Goal: Task Accomplishment & Management: Use online tool/utility

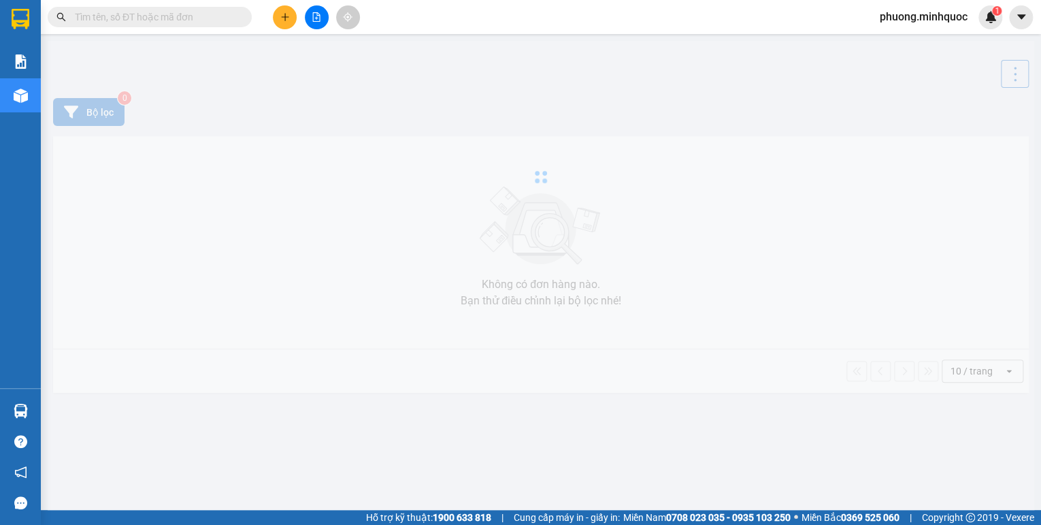
click at [161, 16] on input "text" at bounding box center [155, 17] width 161 height 15
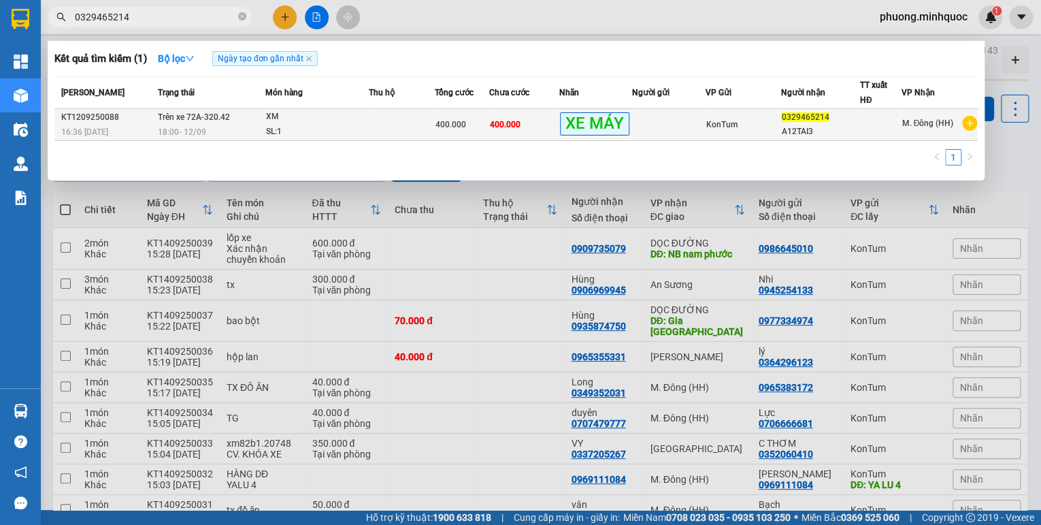
type input "0329465214"
click at [391, 115] on td at bounding box center [402, 125] width 66 height 32
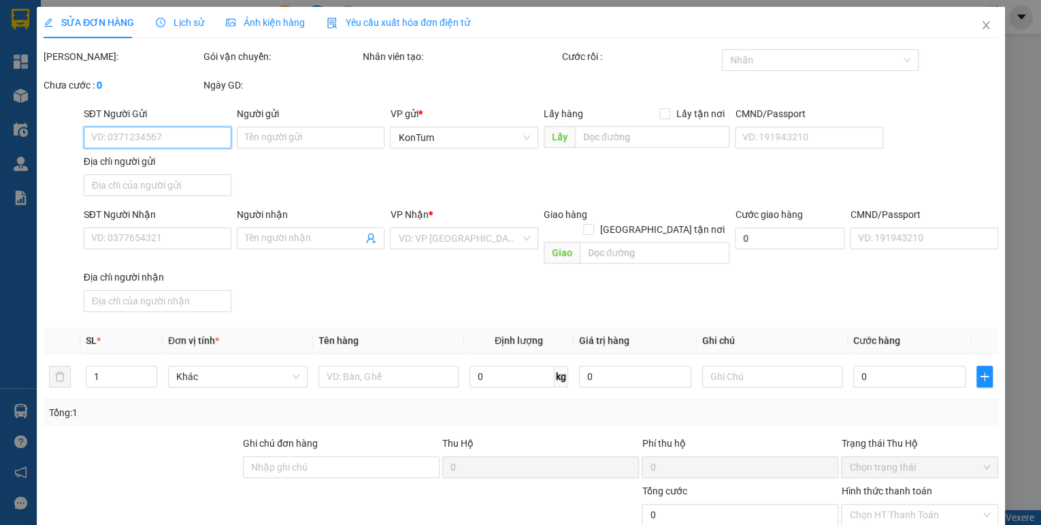
type input "0329465214"
type input "A12TAI3"
type input "phơi khách"
type input "400.000"
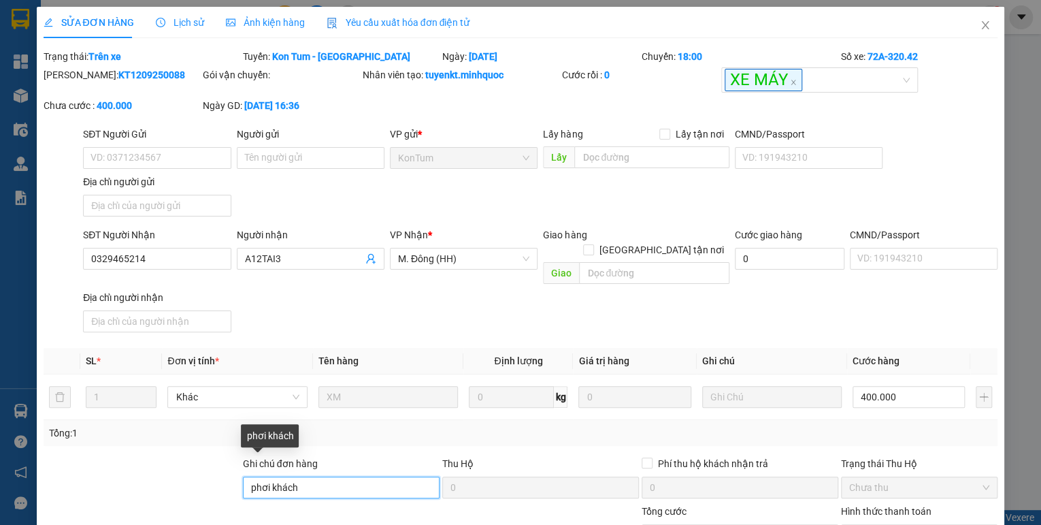
click at [251, 476] on input "phơi khách" at bounding box center [341, 487] width 197 height 22
click at [338, 476] on input "thu phơi khách" at bounding box center [341, 487] width 197 height 22
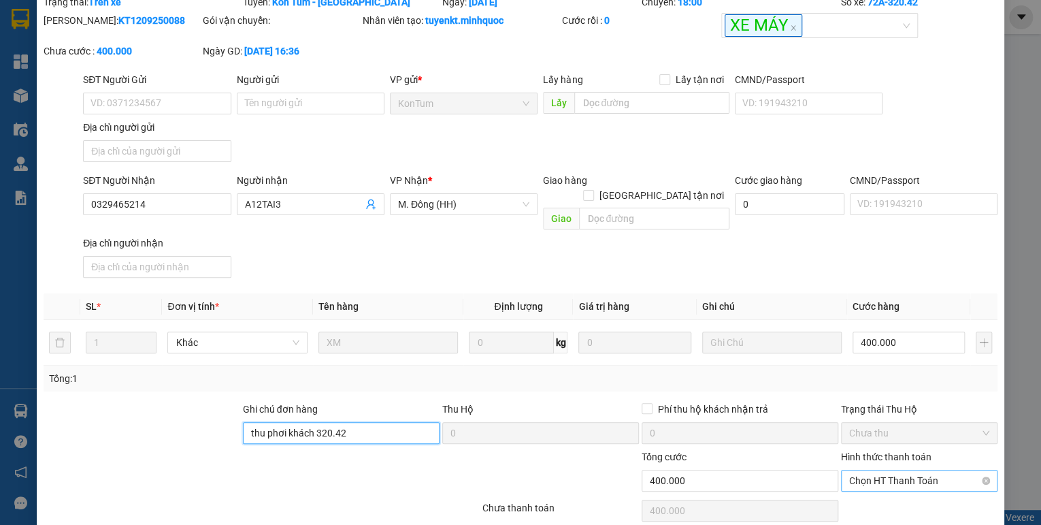
click at [916, 470] on span "Chọn HT Thanh Toán" at bounding box center [919, 480] width 140 height 20
type input "thu phơi khách 320.42"
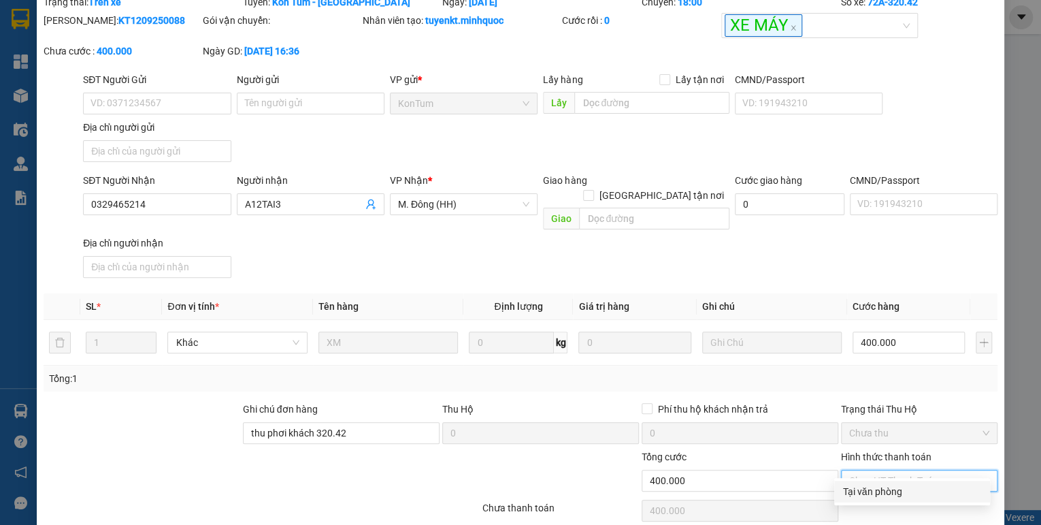
click at [912, 491] on div "Tại văn phòng" at bounding box center [913, 491] width 140 height 15
type input "0"
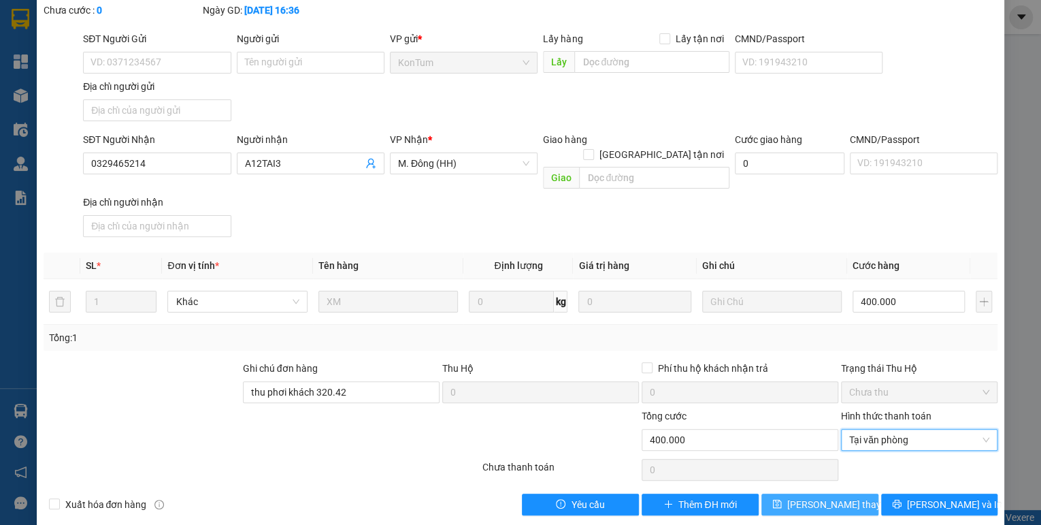
click at [857, 493] on button "[PERSON_NAME] thay đổi" at bounding box center [820, 504] width 117 height 22
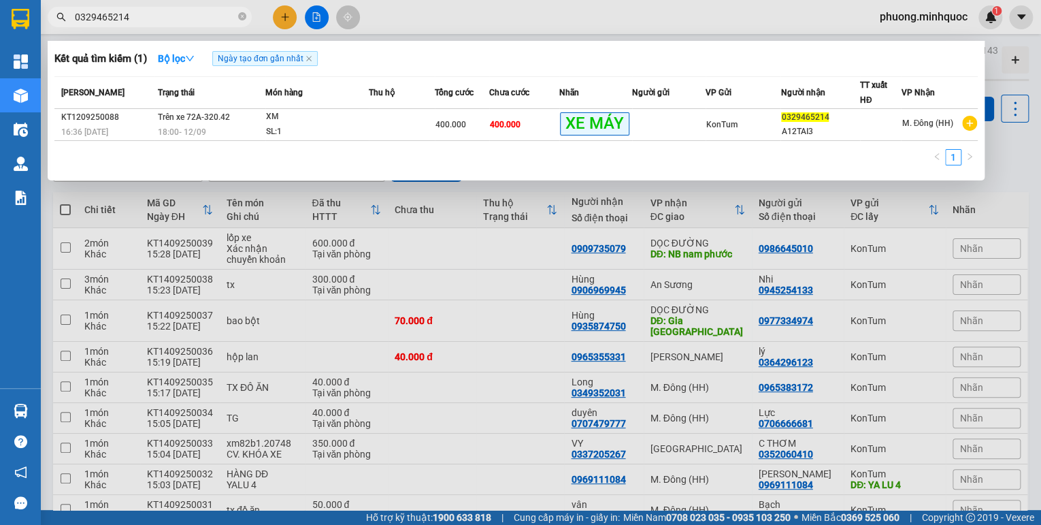
click at [178, 16] on input "0329465214" at bounding box center [155, 17] width 161 height 15
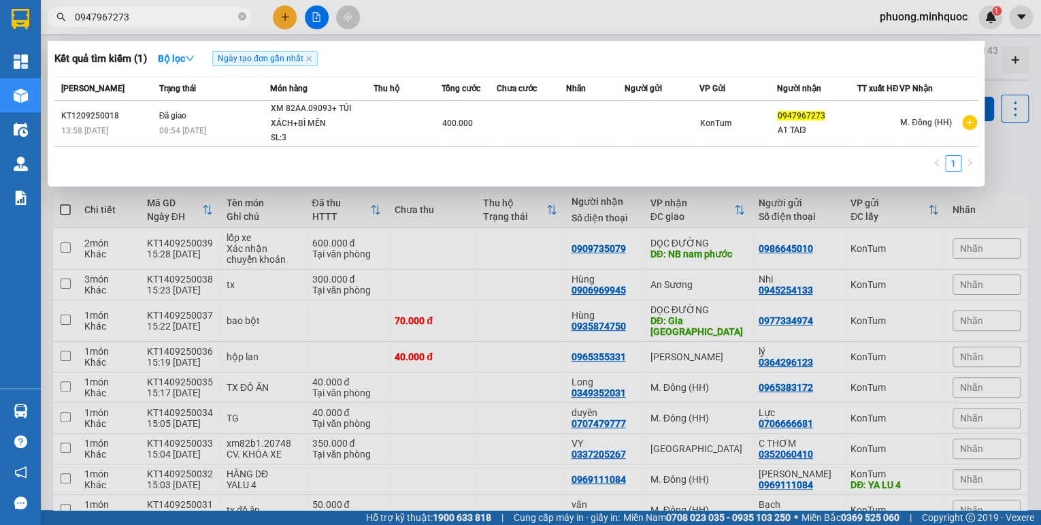
click at [185, 16] on input "0947967273" at bounding box center [155, 17] width 161 height 15
click at [186, 14] on input "0947967273" at bounding box center [155, 17] width 161 height 15
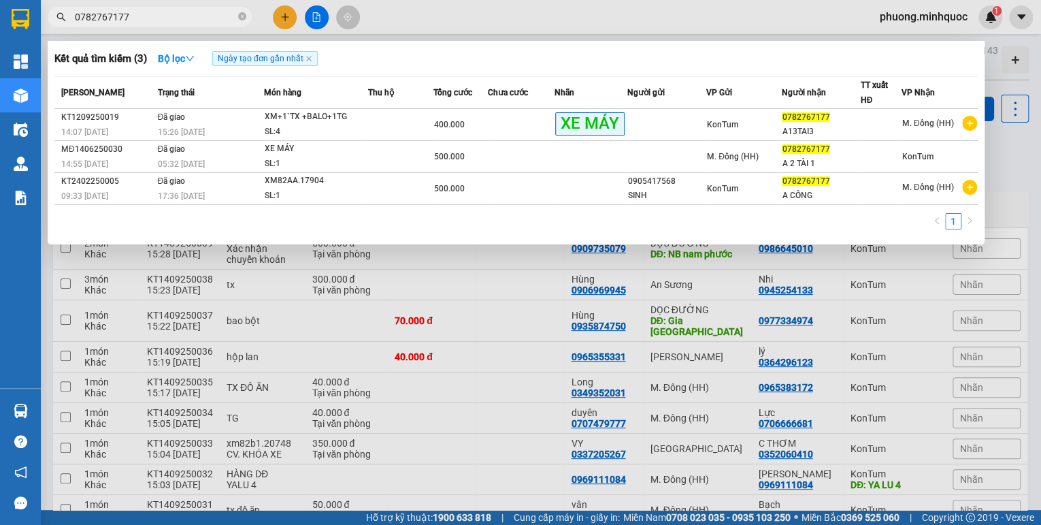
click at [204, 20] on input "0782767177" at bounding box center [155, 17] width 161 height 15
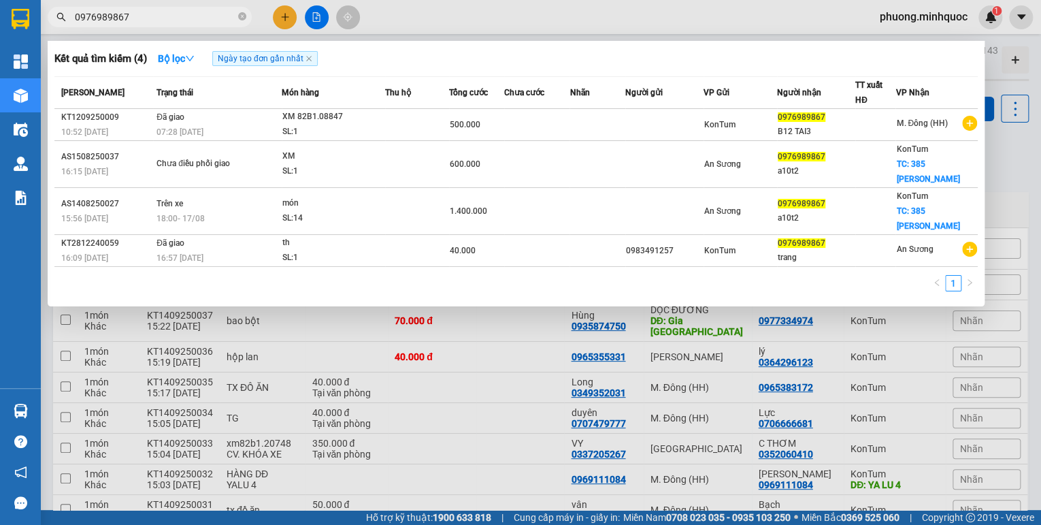
click at [180, 11] on input "0976989867" at bounding box center [155, 17] width 161 height 15
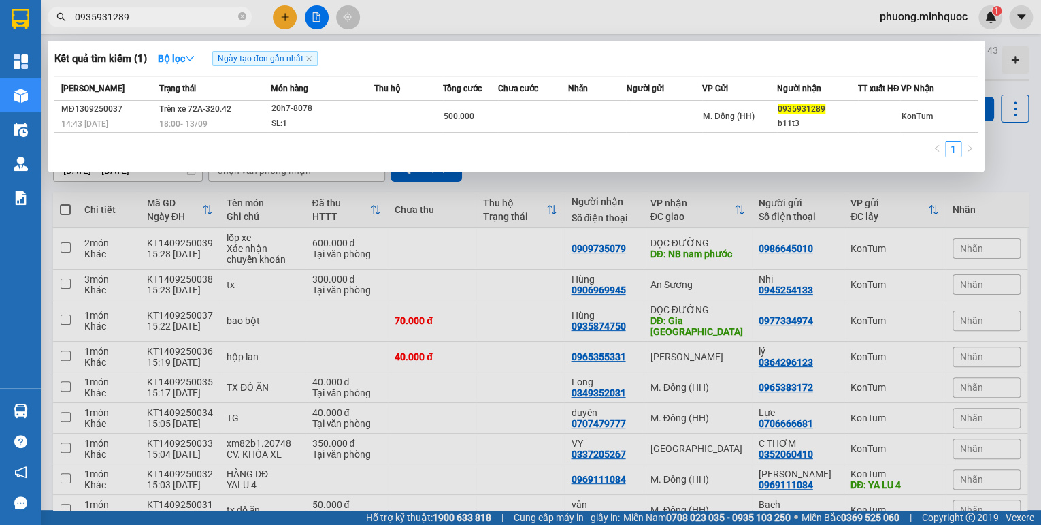
click at [196, 19] on input "0935931289" at bounding box center [155, 17] width 161 height 15
type input "0986307748"
click at [376, 299] on div at bounding box center [520, 262] width 1041 height 525
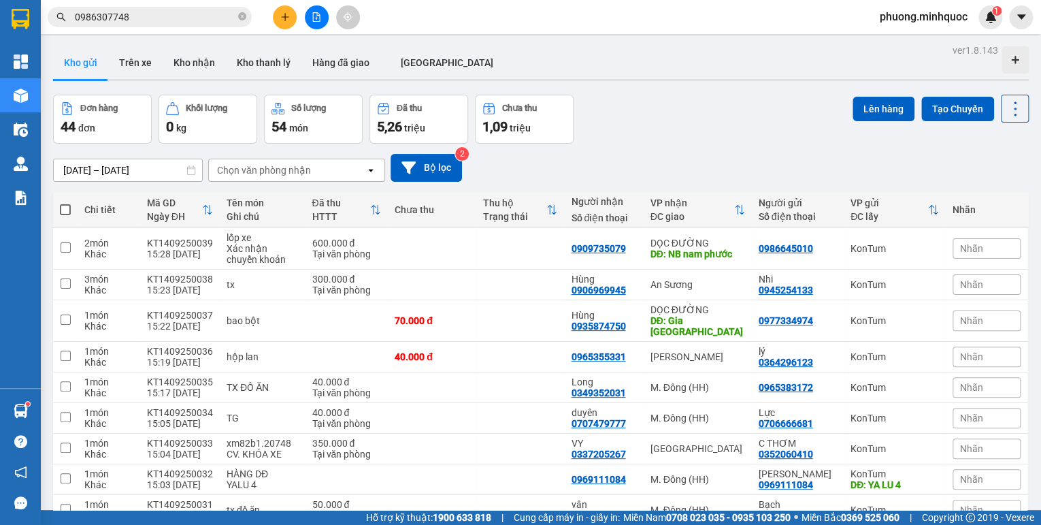
click at [316, 20] on icon "file-add" at bounding box center [317, 17] width 10 height 10
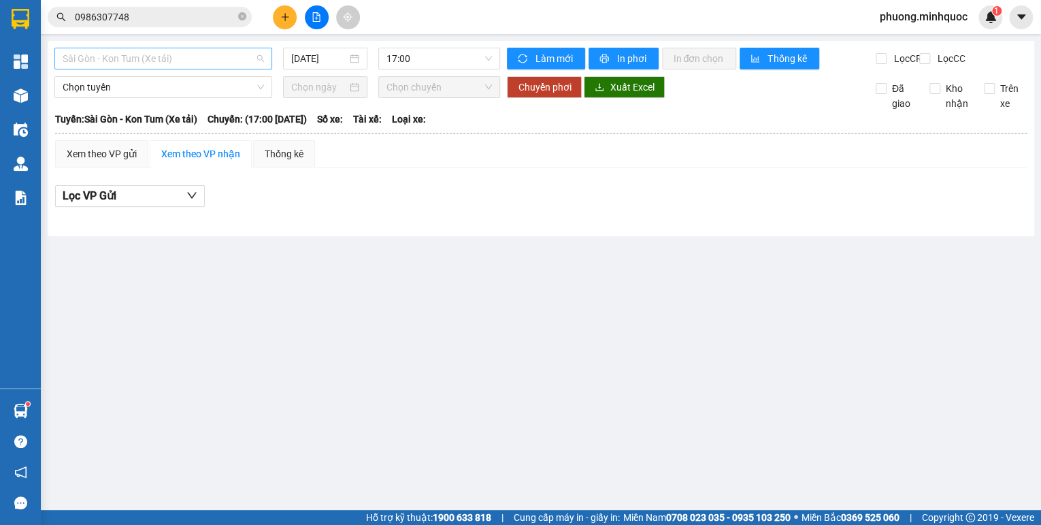
click at [172, 65] on span "Sài Gòn - Kon Tum (Xe tải)" at bounding box center [163, 58] width 201 height 20
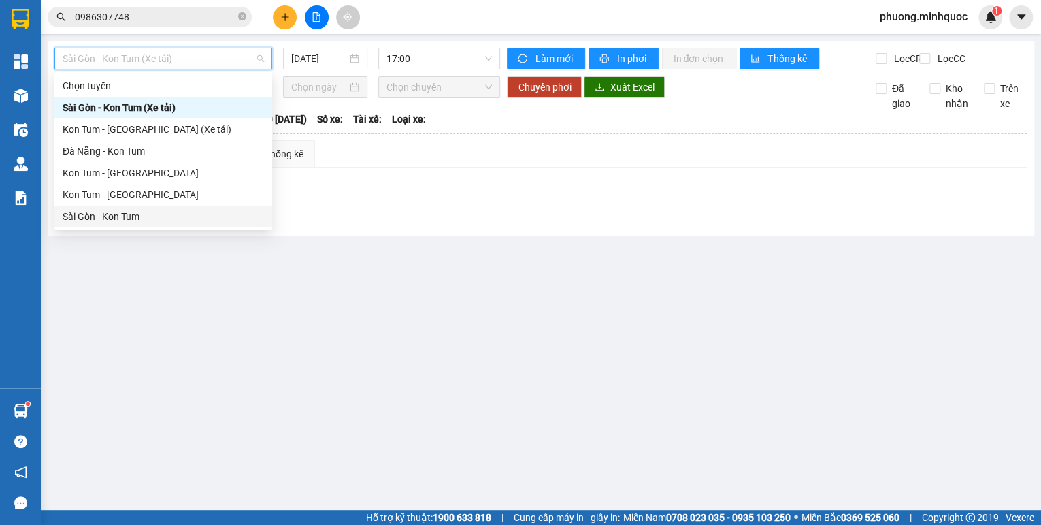
click at [122, 216] on div "Sài Gòn - Kon Tum" at bounding box center [163, 216] width 201 height 15
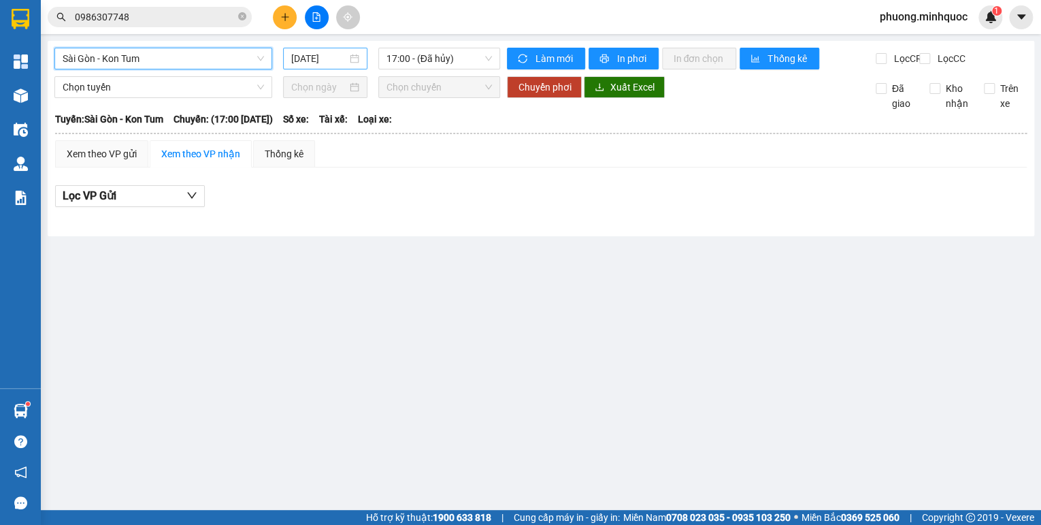
click at [315, 57] on input "[DATE]" at bounding box center [319, 58] width 56 height 15
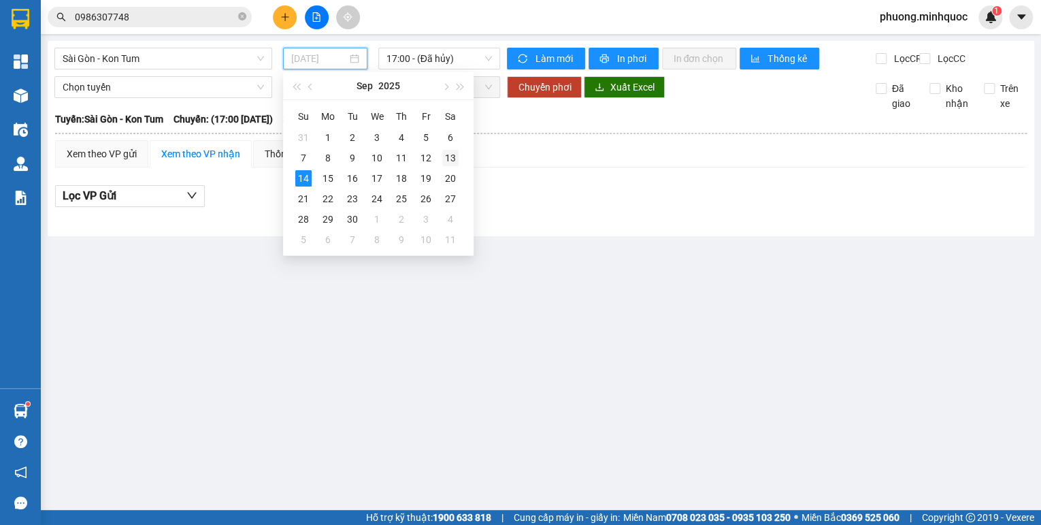
click at [443, 155] on div "13" at bounding box center [450, 158] width 16 height 16
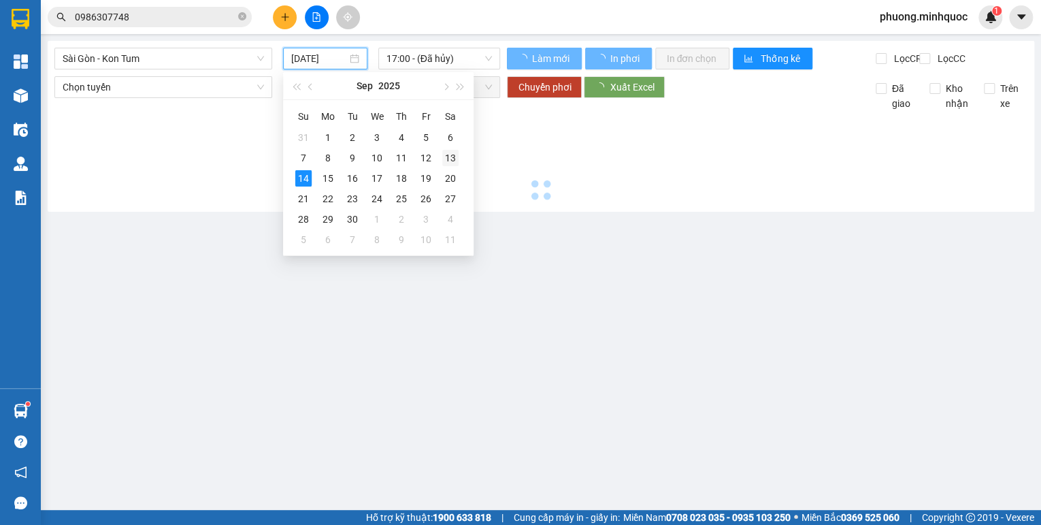
type input "[DATE]"
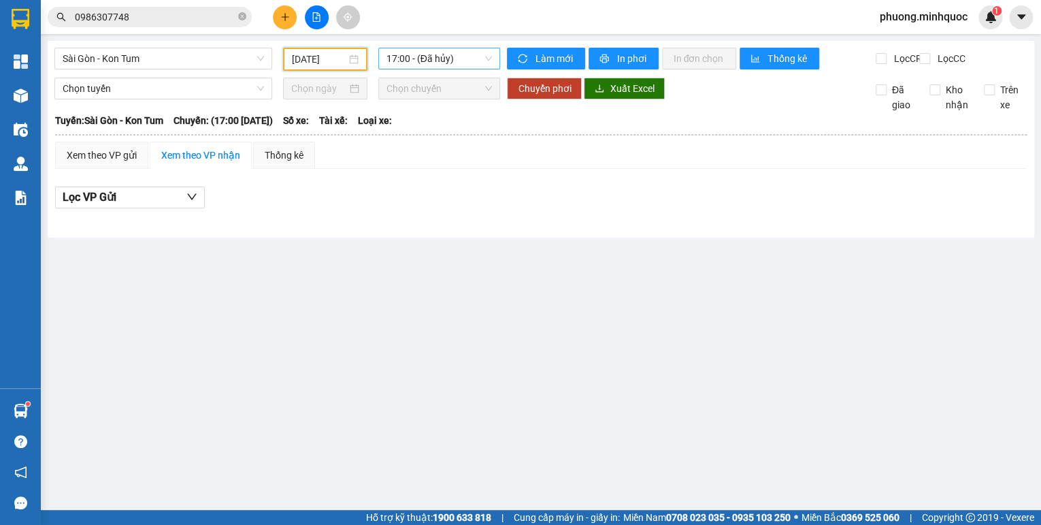
click at [454, 59] on span "17:00 - (Đã hủy)" at bounding box center [440, 58] width 106 height 20
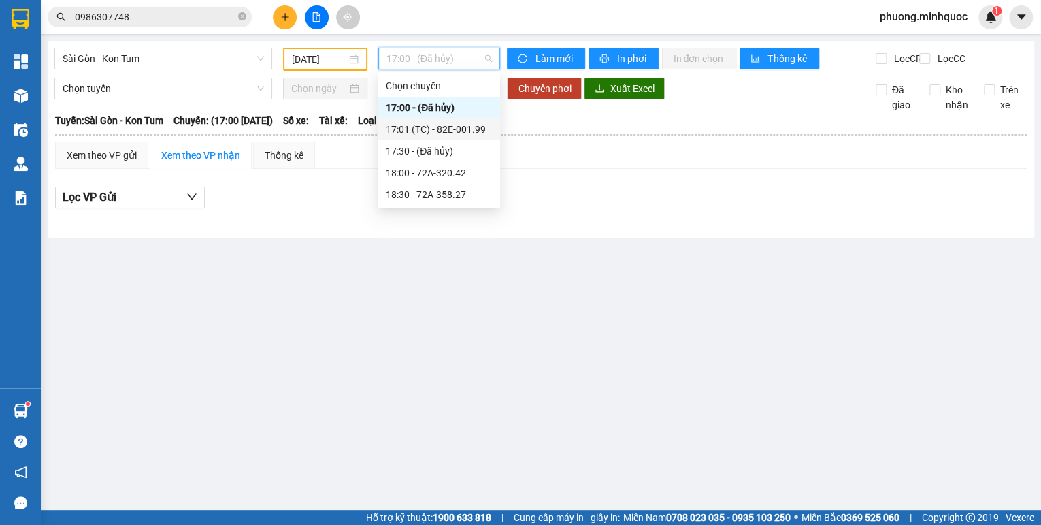
click at [449, 127] on div "17:01 (TC) - 82E-001.99" at bounding box center [439, 129] width 106 height 15
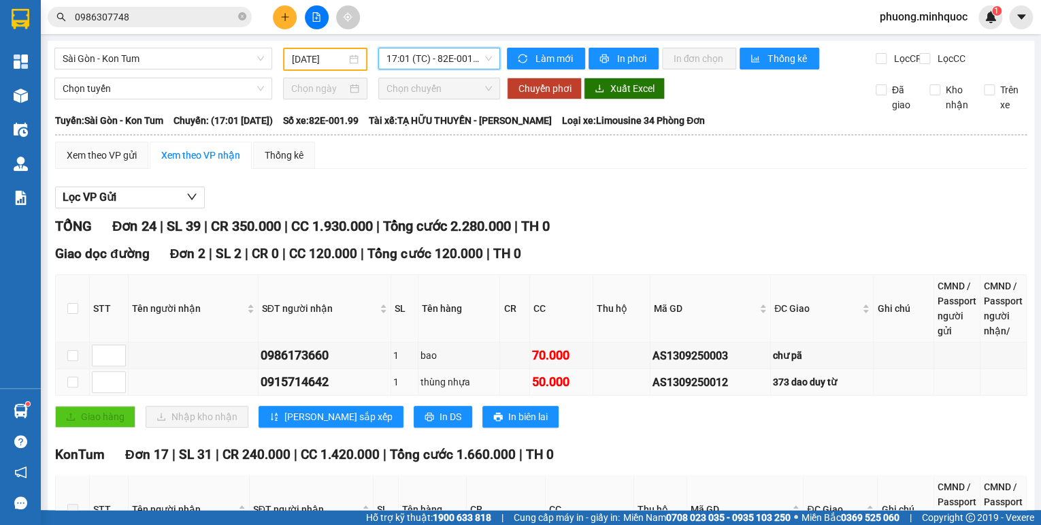
click at [680, 391] on div "AS1309250012" at bounding box center [711, 382] width 116 height 17
copy div "AS1309250012"
click at [184, 12] on input "0986307748" at bounding box center [155, 17] width 161 height 15
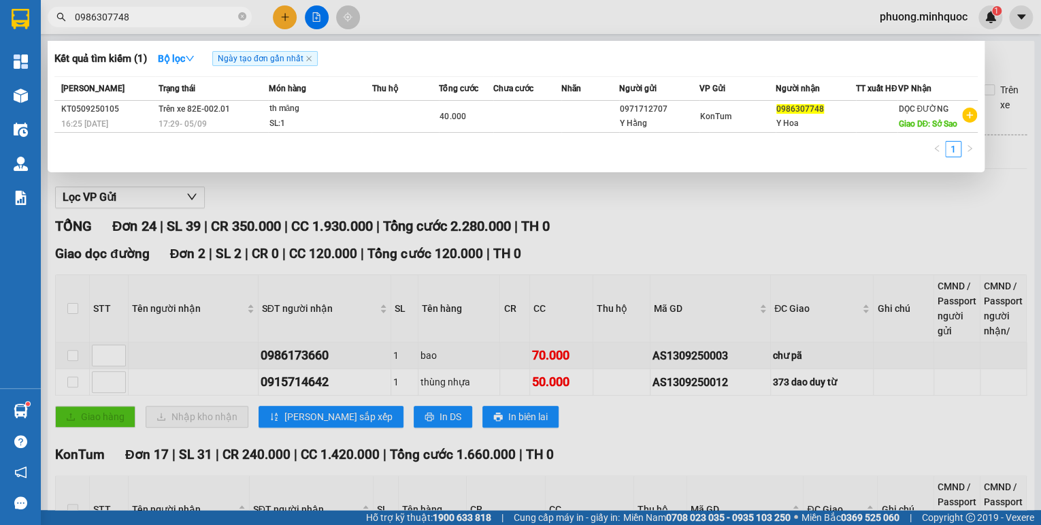
click at [184, 12] on input "0986307748" at bounding box center [155, 17] width 161 height 15
paste input "AS1309250012"
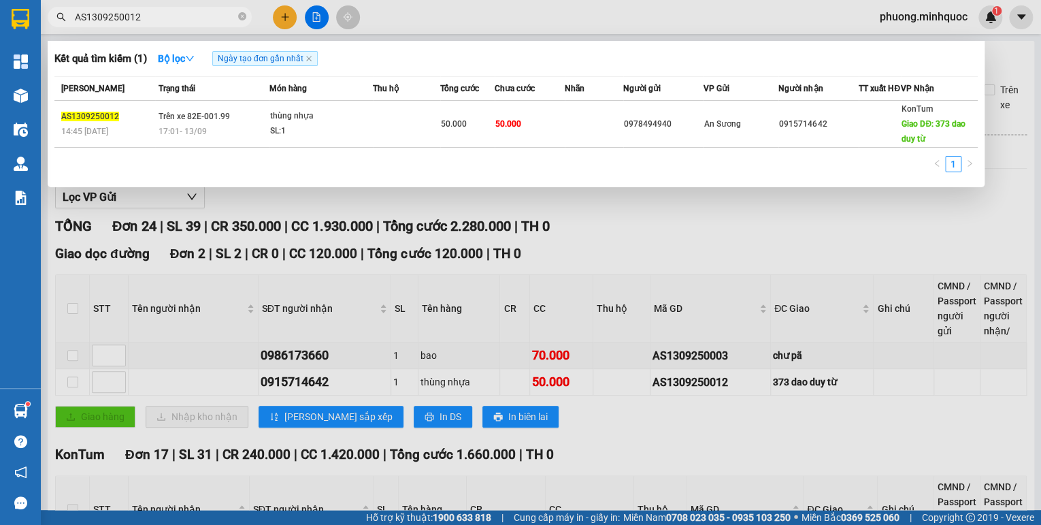
type input "AS1309250012"
click at [458, 127] on span "50.000" at bounding box center [454, 124] width 26 height 10
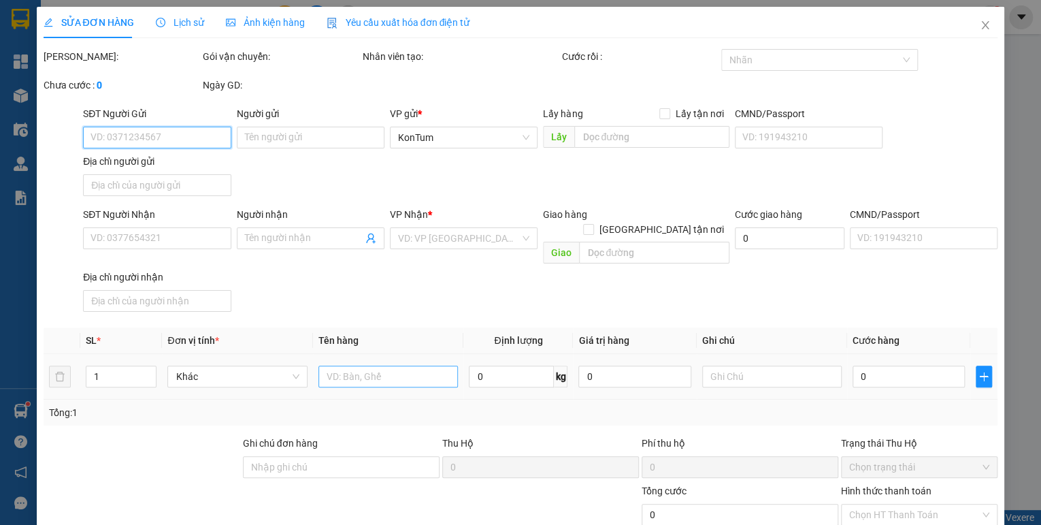
type input "0978494940"
type input "0915714642"
type input "373 dao duy từ"
type input "50.000"
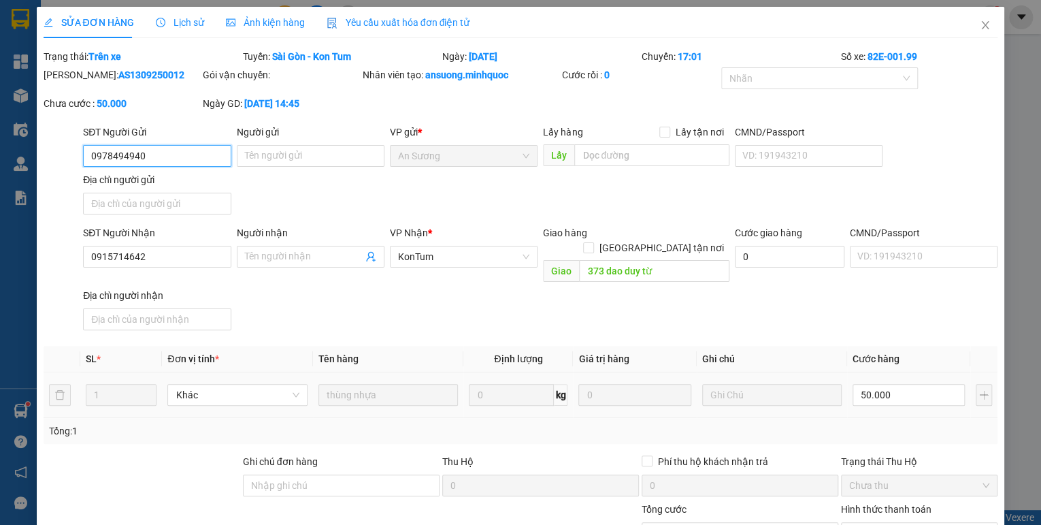
scroll to position [94, 0]
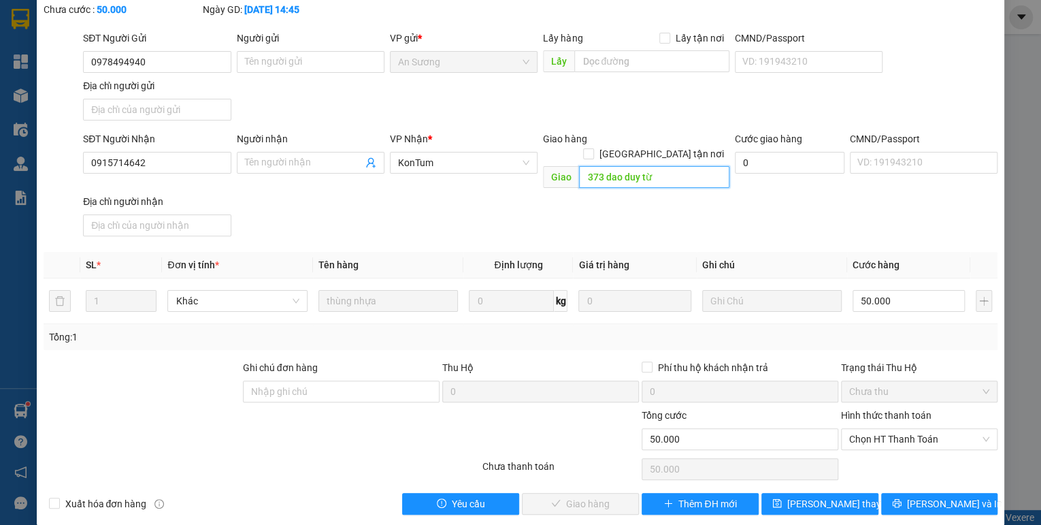
click at [636, 166] on input "373 dao duy từ" at bounding box center [654, 177] width 150 height 22
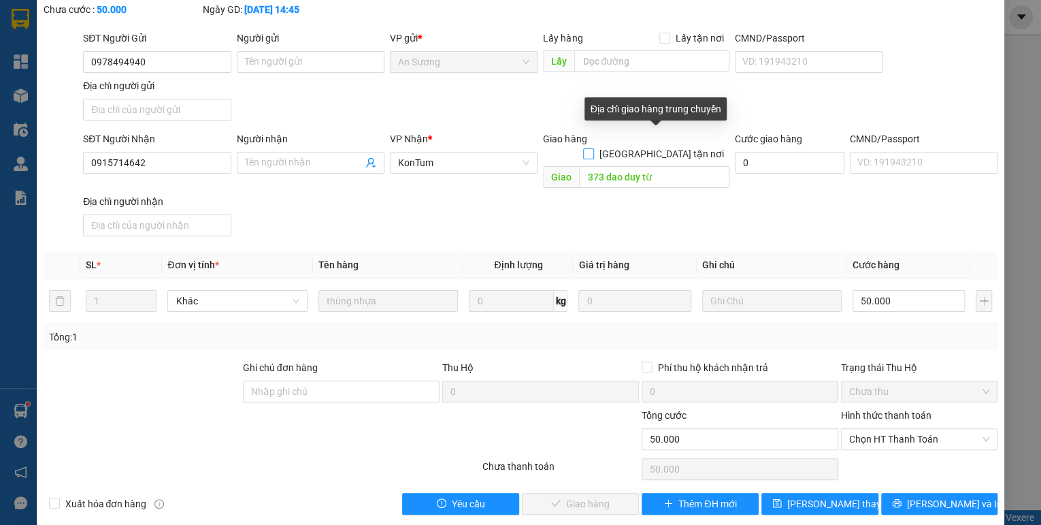
click at [594, 148] on span at bounding box center [588, 153] width 11 height 11
click at [593, 148] on input "[GEOGRAPHIC_DATA] tận nơi" at bounding box center [588, 153] width 10 height 10
checkbox input "true"
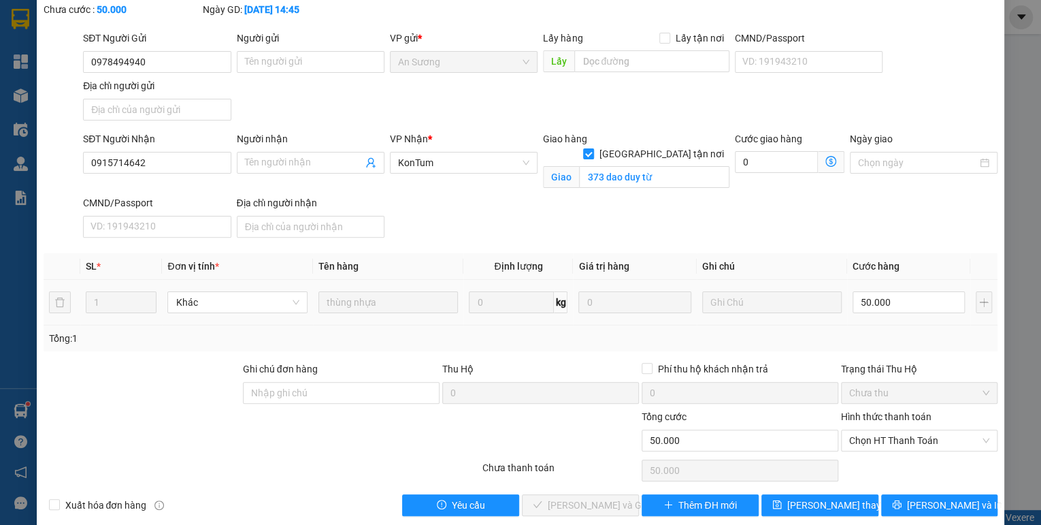
scroll to position [110, 0]
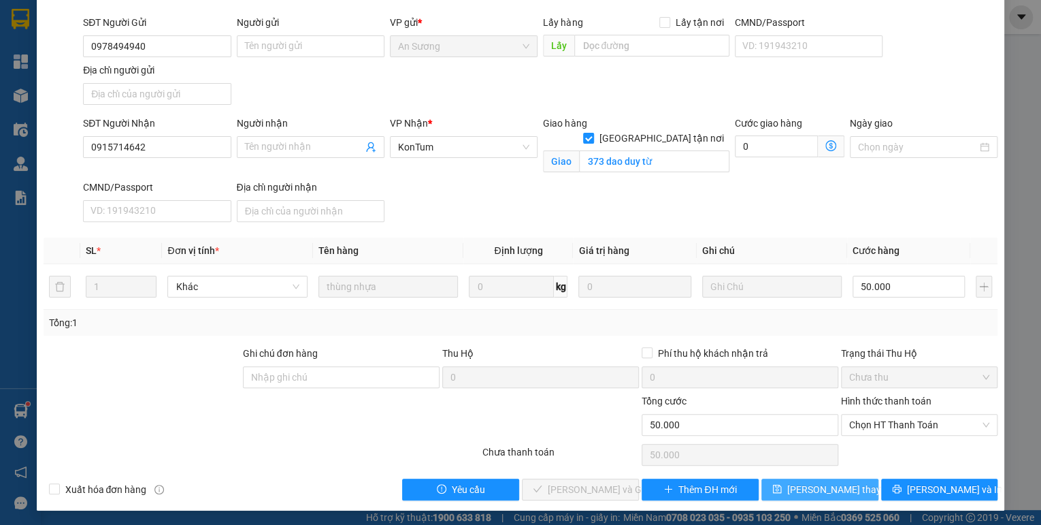
click at [840, 486] on span "[PERSON_NAME] thay đổi" at bounding box center [841, 489] width 109 height 15
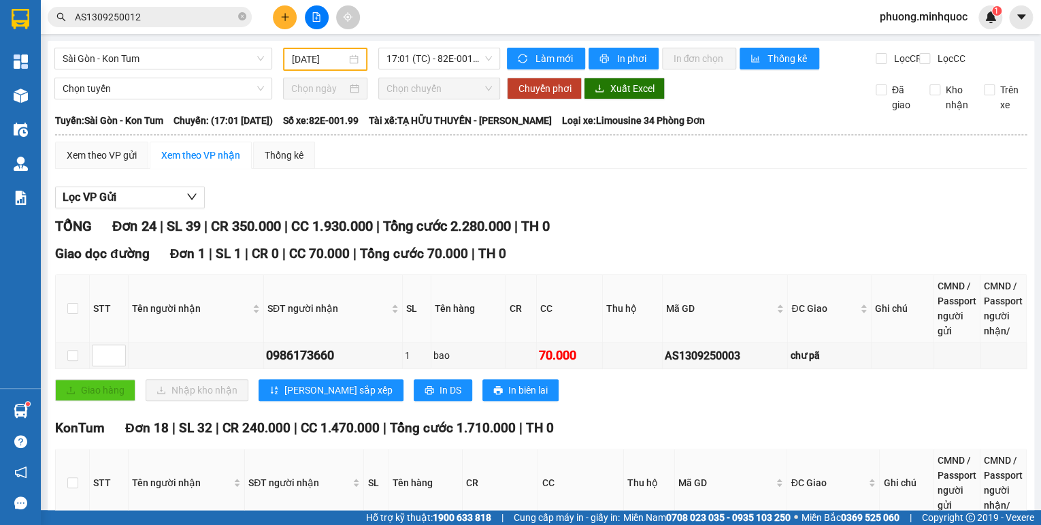
scroll to position [109, 0]
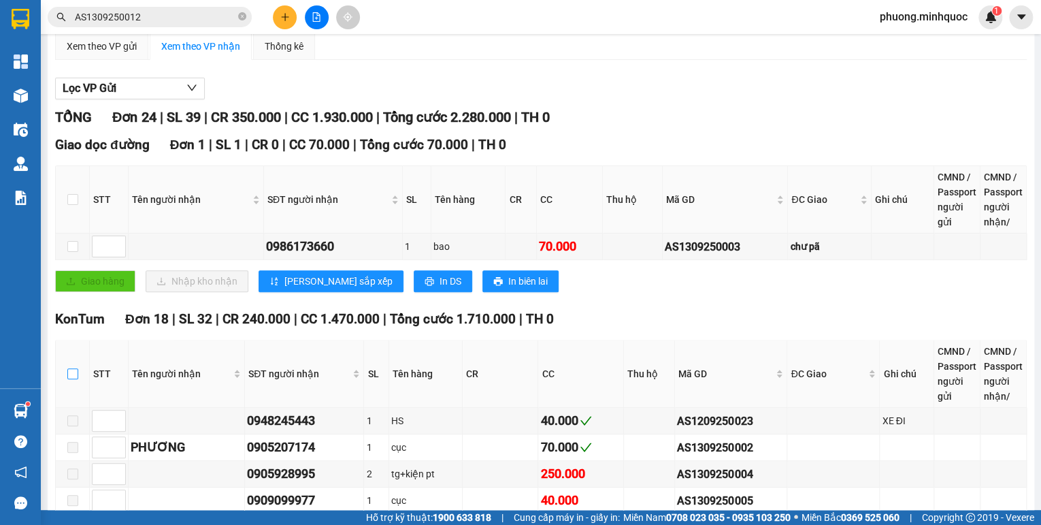
click at [76, 379] on input "checkbox" at bounding box center [72, 373] width 11 height 11
checkbox input "true"
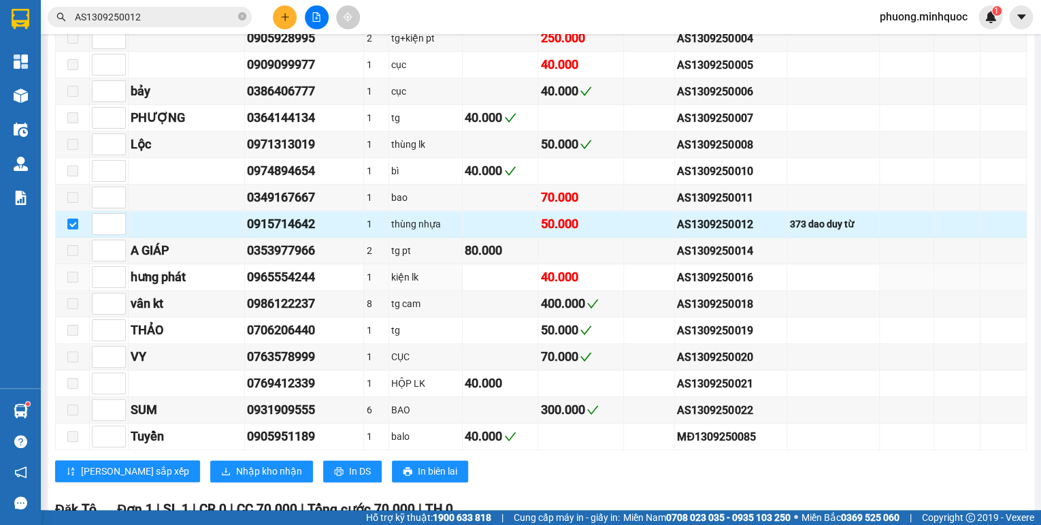
scroll to position [708, 0]
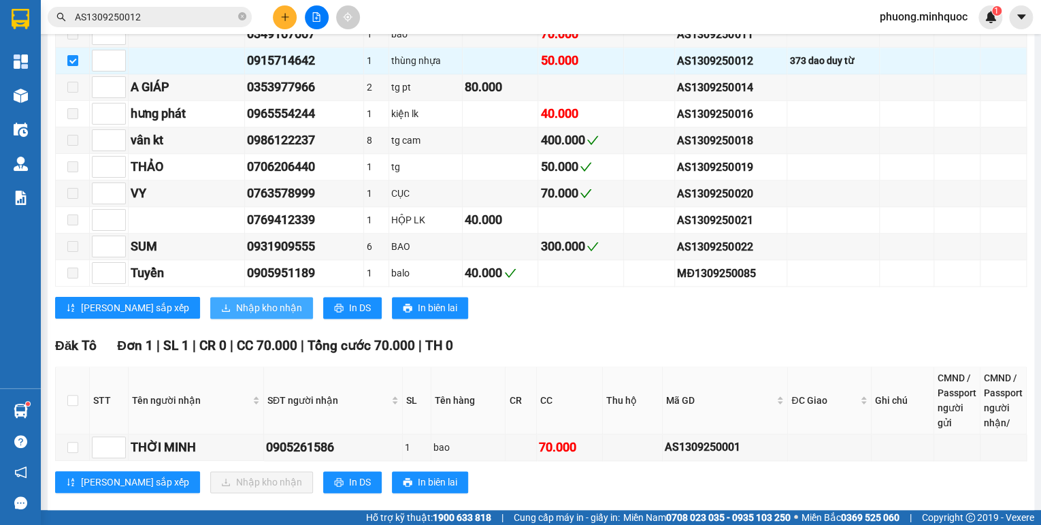
click at [236, 308] on span "Nhập kho nhận" at bounding box center [269, 307] width 66 height 15
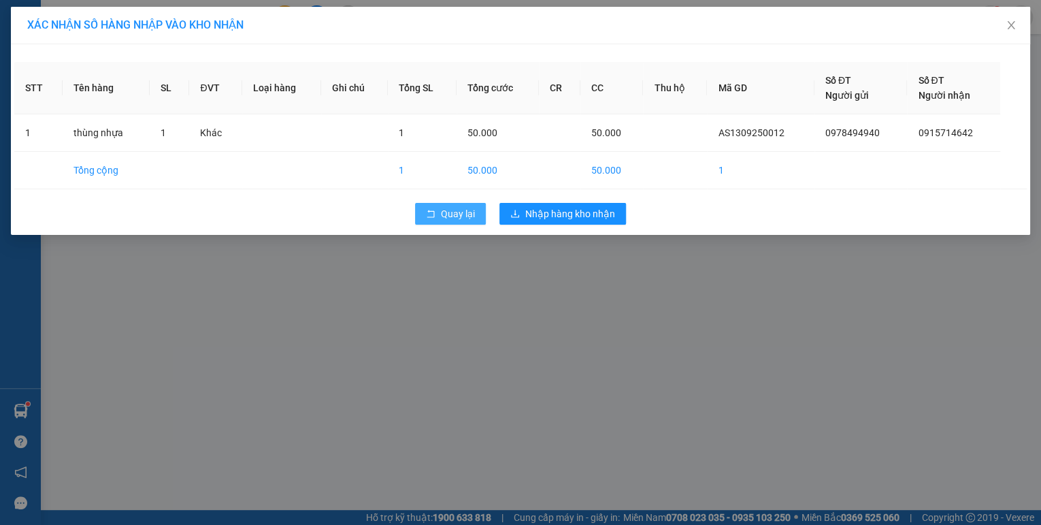
click at [450, 208] on span "Quay lại" at bounding box center [458, 213] width 34 height 15
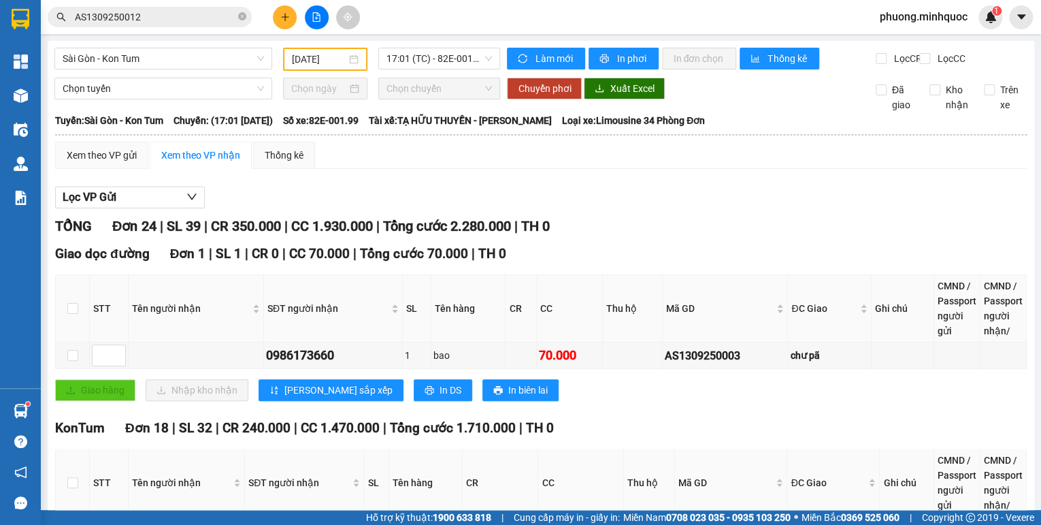
click at [195, 71] on div "Sài Gòn - Kon Tum [DATE] 17:01 (TC) - 82E-001.99" at bounding box center [277, 59] width 446 height 23
click at [195, 65] on span "Sài Gòn - Kon Tum" at bounding box center [163, 58] width 201 height 20
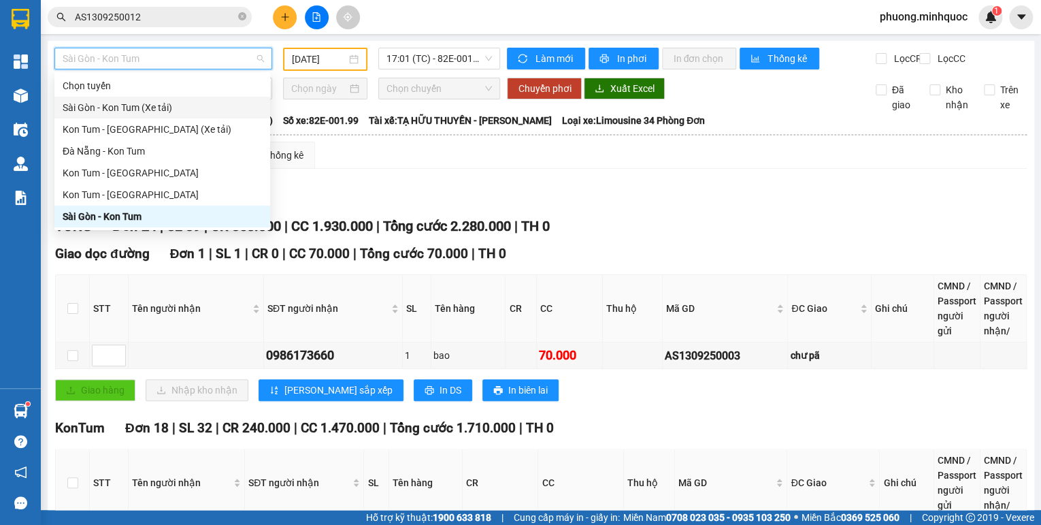
click at [147, 103] on div "Sài Gòn - Kon Tum (Xe tải)" at bounding box center [162, 107] width 199 height 15
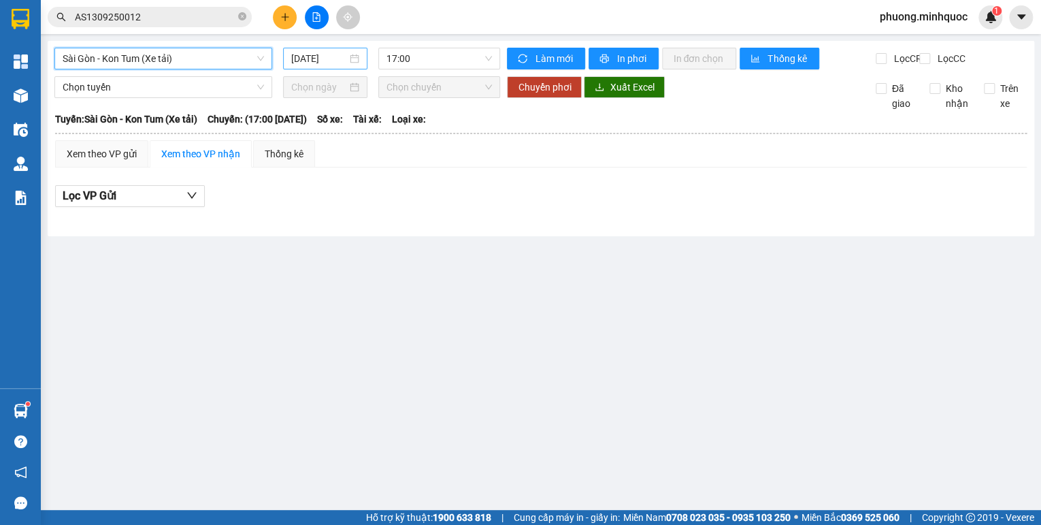
click at [315, 62] on input "[DATE]" at bounding box center [319, 58] width 56 height 15
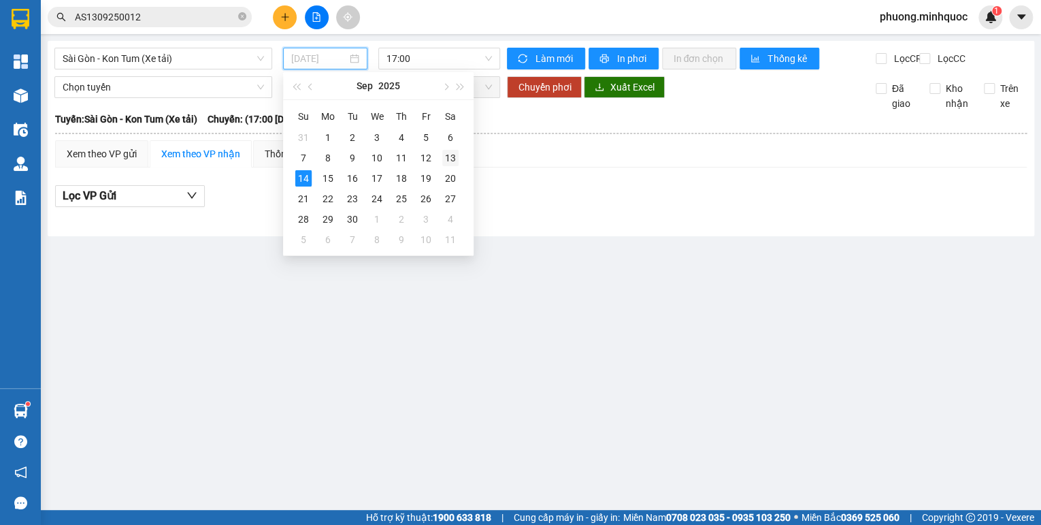
click at [446, 151] on div "13" at bounding box center [450, 158] width 16 height 16
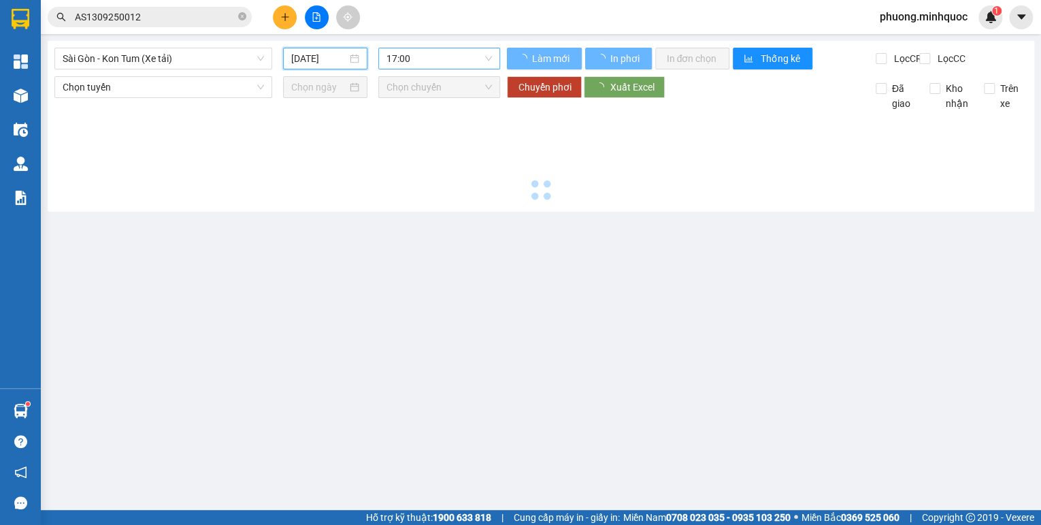
type input "[DATE]"
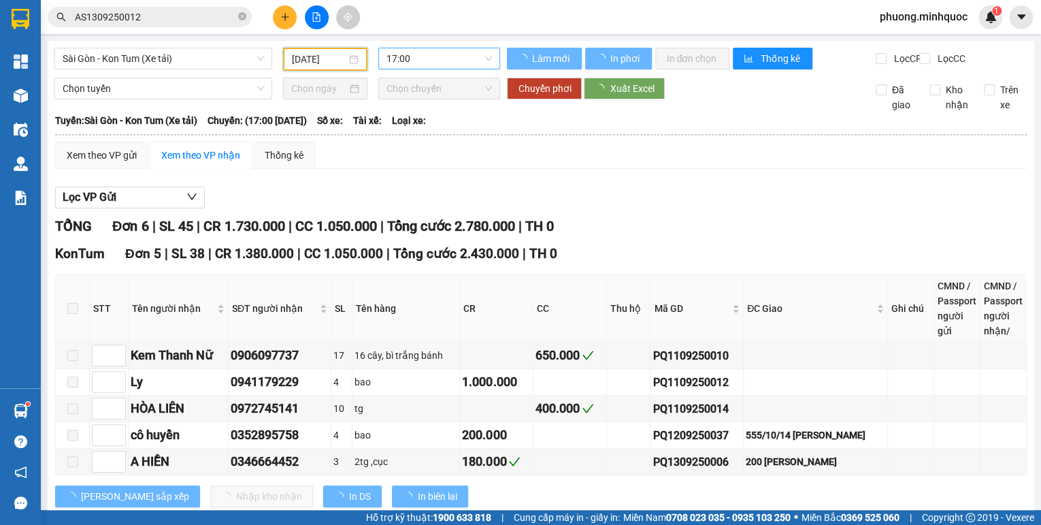
click at [440, 59] on span "17:00" at bounding box center [440, 58] width 106 height 20
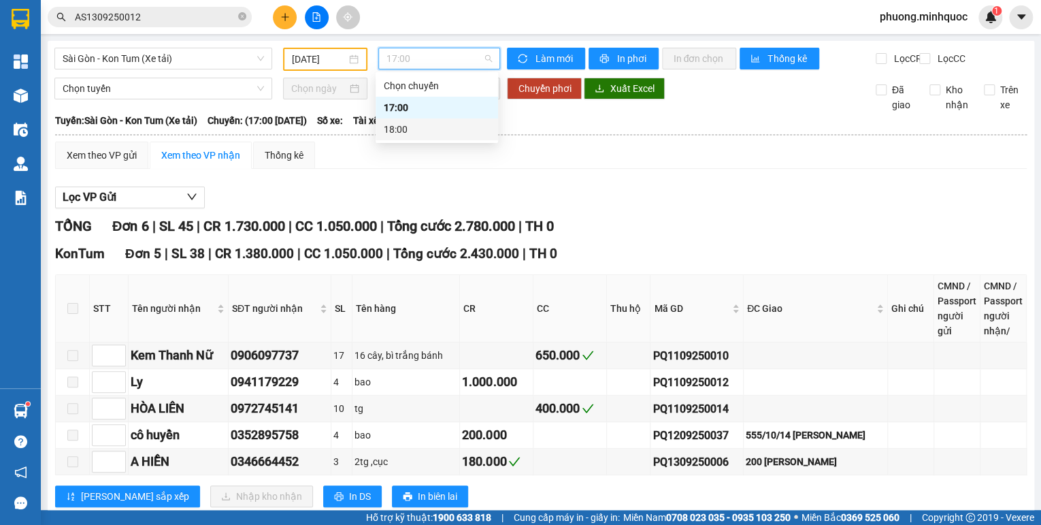
click at [682, 209] on div at bounding box center [541, 208] width 972 height 1
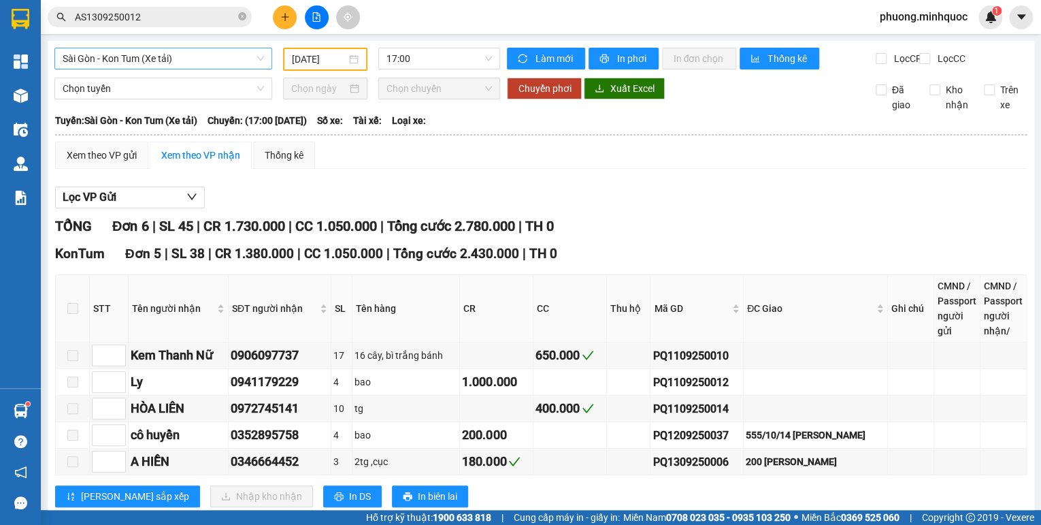
click at [184, 65] on span "Sài Gòn - Kon Tum (Xe tải)" at bounding box center [163, 58] width 201 height 20
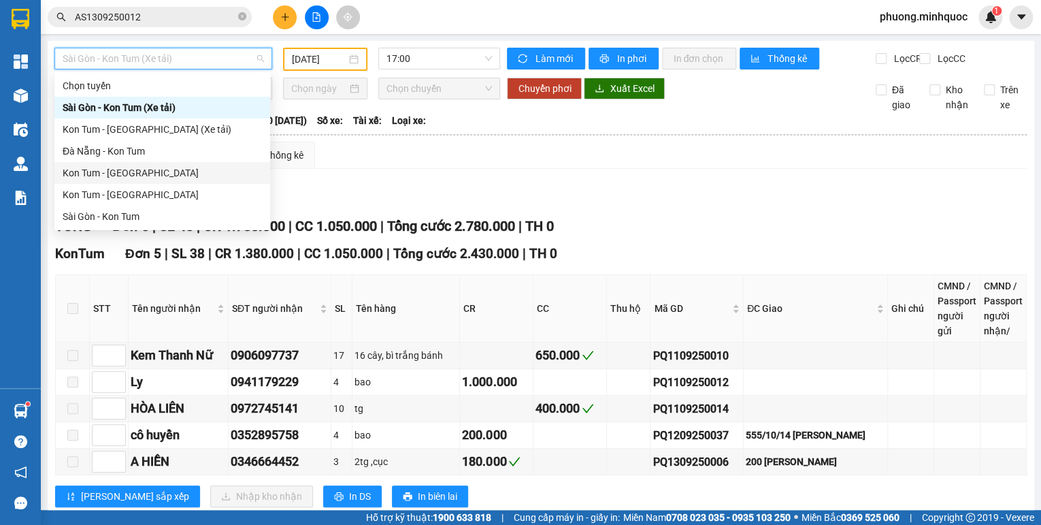
click at [137, 177] on div "Kon Tum - [GEOGRAPHIC_DATA]" at bounding box center [162, 172] width 199 height 15
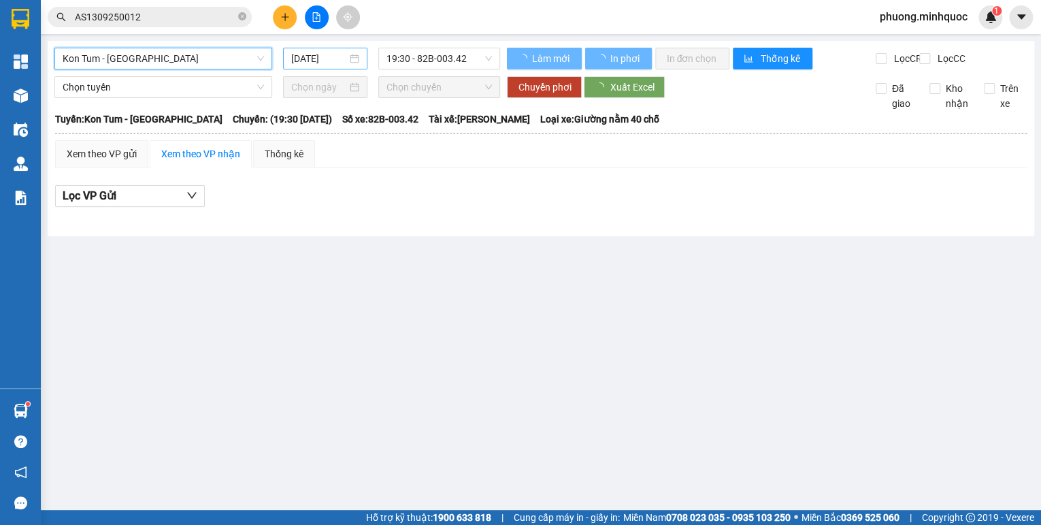
click at [306, 52] on input "[DATE]" at bounding box center [319, 58] width 56 height 15
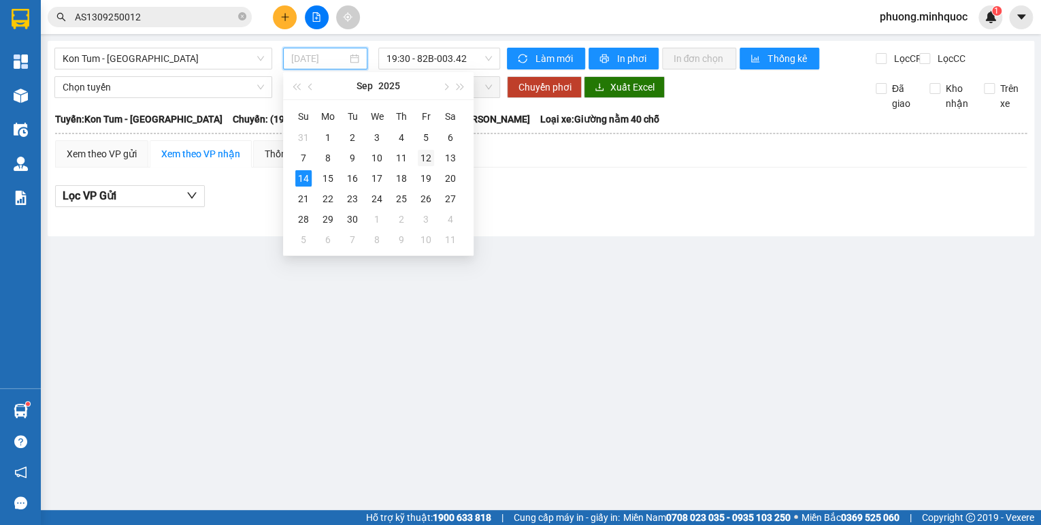
click at [425, 155] on div "12" at bounding box center [426, 158] width 16 height 16
type input "[DATE]"
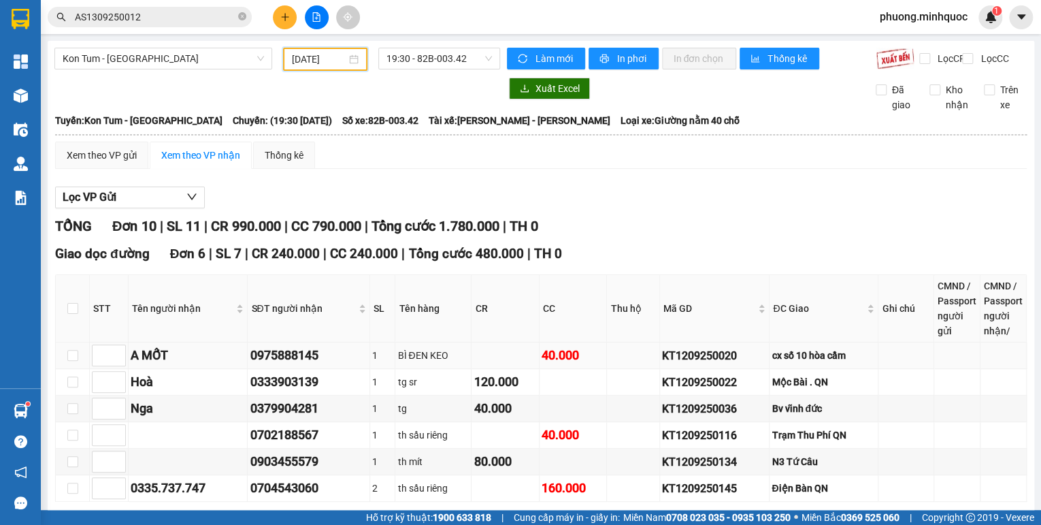
click at [705, 362] on div "KT1209250020" at bounding box center [714, 355] width 105 height 17
copy div "KT1209250020"
click at [144, 18] on input "AS1309250012" at bounding box center [155, 17] width 161 height 15
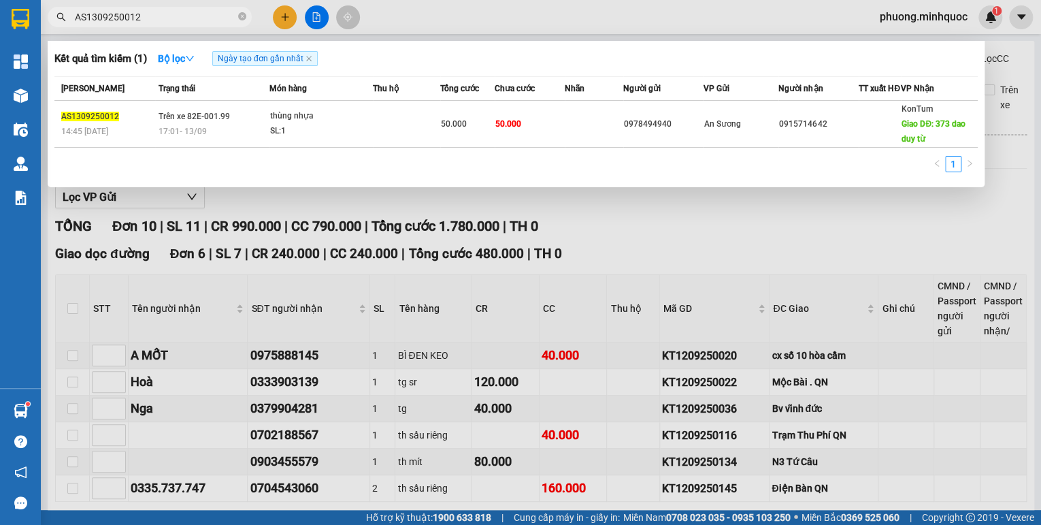
click at [144, 18] on input "AS1309250012" at bounding box center [155, 17] width 161 height 15
paste input "KT1209250020"
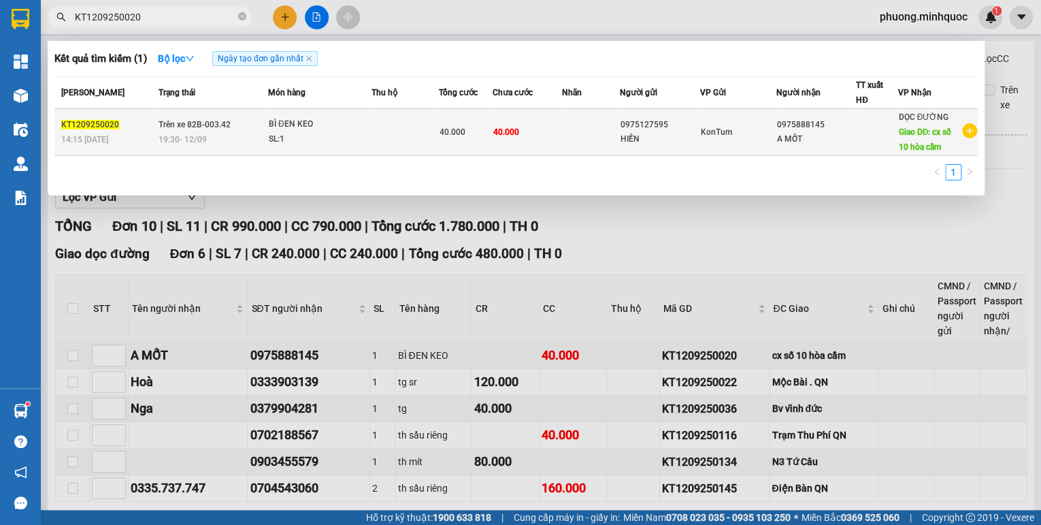
type input "KT1209250020"
click at [269, 132] on div "SL: 1" at bounding box center [320, 139] width 102 height 15
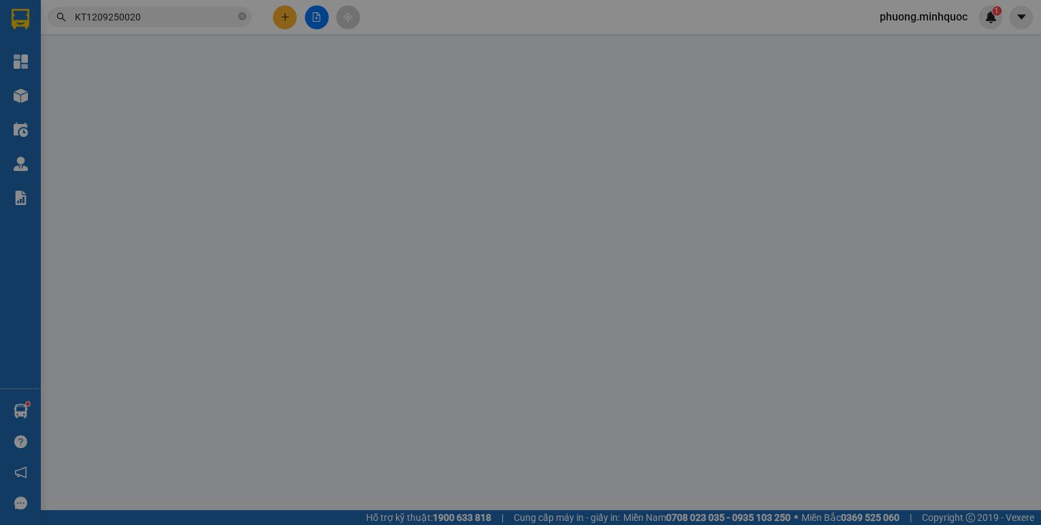
type input "0975127595"
type input "HIỀN"
type input "0975888145"
type input "A MỐT"
type input "cx số 10 hòa cầm"
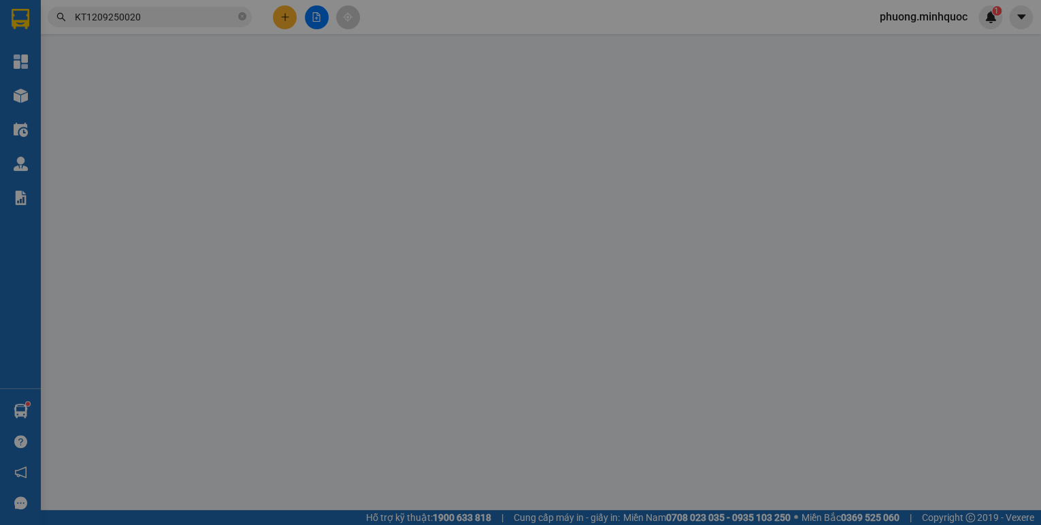
type input "40.000"
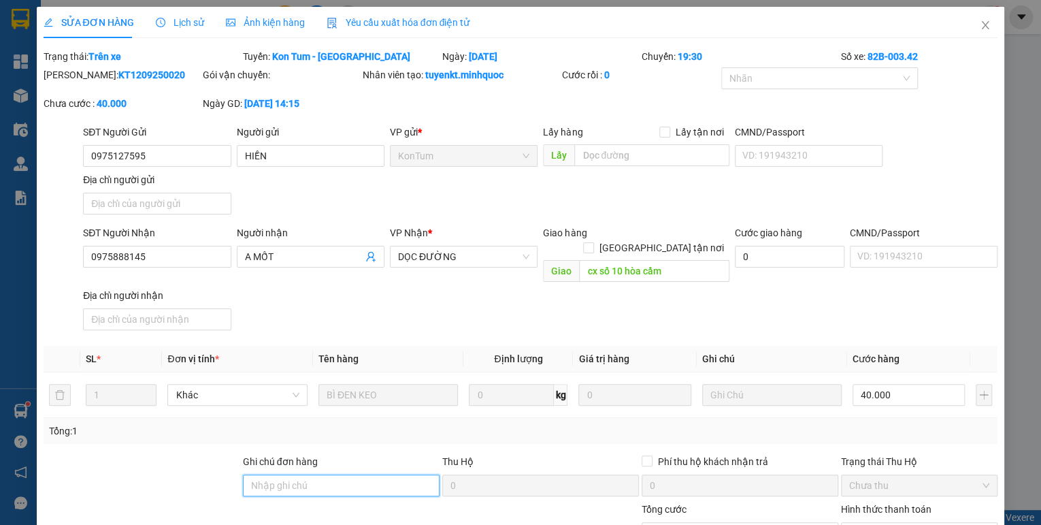
click at [338, 474] on input "Ghi chú đơn hàng" at bounding box center [341, 485] width 197 height 22
drag, startPoint x: 303, startPoint y: 469, endPoint x: 275, endPoint y: 473, distance: 28.2
click at [275, 474] on input "sổ kho 11/9" at bounding box center [341, 485] width 197 height 22
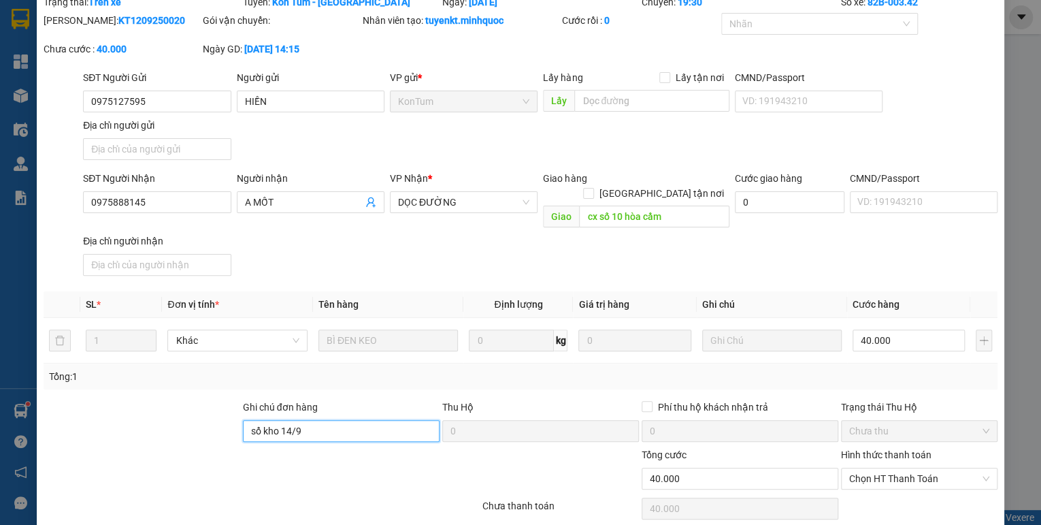
type input "sổ kho 14/9"
click at [900, 449] on div "Hình thức thanh toán" at bounding box center [919, 457] width 157 height 20
click at [898, 468] on span "Chọn HT Thanh Toán" at bounding box center [919, 478] width 140 height 20
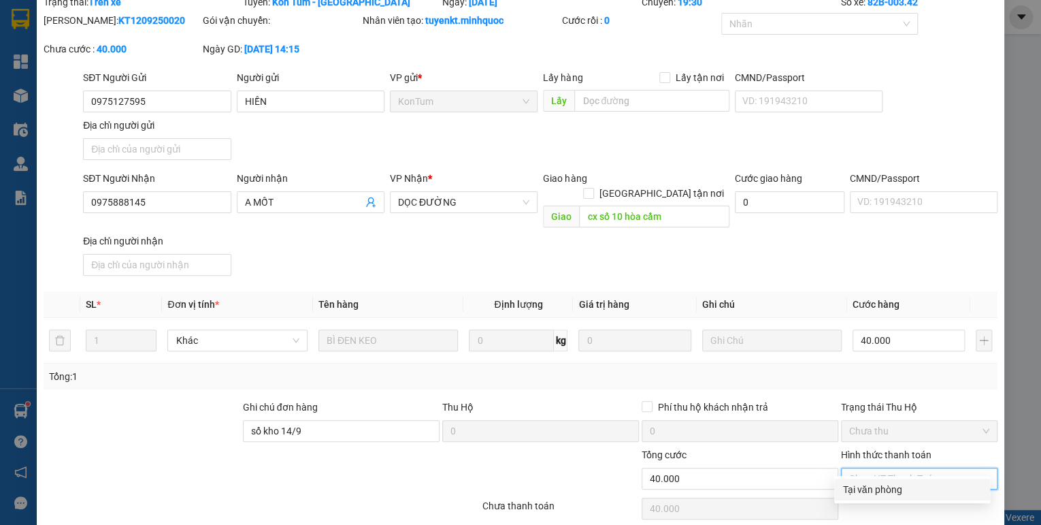
click at [886, 491] on div "Tại văn phòng" at bounding box center [913, 489] width 140 height 15
type input "0"
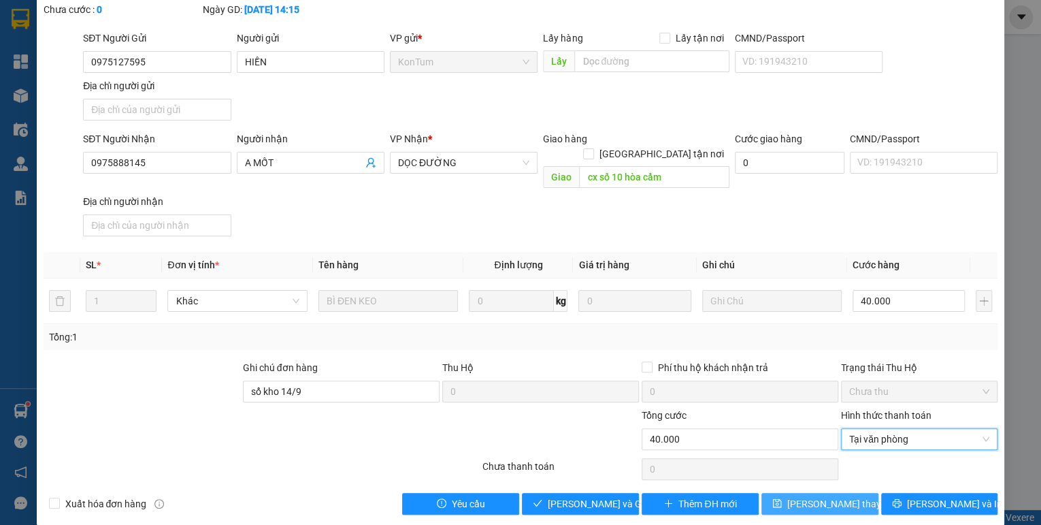
click at [849, 493] on button "[PERSON_NAME] thay đổi" at bounding box center [820, 504] width 117 height 22
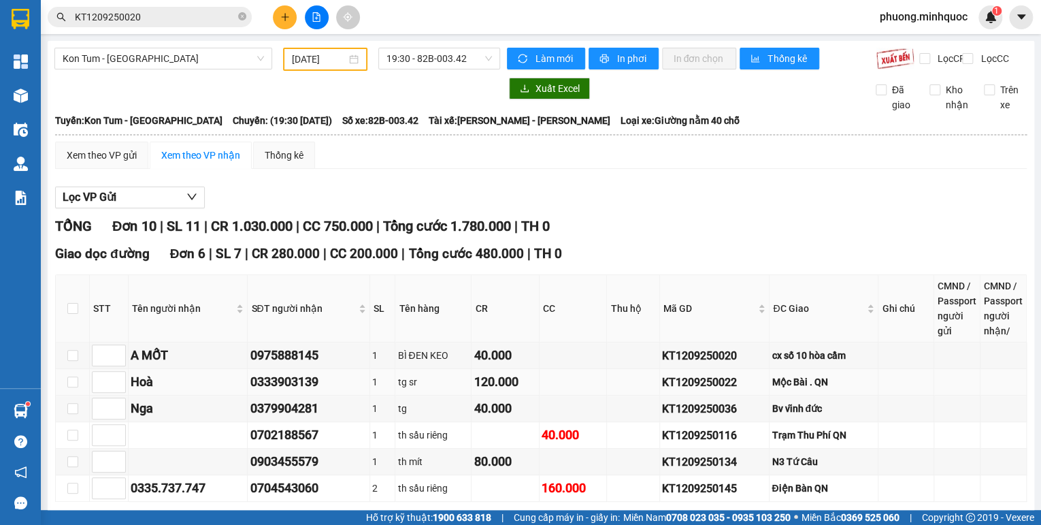
scroll to position [109, 0]
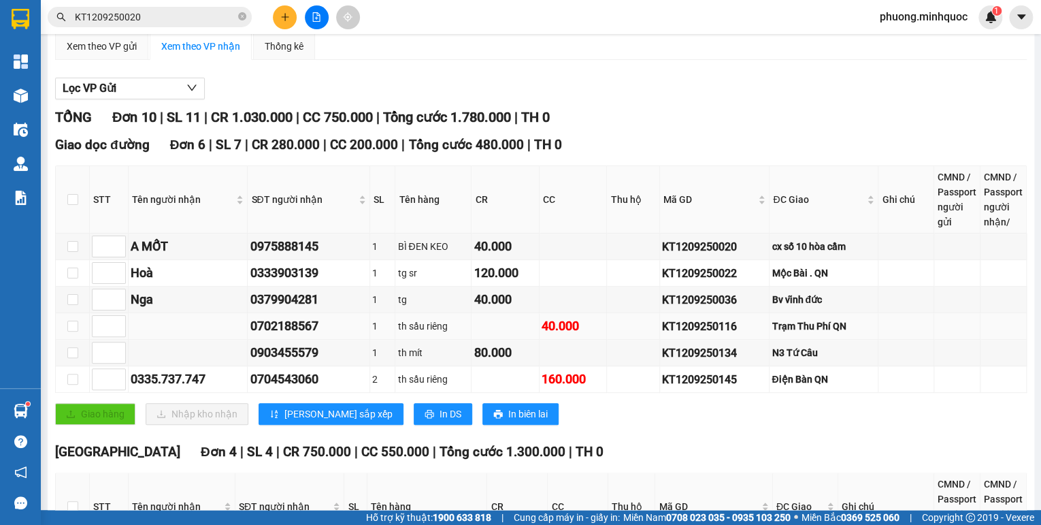
click at [681, 329] on div "KT1209250116" at bounding box center [714, 326] width 105 height 17
copy div "KT1209250116"
click at [194, 27] on div "Kết quả tìm kiếm ( 1 ) Bộ lọc Ngày tạo đơn gần nhất Mã ĐH Trạng thái Món hàng T…" at bounding box center [132, 17] width 265 height 24
click at [193, 21] on input "KT1209250020" at bounding box center [155, 17] width 161 height 15
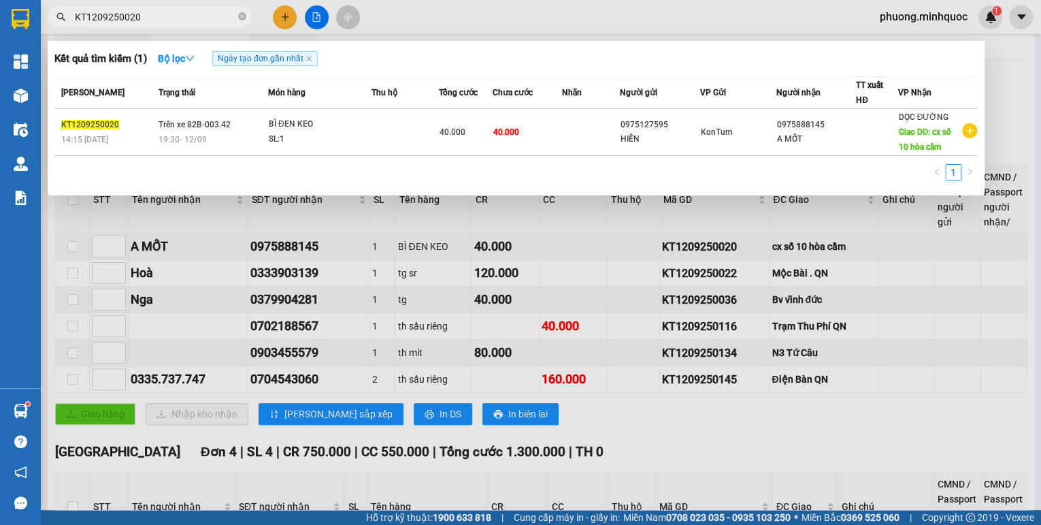
click at [193, 21] on input "KT1209250020" at bounding box center [155, 17] width 161 height 15
paste input "116"
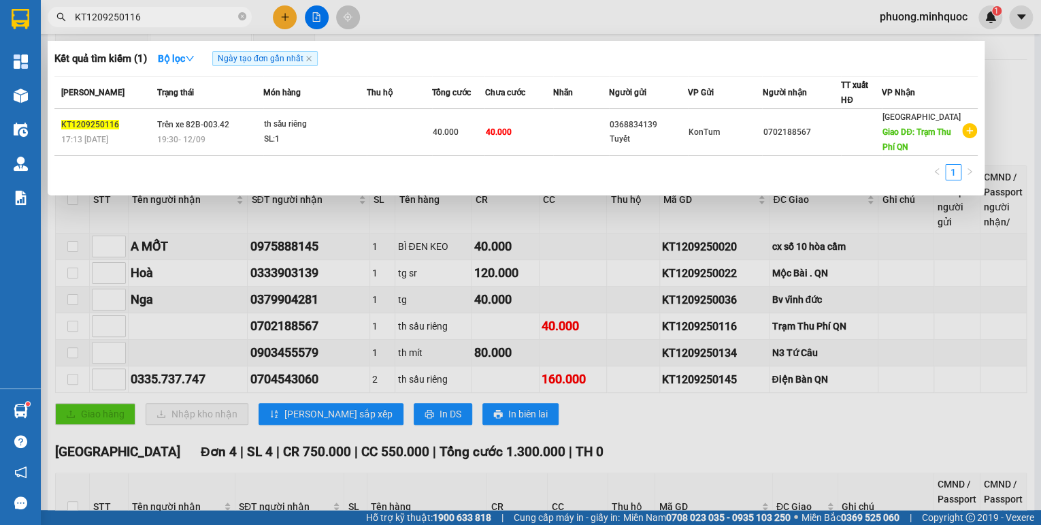
type input "KT1209250116"
click at [280, 133] on div "SL: 1" at bounding box center [315, 139] width 102 height 15
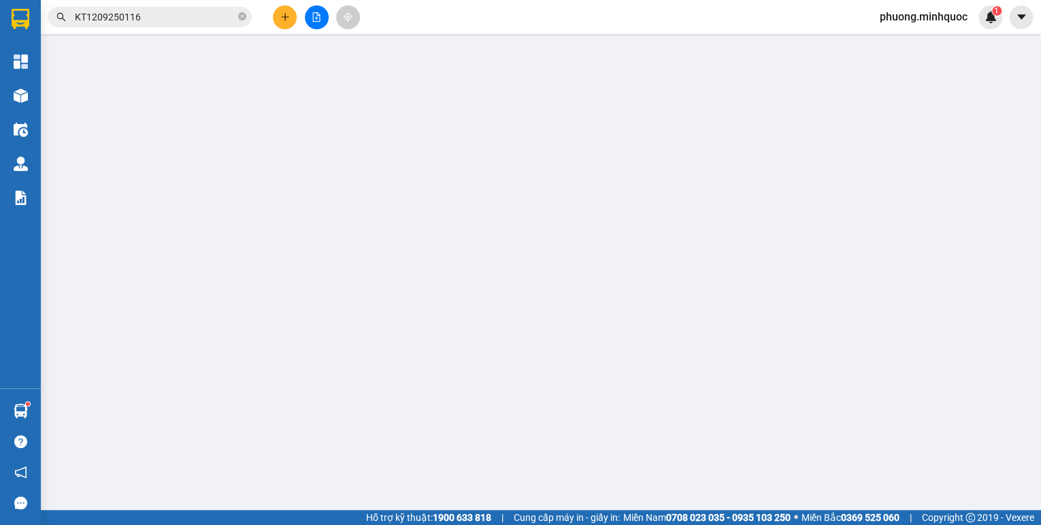
type input "0368834139"
type input "Tuyết"
type input "0702188567"
type input "Trạm Thu Phí QN"
type input "40.000"
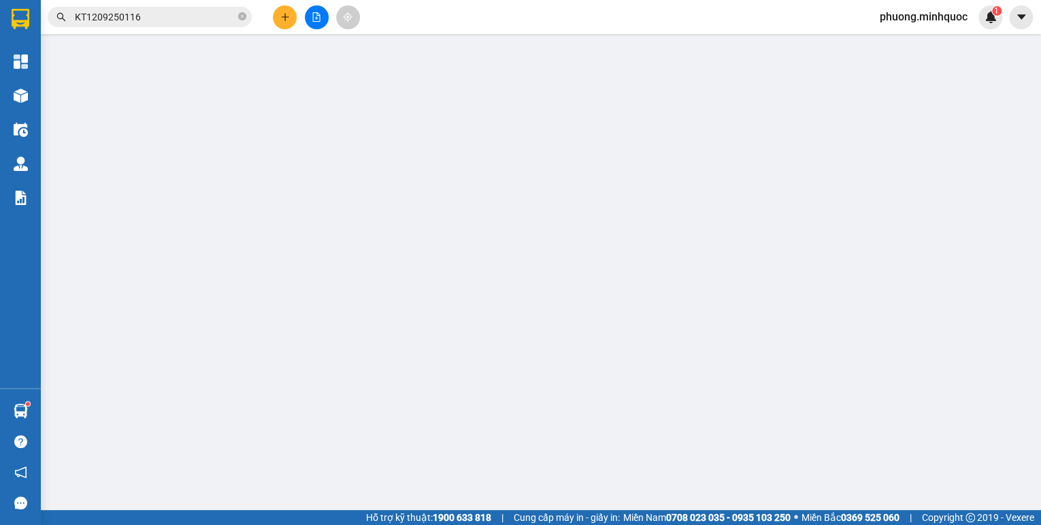
type input "40.000"
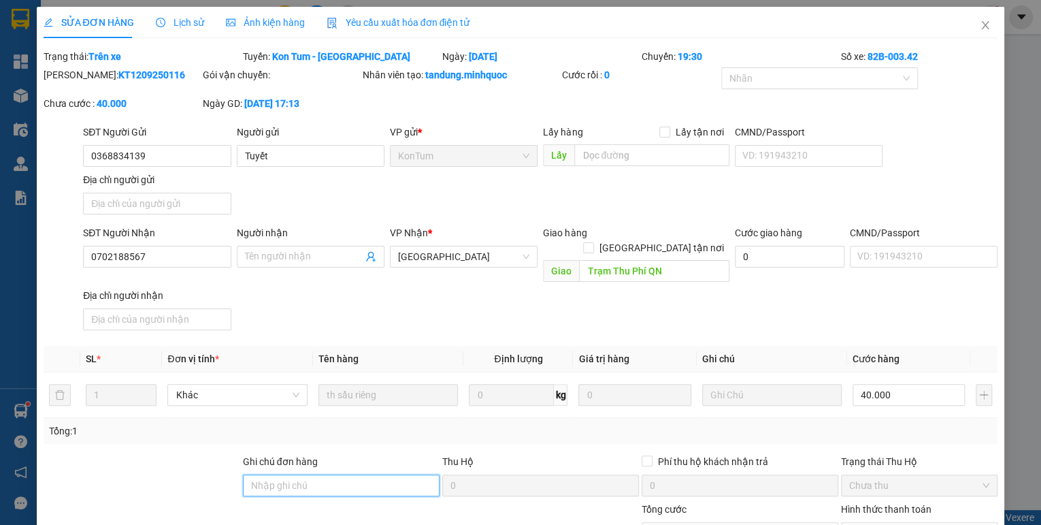
click at [298, 474] on input "Ghi chú đơn hàng" at bounding box center [341, 485] width 197 height 22
drag, startPoint x: 302, startPoint y: 471, endPoint x: 285, endPoint y: 481, distance: 18.9
click at [285, 481] on div "Ghi chú đơn hàng sổ kho 11/9" at bounding box center [341, 478] width 197 height 48
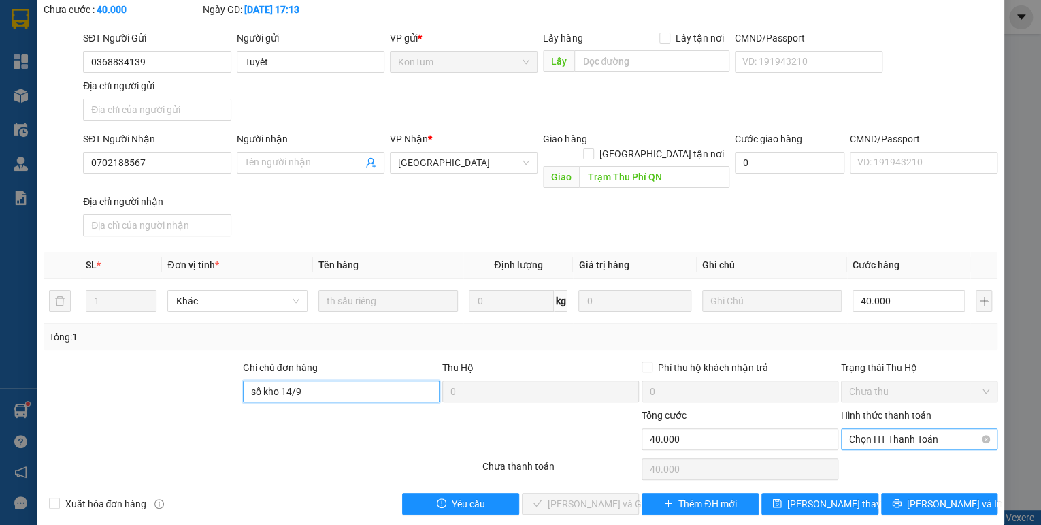
click at [857, 429] on span "Chọn HT Thanh Toán" at bounding box center [919, 439] width 140 height 20
type input "sổ kho 14/9"
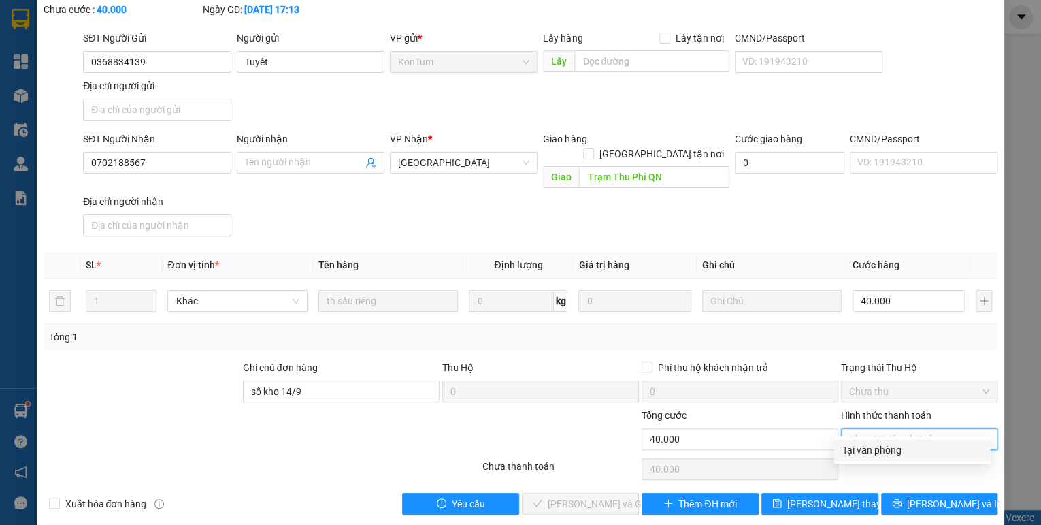
click at [857, 451] on div "Tại văn phòng" at bounding box center [913, 449] width 140 height 15
type input "0"
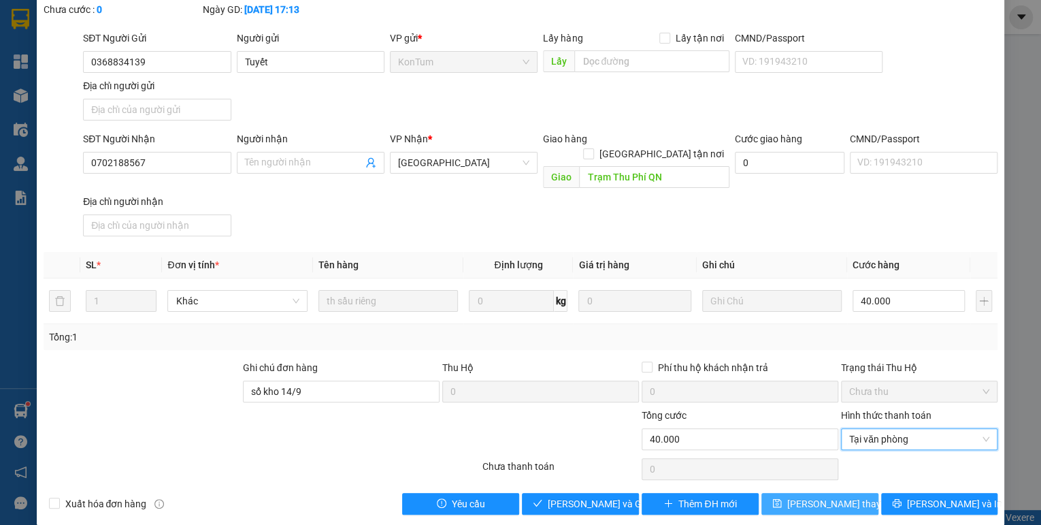
click at [835, 496] on span "[PERSON_NAME] thay đổi" at bounding box center [841, 503] width 109 height 15
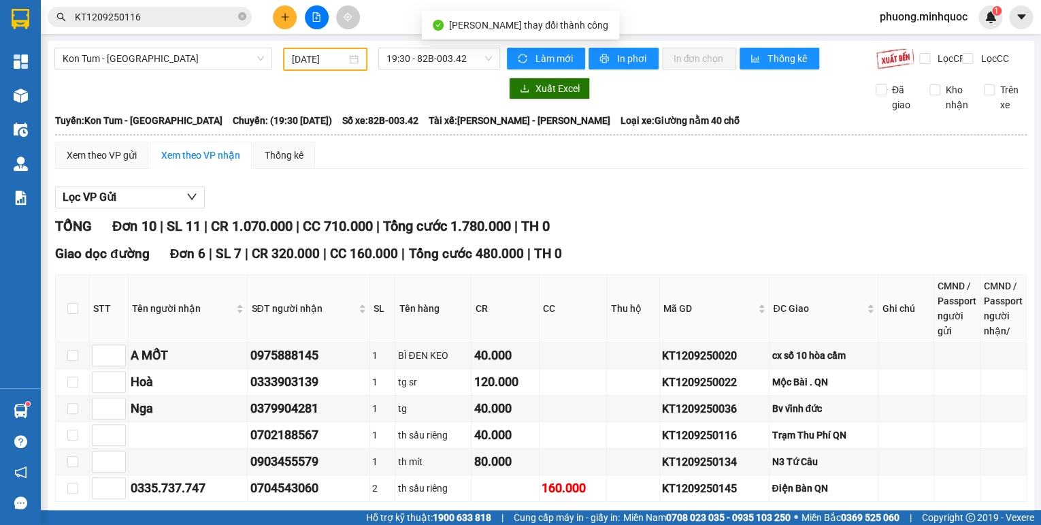
scroll to position [109, 0]
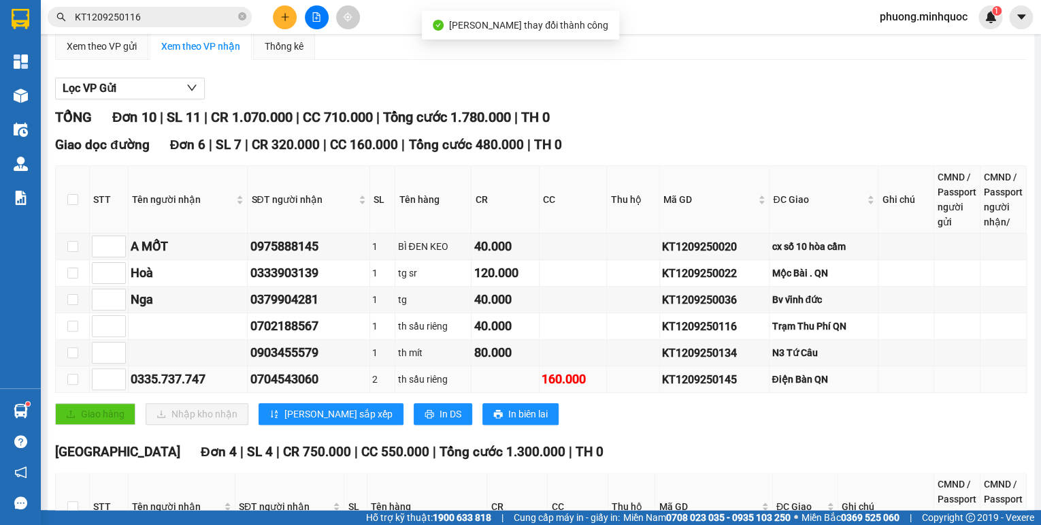
click at [678, 383] on div "KT1209250145" at bounding box center [714, 379] width 105 height 17
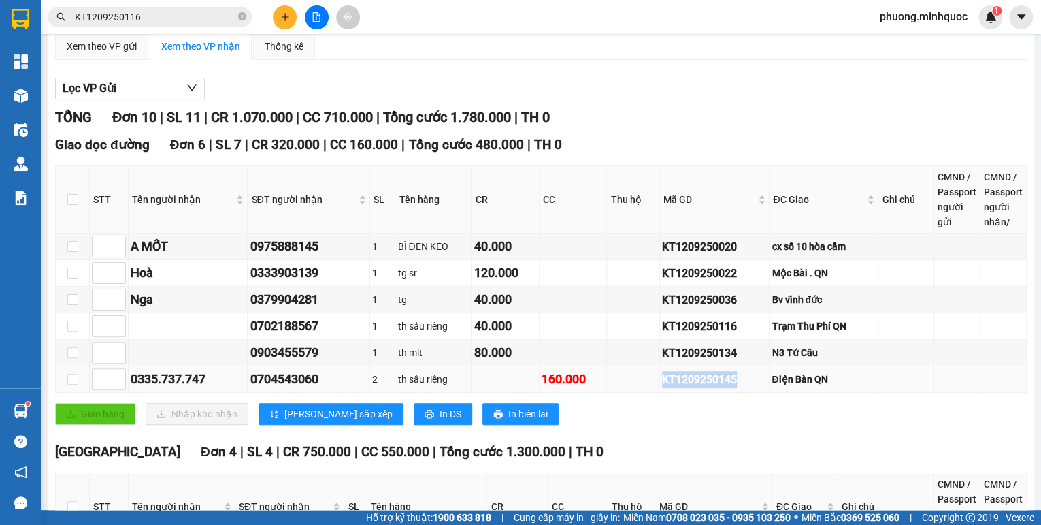
copy div "KT1209250145"
click at [153, 16] on input "KT1209250116" at bounding box center [155, 17] width 161 height 15
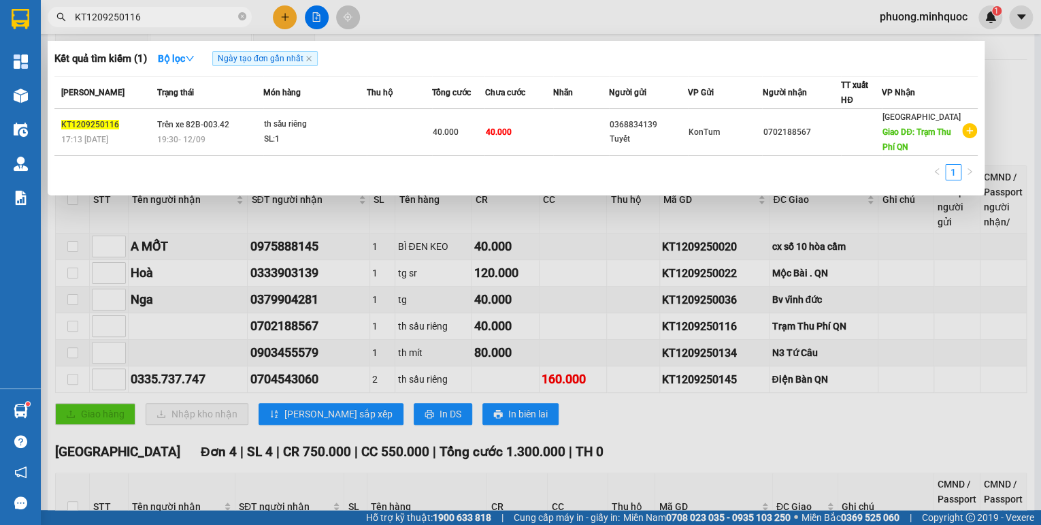
click at [153, 16] on input "KT1209250116" at bounding box center [155, 17] width 161 height 15
paste input "45"
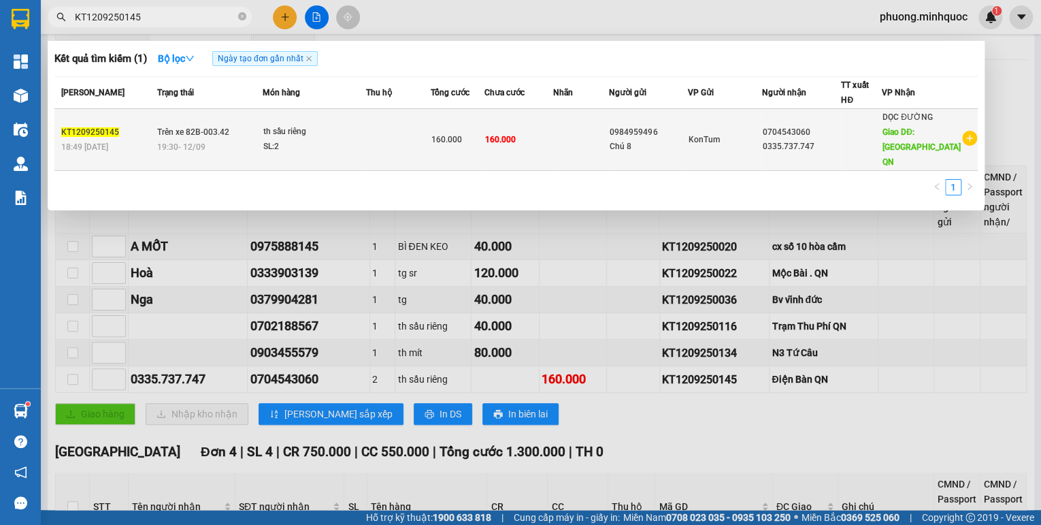
type input "KT1209250145"
click at [312, 140] on div "SL: 2" at bounding box center [314, 147] width 102 height 15
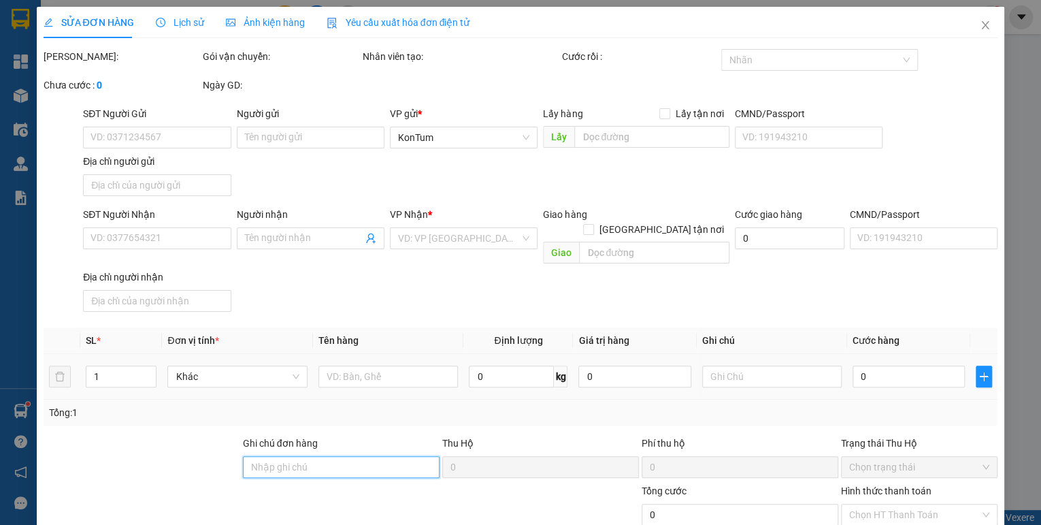
click at [288, 456] on input "Ghi chú đơn hàng" at bounding box center [341, 467] width 197 height 22
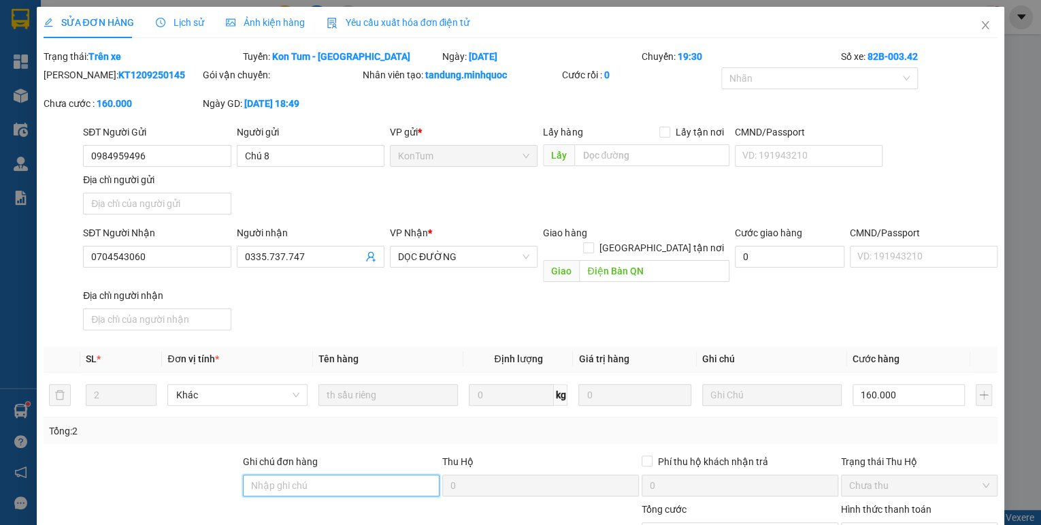
type input "0984959496"
type input "Chú 8"
type input "0704543060"
type input "0335.737.747"
type input "Điện Bàn QN"
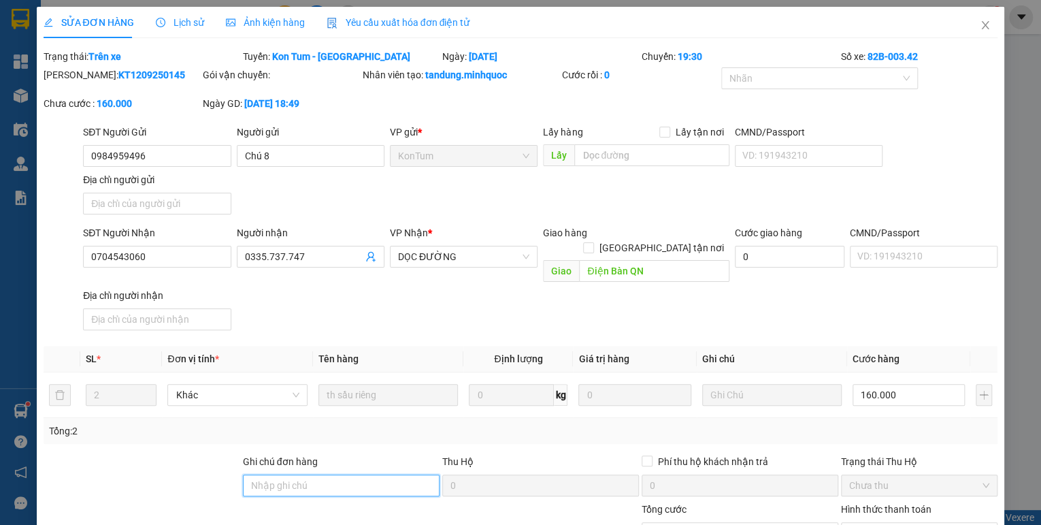
type input "160.000"
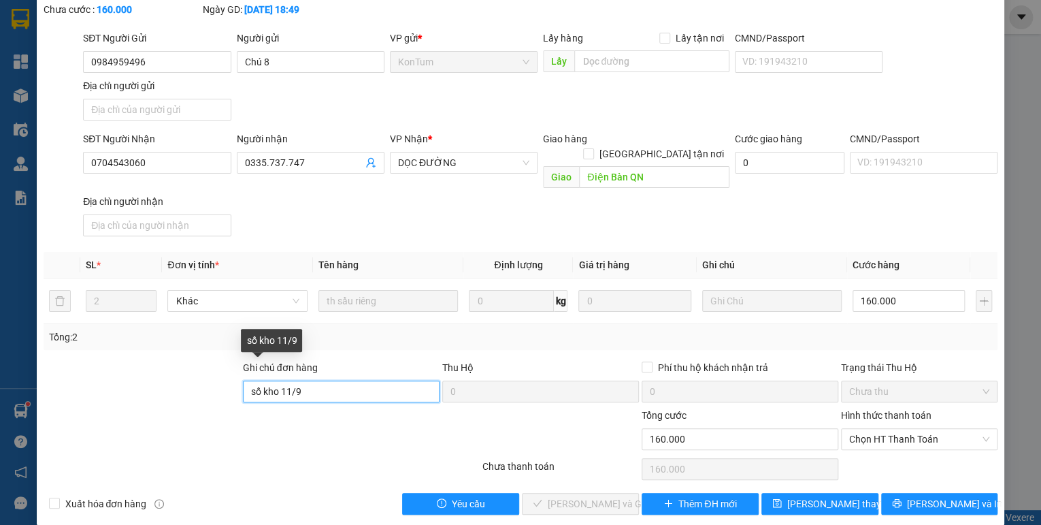
drag, startPoint x: 315, startPoint y: 370, endPoint x: 286, endPoint y: 385, distance: 32.9
click at [286, 385] on input "sổ kho 11/9" at bounding box center [341, 391] width 197 height 22
click at [912, 429] on span "Chọn HT Thanh Toán" at bounding box center [919, 439] width 140 height 20
type input "sổ kho 14/9"
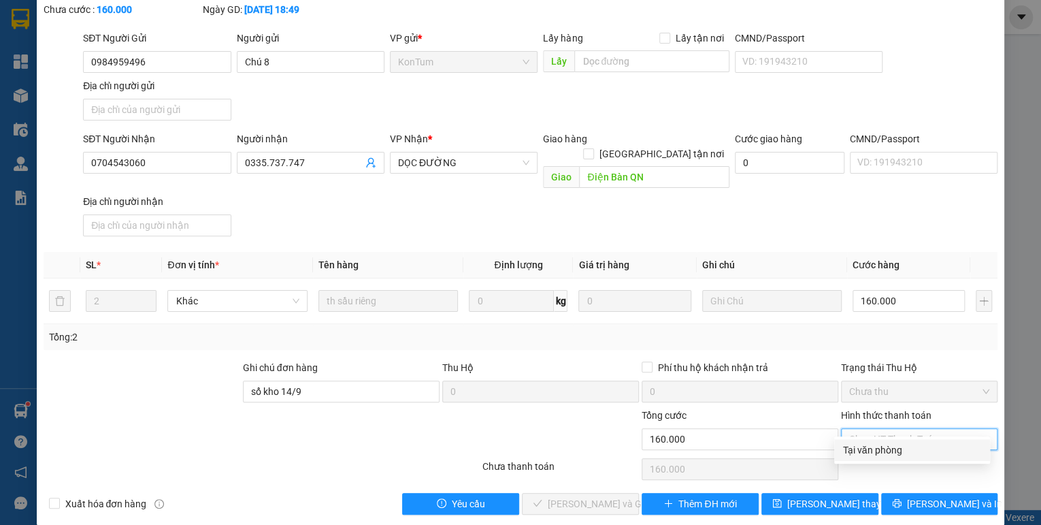
click at [893, 450] on div "Tại văn phòng" at bounding box center [913, 449] width 140 height 15
type input "0"
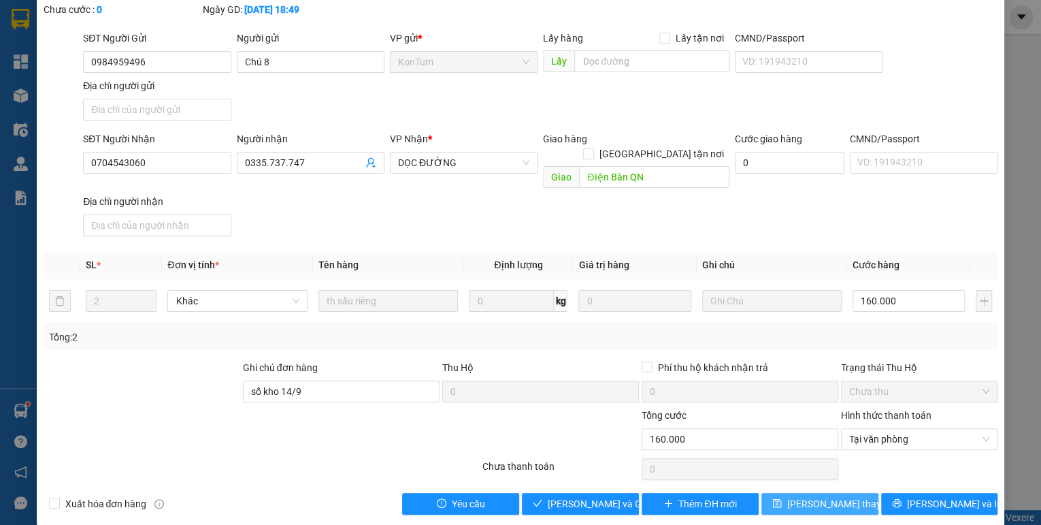
click at [827, 496] on span "[PERSON_NAME] thay đổi" at bounding box center [841, 503] width 109 height 15
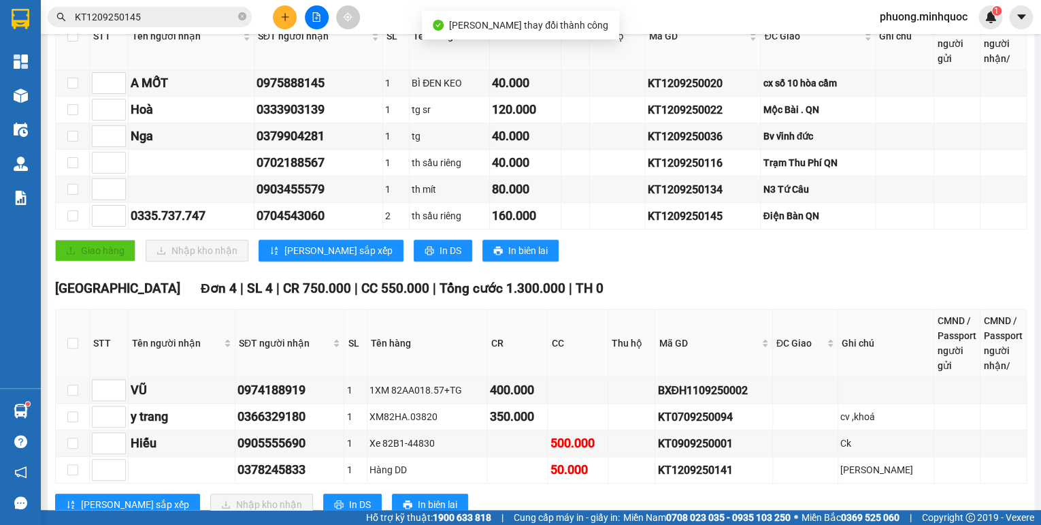
scroll to position [321, 0]
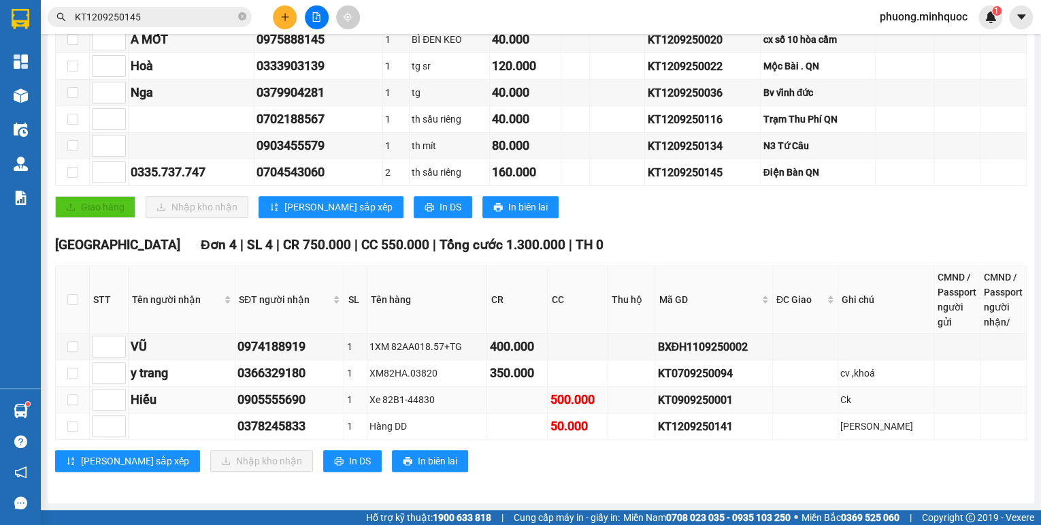
click at [691, 403] on div "KT0909250001" at bounding box center [713, 399] width 112 height 17
copy div "KT0909250001"
click at [174, 17] on input "KT1209250145" at bounding box center [155, 17] width 161 height 15
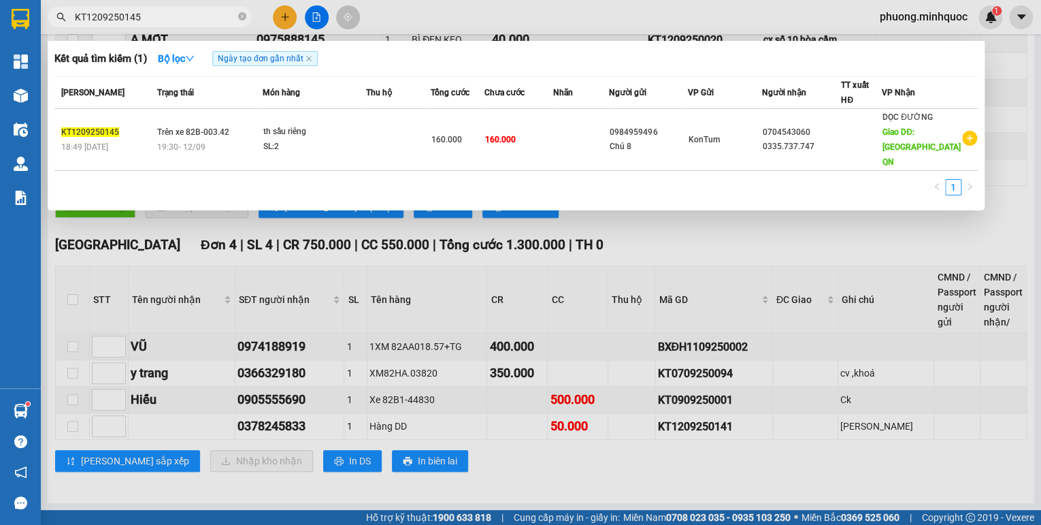
click at [174, 17] on input "KT1209250145" at bounding box center [155, 17] width 161 height 15
paste input "0909250001"
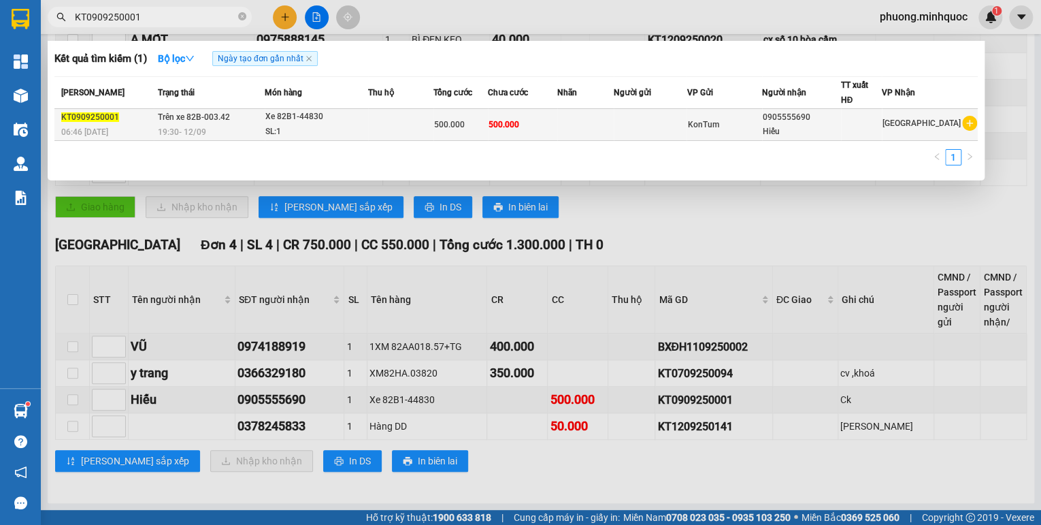
type input "KT0909250001"
click at [316, 123] on div "Xe 82B1-44830" at bounding box center [316, 117] width 102 height 15
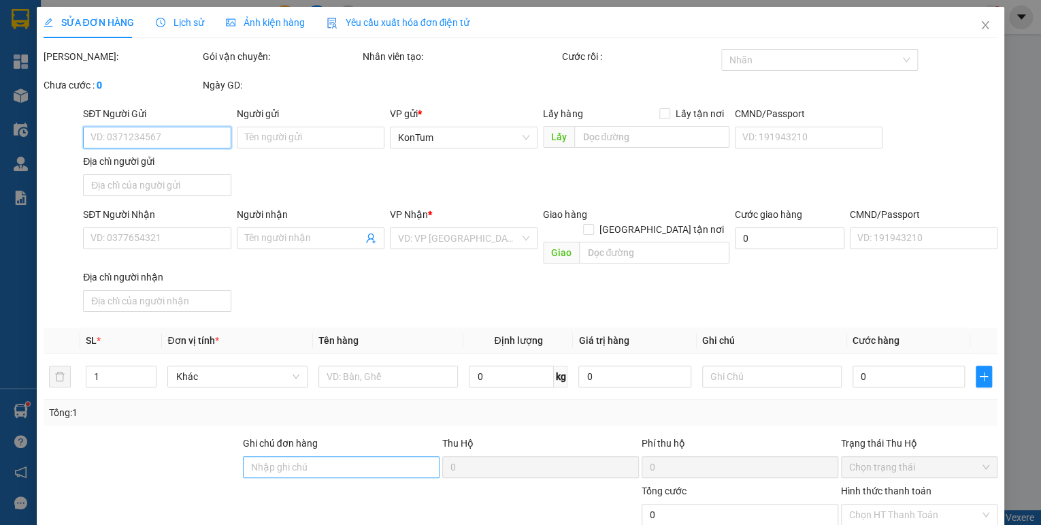
type input "0905555690"
type input "Hiếu"
type input "500.000"
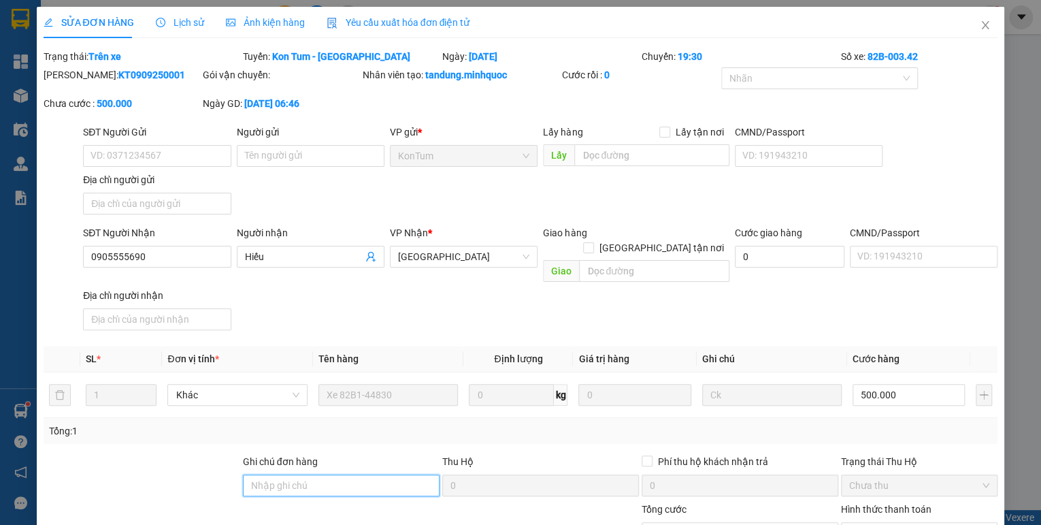
click at [318, 474] on input "Ghi chú đơn hàng" at bounding box center [341, 485] width 197 height 22
drag, startPoint x: 305, startPoint y: 472, endPoint x: 280, endPoint y: 476, distance: 24.8
click at [280, 476] on input "sổ kho 11/9" at bounding box center [341, 485] width 197 height 22
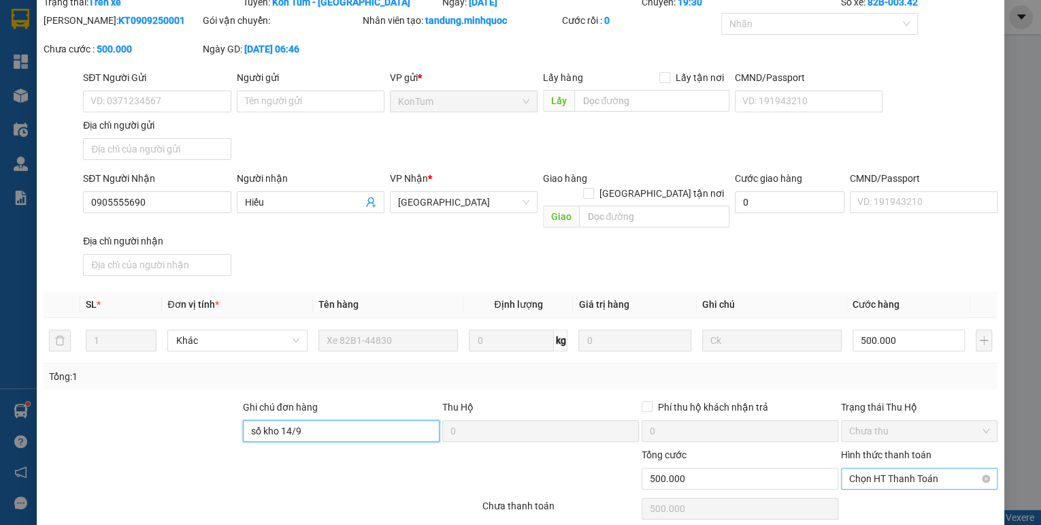
click at [896, 468] on span "Chọn HT Thanh Toán" at bounding box center [919, 478] width 140 height 20
type input "sổ kho 14/9"
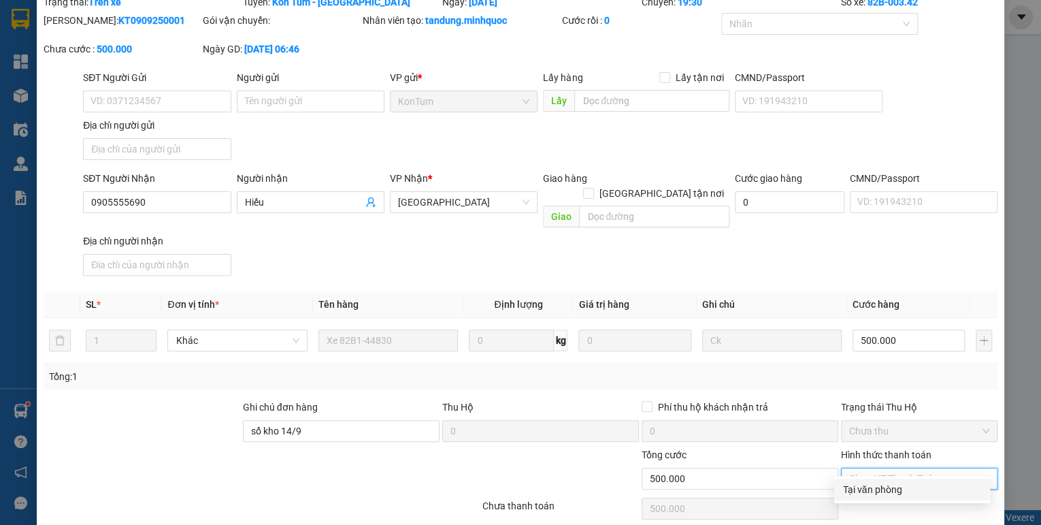
click at [872, 487] on div "Tại văn phòng" at bounding box center [913, 489] width 140 height 15
type input "0"
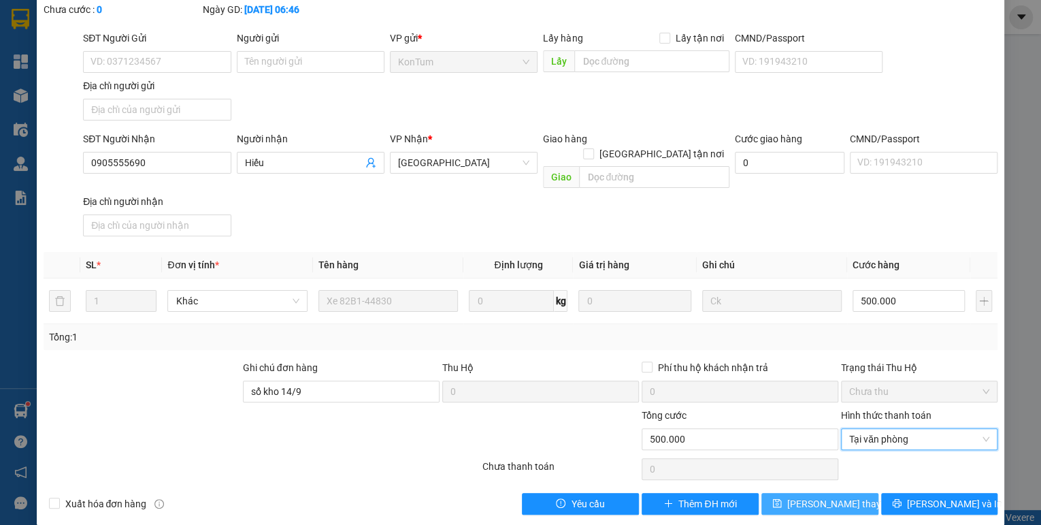
click at [800, 496] on span "[PERSON_NAME] thay đổi" at bounding box center [841, 503] width 109 height 15
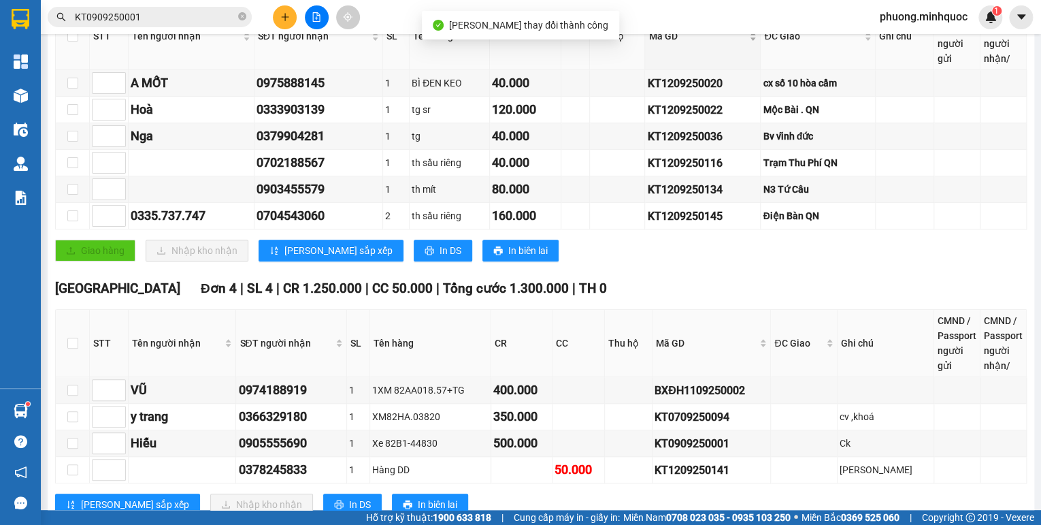
scroll to position [321, 0]
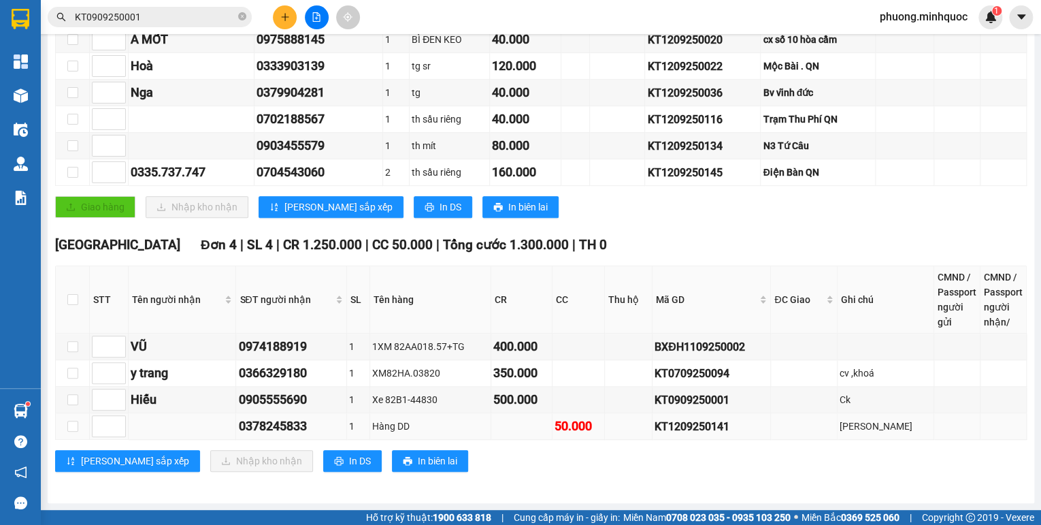
click at [696, 427] on div "KT1209250141" at bounding box center [712, 426] width 114 height 17
copy div "KT1209250141"
click at [177, 17] on input "KT0909250001" at bounding box center [155, 17] width 161 height 15
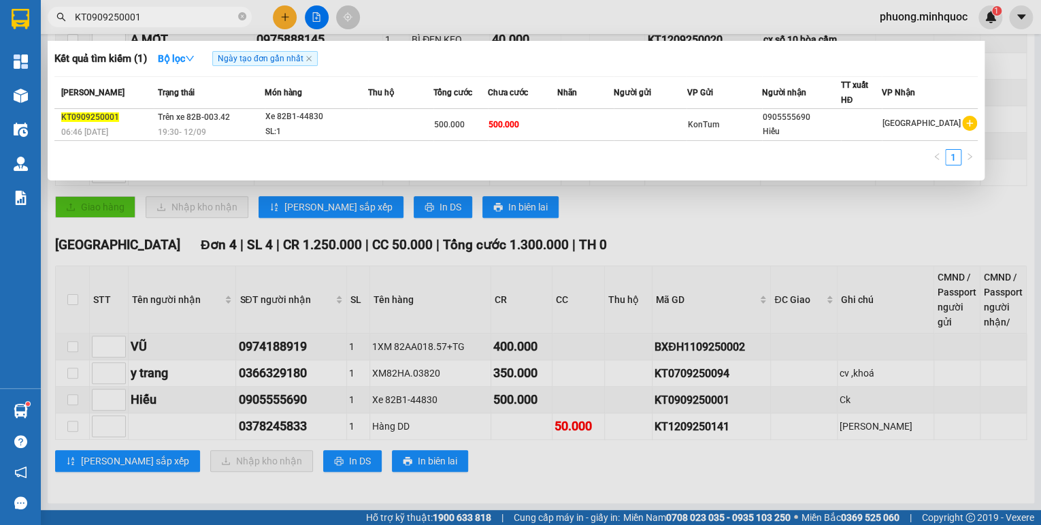
click at [177, 17] on input "KT0909250001" at bounding box center [155, 17] width 161 height 15
paste input "120925014"
type input "KT1209250141"
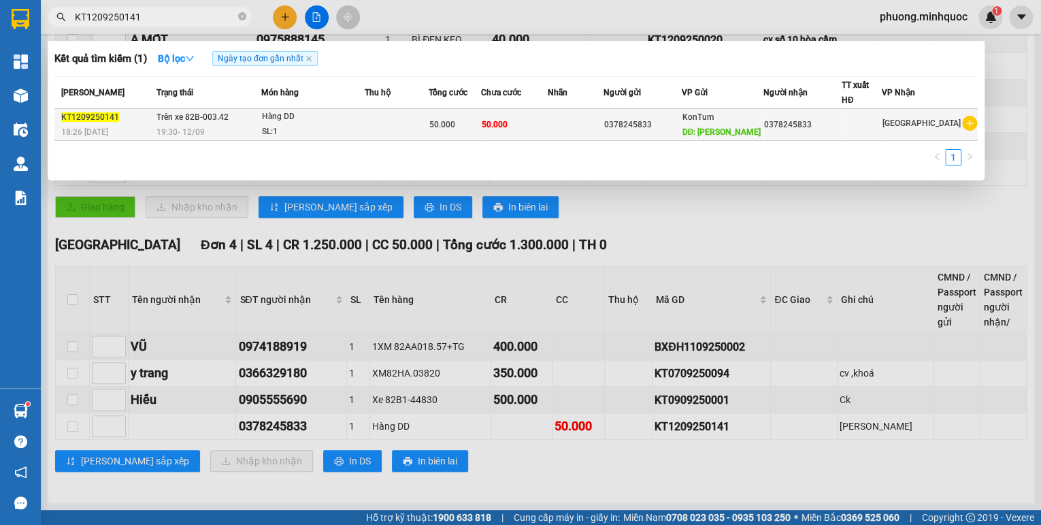
click at [224, 128] on div "19:30 [DATE]" at bounding box center [209, 132] width 104 height 15
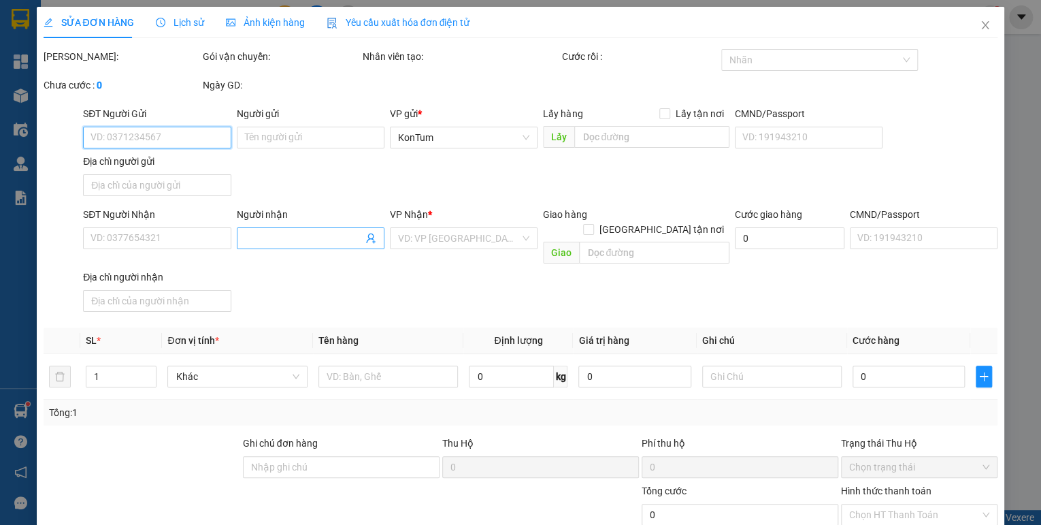
type input "0378245833"
type input "[PERSON_NAME]"
type input "0378245833"
type input "50.000"
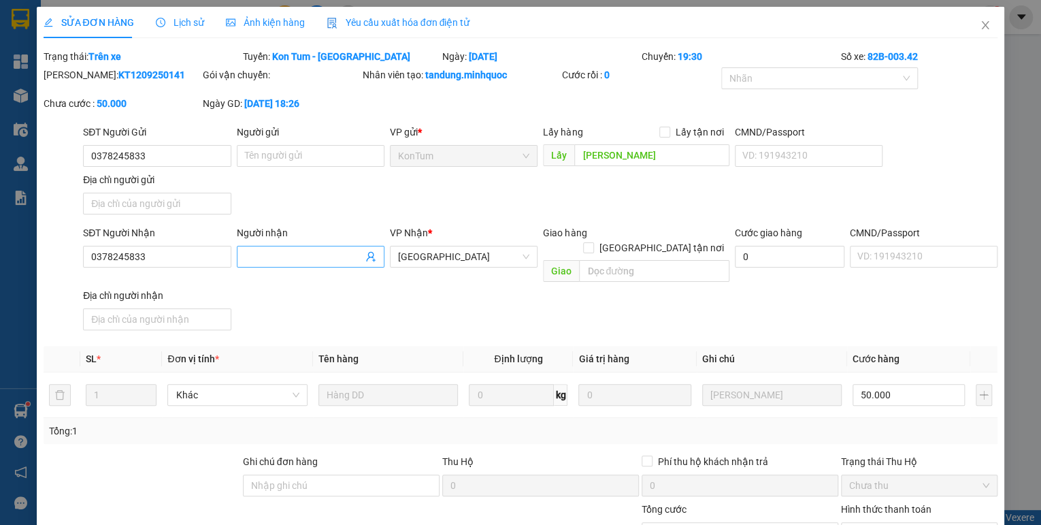
click at [303, 454] on div "Ghi chú đơn hàng" at bounding box center [341, 464] width 197 height 20
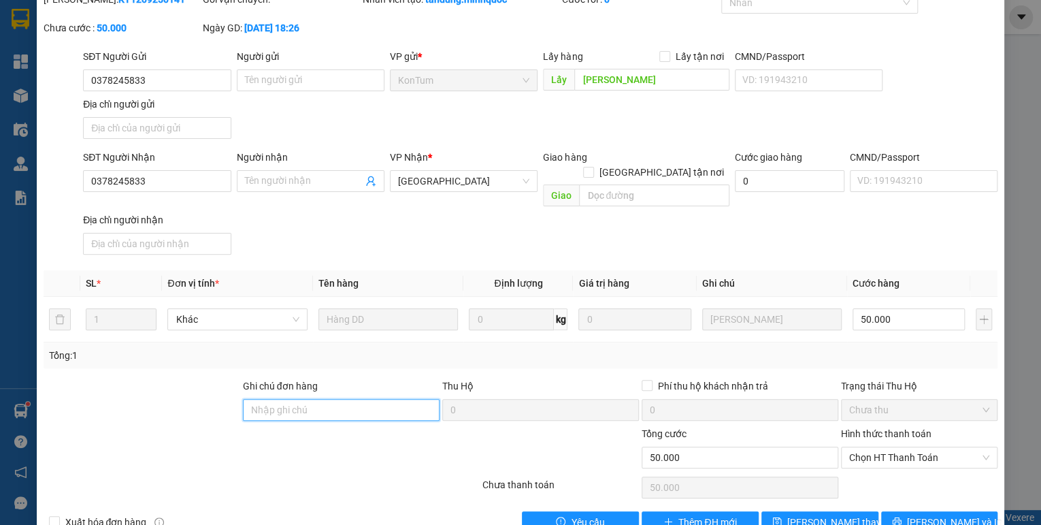
click at [295, 399] on input "Ghi chú đơn hàng" at bounding box center [341, 410] width 197 height 22
type input "sổ kho 14/9"
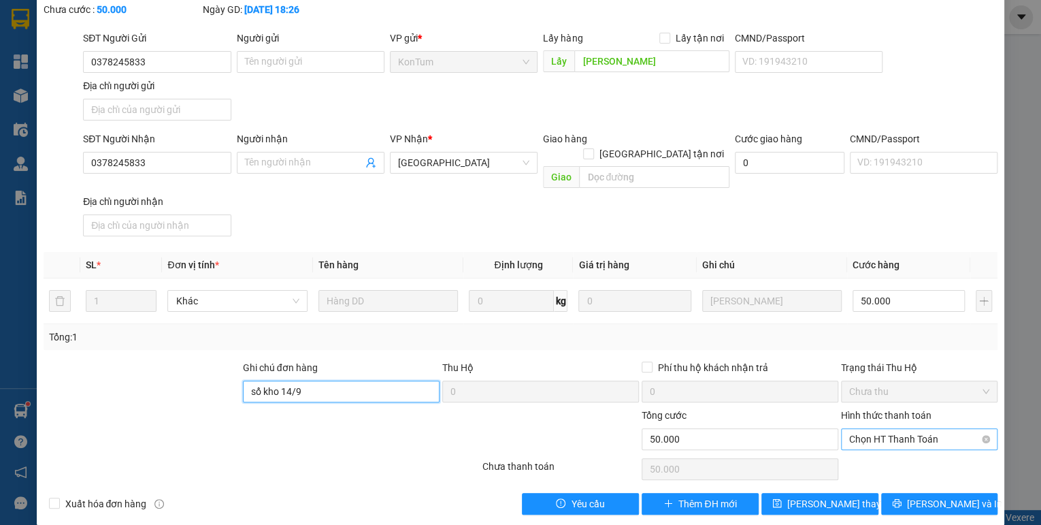
click at [854, 429] on span "Chọn HT Thanh Toán" at bounding box center [919, 439] width 140 height 20
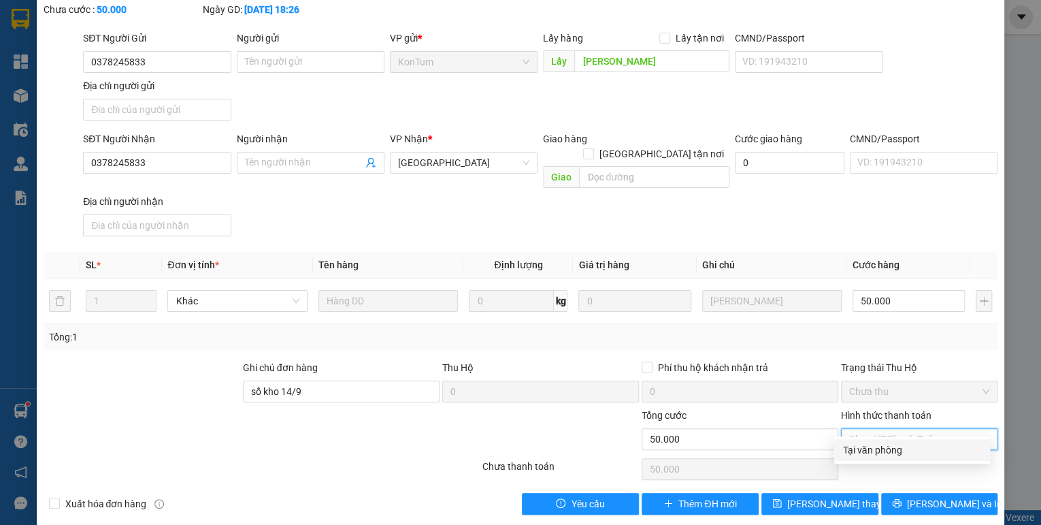
click at [856, 443] on div "Tại văn phòng" at bounding box center [913, 449] width 140 height 15
type input "0"
click at [832, 496] on span "[PERSON_NAME] thay đổi" at bounding box center [841, 503] width 109 height 15
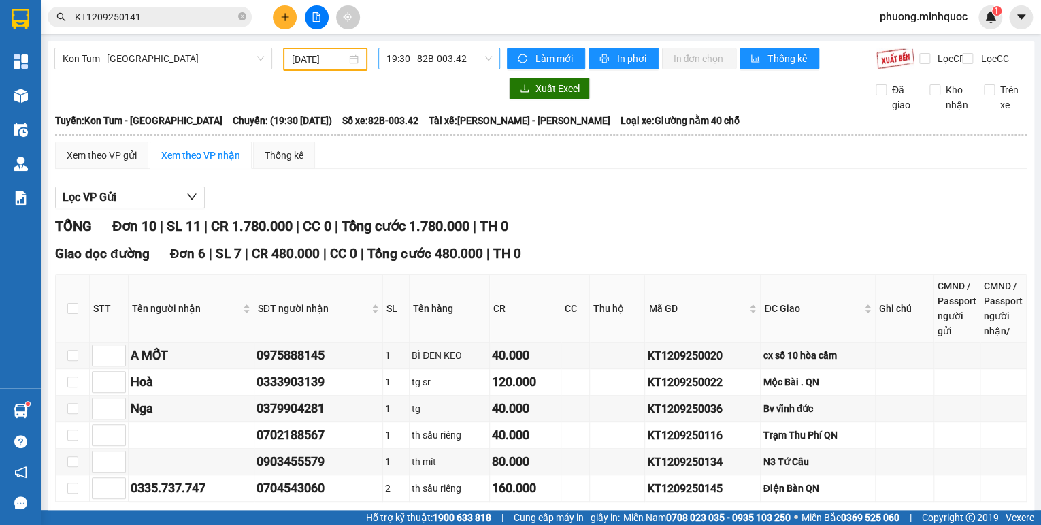
click at [456, 58] on span "19:30 - 82B-003.42" at bounding box center [440, 58] width 106 height 20
click at [445, 127] on div "20:00 - 76H-066.56" at bounding box center [437, 129] width 106 height 15
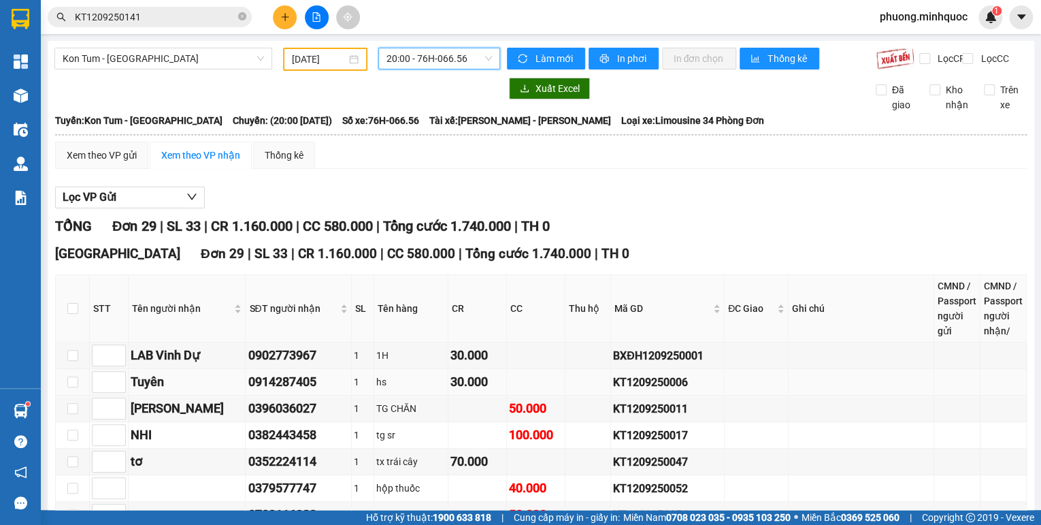
scroll to position [109, 0]
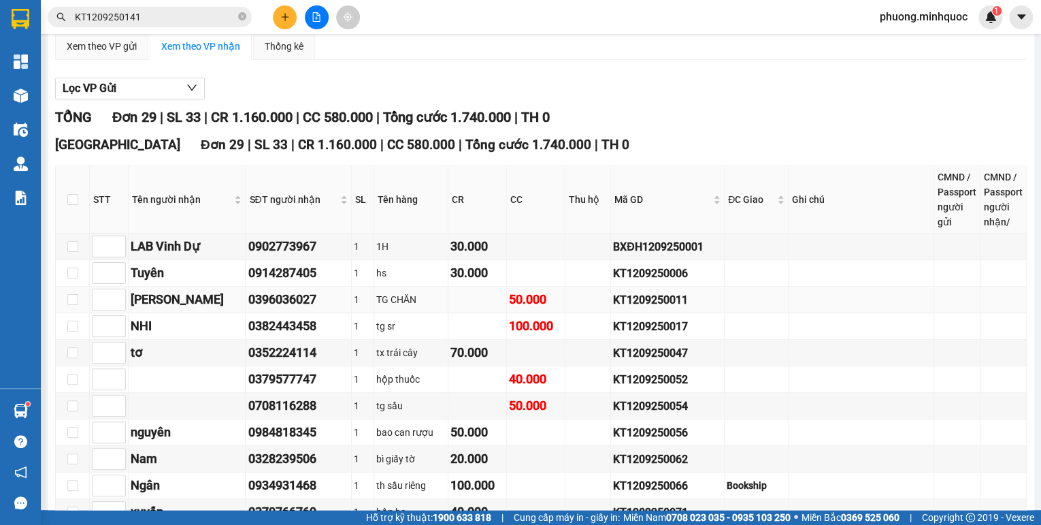
click at [657, 308] on div "KT1209250011" at bounding box center [667, 299] width 109 height 17
copy div "KT1209250011"
click at [162, 19] on input "KT1209250141" at bounding box center [155, 17] width 161 height 15
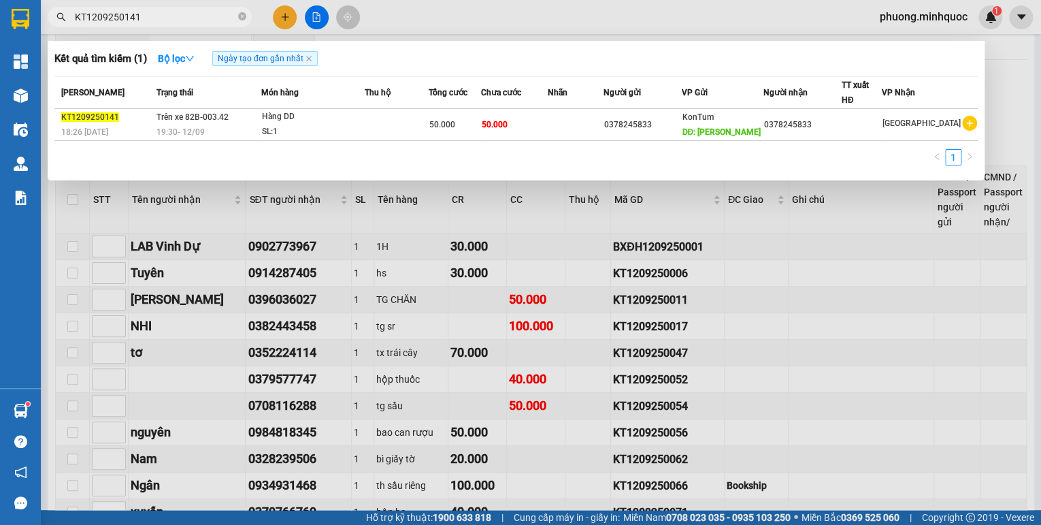
click at [162, 19] on input "KT1209250141" at bounding box center [155, 17] width 161 height 15
paste input "01"
type input "KT1209250011"
click at [275, 126] on div "SL: 1" at bounding box center [314, 132] width 102 height 15
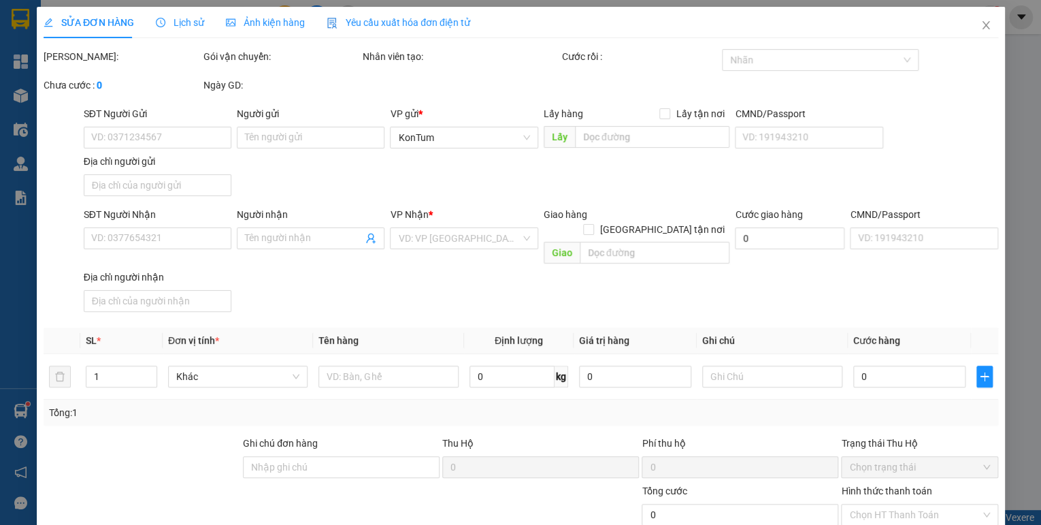
type input "0375242382"
type input "0396036027"
type input "[PERSON_NAME]"
type input "50.000"
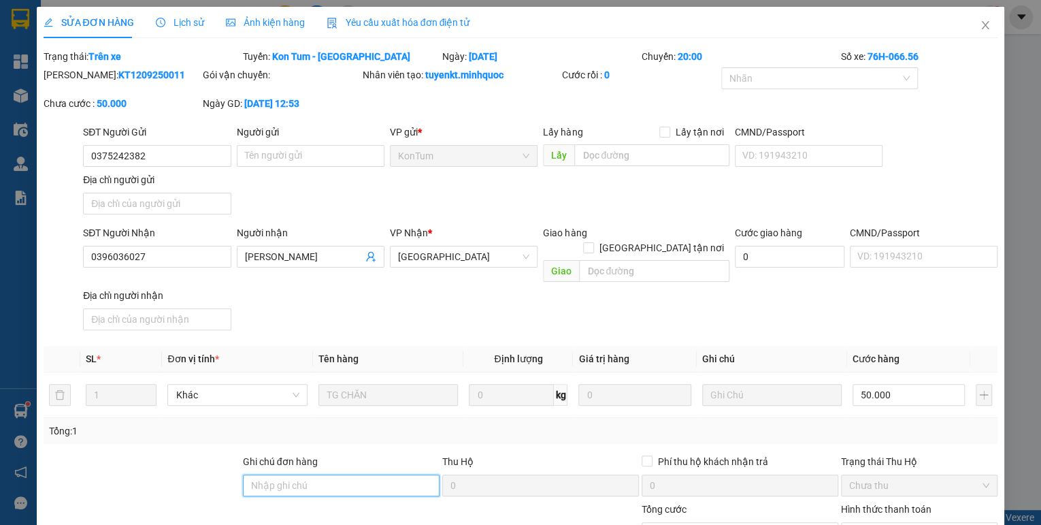
click at [354, 474] on input "Ghi chú đơn hàng" at bounding box center [341, 485] width 197 height 22
type input "sổ kho 14/9"
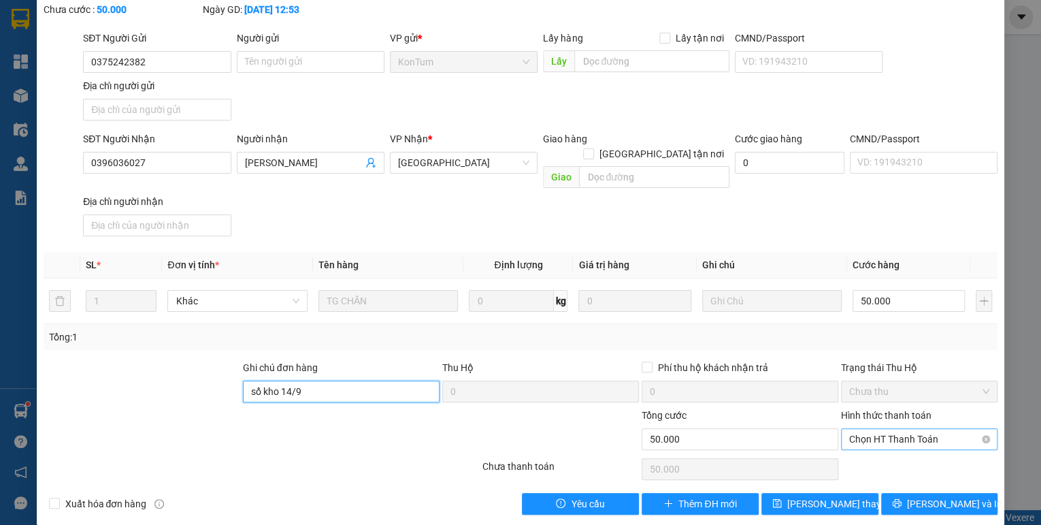
click at [874, 429] on span "Chọn HT Thanh Toán" at bounding box center [919, 439] width 140 height 20
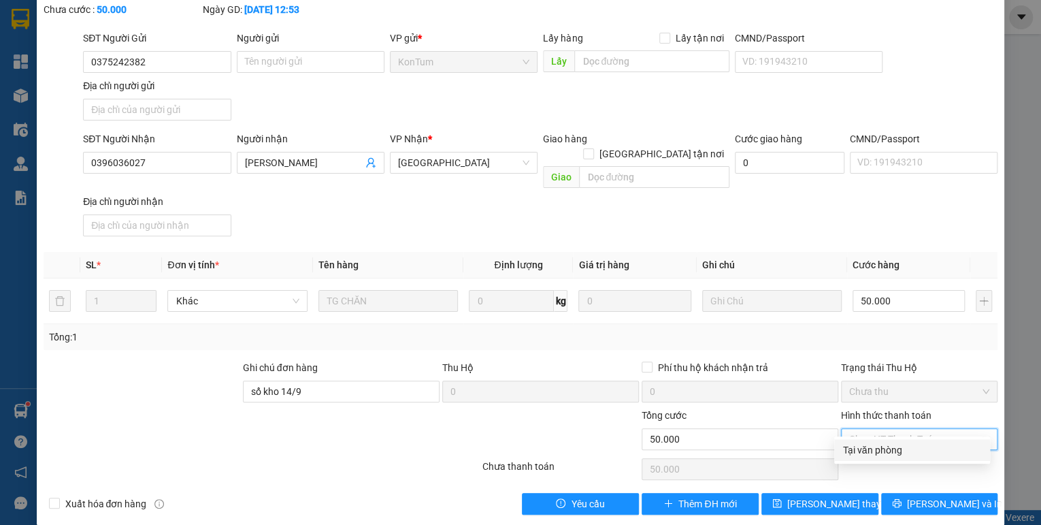
click at [871, 451] on div "Tại văn phòng" at bounding box center [913, 449] width 140 height 15
type input "0"
click at [822, 496] on span "[PERSON_NAME] thay đổi" at bounding box center [841, 503] width 109 height 15
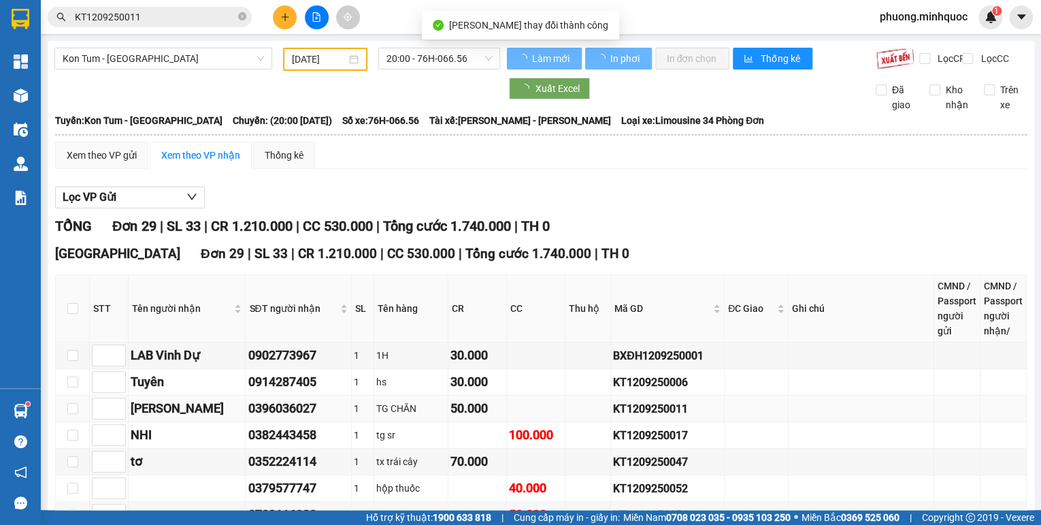
scroll to position [109, 0]
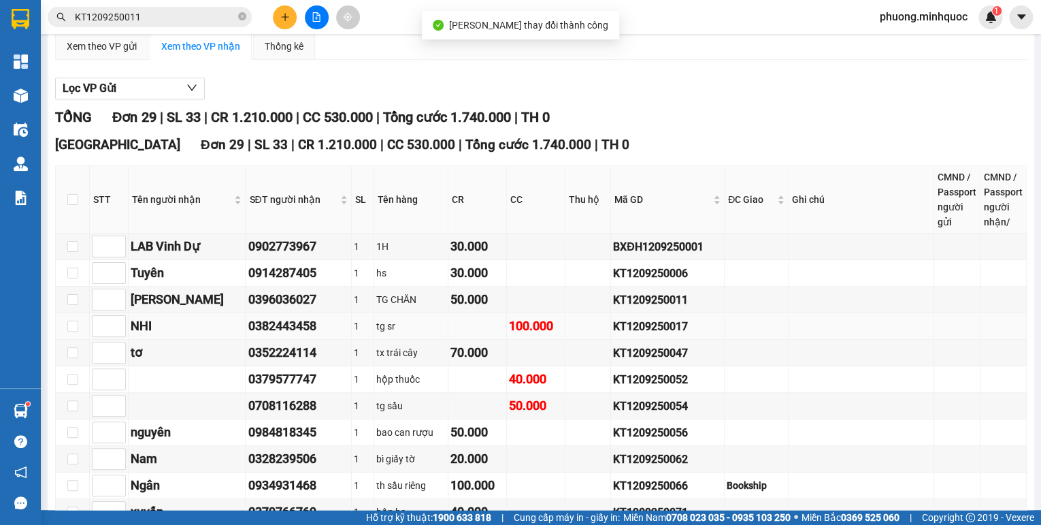
click at [618, 335] on div "KT1209250017" at bounding box center [667, 326] width 109 height 17
copy div "KT1209250017"
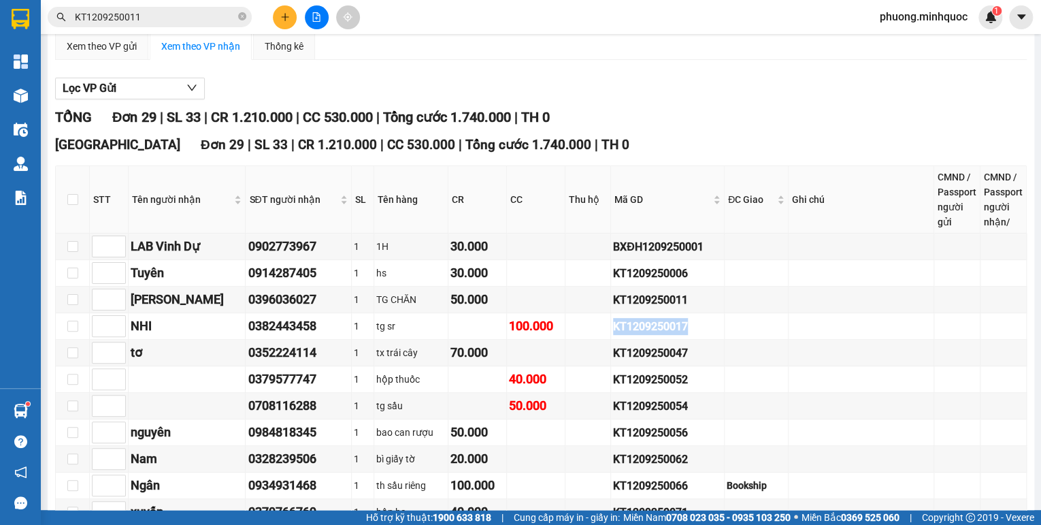
click at [149, 14] on input "KT1209250011" at bounding box center [155, 17] width 161 height 15
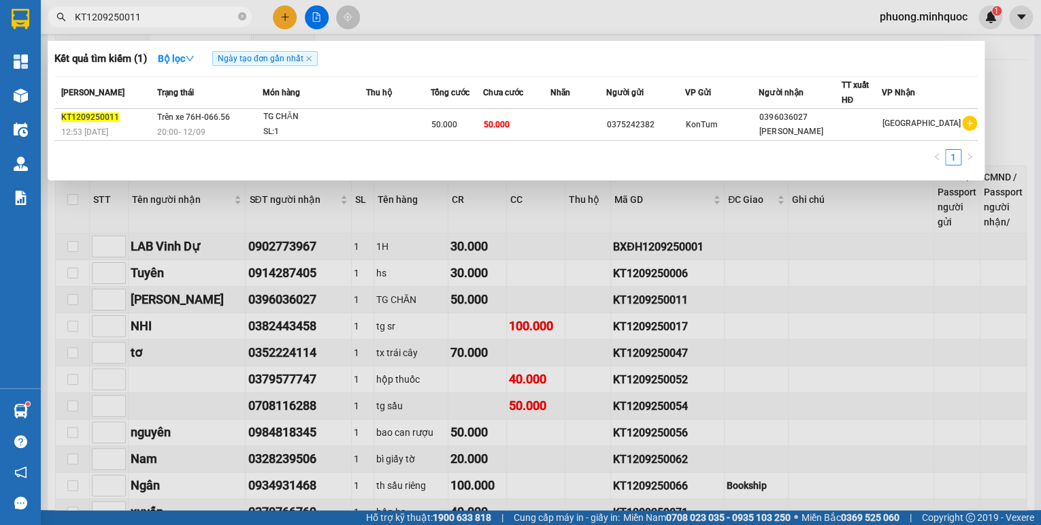
click at [149, 14] on input "KT1209250011" at bounding box center [155, 17] width 161 height 15
paste input "7"
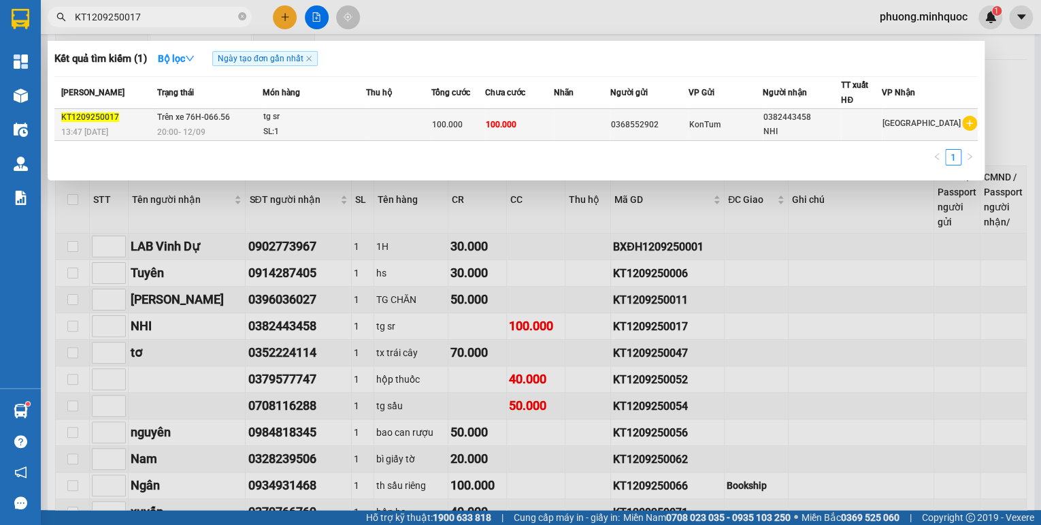
type input "KT1209250017"
click at [231, 127] on div "20:00 [DATE]" at bounding box center [209, 132] width 105 height 15
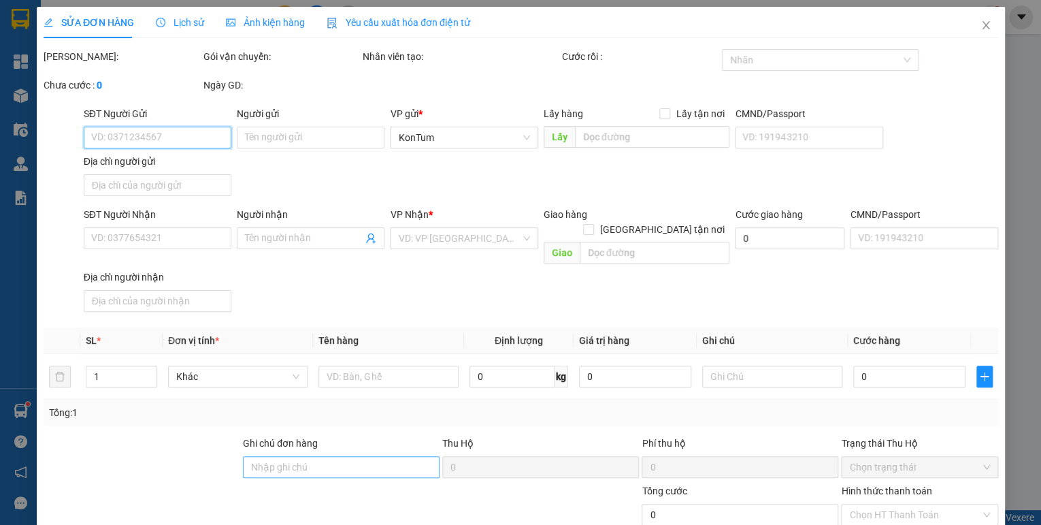
type input "0368552902"
type input "0382443458"
type input "NHI"
type input "100.000"
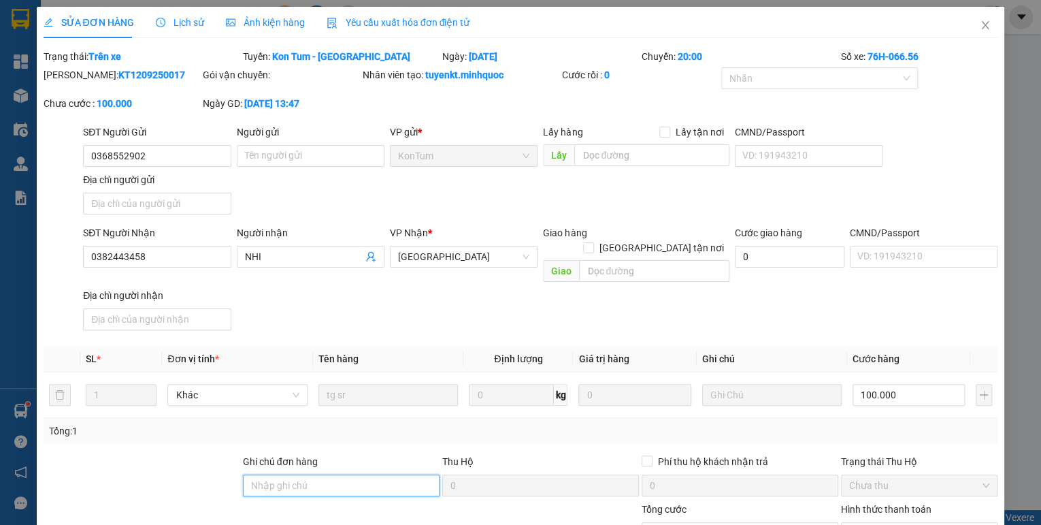
click at [344, 474] on input "Ghi chú đơn hàng" at bounding box center [341, 485] width 197 height 22
type input "sổ kho 14/9"
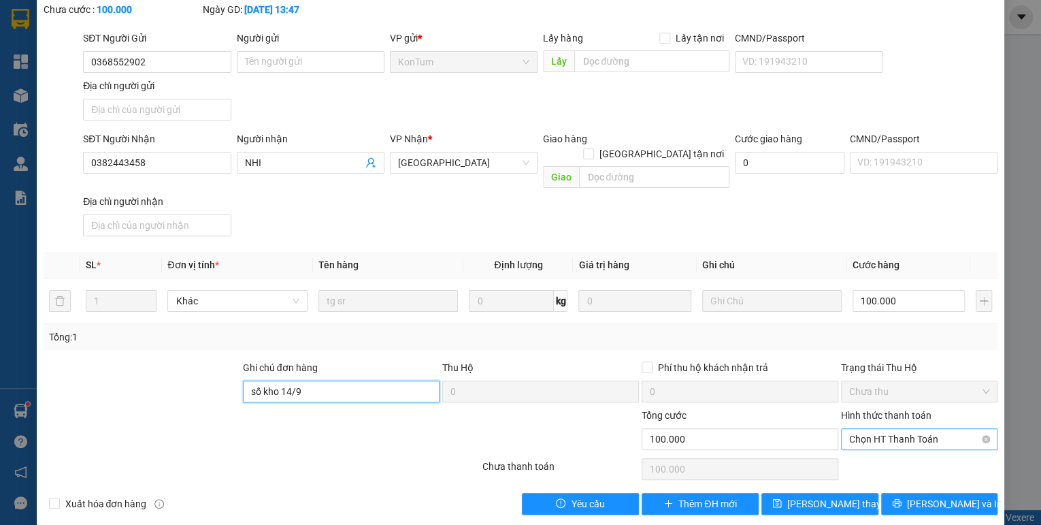
click at [892, 429] on span "Chọn HT Thanh Toán" at bounding box center [919, 439] width 140 height 20
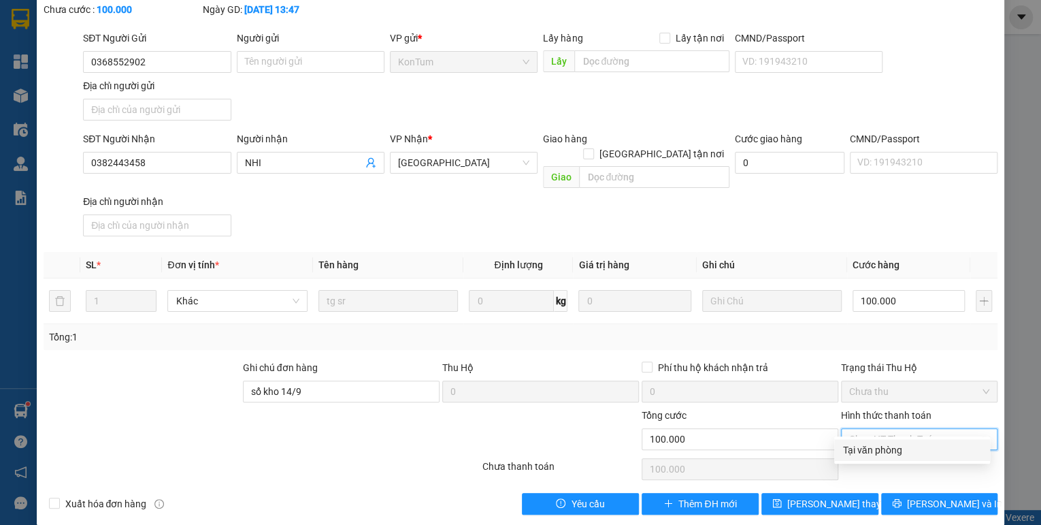
click at [885, 452] on div "Tại văn phòng" at bounding box center [913, 449] width 140 height 15
type input "0"
click at [825, 493] on button "[PERSON_NAME] thay đổi" at bounding box center [820, 504] width 117 height 22
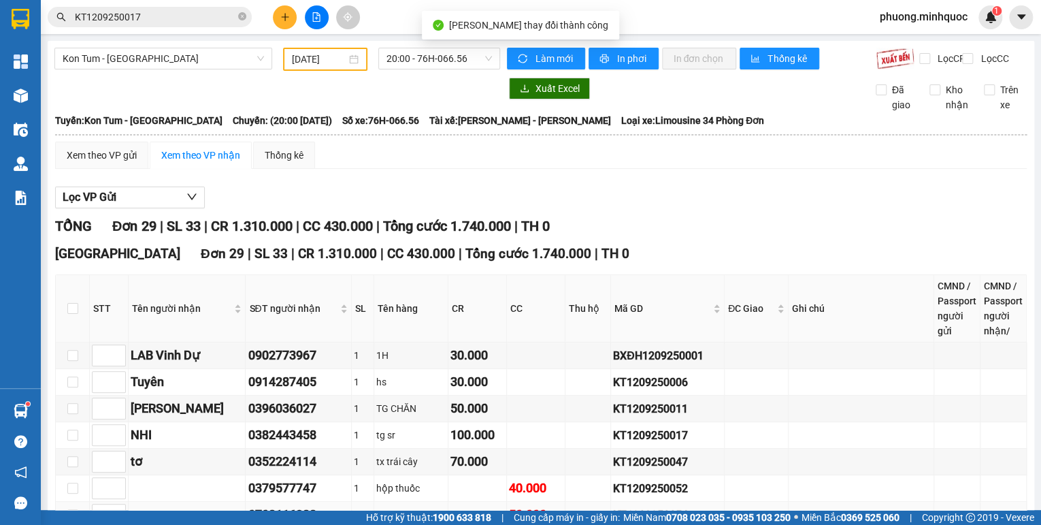
scroll to position [163, 0]
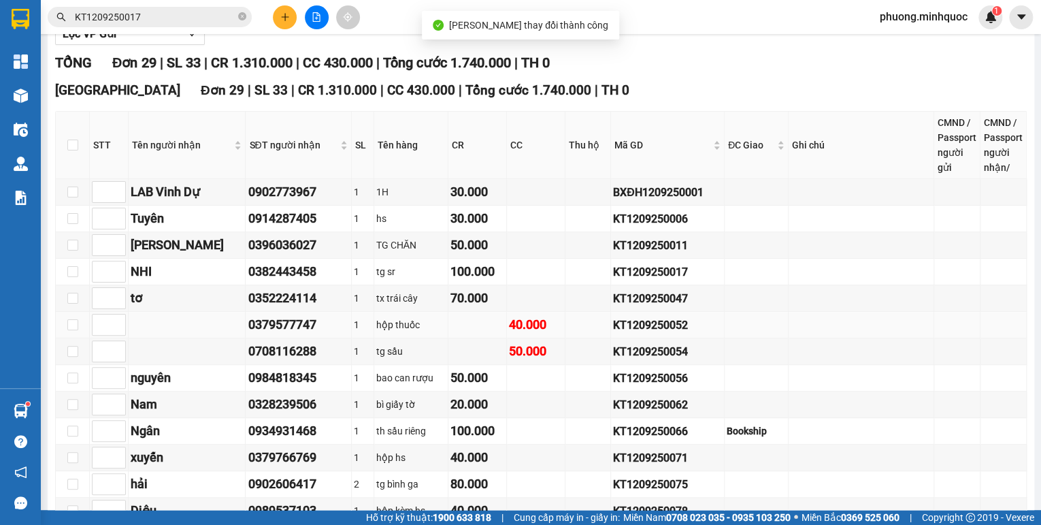
click at [624, 334] on div "KT1209250052" at bounding box center [667, 324] width 109 height 17
click at [625, 334] on div "KT1209250052" at bounding box center [667, 324] width 109 height 17
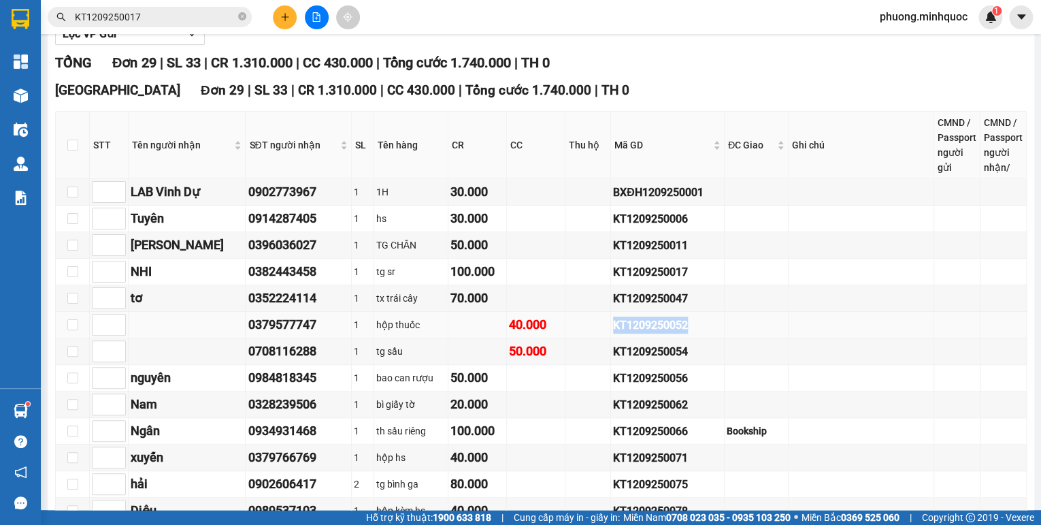
click at [625, 334] on div "KT1209250052" at bounding box center [667, 324] width 109 height 17
copy div "KT1209250052"
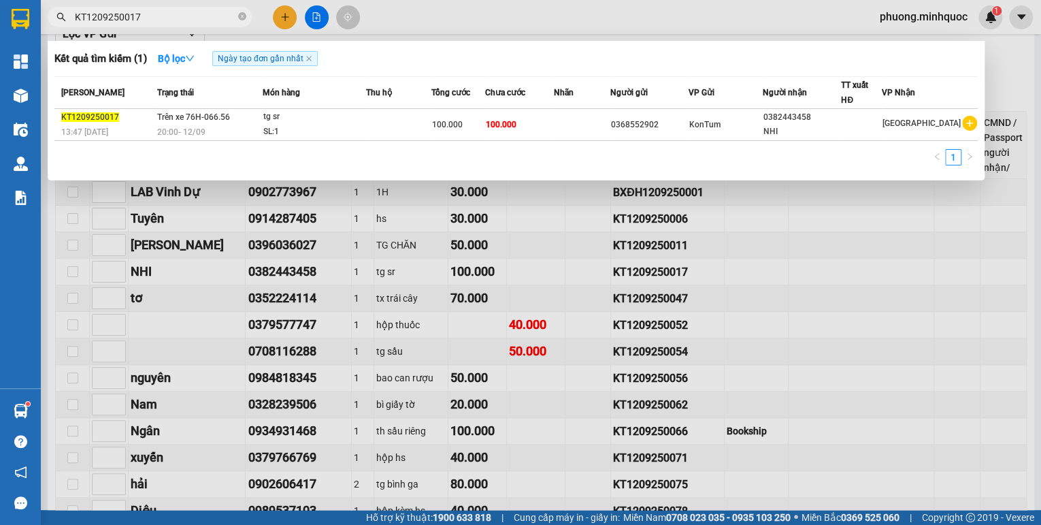
click at [168, 19] on input "KT1209250017" at bounding box center [155, 17] width 161 height 15
paste input "52"
type input "KT1209250052"
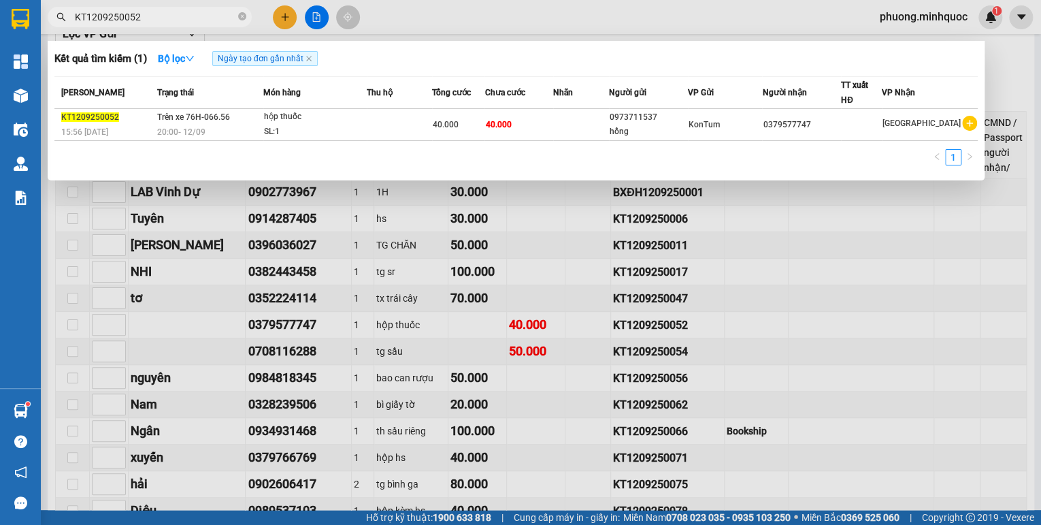
click at [257, 128] on div "20:00 [DATE]" at bounding box center [209, 132] width 105 height 15
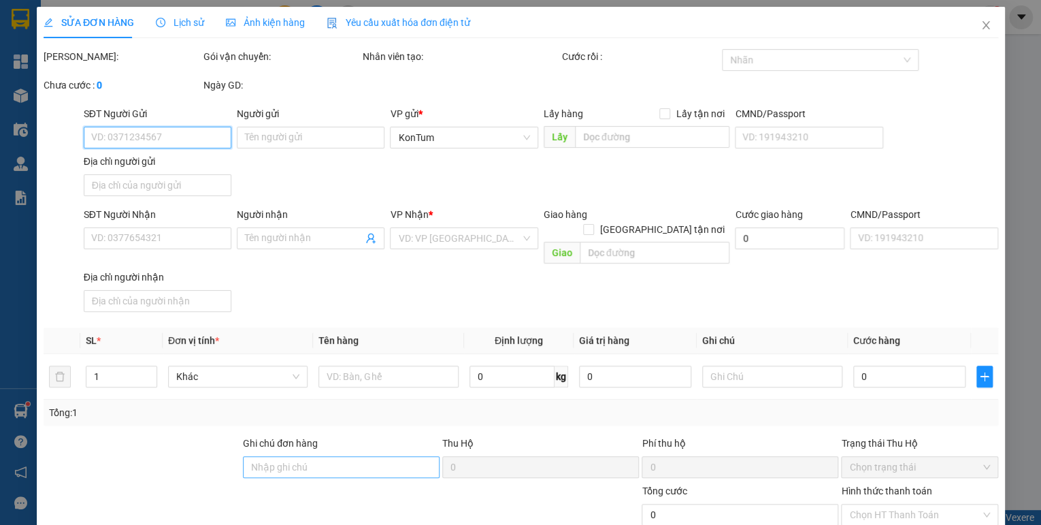
type input "0973711537"
type input "hồng"
type input "0379577747"
type input "40.000"
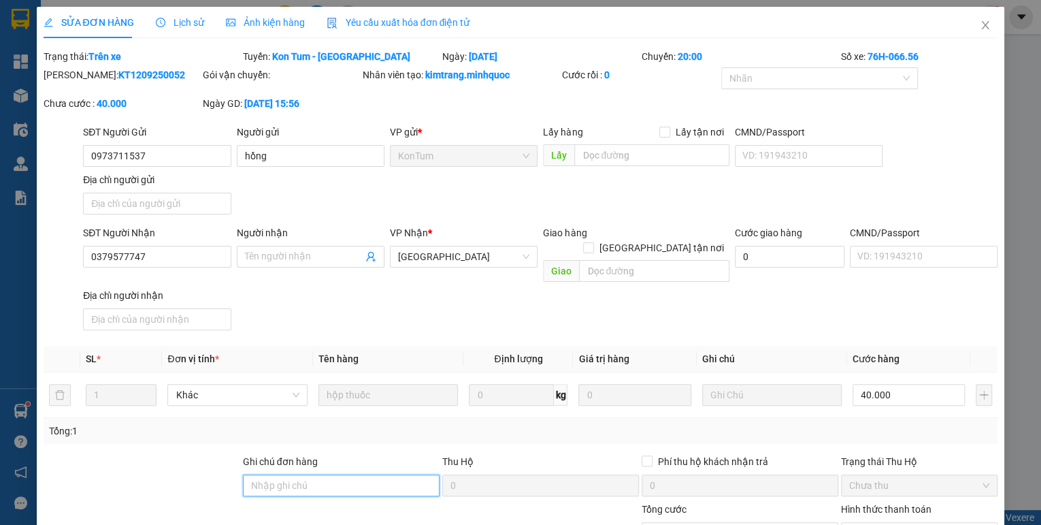
click at [354, 474] on input "Ghi chú đơn hàng" at bounding box center [341, 485] width 197 height 22
type input "sổ kho 14/9"
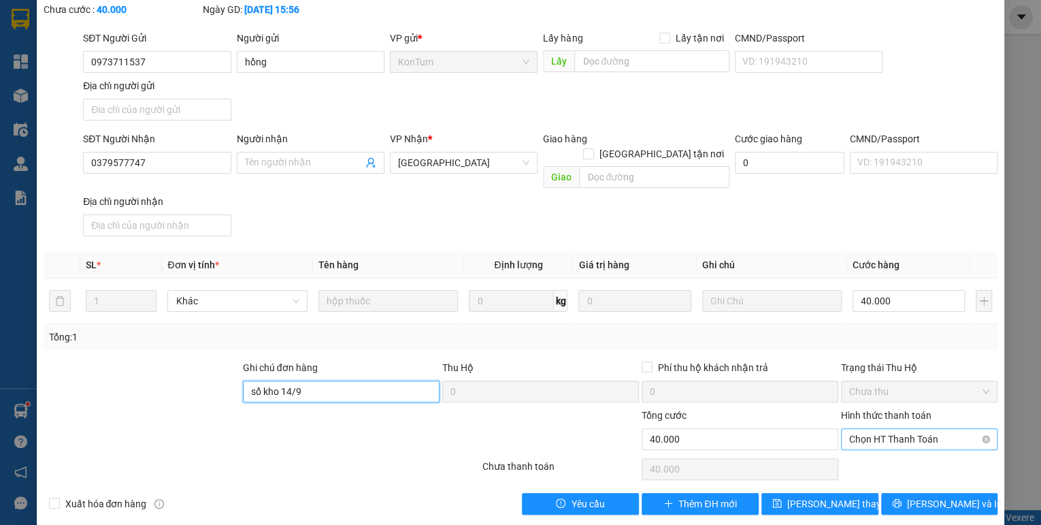
click at [888, 429] on span "Chọn HT Thanh Toán" at bounding box center [919, 439] width 140 height 20
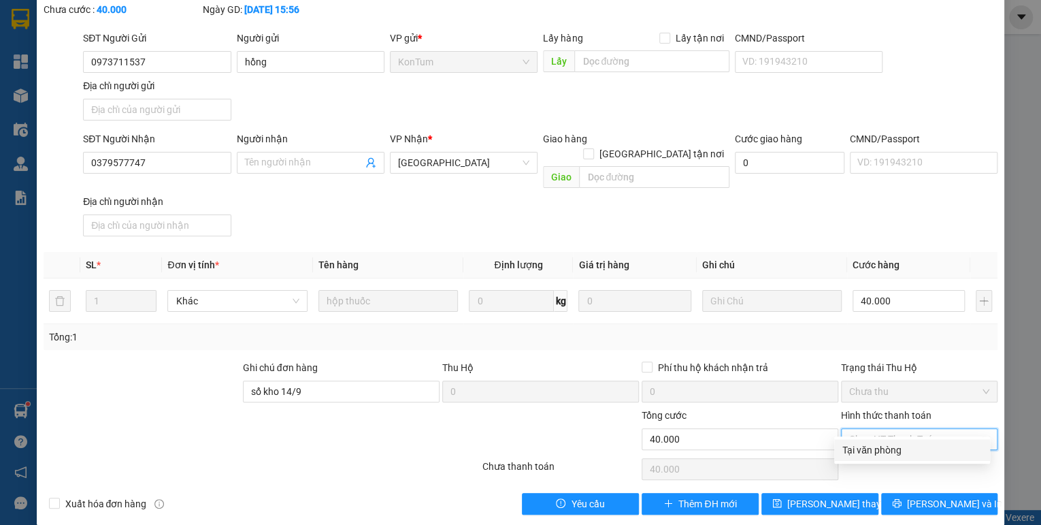
click at [888, 451] on div "Tại văn phòng" at bounding box center [913, 449] width 140 height 15
type input "0"
click at [845, 496] on span "[PERSON_NAME] thay đổi" at bounding box center [841, 503] width 109 height 15
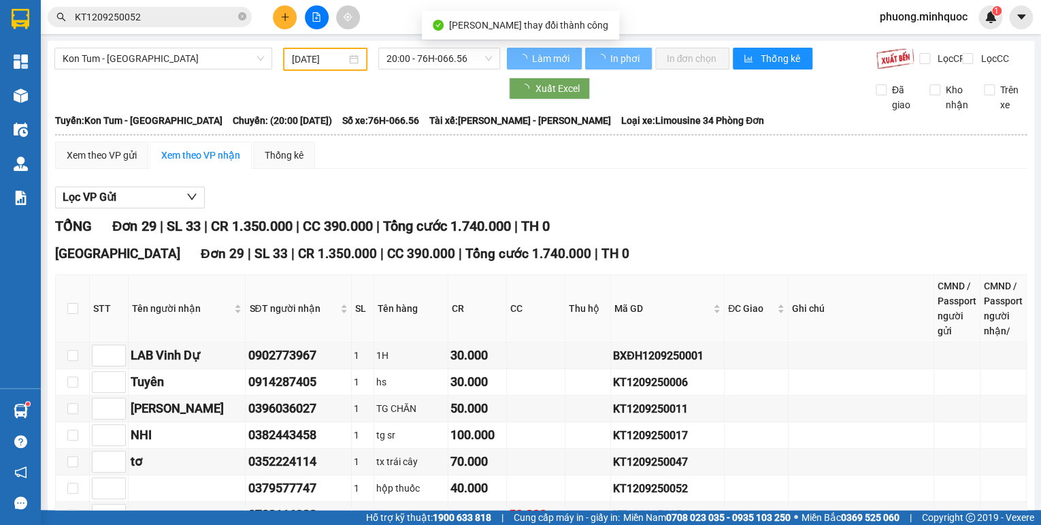
scroll to position [218, 0]
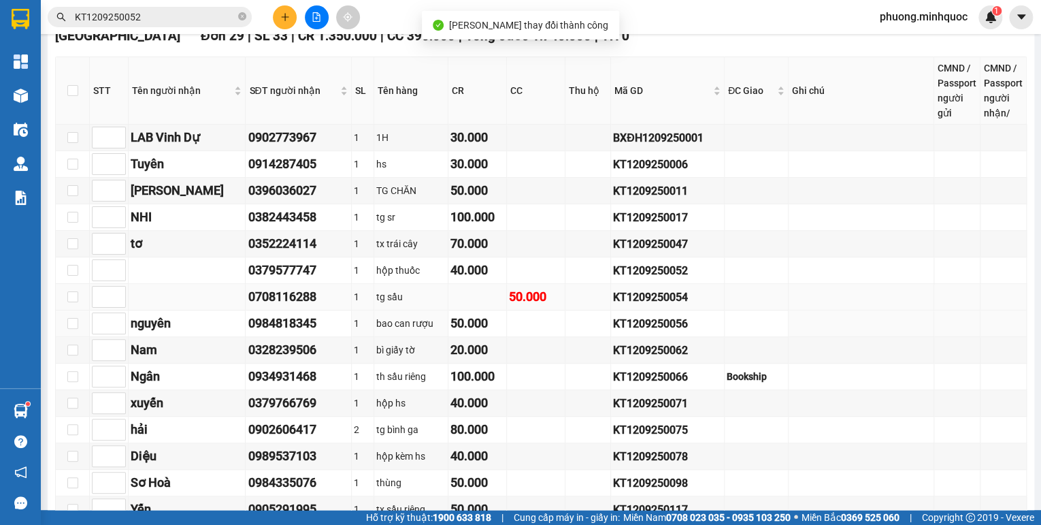
click at [625, 310] on td "KT1209250054" at bounding box center [668, 297] width 114 height 27
copy div "KT1209250054"
click at [161, 28] on div "Kết quả tìm kiếm ( 1 ) Bộ lọc Ngày tạo đơn gần nhất Mã ĐH Trạng thái Món hàng T…" at bounding box center [132, 17] width 265 height 24
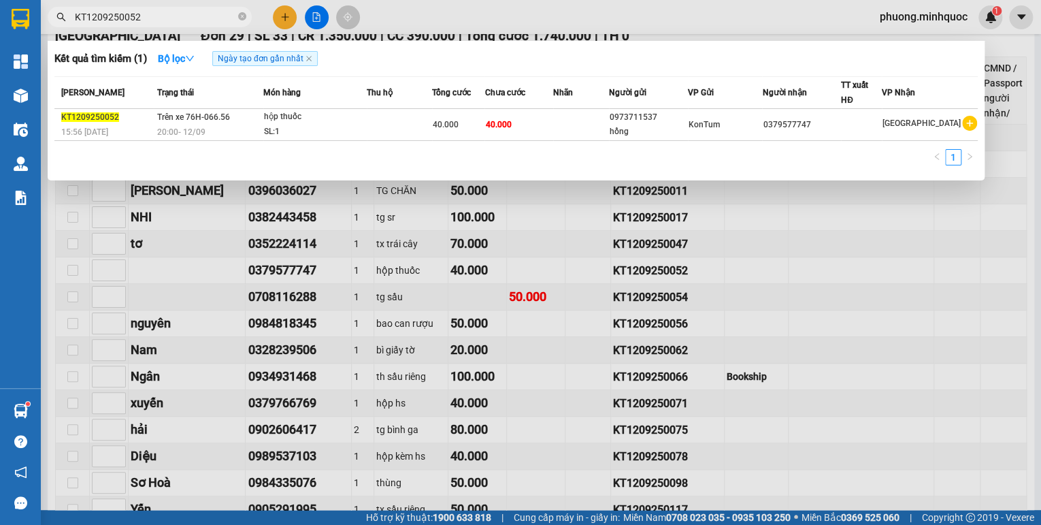
click at [159, 18] on input "KT1209250052" at bounding box center [155, 17] width 161 height 15
paste input "4"
type input "KT1209250054"
click at [291, 127] on div "SL: 1" at bounding box center [315, 132] width 102 height 15
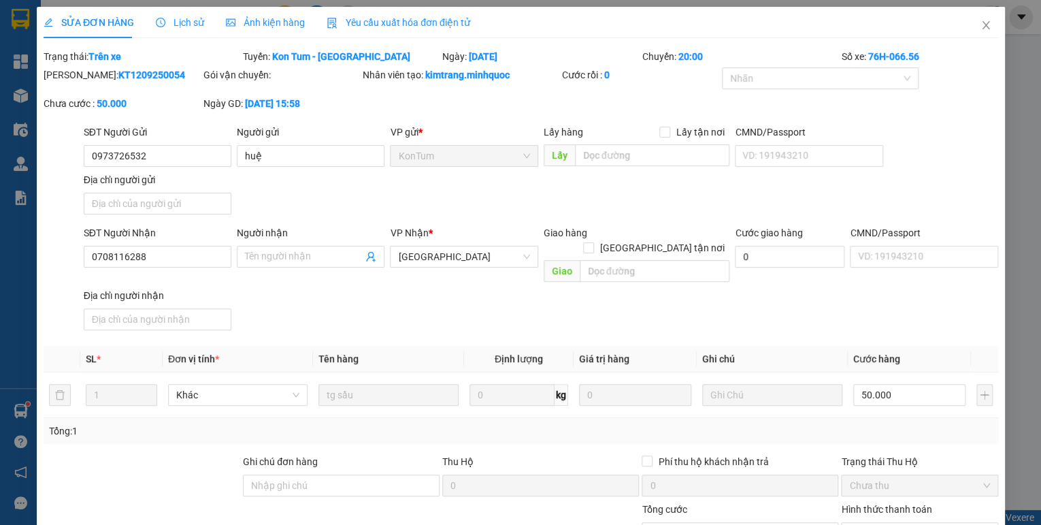
type input "0973726532"
type input "huệ"
type input "0708116288"
type input "50.000"
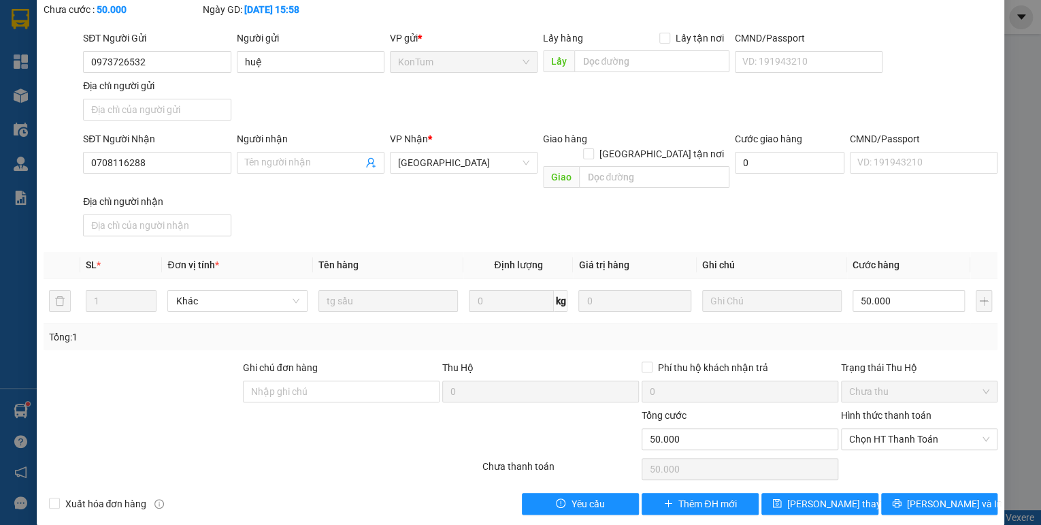
click at [896, 438] on div "Hình thức thanh toán Chọn HT Thanh Toán" at bounding box center [919, 432] width 157 height 48
click at [890, 429] on span "Chọn HT Thanh Toán" at bounding box center [919, 439] width 140 height 20
click at [877, 452] on div "Tại văn phòng" at bounding box center [913, 449] width 140 height 15
type input "0"
click at [847, 493] on button "[PERSON_NAME] thay đổi" at bounding box center [820, 504] width 117 height 22
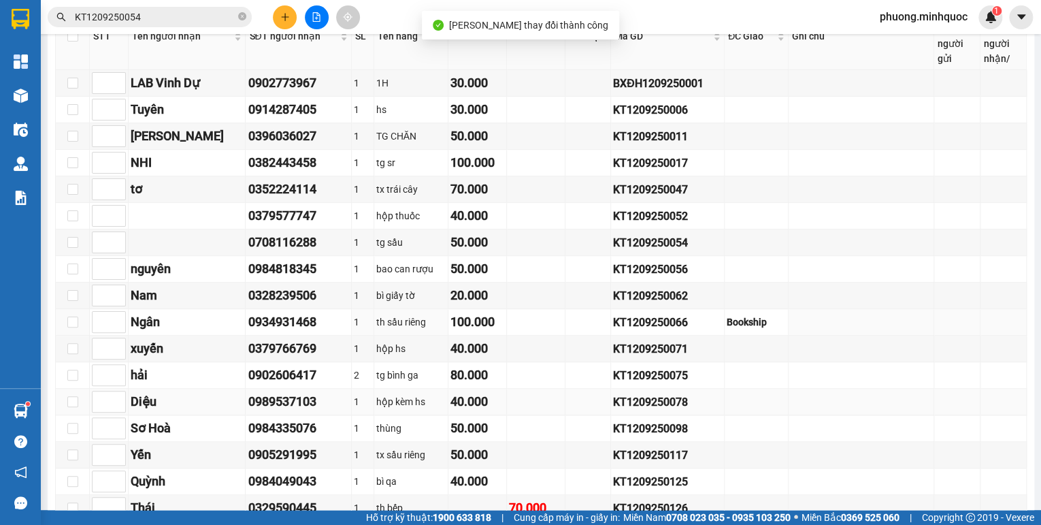
scroll to position [490, 0]
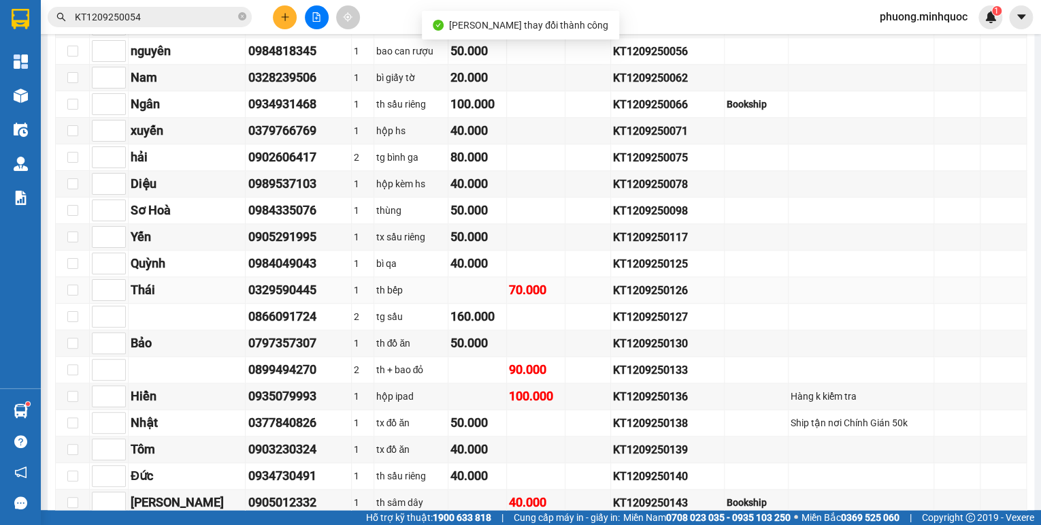
click at [637, 291] on div "KT1209250126" at bounding box center [667, 290] width 109 height 17
click at [176, 13] on input "KT1209250054" at bounding box center [155, 17] width 161 height 15
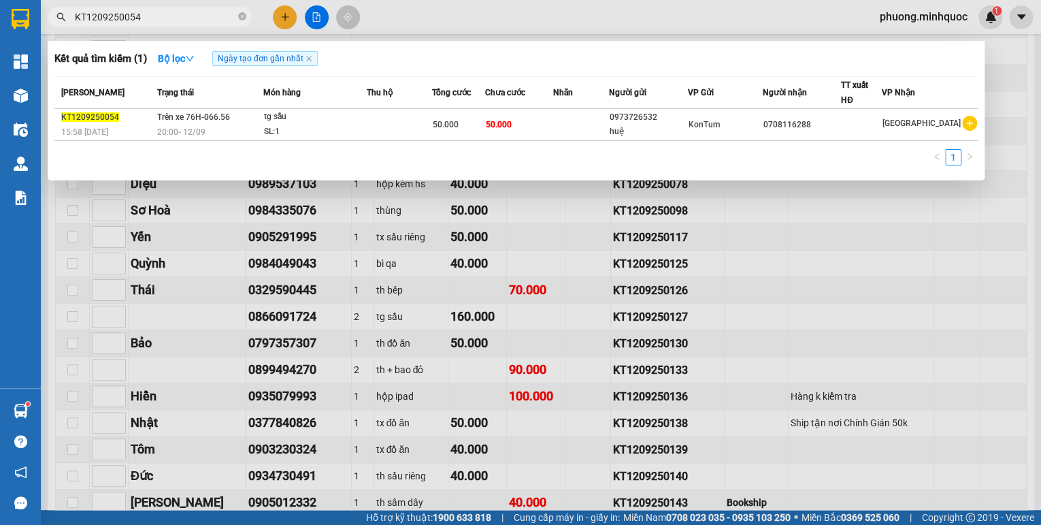
click at [176, 13] on input "KT1209250054" at bounding box center [155, 17] width 161 height 15
paste input "126"
type input "KT1209250126"
click at [225, 123] on td "Trên xe 76H-066.56 20:00 [DATE]" at bounding box center [209, 125] width 110 height 32
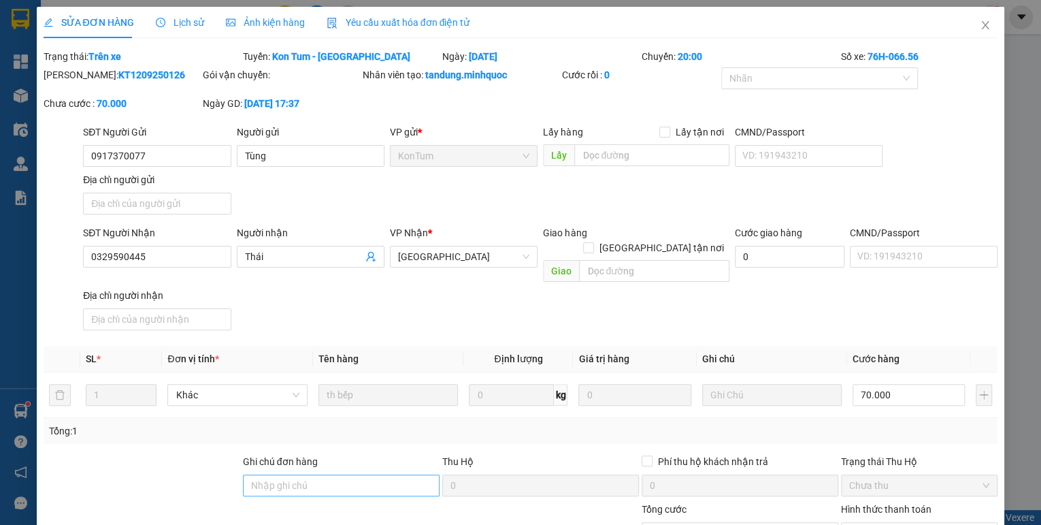
type input "0917370077"
type input "Tùng"
type input "0329590445"
type input "Thái"
type input "70.000"
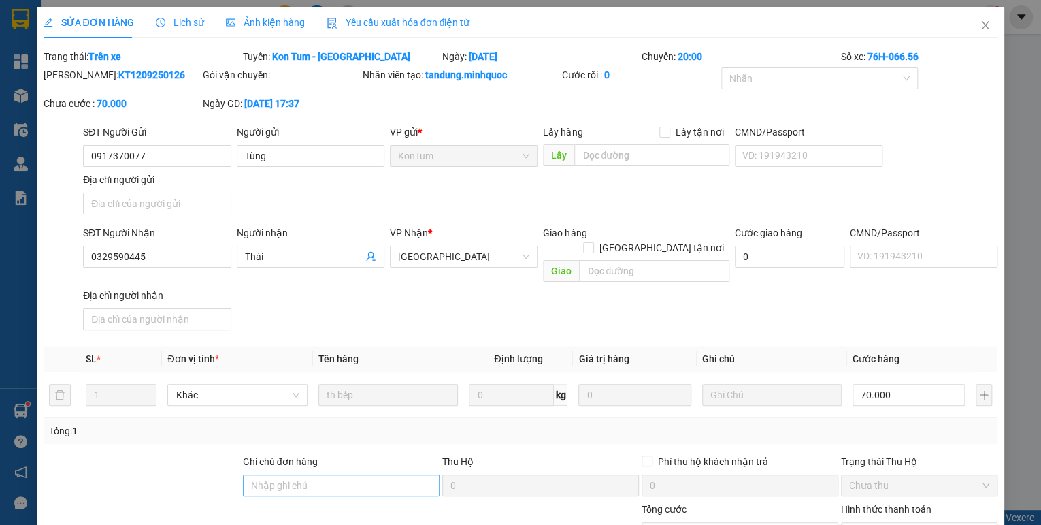
type input "70.000"
click at [289, 474] on input "Ghi chú đơn hàng" at bounding box center [341, 485] width 197 height 22
type input "sổ kho 14/9"
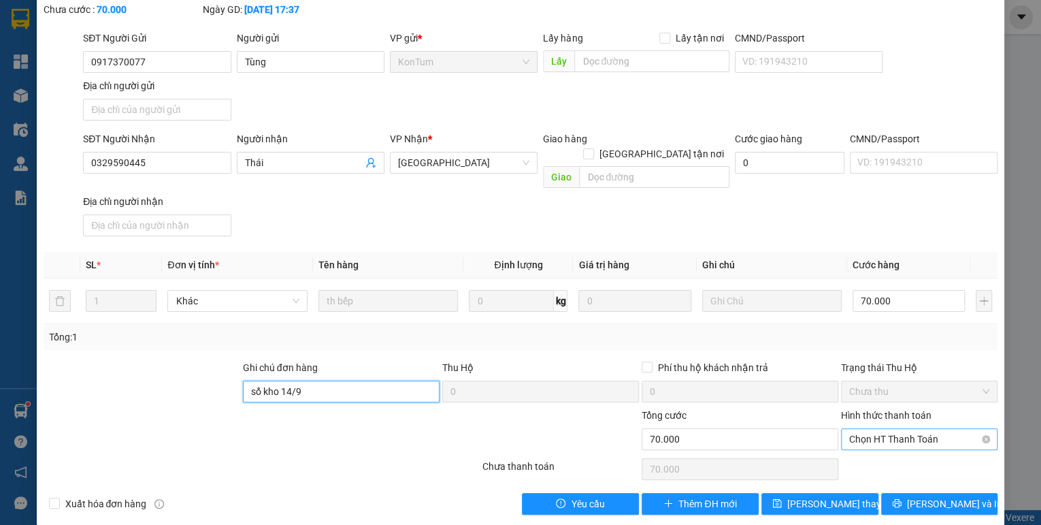
click at [936, 429] on span "Chọn HT Thanh Toán" at bounding box center [919, 439] width 140 height 20
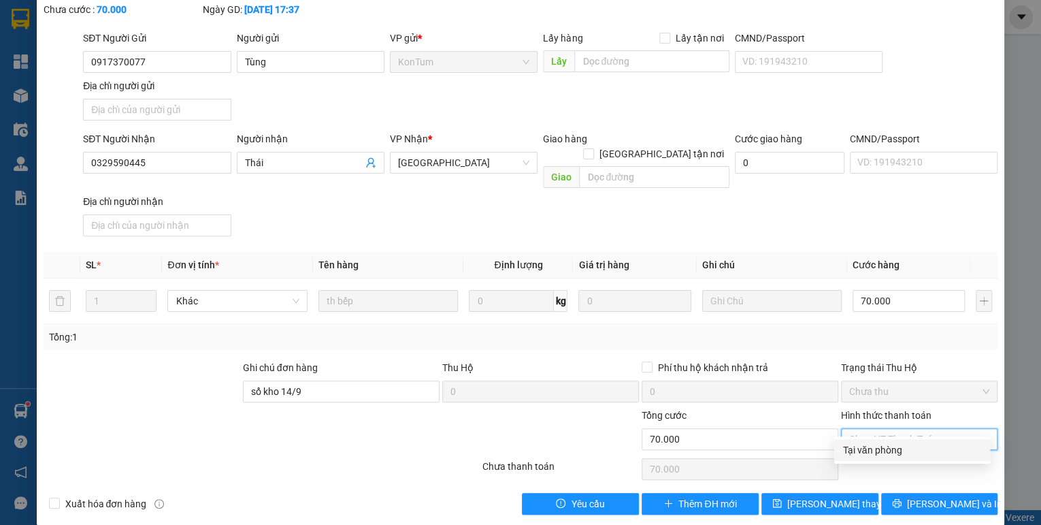
click at [869, 452] on div "Tại văn phòng" at bounding box center [913, 449] width 140 height 15
type input "0"
click at [841, 496] on span "[PERSON_NAME] thay đổi" at bounding box center [841, 503] width 109 height 15
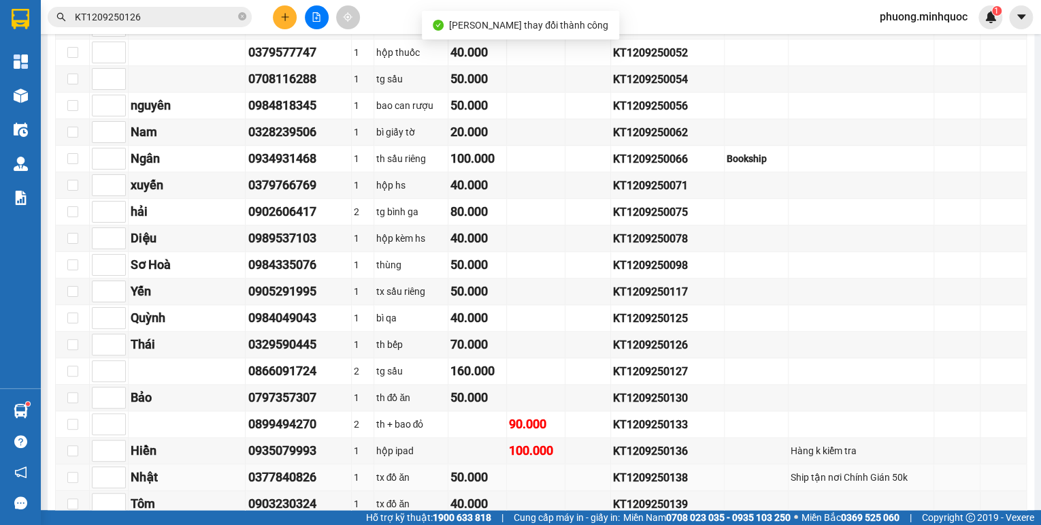
scroll to position [544, 0]
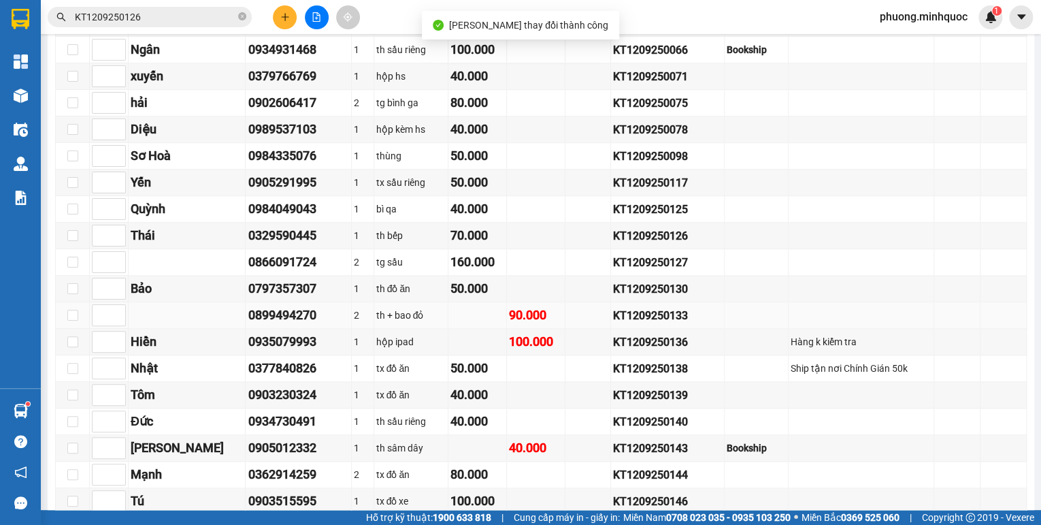
click at [636, 320] on div "KT1209250133" at bounding box center [667, 315] width 109 height 17
click at [196, 18] on input "KT1209250126" at bounding box center [155, 17] width 161 height 15
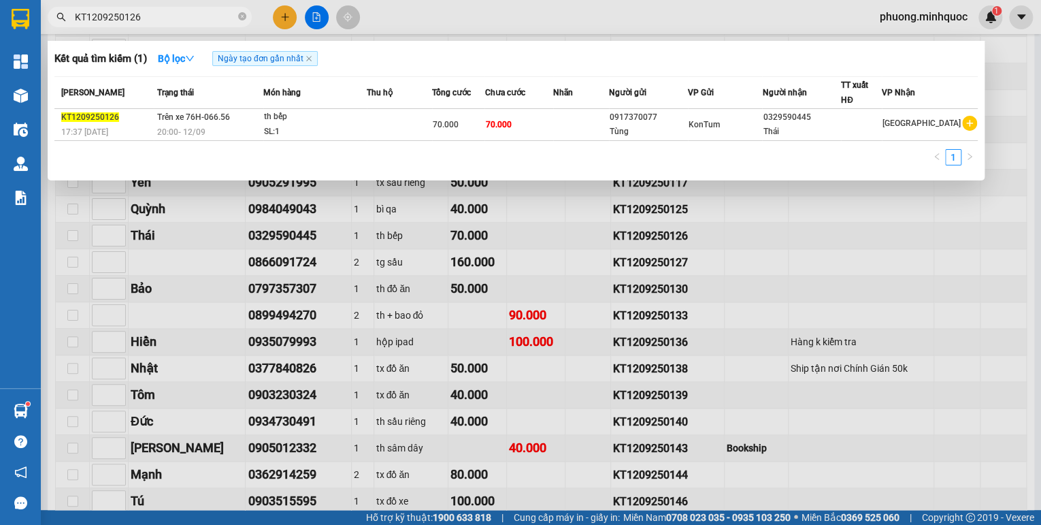
click at [196, 18] on input "KT1209250126" at bounding box center [155, 17] width 161 height 15
paste input "33"
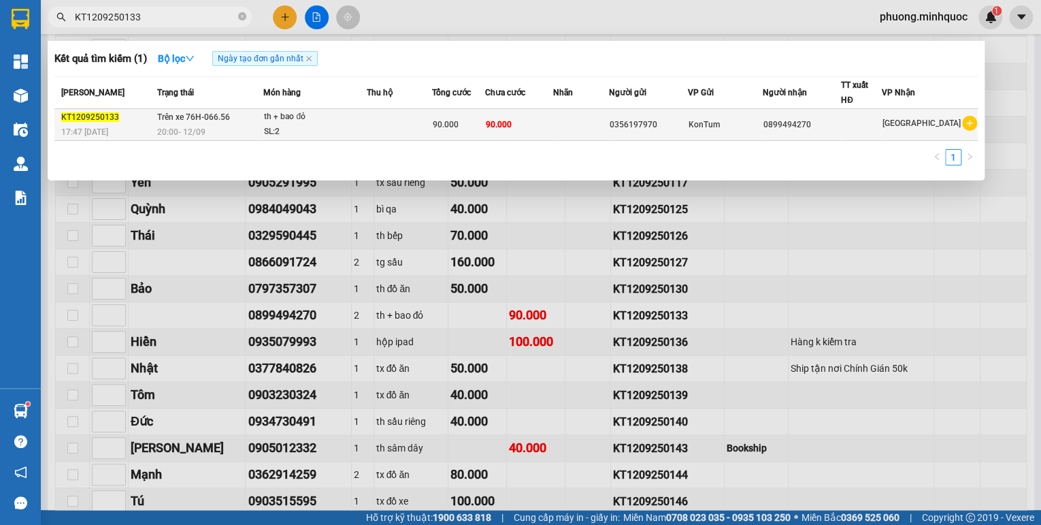
type input "KT1209250133"
click at [258, 128] on div "20:00 [DATE]" at bounding box center [209, 132] width 105 height 15
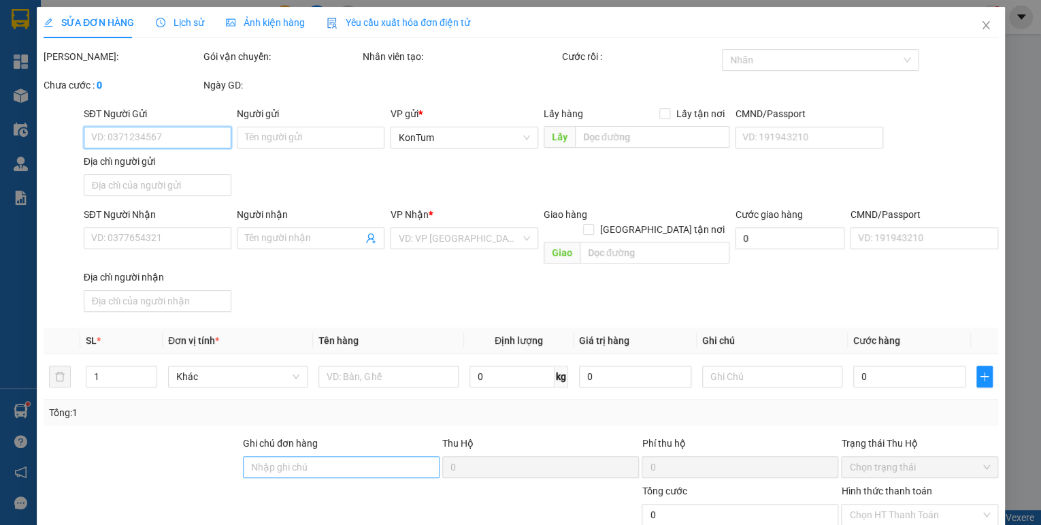
type input "0356197970"
type input "0899494270"
type input "90.000"
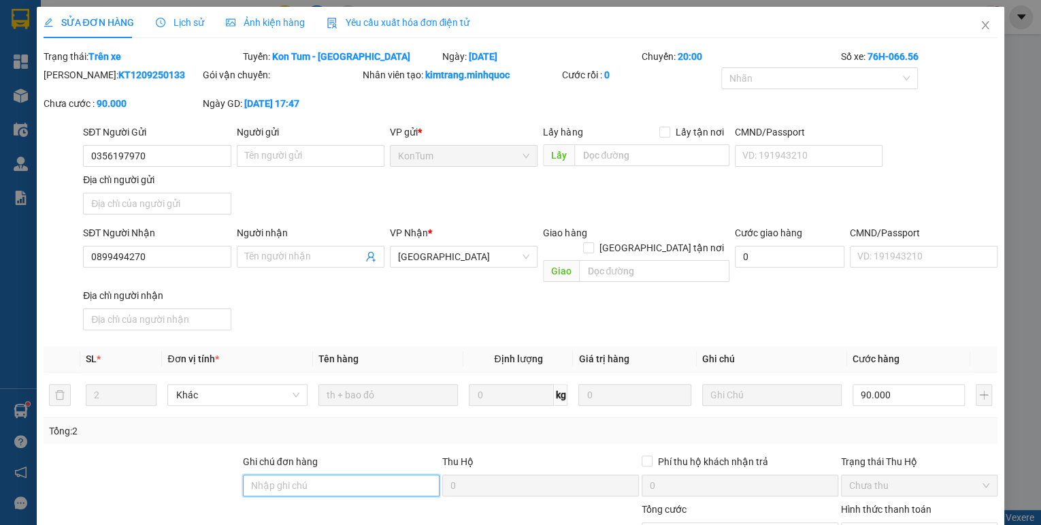
click at [283, 474] on input "Ghi chú đơn hàng" at bounding box center [341, 485] width 197 height 22
type input "sổ kho 14/9"
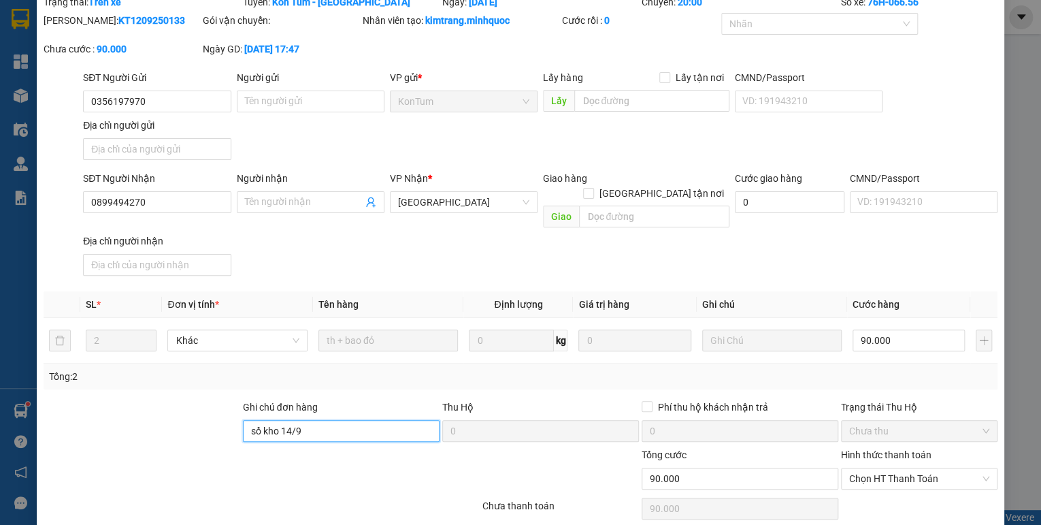
scroll to position [94, 0]
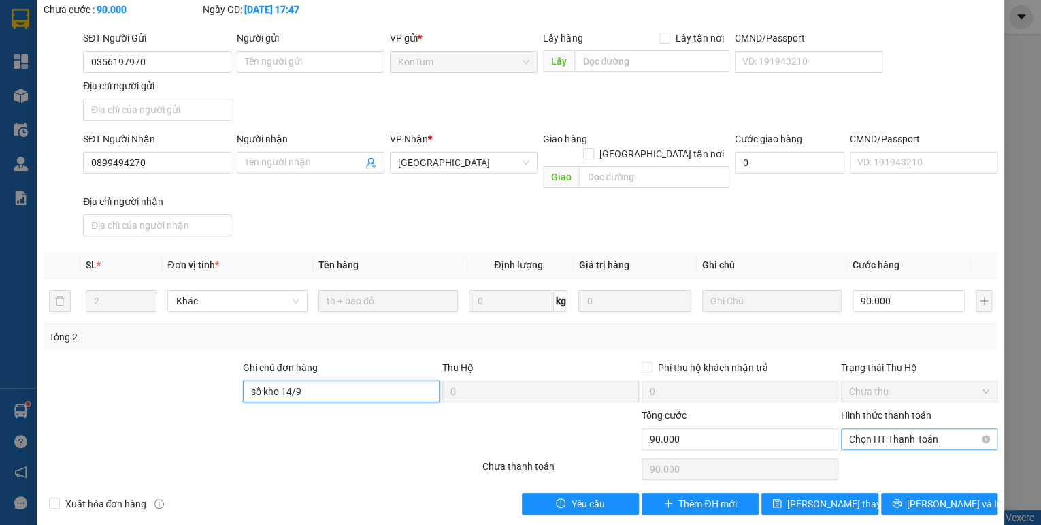
click at [866, 429] on span "Chọn HT Thanh Toán" at bounding box center [919, 439] width 140 height 20
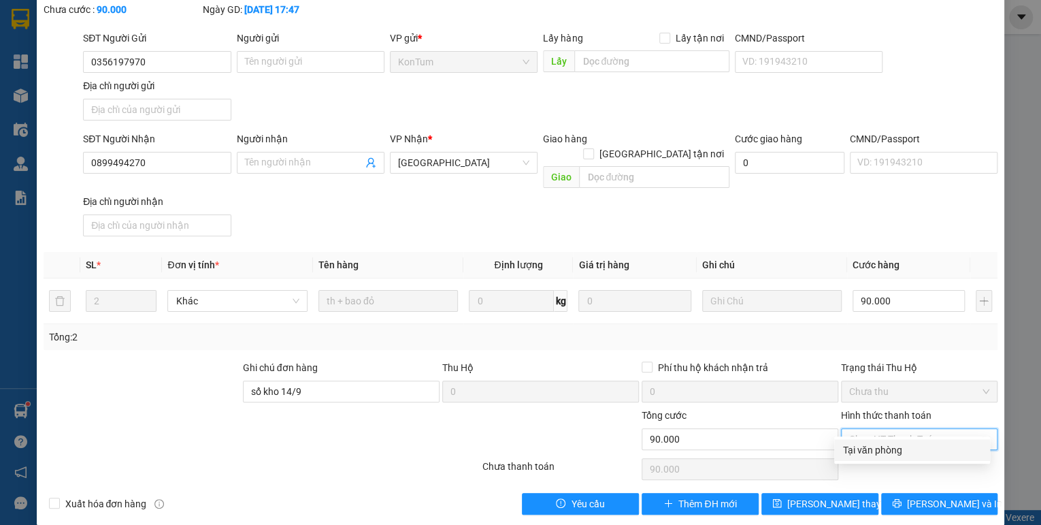
click at [866, 449] on div "Tại văn phòng" at bounding box center [913, 449] width 140 height 15
type input "0"
click at [839, 496] on span "[PERSON_NAME] thay đổi" at bounding box center [841, 503] width 109 height 15
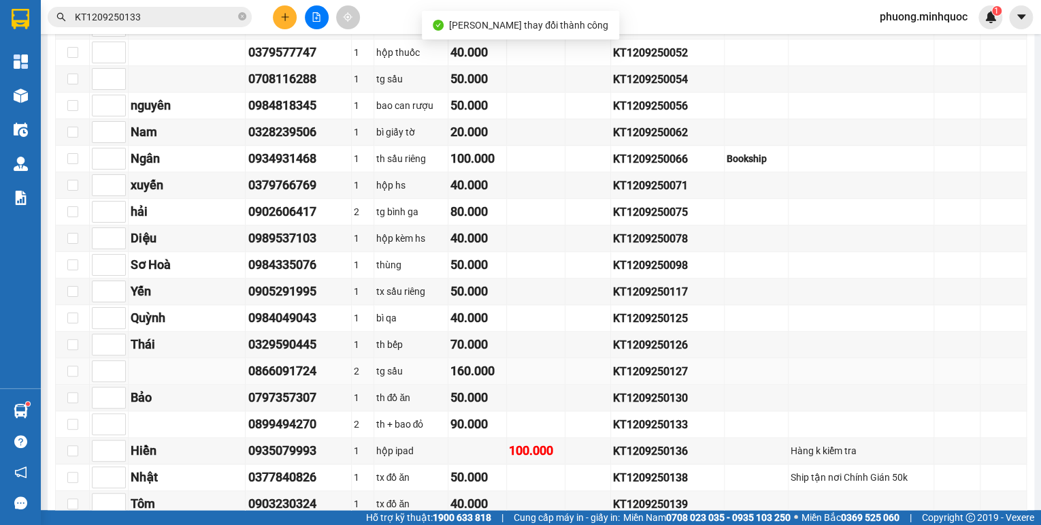
scroll to position [599, 0]
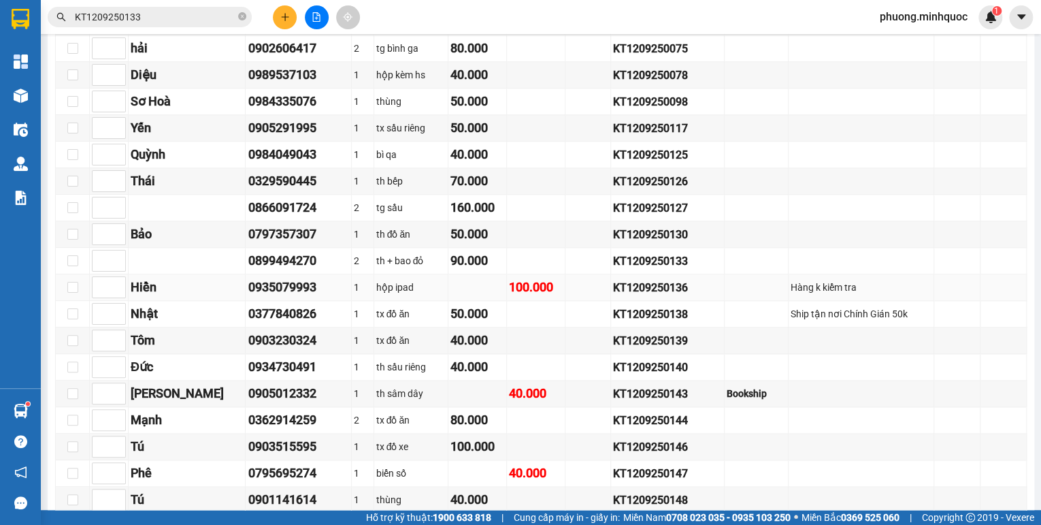
click at [621, 290] on div "KT1209250136" at bounding box center [667, 287] width 109 height 17
click at [136, 15] on input "KT1209250133" at bounding box center [155, 17] width 161 height 15
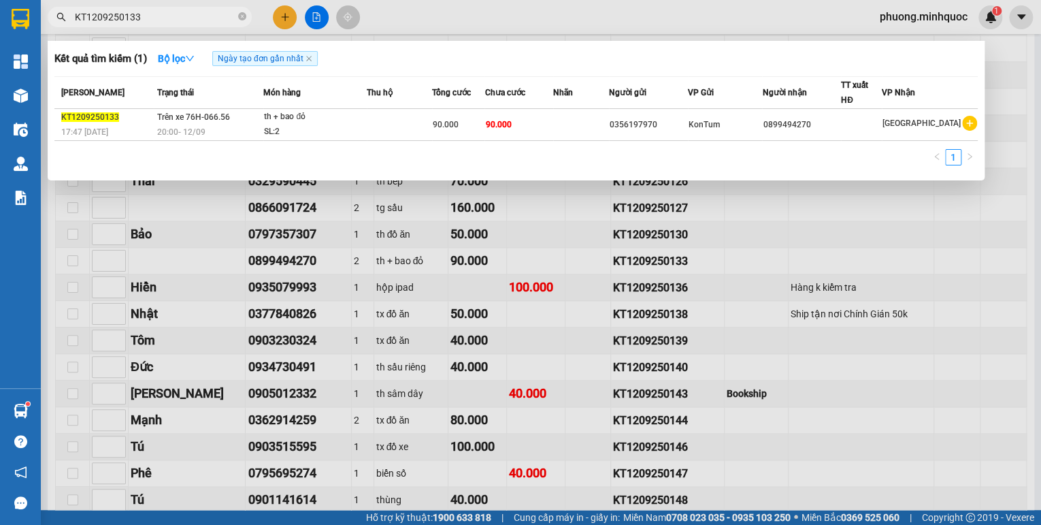
click at [136, 15] on input "KT1209250133" at bounding box center [155, 17] width 161 height 15
paste input "6"
type input "KT1209250136"
click at [254, 127] on div "20:00 [DATE]" at bounding box center [209, 132] width 105 height 15
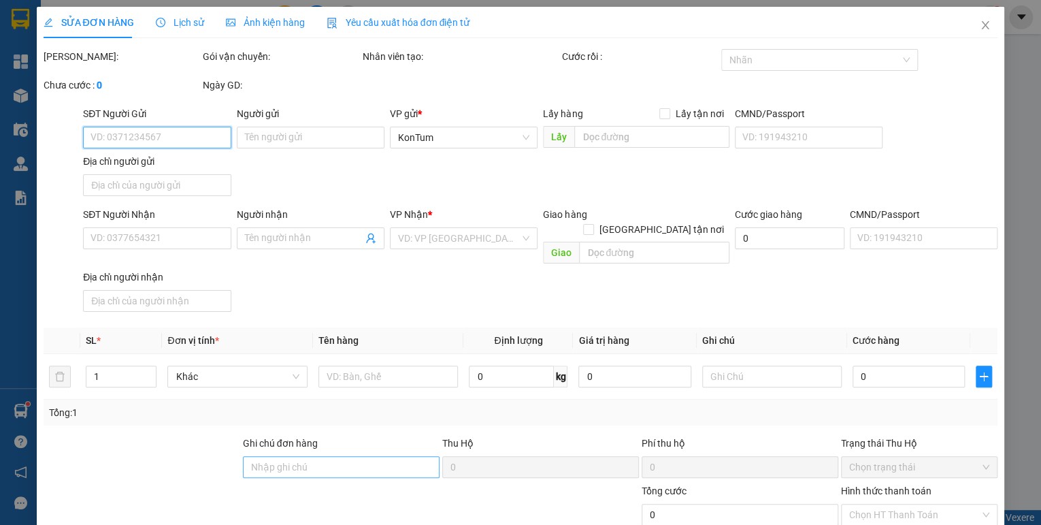
type input "0353354757"
type input "Loan"
type input "0935079993"
type input "Hiền"
type input "100.000"
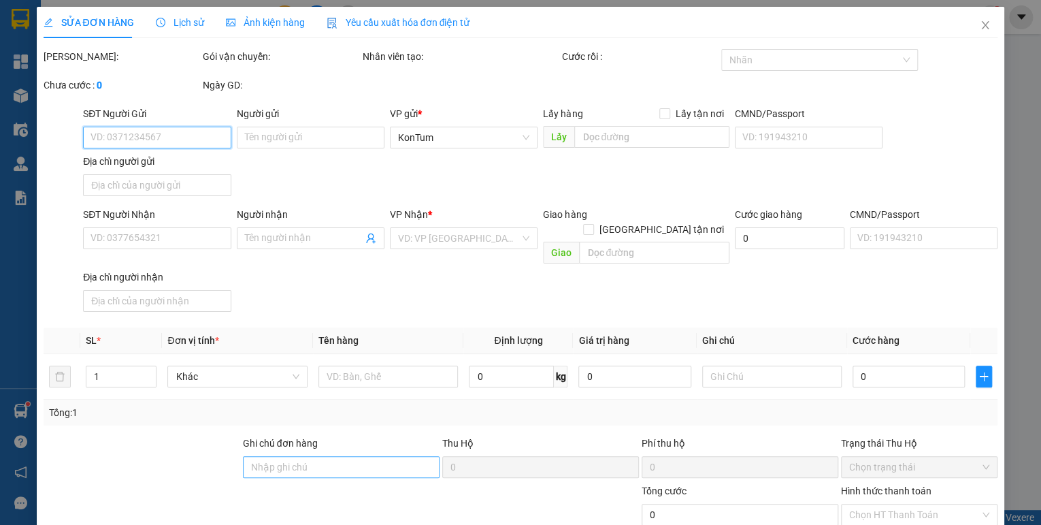
type input "100.000"
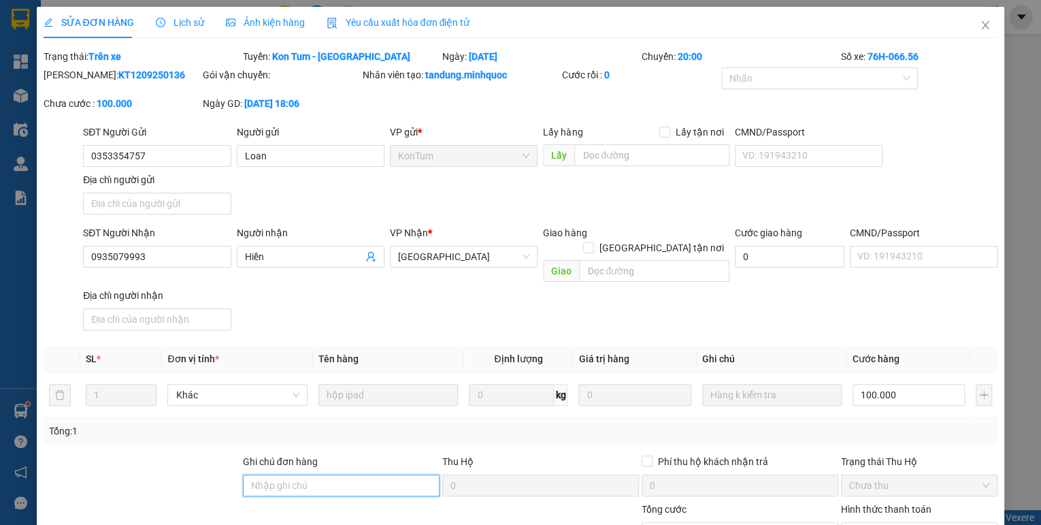
click at [296, 474] on input "Ghi chú đơn hàng" at bounding box center [341, 485] width 197 height 22
type input "sổ kho 14/9"
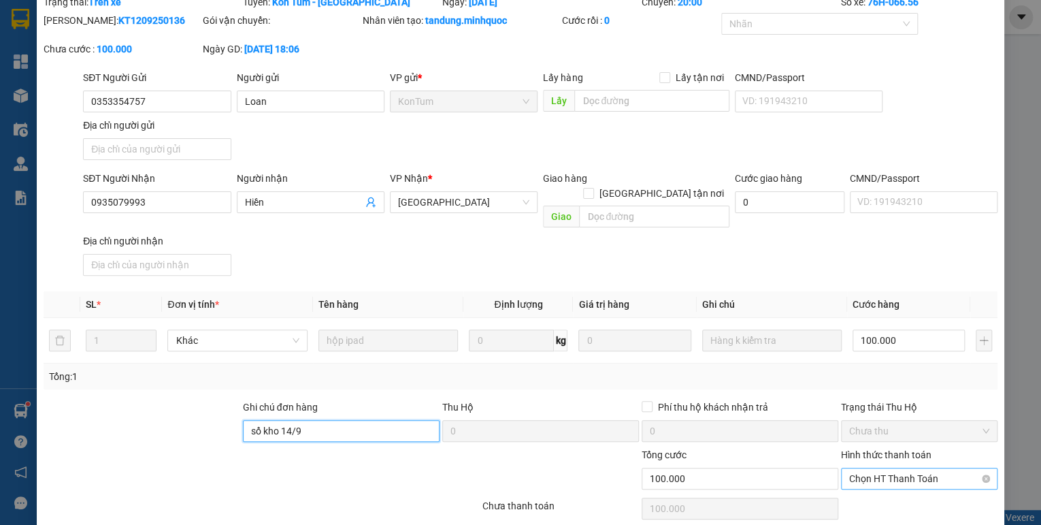
click at [885, 468] on span "Chọn HT Thanh Toán" at bounding box center [919, 478] width 140 height 20
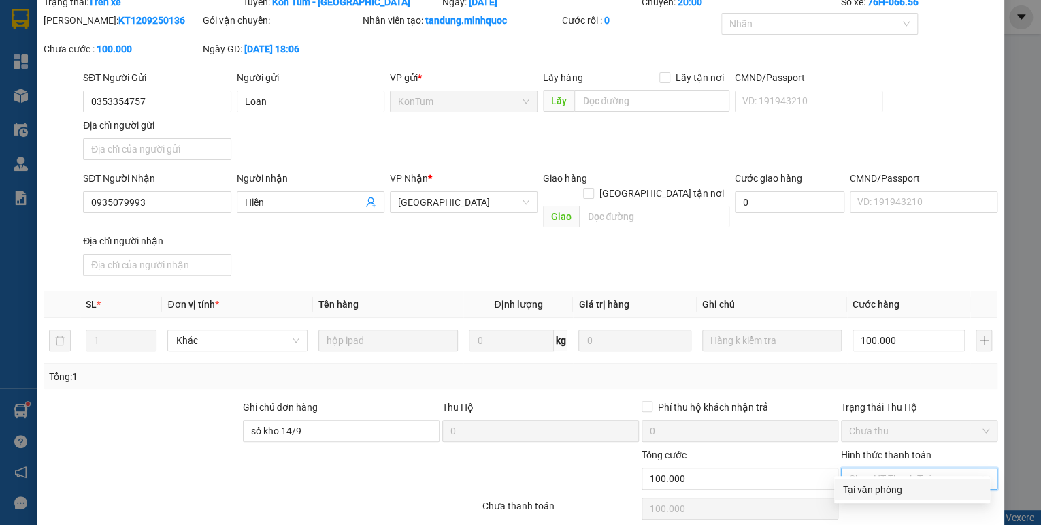
click at [883, 485] on div "Tại văn phòng" at bounding box center [913, 489] width 140 height 15
type input "0"
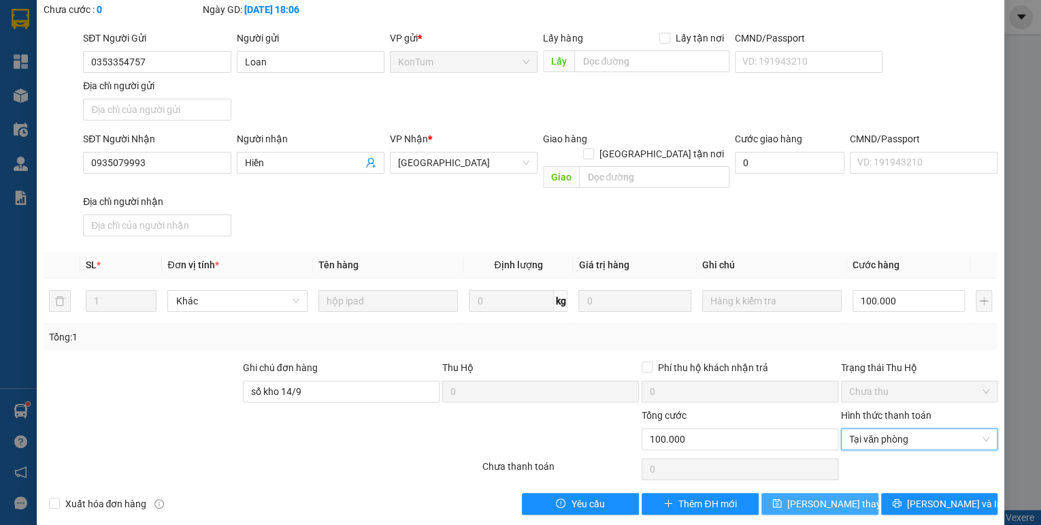
click at [843, 496] on span "[PERSON_NAME] thay đổi" at bounding box center [841, 503] width 109 height 15
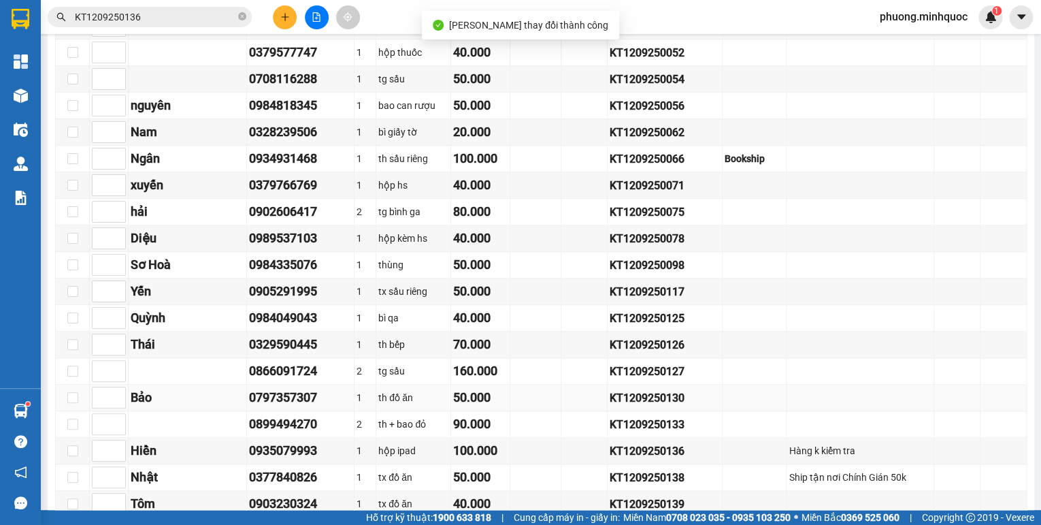
scroll to position [670, 0]
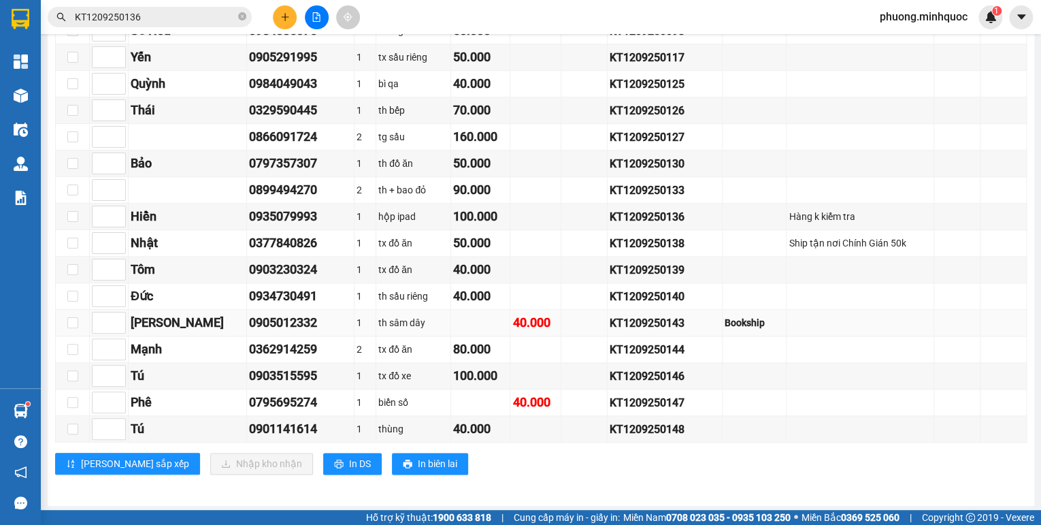
click at [653, 325] on div "KT1209250143" at bounding box center [665, 322] width 110 height 17
click at [182, 18] on input "KT1209250136" at bounding box center [155, 17] width 161 height 15
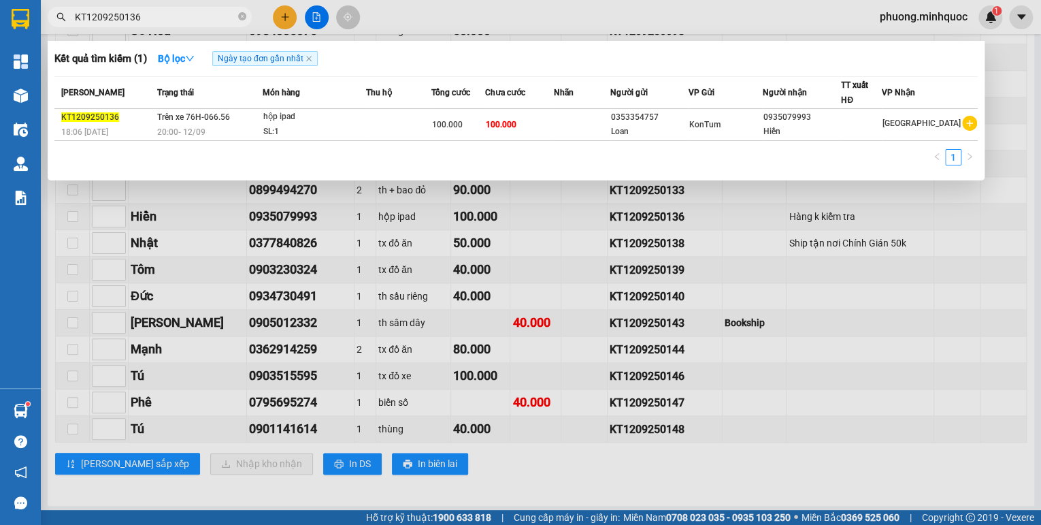
click at [182, 18] on input "KT1209250136" at bounding box center [155, 17] width 161 height 15
paste input "43"
type input "KT1209250143"
click at [247, 128] on div "20:00 [DATE]" at bounding box center [209, 132] width 105 height 15
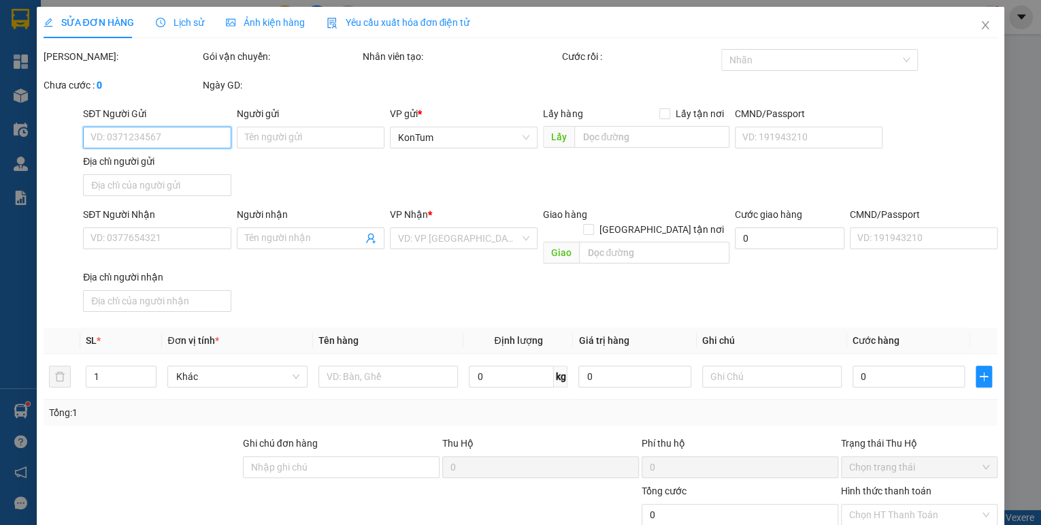
type input "0397149752"
type input "Trang"
type input "0905012332"
type input "[PERSON_NAME]"
checkbox input "true"
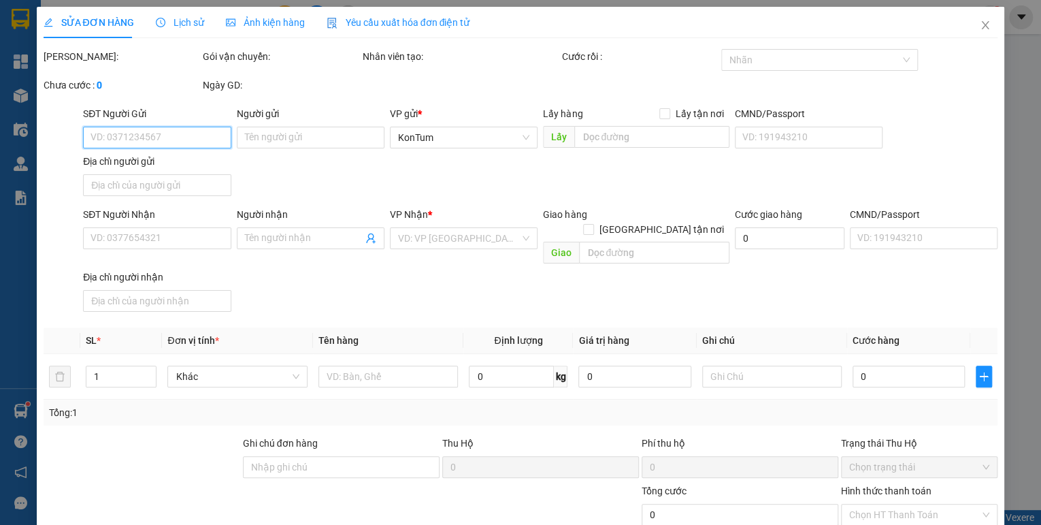
type input "Bookship"
type input "40.000"
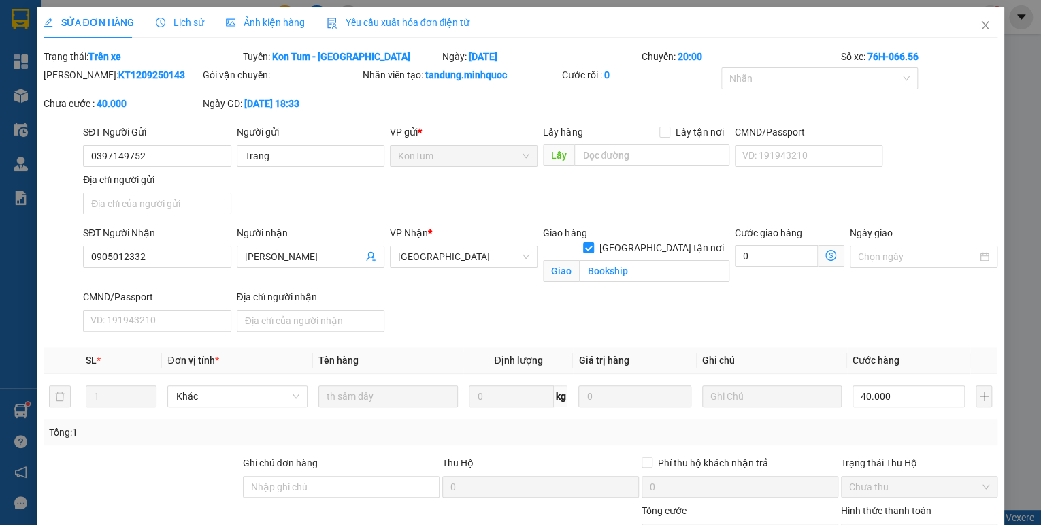
click at [292, 467] on label "Ghi chú đơn hàng" at bounding box center [280, 462] width 75 height 11
click at [292, 476] on input "Ghi chú đơn hàng" at bounding box center [341, 487] width 197 height 22
type input "sổ kho 14/9"
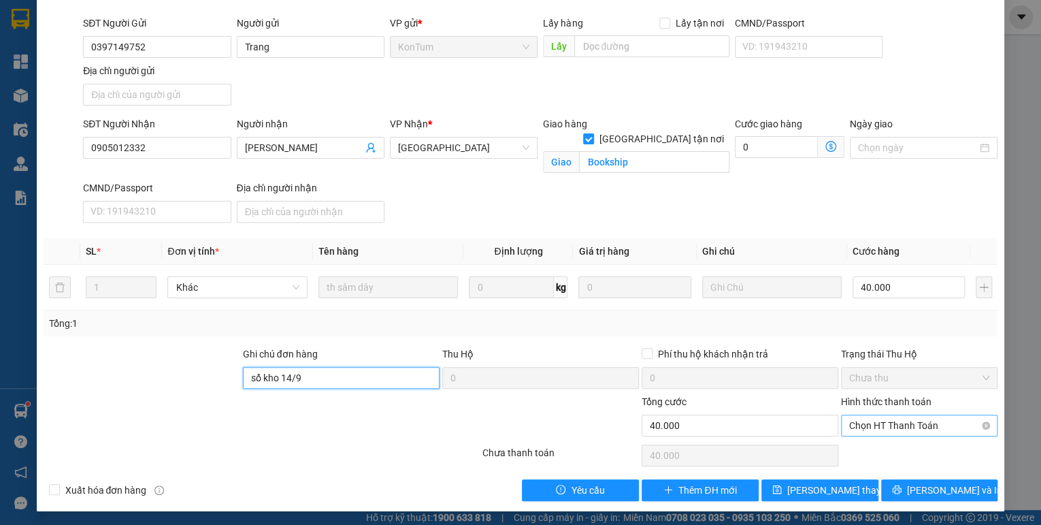
click at [874, 424] on span "Chọn HT Thanh Toán" at bounding box center [919, 425] width 140 height 20
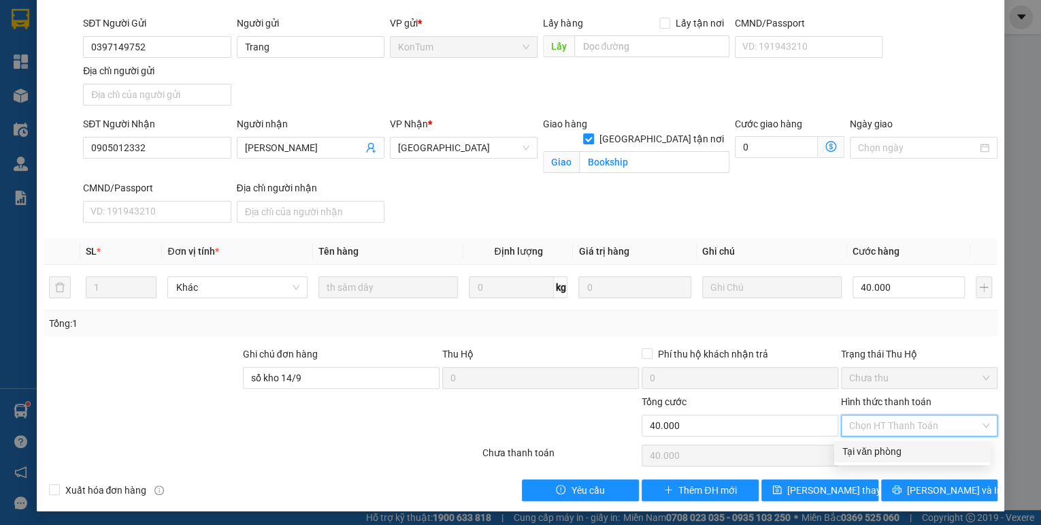
click at [872, 450] on div "Tại văn phòng" at bounding box center [913, 451] width 140 height 15
type input "0"
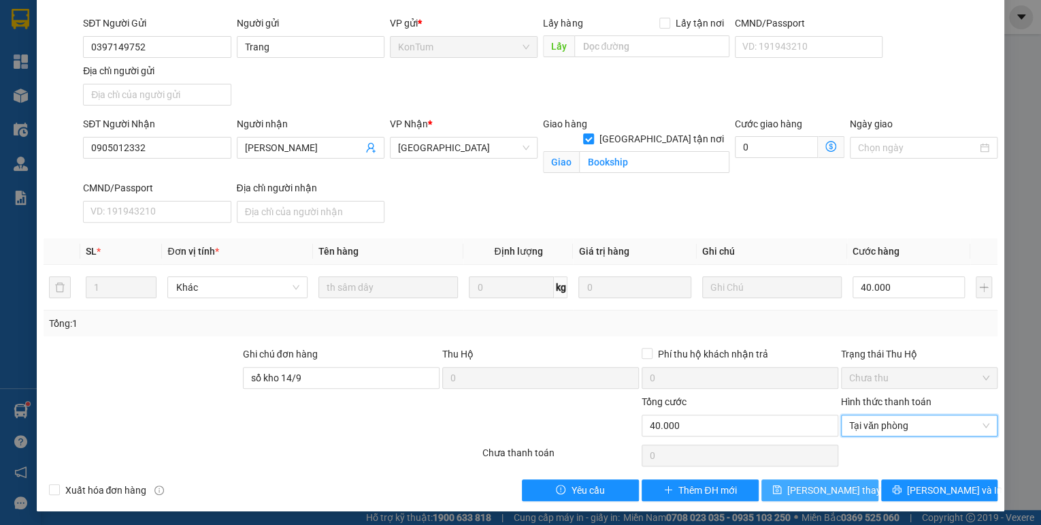
click at [851, 493] on button "[PERSON_NAME] thay đổi" at bounding box center [820, 490] width 117 height 22
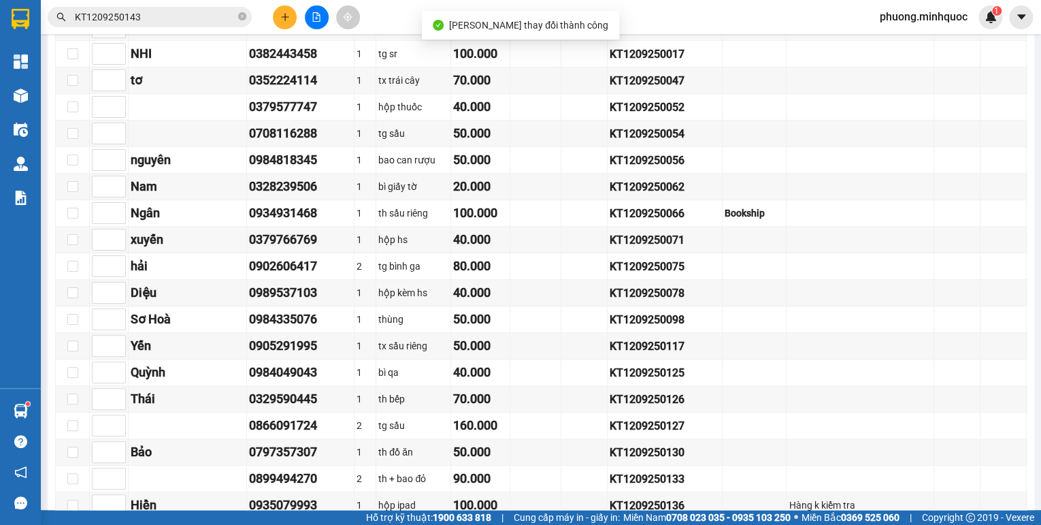
scroll to position [670, 0]
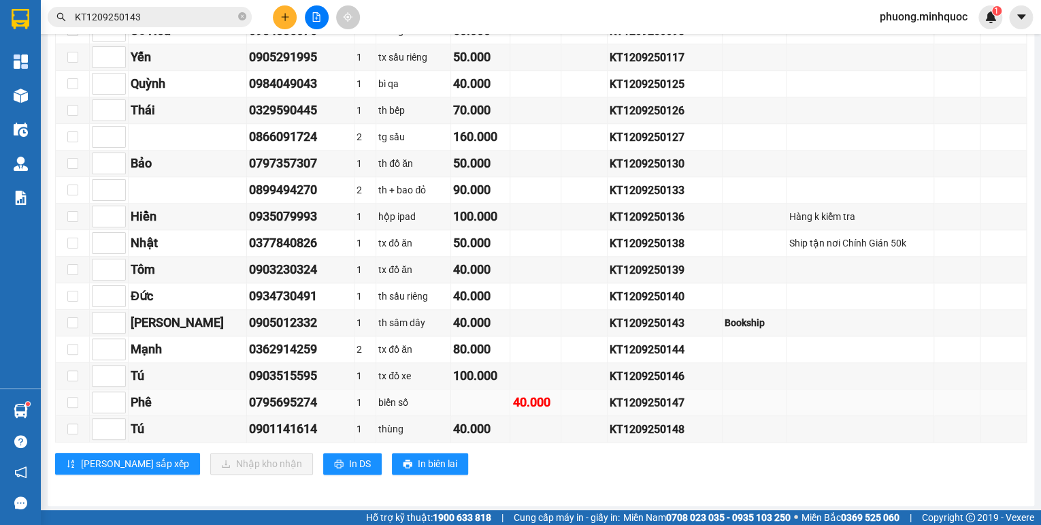
click at [635, 401] on div "KT1209250147" at bounding box center [665, 402] width 110 height 17
click at [210, 16] on input "KT1209250143" at bounding box center [155, 17] width 161 height 15
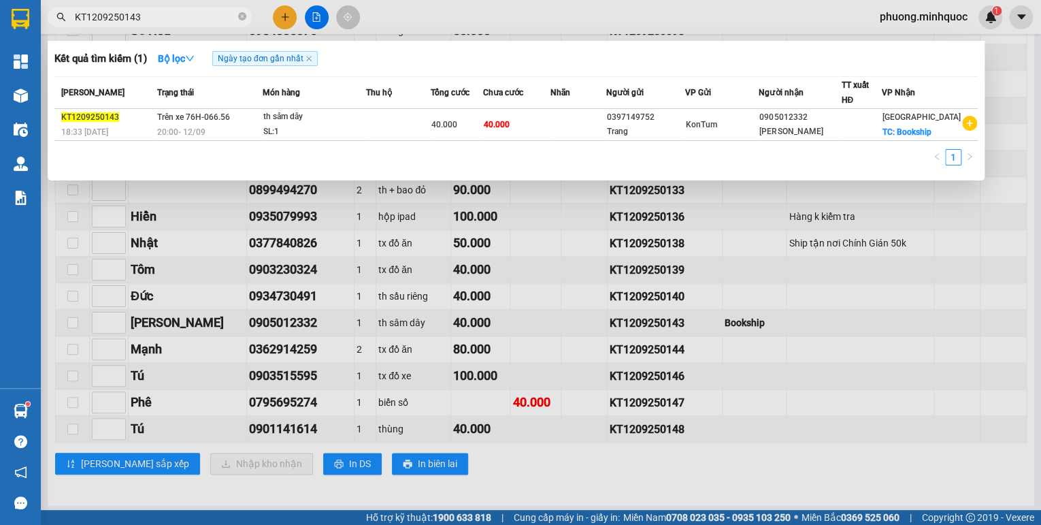
click at [210, 16] on input "KT1209250143" at bounding box center [155, 17] width 161 height 15
paste input "7"
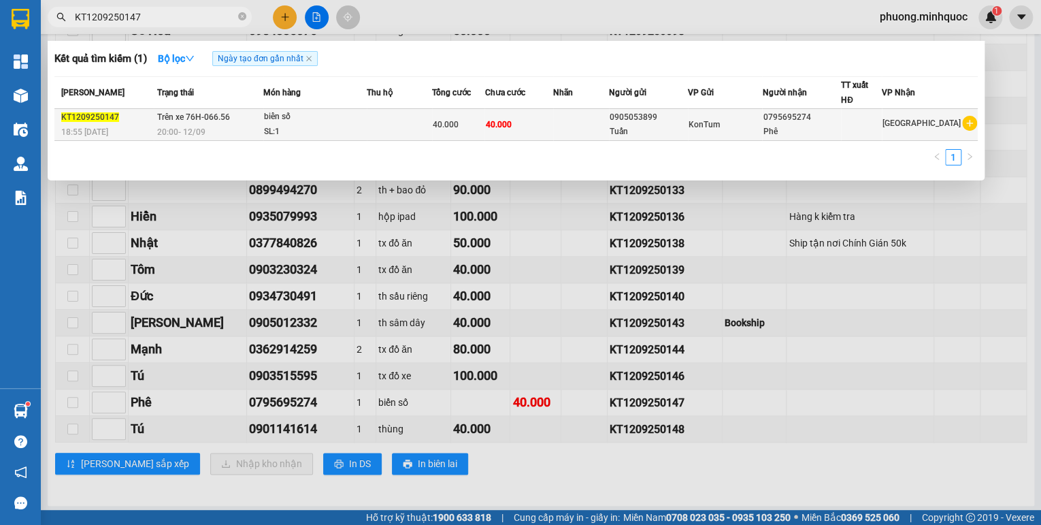
type input "KT1209250147"
click at [318, 127] on div "SL: 1" at bounding box center [315, 132] width 102 height 15
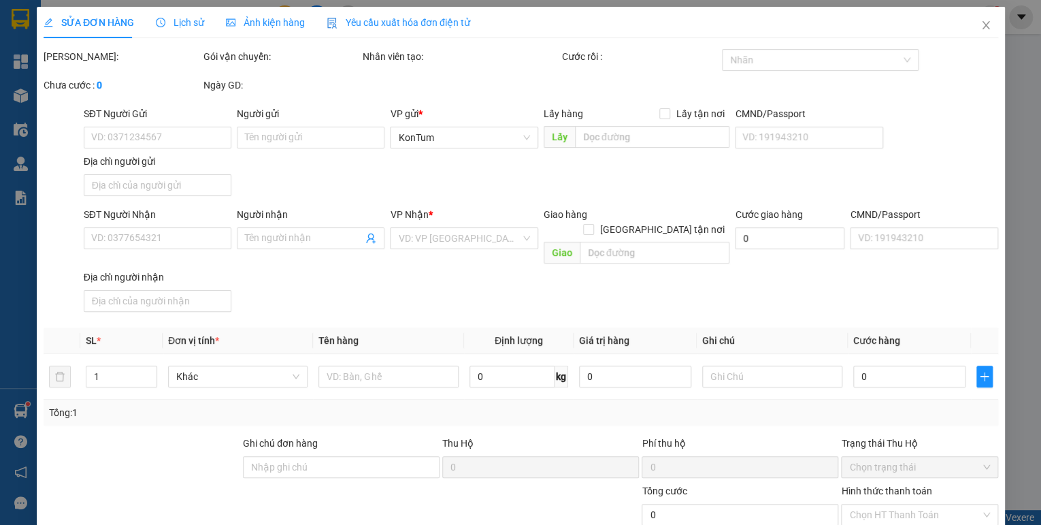
type input "0905053899"
type input "Tuấn"
type input "0795695274"
type input "Phê"
type input "40.000"
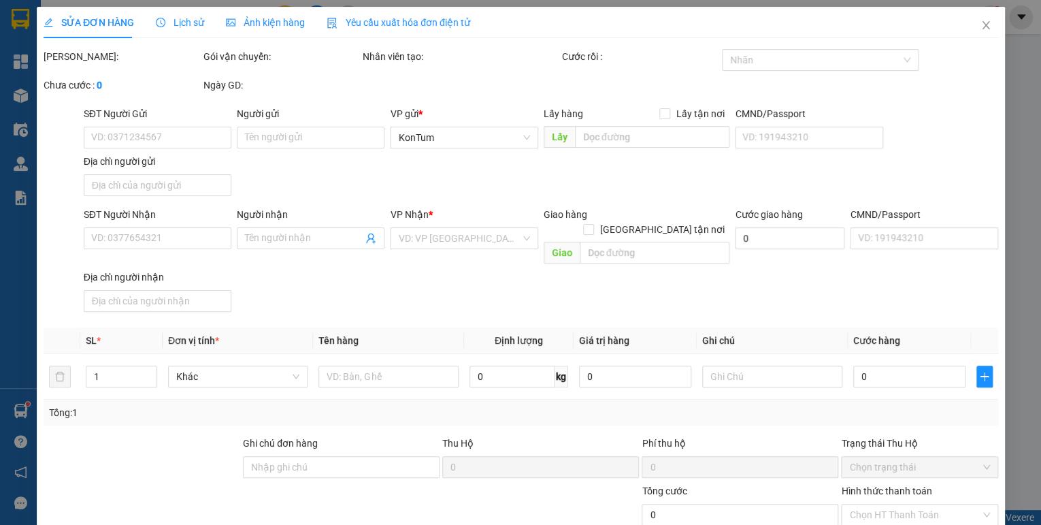
type input "40.000"
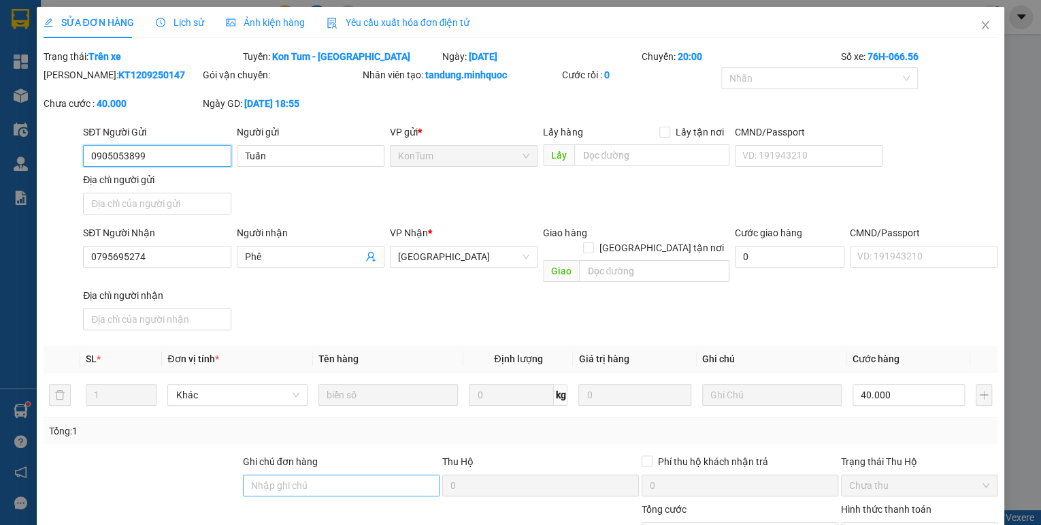
scroll to position [68, 0]
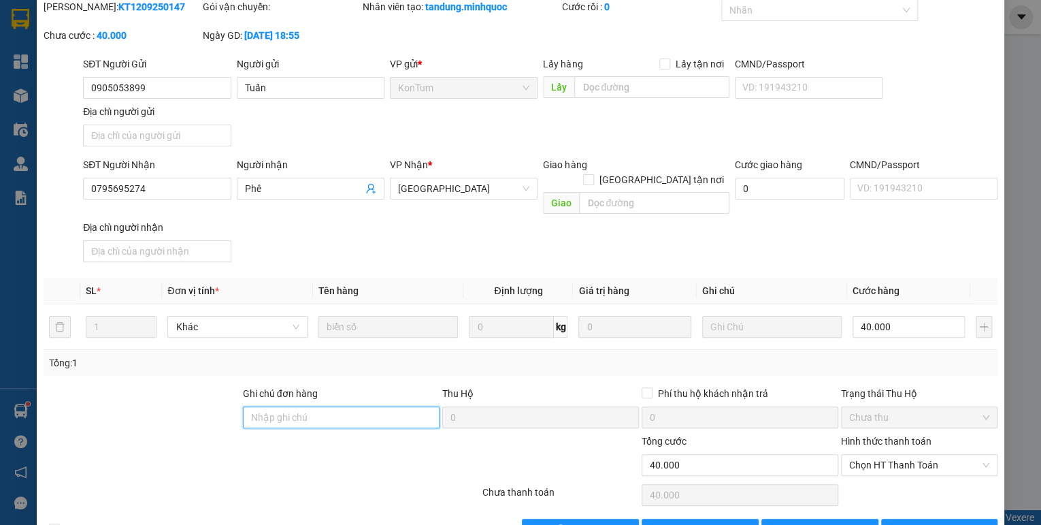
click at [321, 406] on input "Ghi chú đơn hàng" at bounding box center [341, 417] width 197 height 22
type input "sổ kho 14/9"
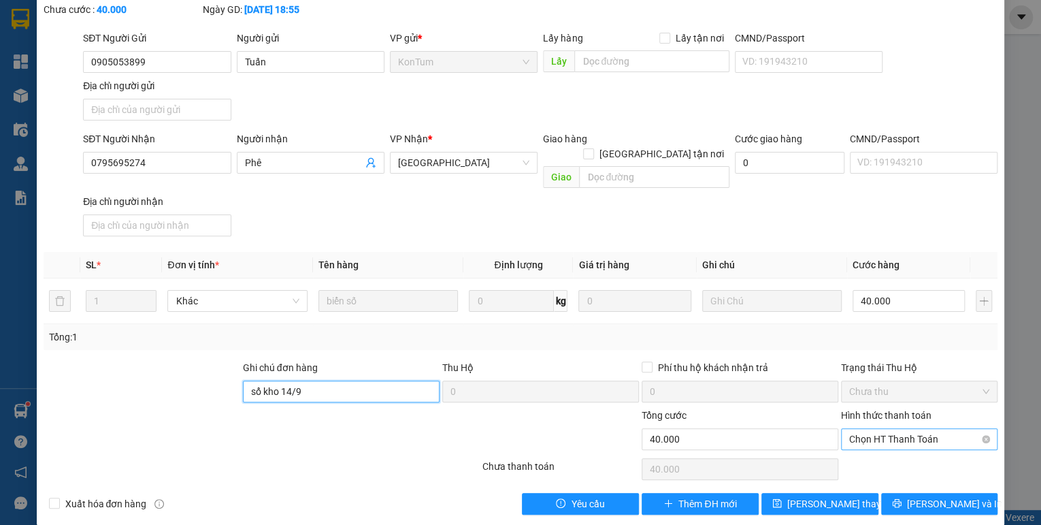
click at [897, 429] on span "Chọn HT Thanh Toán" at bounding box center [919, 439] width 140 height 20
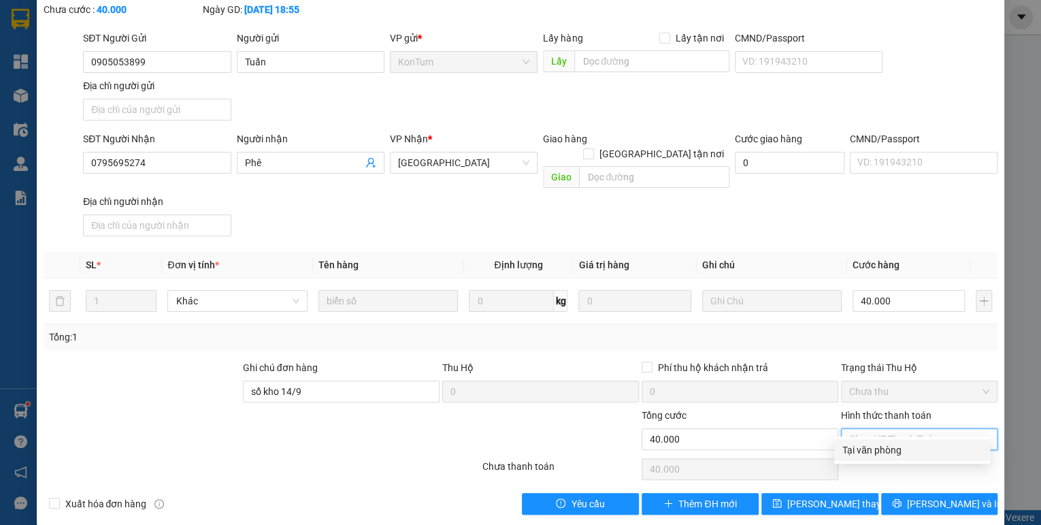
click at [888, 463] on div "Total Paid Fee 0 Total UnPaid Fee 40.000 Cash Collection Total Fee Trạng thái: …" at bounding box center [521, 234] width 955 height 559
click at [882, 430] on span "Chọn HT Thanh Toán" at bounding box center [919, 439] width 140 height 20
click at [877, 452] on div "Tại văn phòng" at bounding box center [913, 449] width 140 height 15
type input "0"
click at [839, 496] on span "[PERSON_NAME] thay đổi" at bounding box center [841, 503] width 109 height 15
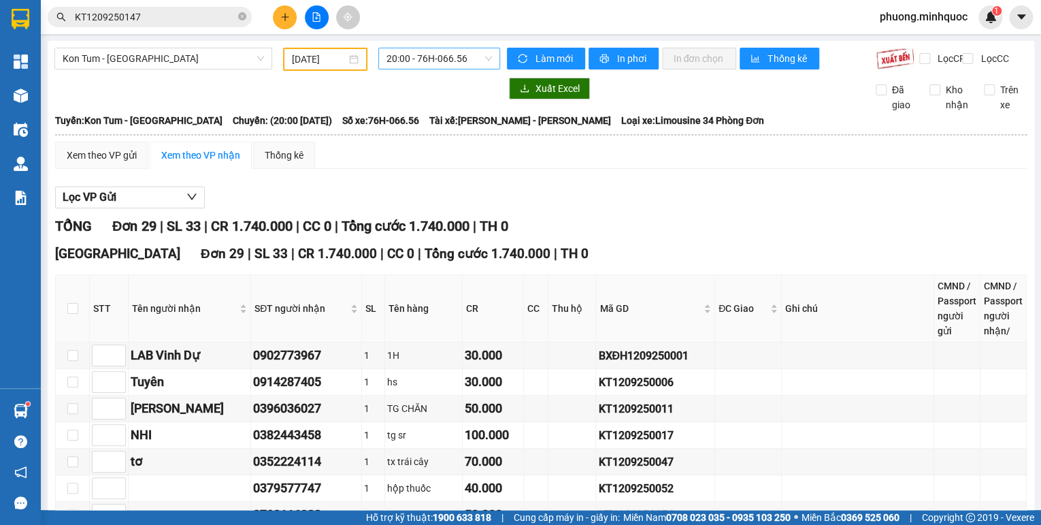
click at [418, 54] on span "20:00 - 76H-066.56" at bounding box center [440, 58] width 106 height 20
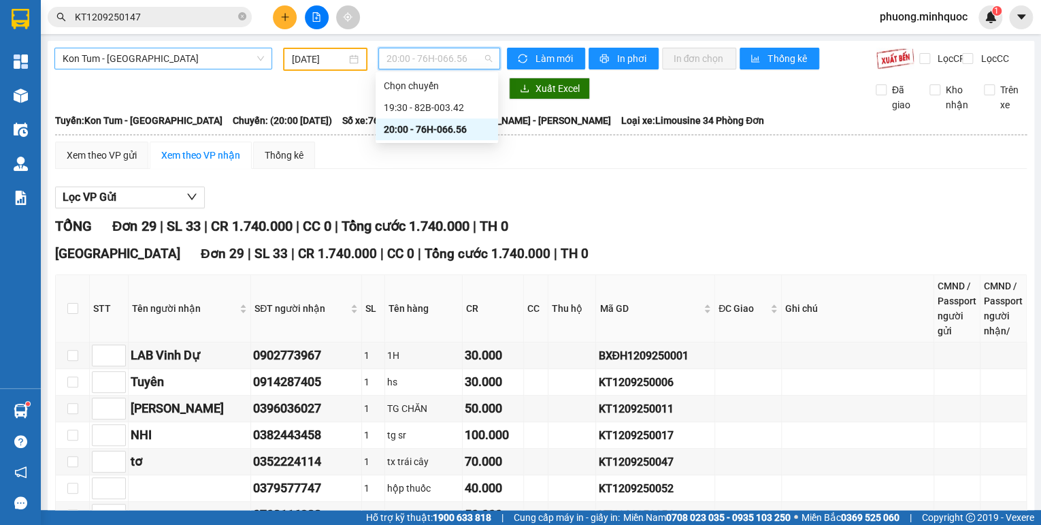
click at [135, 49] on span "Kon Tum - [GEOGRAPHIC_DATA]" at bounding box center [163, 58] width 201 height 20
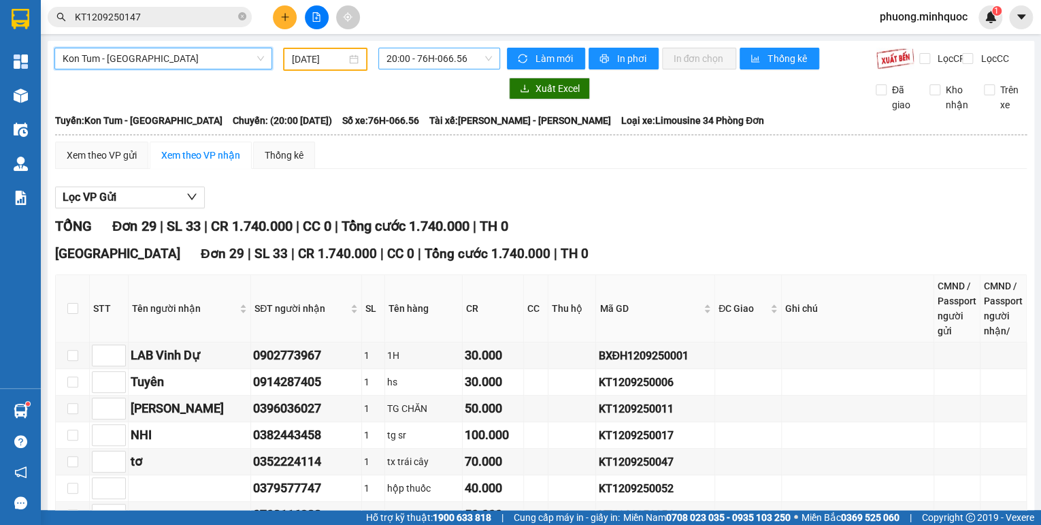
click at [403, 62] on span "20:00 - 76H-066.56" at bounding box center [440, 58] width 106 height 20
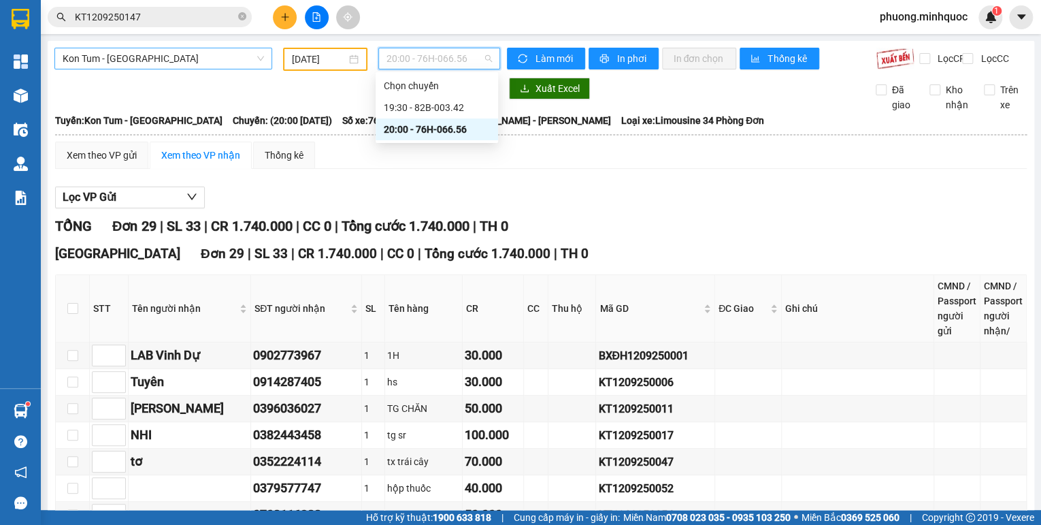
click at [120, 56] on span "Kon Tum - [GEOGRAPHIC_DATA]" at bounding box center [163, 58] width 201 height 20
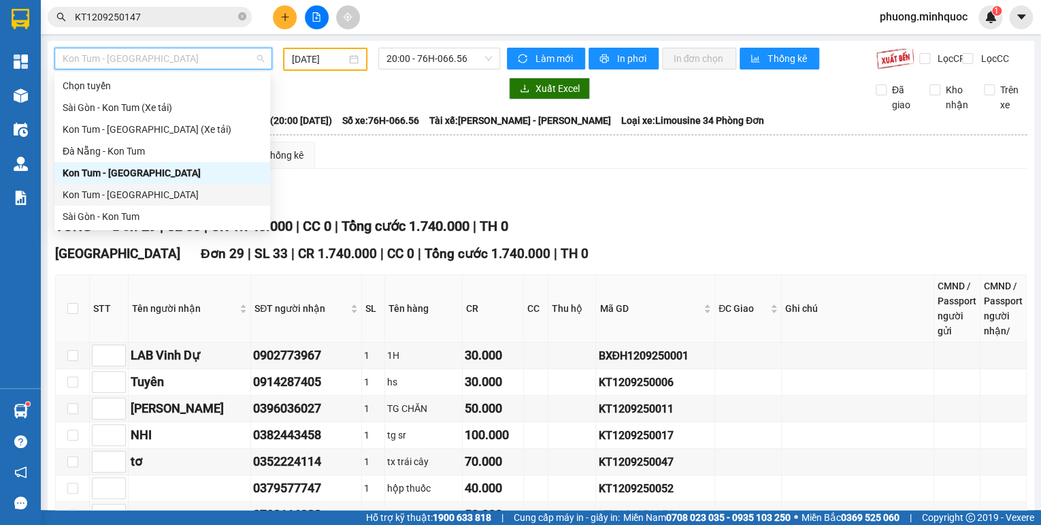
click at [90, 198] on div "Kon Tum - [GEOGRAPHIC_DATA]" at bounding box center [162, 194] width 199 height 15
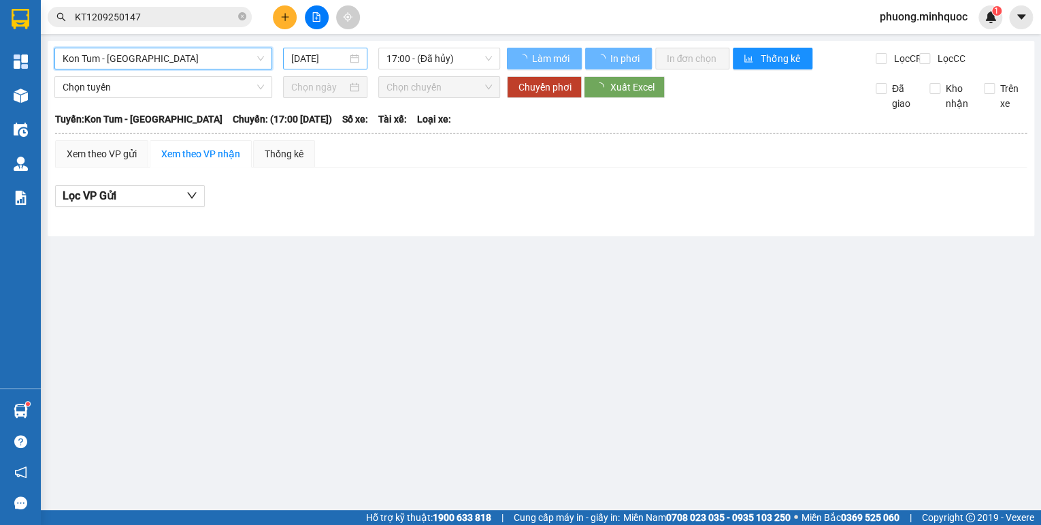
click at [312, 55] on input "[DATE]" at bounding box center [319, 58] width 56 height 15
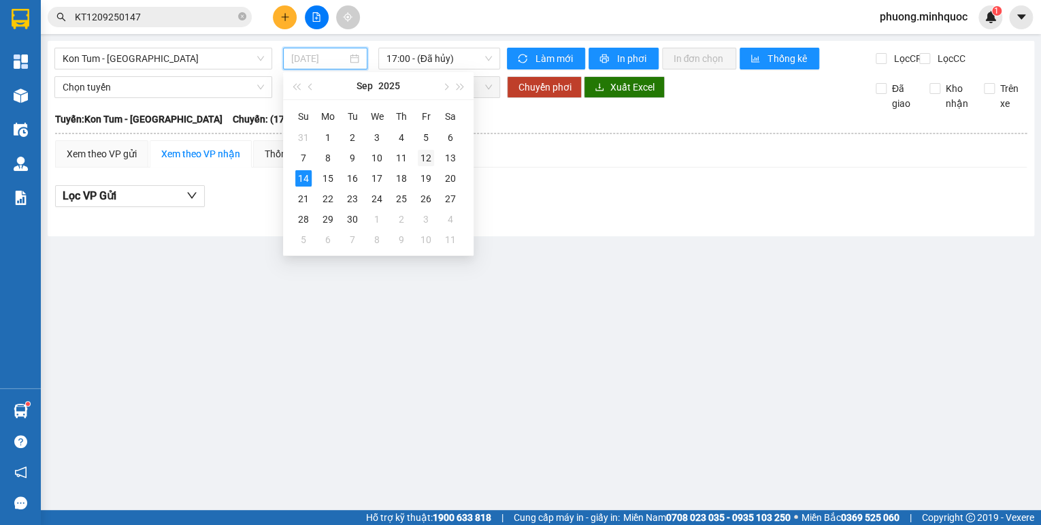
click at [426, 158] on div "12" at bounding box center [426, 158] width 16 height 16
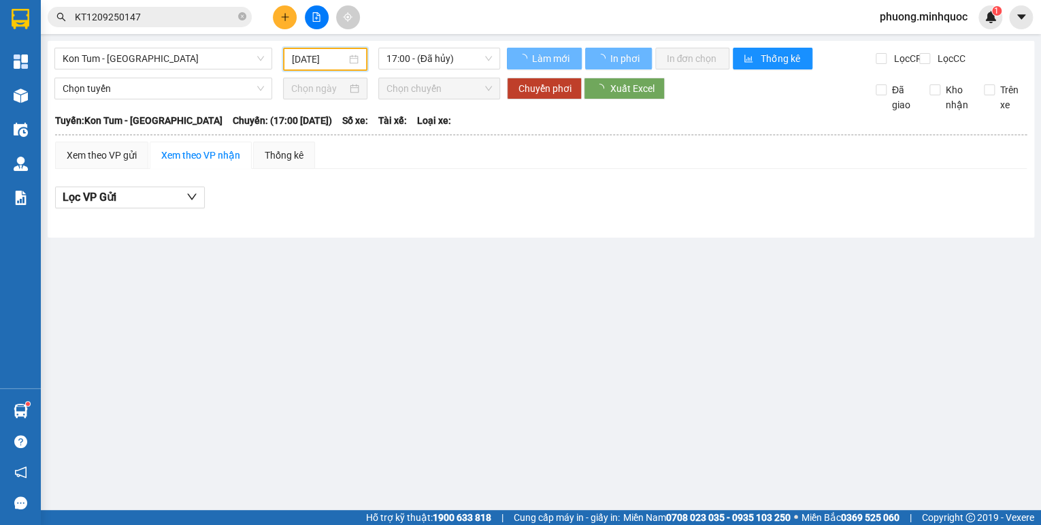
type input "[DATE]"
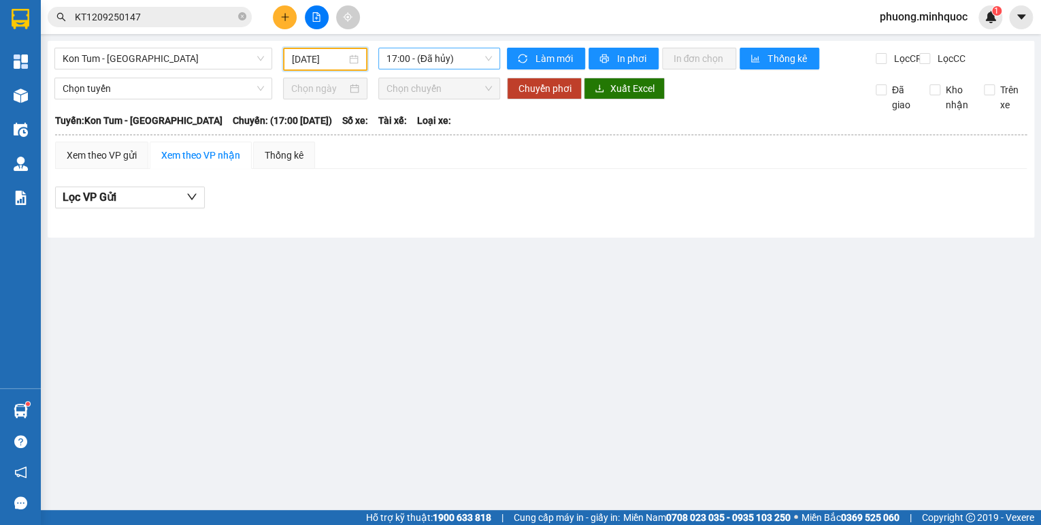
click at [441, 60] on span "17:00 - (Đã hủy)" at bounding box center [440, 58] width 106 height 20
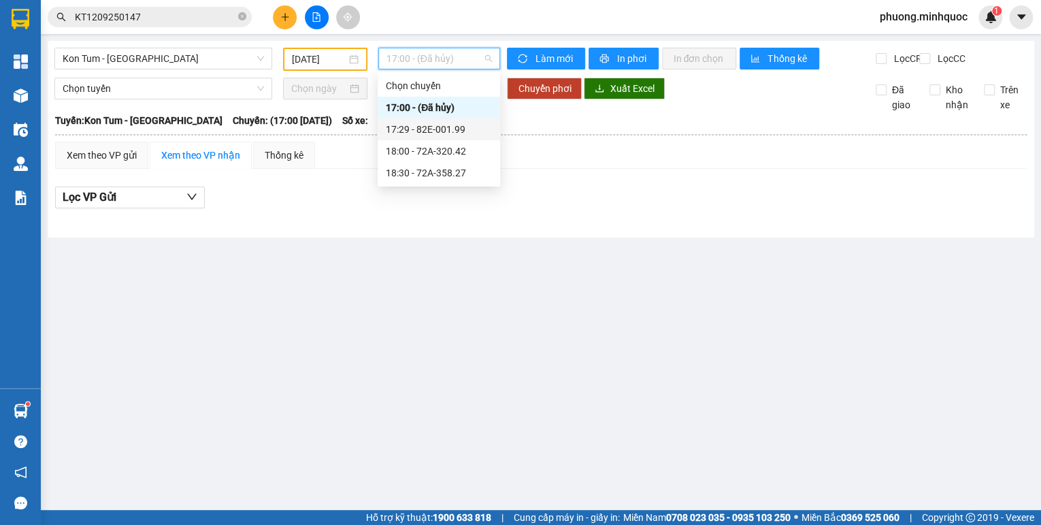
click at [446, 133] on div "17:29 - 82E-001.99" at bounding box center [439, 129] width 106 height 15
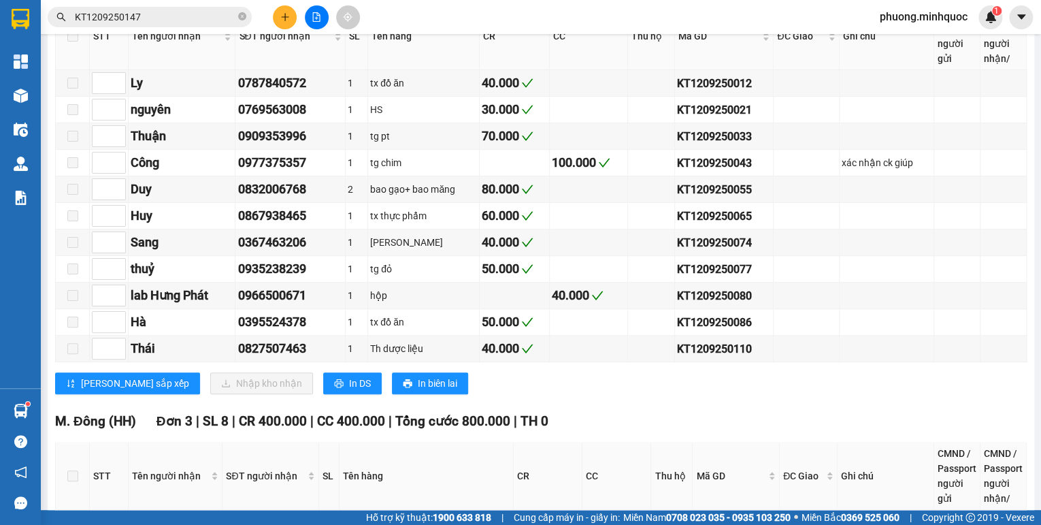
scroll to position [425, 0]
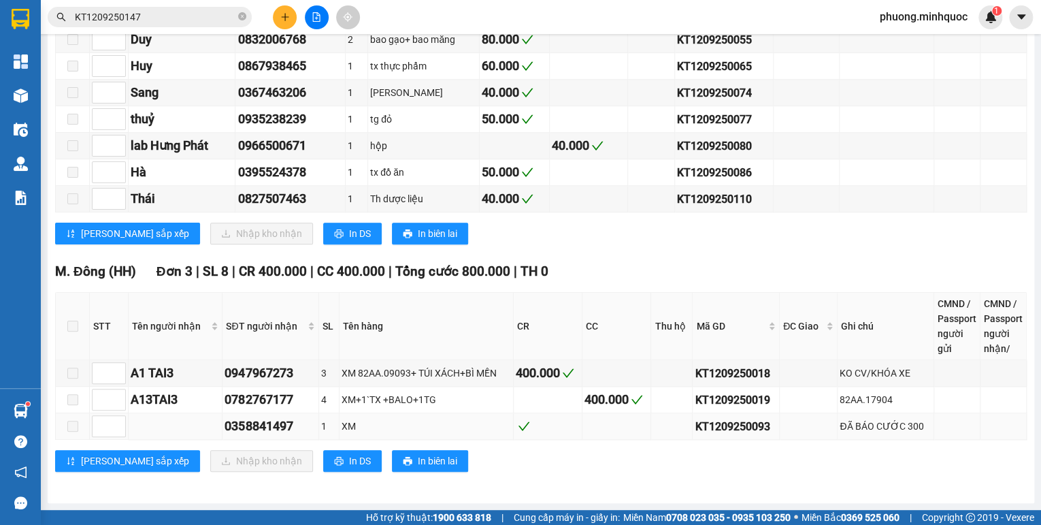
click at [703, 427] on div "KT1209250093" at bounding box center [736, 426] width 82 height 17
click at [177, 11] on input "KT1209250147" at bounding box center [155, 17] width 161 height 15
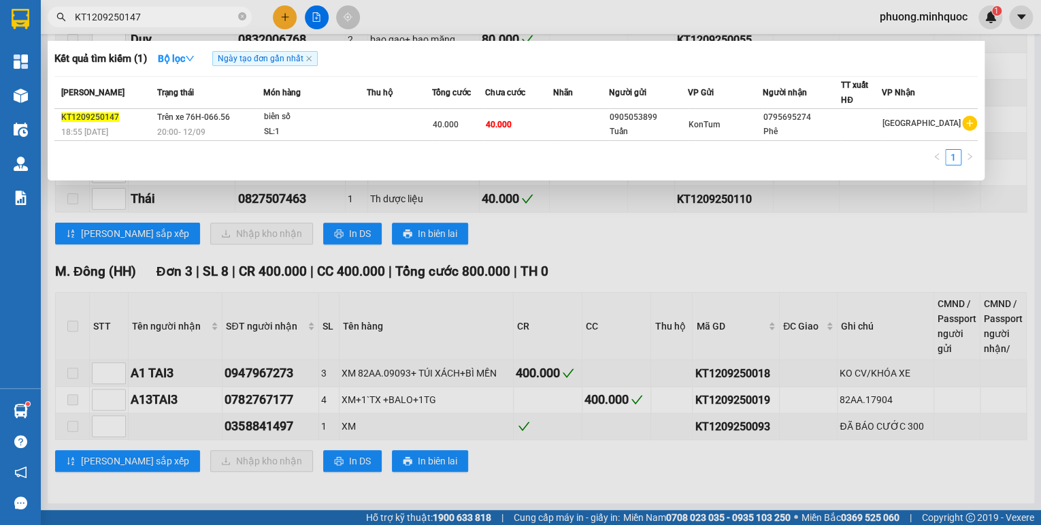
click at [177, 11] on input "KT1209250147" at bounding box center [155, 17] width 161 height 15
paste input "093"
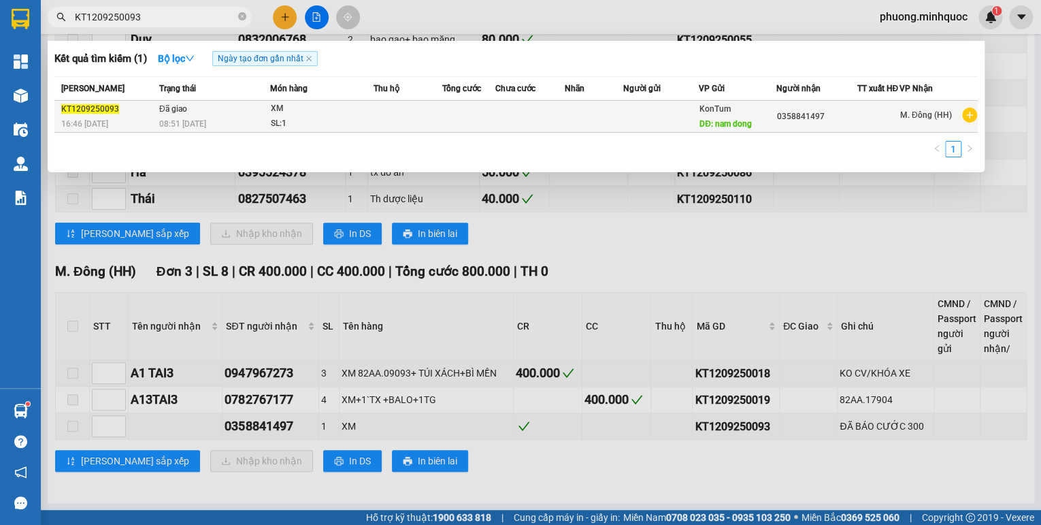
type input "KT1209250093"
click at [229, 114] on td "Đã giao 08:51 [DATE]" at bounding box center [213, 117] width 114 height 32
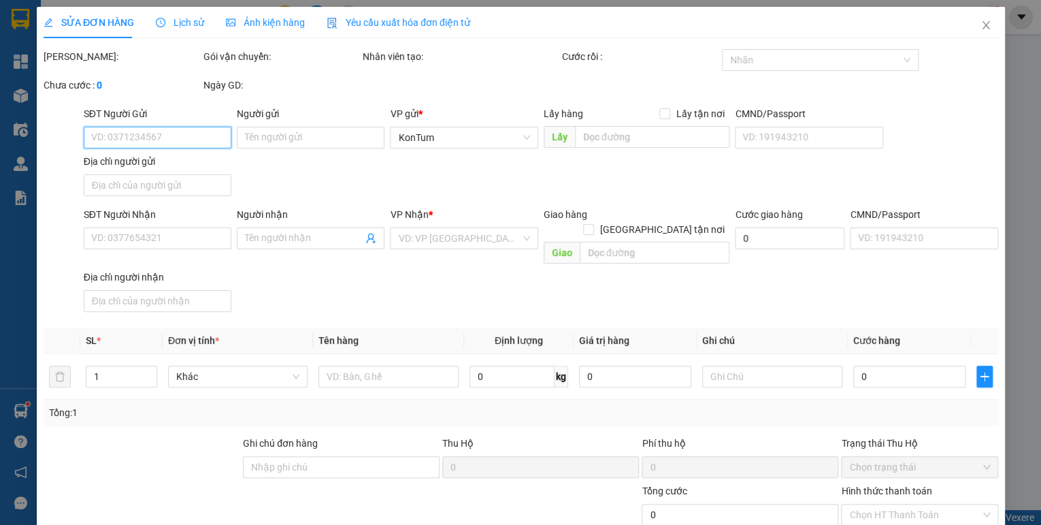
type input "nam dong"
type input "0358841497"
type input "đại lý thu"
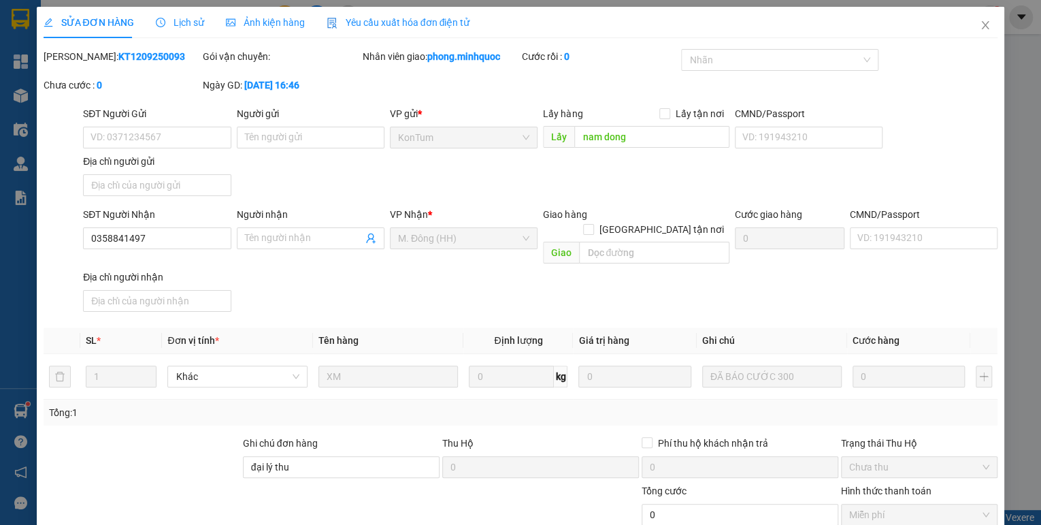
click at [194, 19] on span "Lịch sử" at bounding box center [180, 22] width 48 height 11
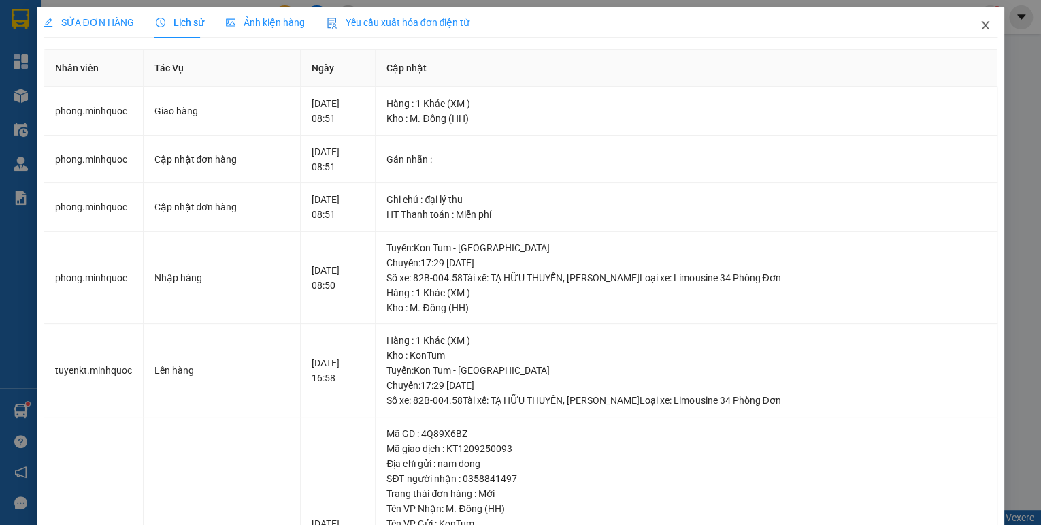
click at [980, 22] on icon "close" at bounding box center [985, 25] width 11 height 11
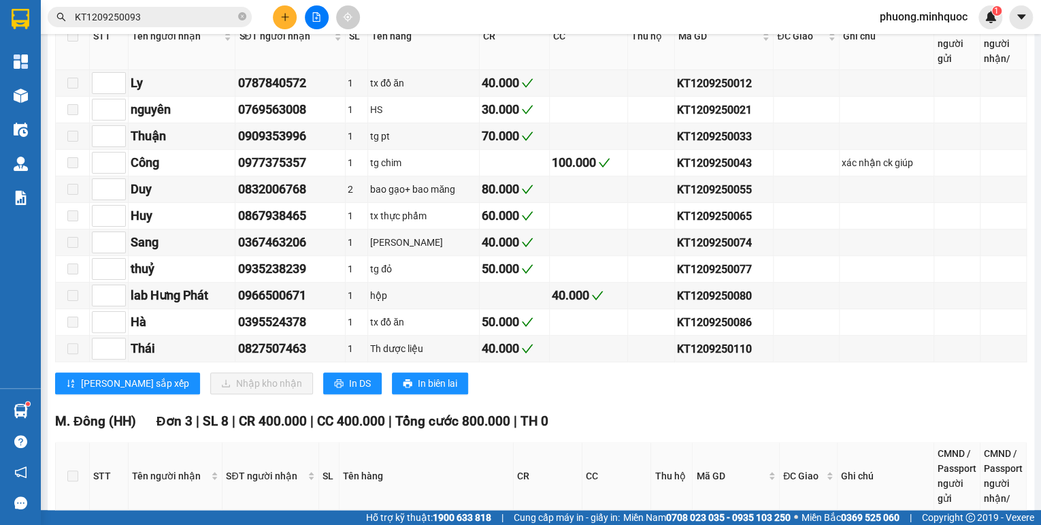
scroll to position [425, 0]
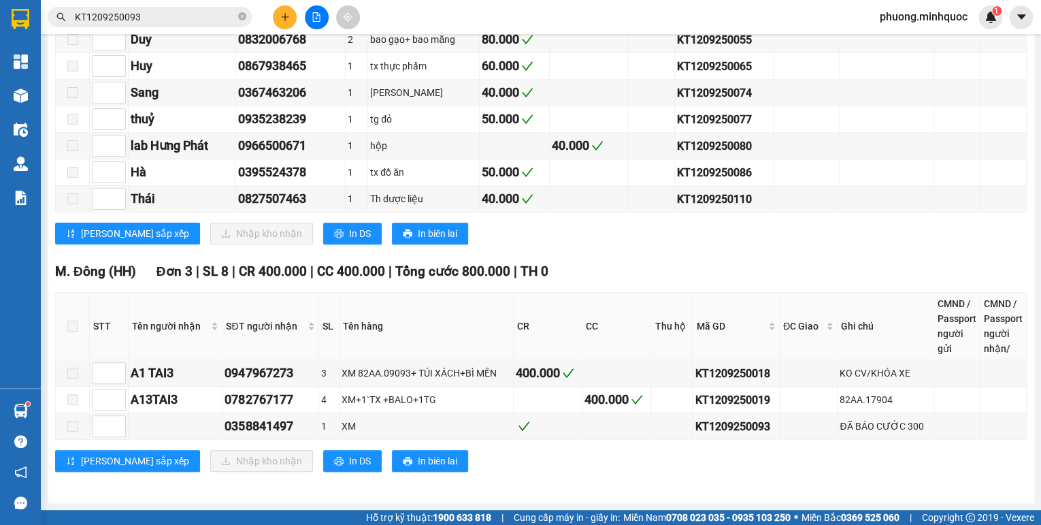
click at [148, 16] on input "KT1209250093" at bounding box center [155, 17] width 161 height 15
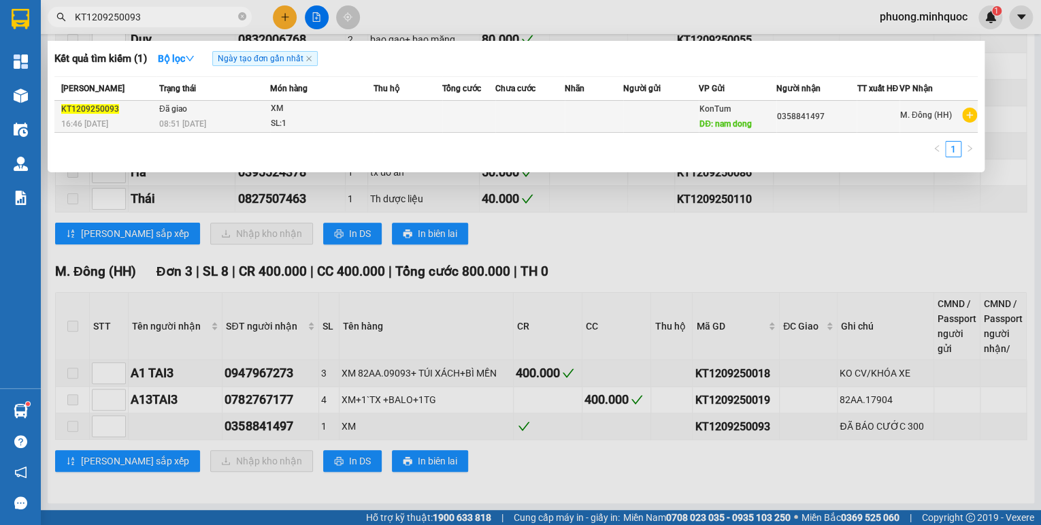
click at [198, 125] on span "08:51 [DATE]" at bounding box center [182, 123] width 47 height 11
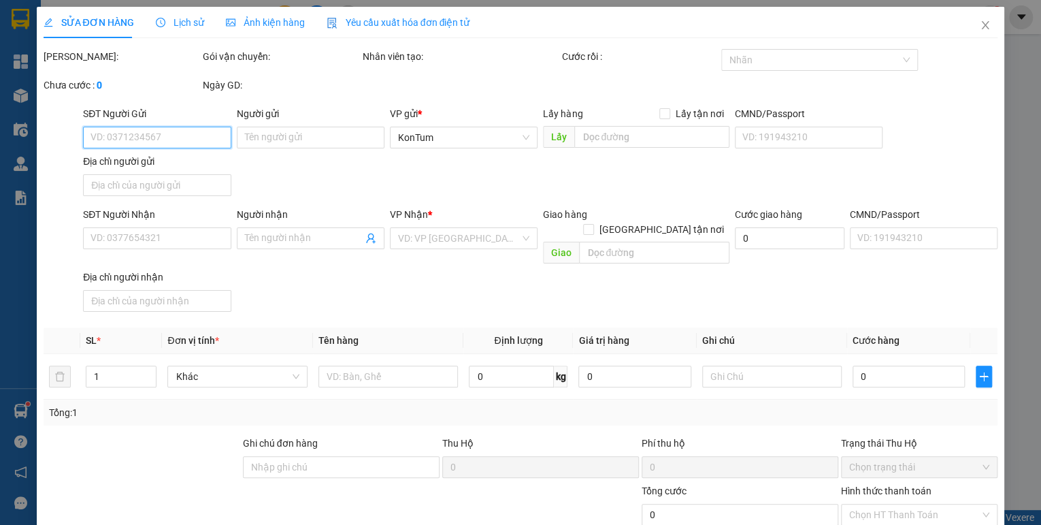
type input "nam dong"
type input "0358841497"
type input "đại lý thu"
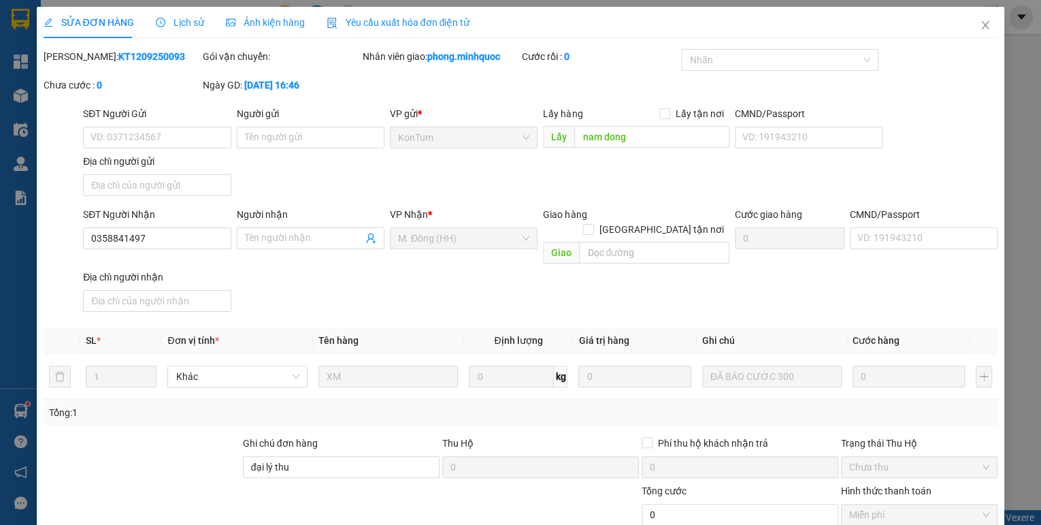
click at [183, 17] on span "Lịch sử" at bounding box center [180, 22] width 48 height 11
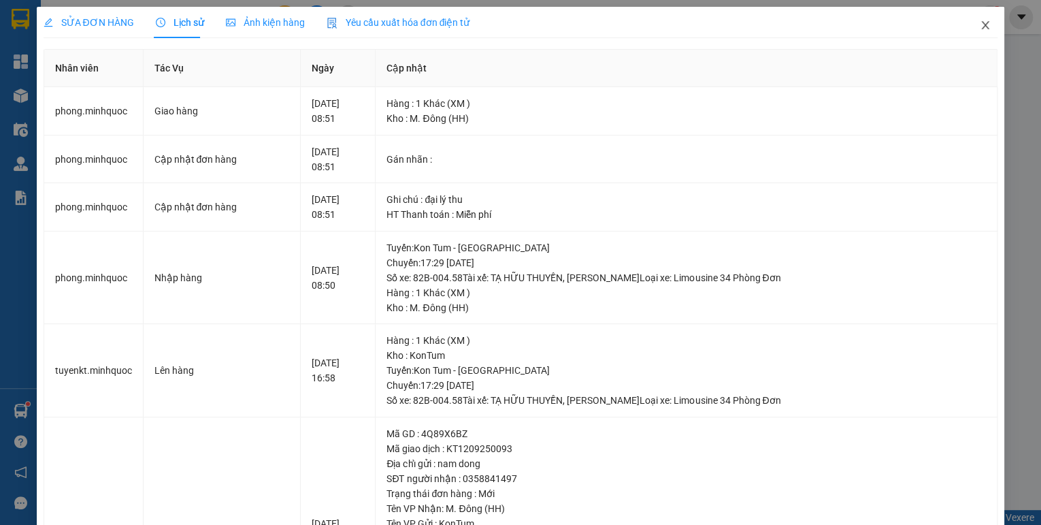
click at [981, 23] on icon "close" at bounding box center [985, 25] width 11 height 11
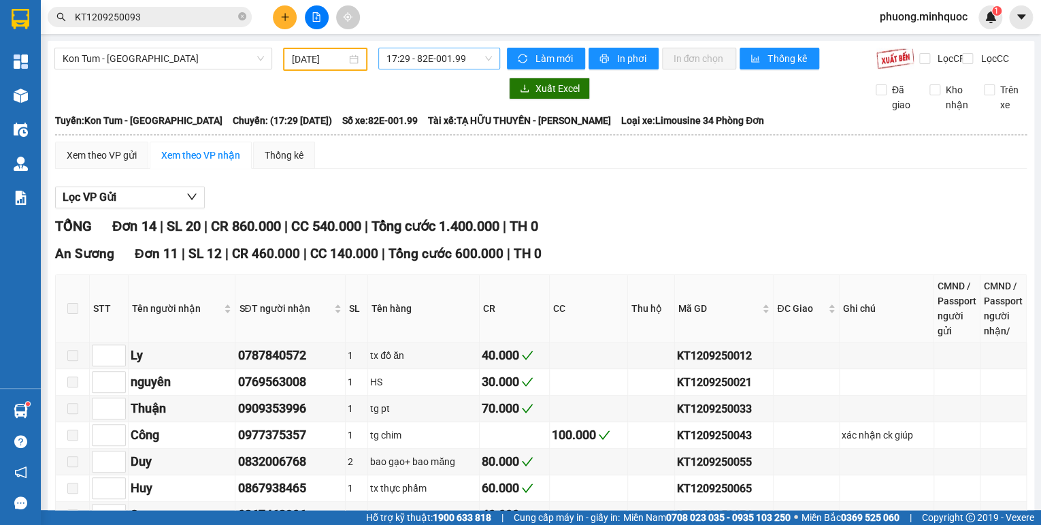
click at [453, 59] on span "17:29 - 82E-001.99" at bounding box center [440, 58] width 106 height 20
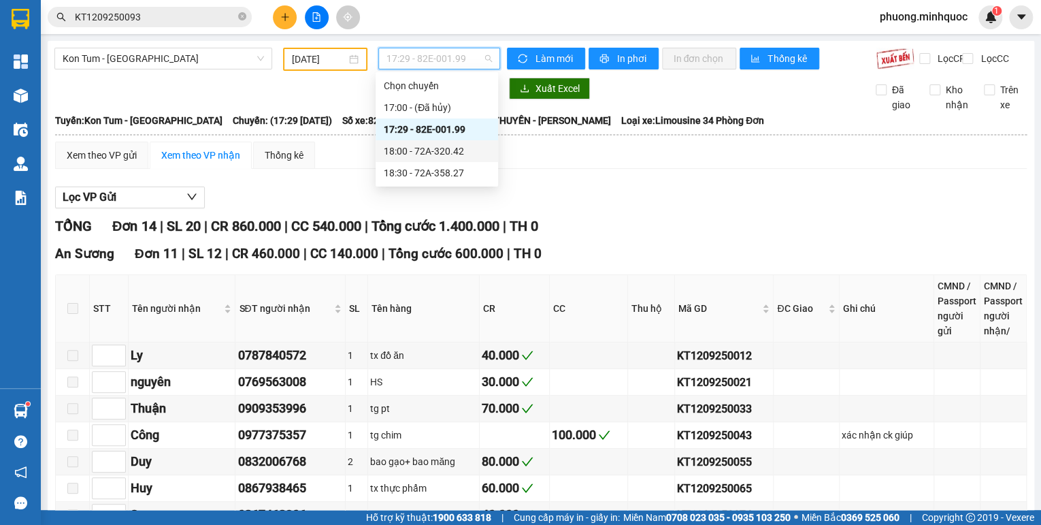
click at [473, 150] on div "18:00 - 72A-320.42" at bounding box center [437, 151] width 106 height 15
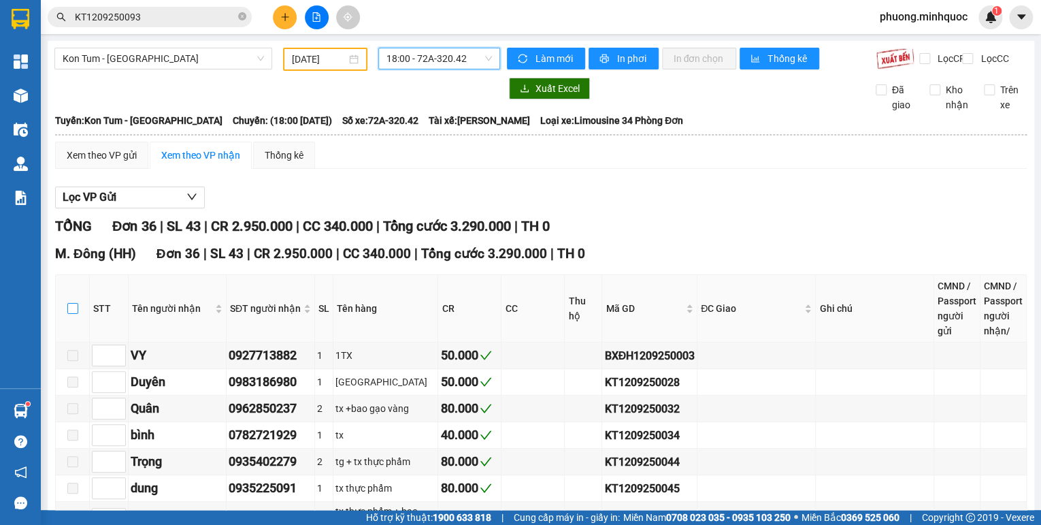
click at [71, 314] on input "checkbox" at bounding box center [72, 308] width 11 height 11
checkbox input "true"
click at [466, 61] on span "18:00 - 72A-320.42" at bounding box center [440, 58] width 106 height 20
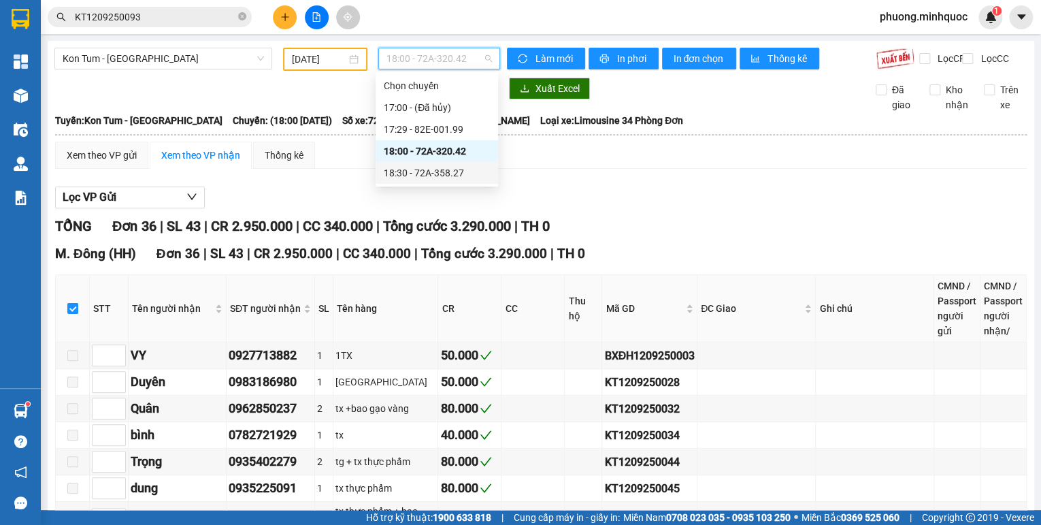
click at [465, 175] on div "18:30 - 72A-358.27" at bounding box center [437, 172] width 106 height 15
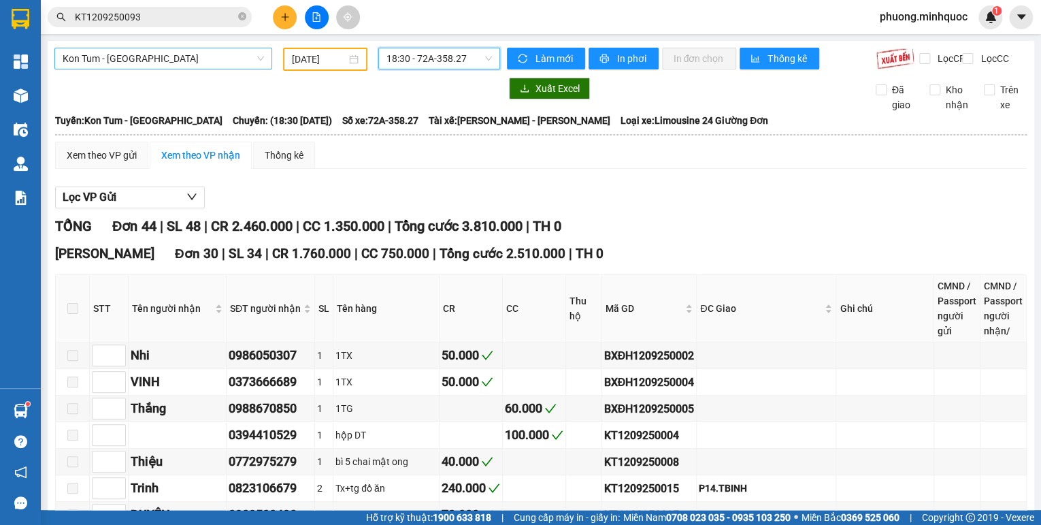
click at [99, 59] on span "Kon Tum - [GEOGRAPHIC_DATA]" at bounding box center [163, 58] width 201 height 20
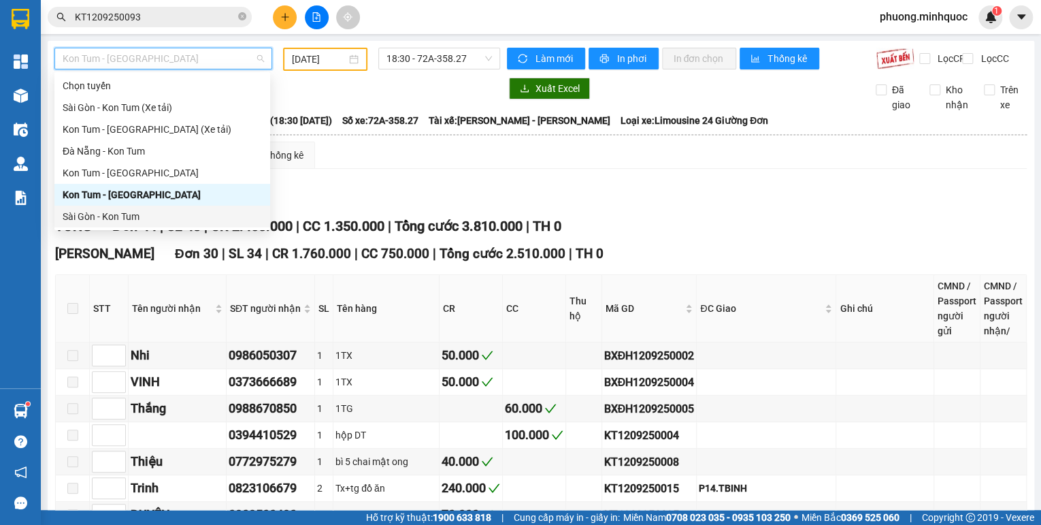
click at [88, 218] on div "Sài Gòn - Kon Tum" at bounding box center [162, 216] width 199 height 15
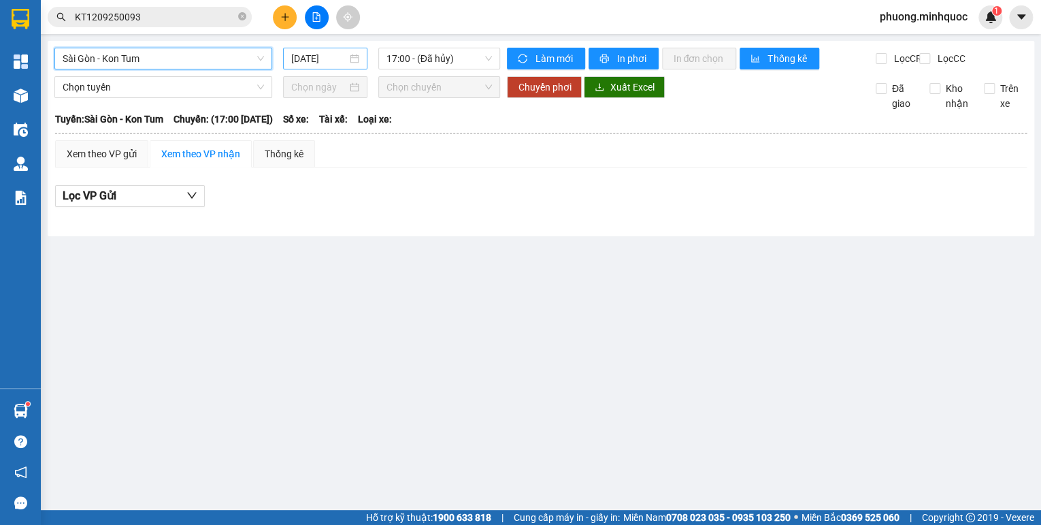
click at [317, 54] on input "[DATE]" at bounding box center [319, 58] width 56 height 15
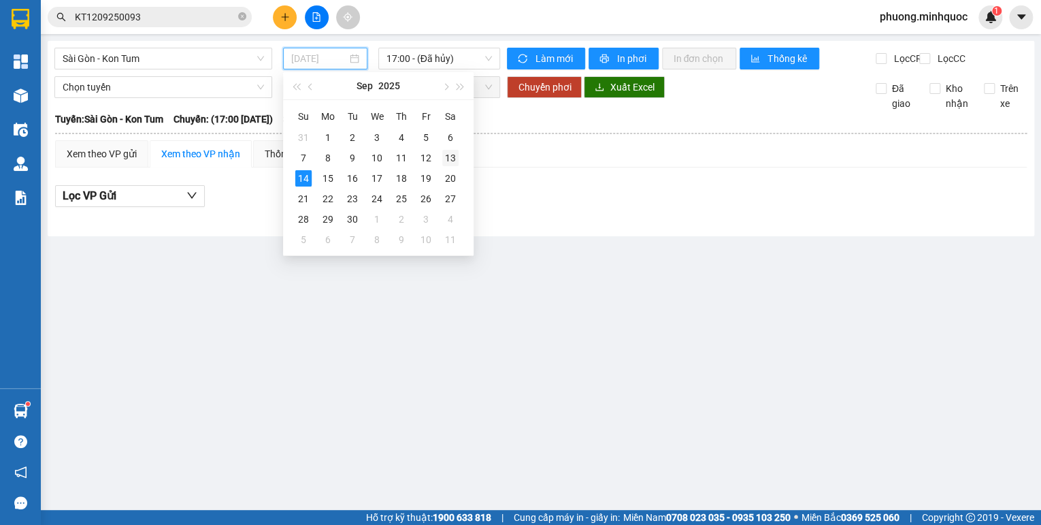
click at [440, 158] on td "13" at bounding box center [450, 158] width 25 height 20
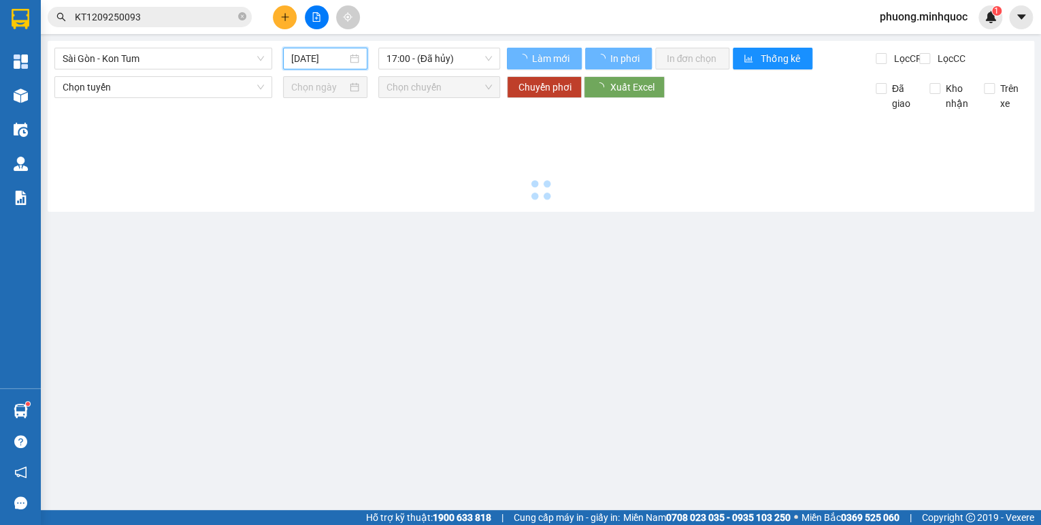
type input "[DATE]"
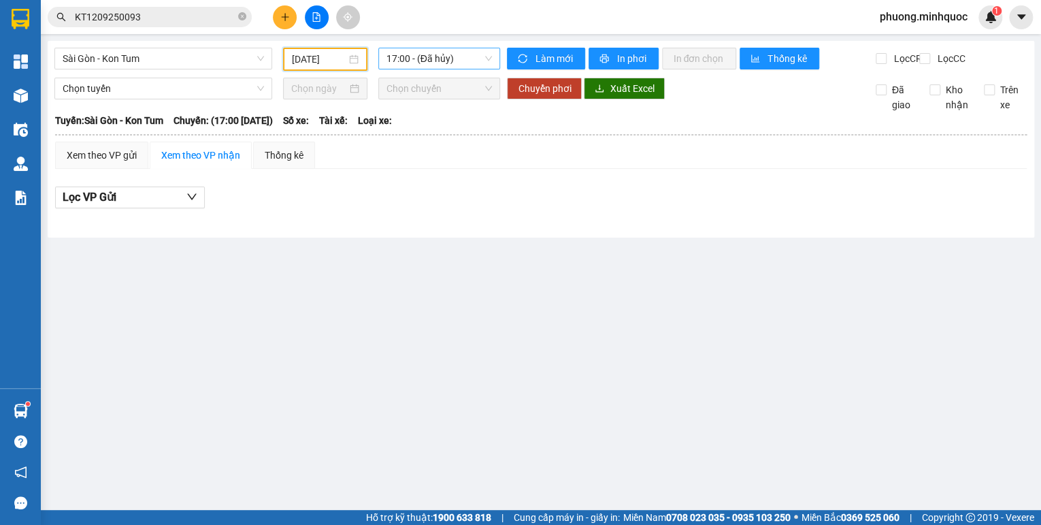
click at [425, 52] on span "17:00 - (Đã hủy)" at bounding box center [440, 58] width 106 height 20
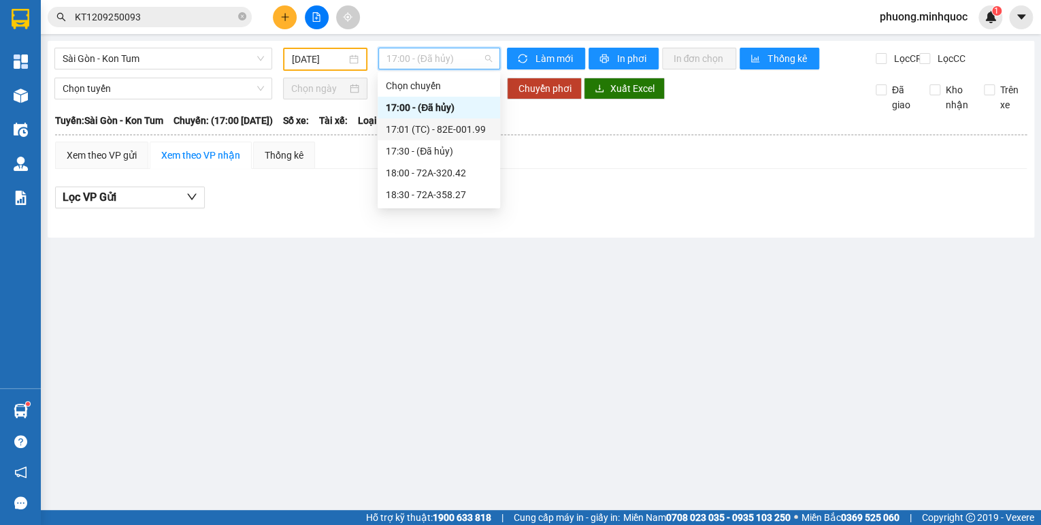
click at [432, 137] on div "17:01 (TC) - 82E-001.99" at bounding box center [439, 129] width 123 height 22
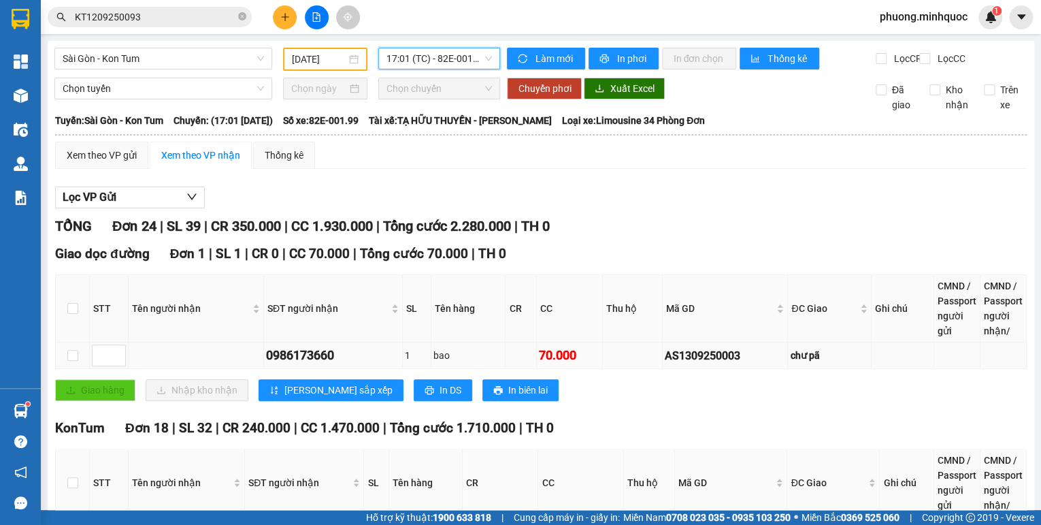
click at [722, 361] on div "AS1309250003" at bounding box center [725, 355] width 121 height 17
click at [133, 14] on input "KT1209250093" at bounding box center [155, 17] width 161 height 15
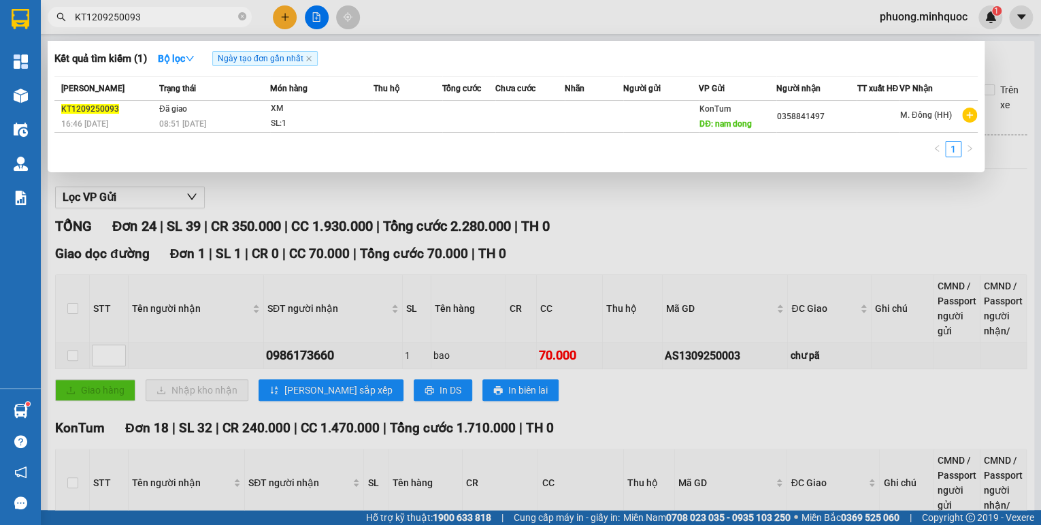
click at [133, 14] on input "KT1209250093" at bounding box center [155, 17] width 161 height 15
paste input "AS130925000"
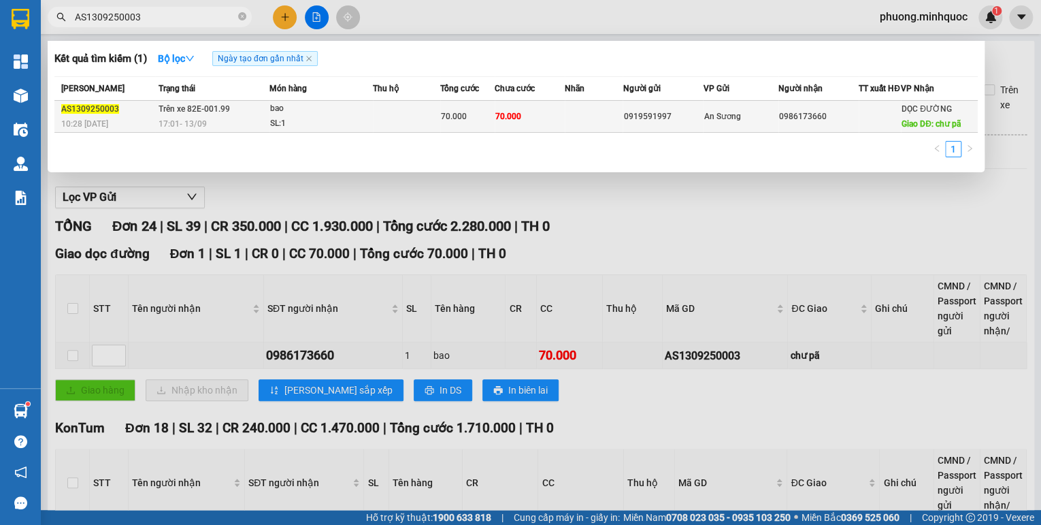
type input "AS1309250003"
click at [190, 129] on span "17:01 [DATE]" at bounding box center [183, 124] width 48 height 10
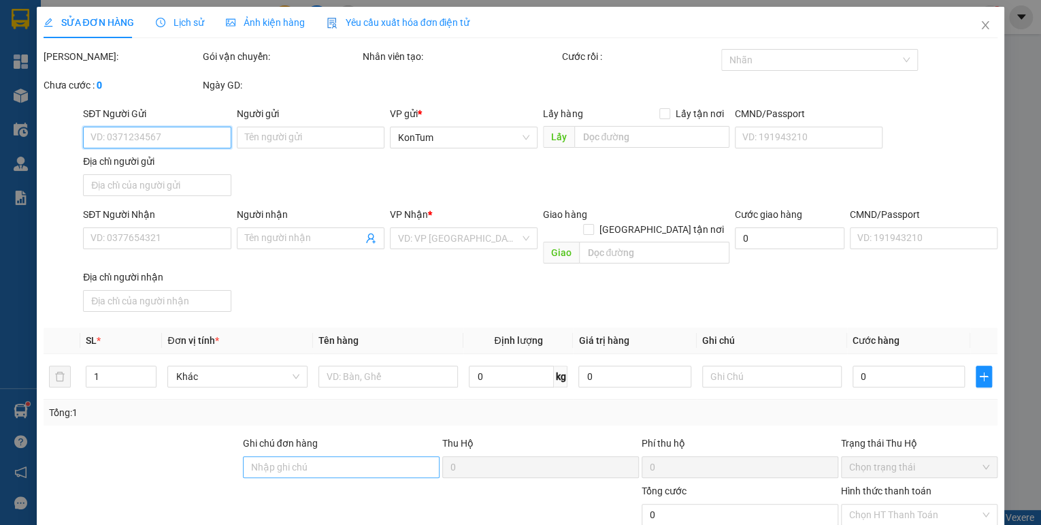
type input "0919591997"
type input "0986173660"
type input "chư pã"
type input "70.000"
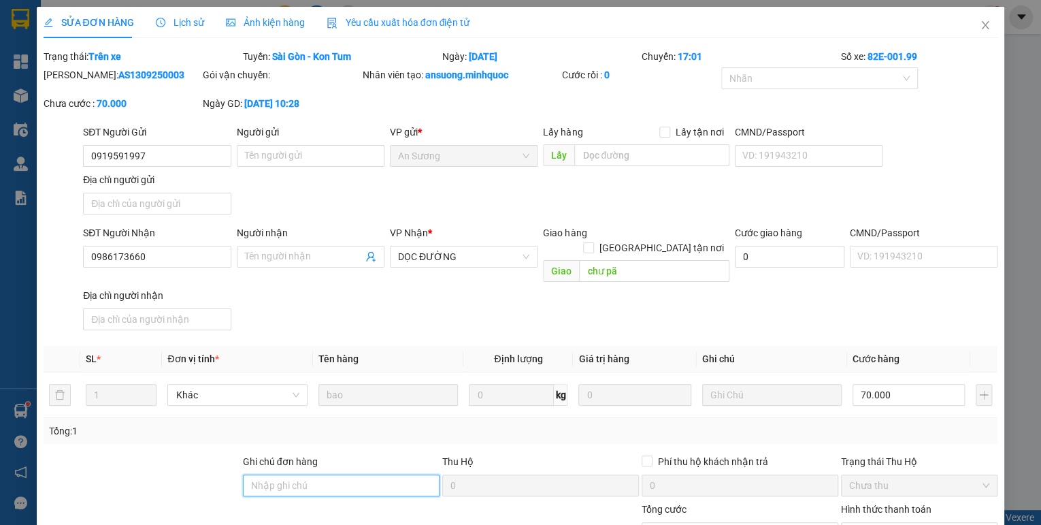
click at [306, 474] on input "Ghi chú đơn hàng" at bounding box center [341, 485] width 197 height 22
drag, startPoint x: 306, startPoint y: 464, endPoint x: 213, endPoint y: 481, distance: 94.0
click at [213, 481] on div "Ghi chú đơn hàng sổ kho [DATE] Hộ 0 Phí thu hộ khách nhận trả 0 Trạng thái Thu …" at bounding box center [521, 478] width 958 height 48
type input "sổ kho 14/9"
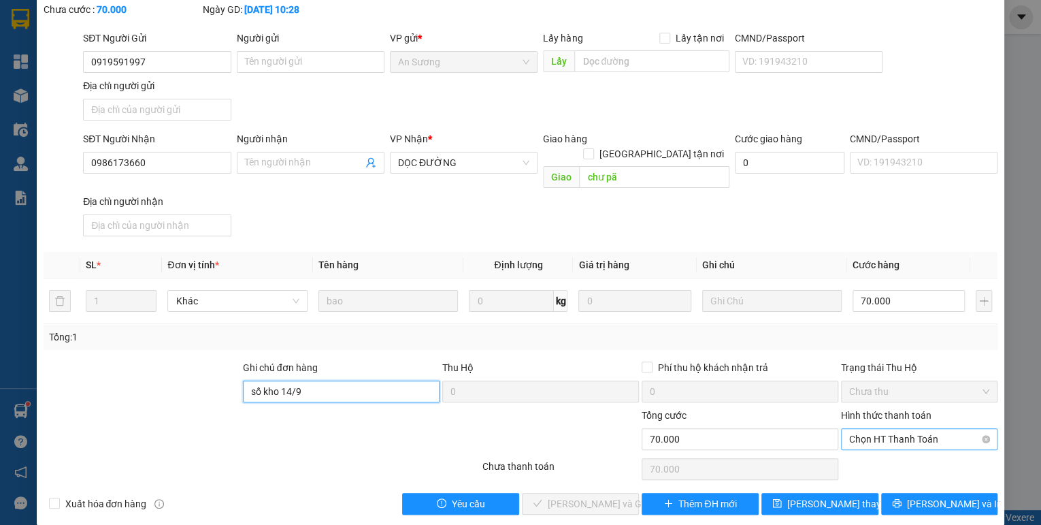
click at [888, 429] on span "Chọn HT Thanh Toán" at bounding box center [919, 439] width 140 height 20
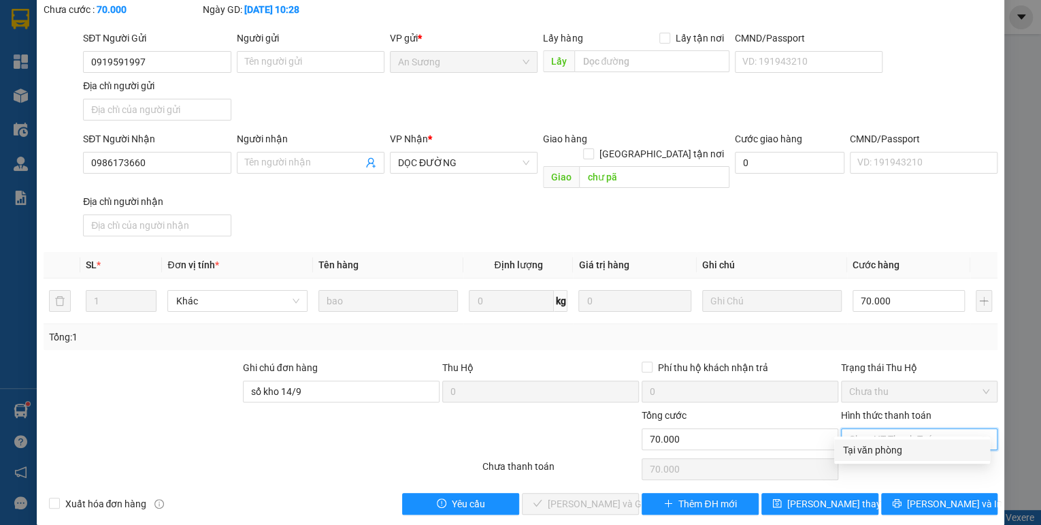
click at [884, 445] on div "Tại văn phòng" at bounding box center [913, 449] width 140 height 15
type input "0"
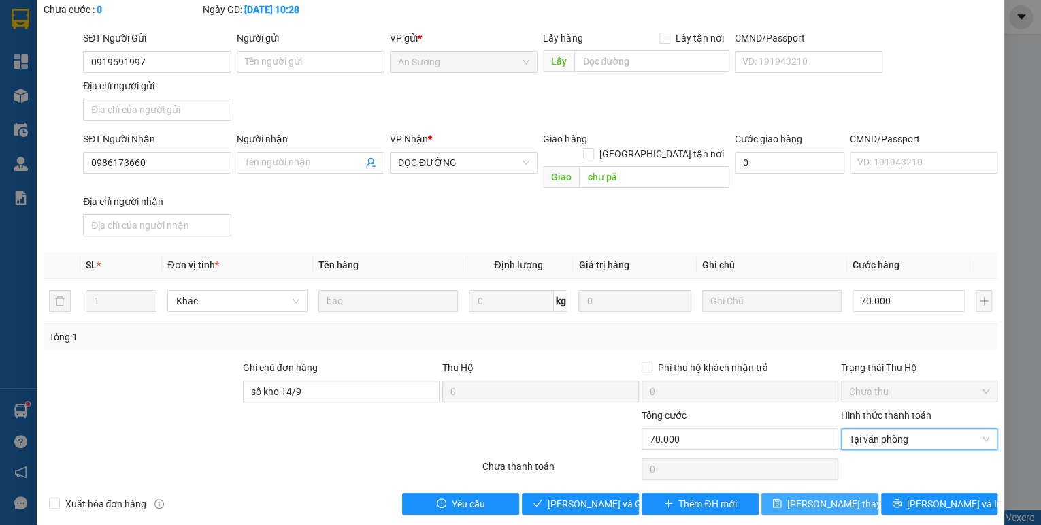
click at [837, 496] on span "[PERSON_NAME] thay đổi" at bounding box center [841, 503] width 109 height 15
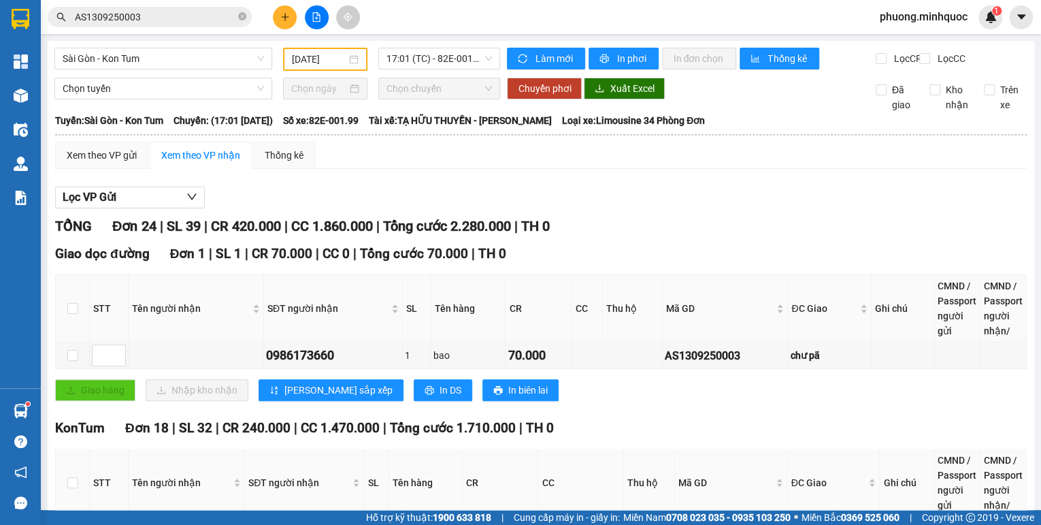
scroll to position [272, 0]
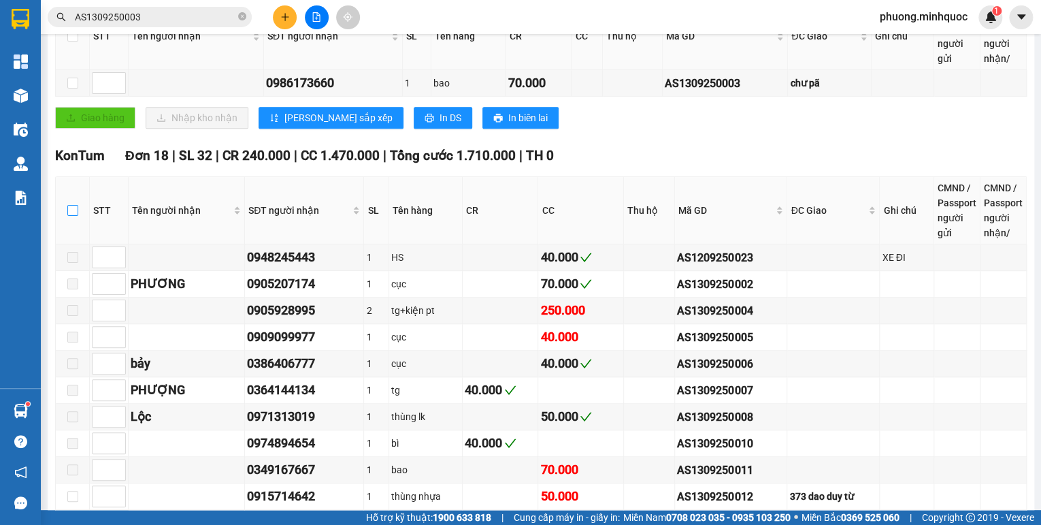
click at [74, 216] on input "checkbox" at bounding box center [72, 210] width 11 height 11
checkbox input "true"
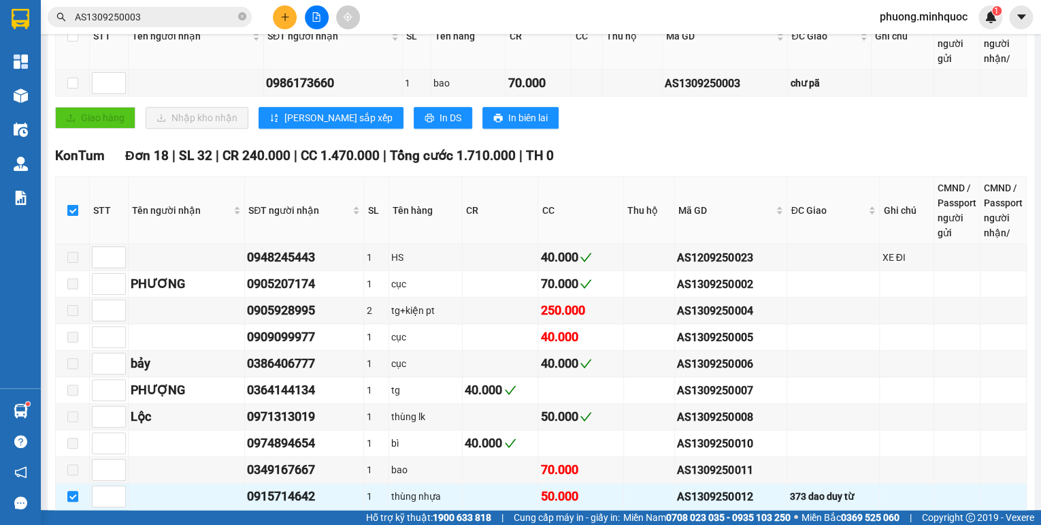
checkbox input "true"
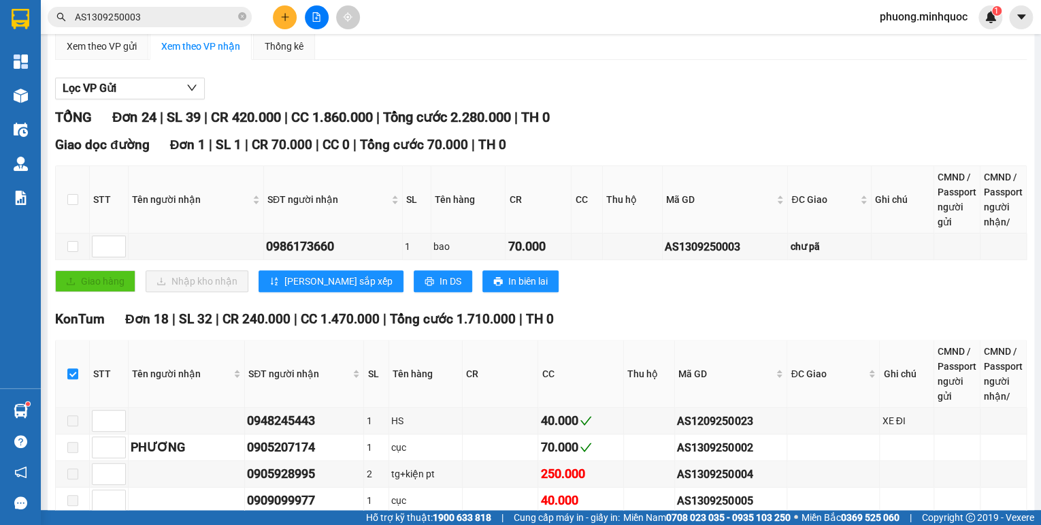
scroll to position [0, 0]
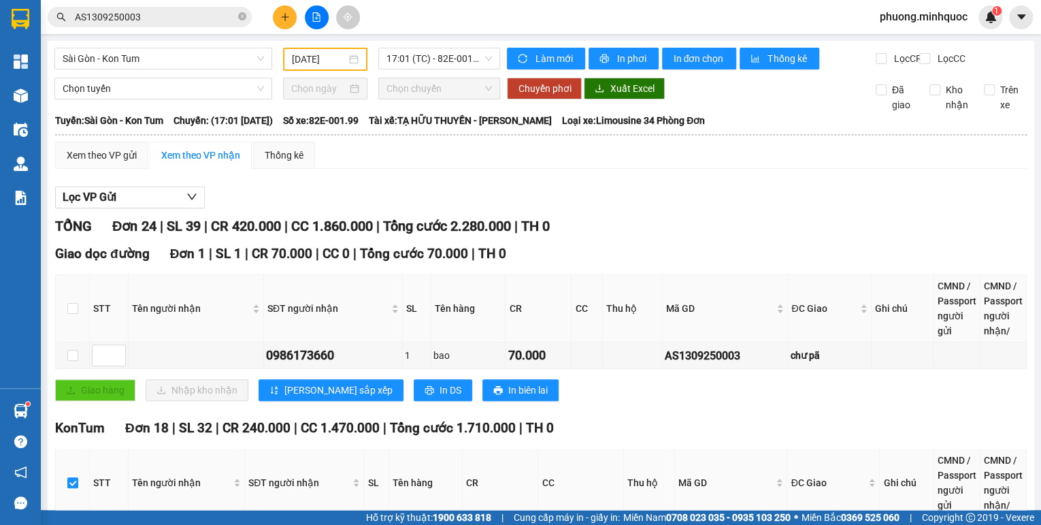
click at [178, 19] on input "AS1309250003" at bounding box center [155, 17] width 161 height 15
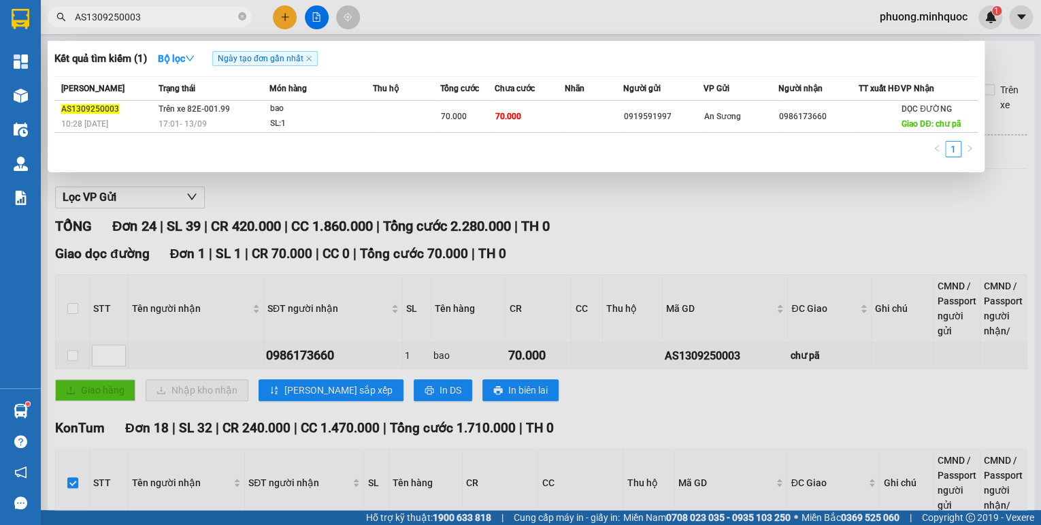
click at [178, 19] on input "AS1309250003" at bounding box center [155, 17] width 161 height 15
click at [667, 256] on div at bounding box center [520, 262] width 1041 height 525
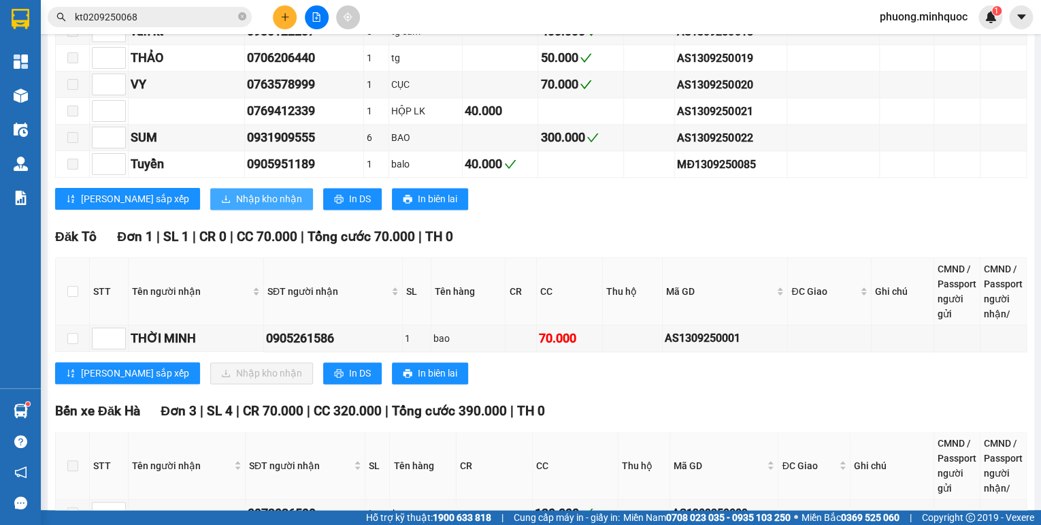
scroll to position [871, 0]
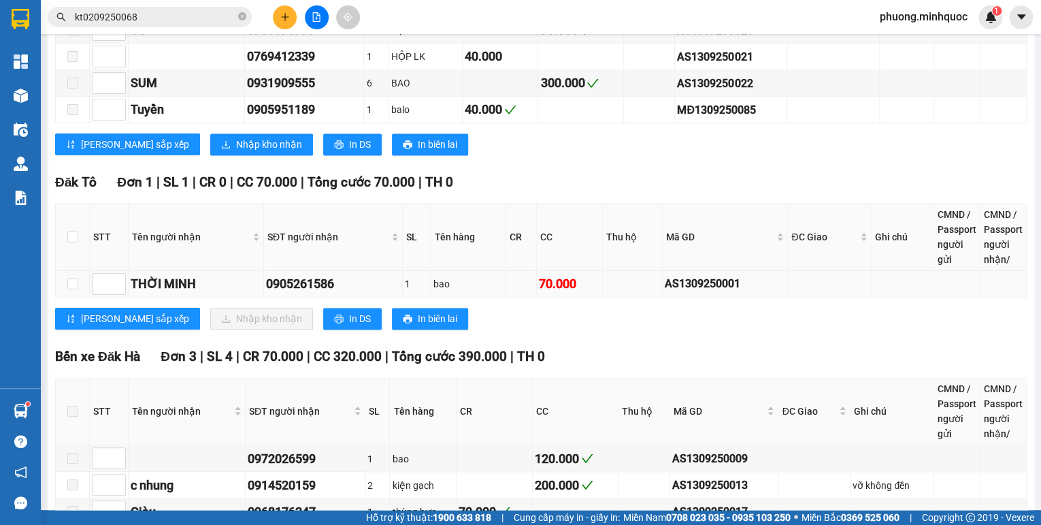
click at [726, 278] on div "AS1309250001" at bounding box center [725, 283] width 121 height 17
click at [172, 20] on input "kt0209250068" at bounding box center [155, 17] width 161 height 15
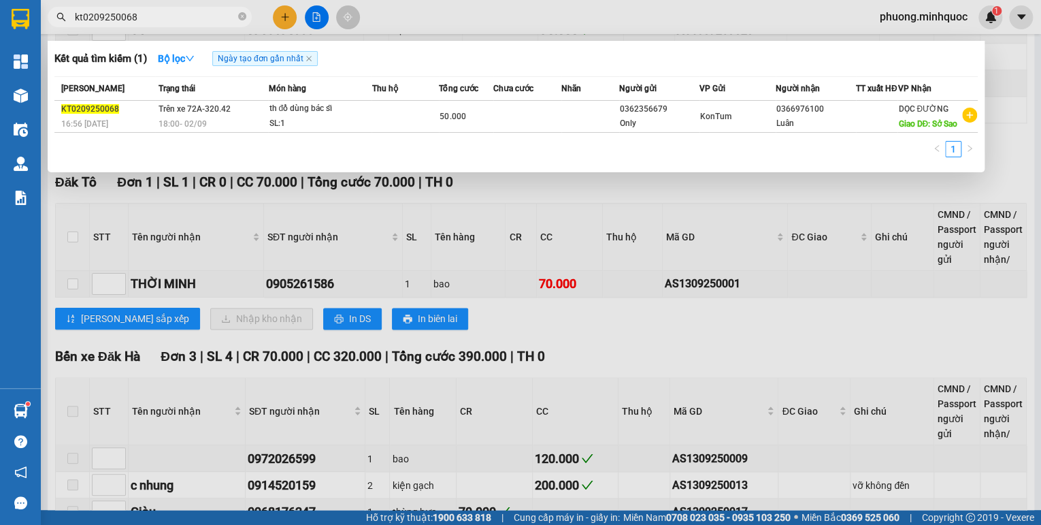
click at [172, 20] on input "kt0209250068" at bounding box center [155, 17] width 161 height 15
paste input "AS1309250001"
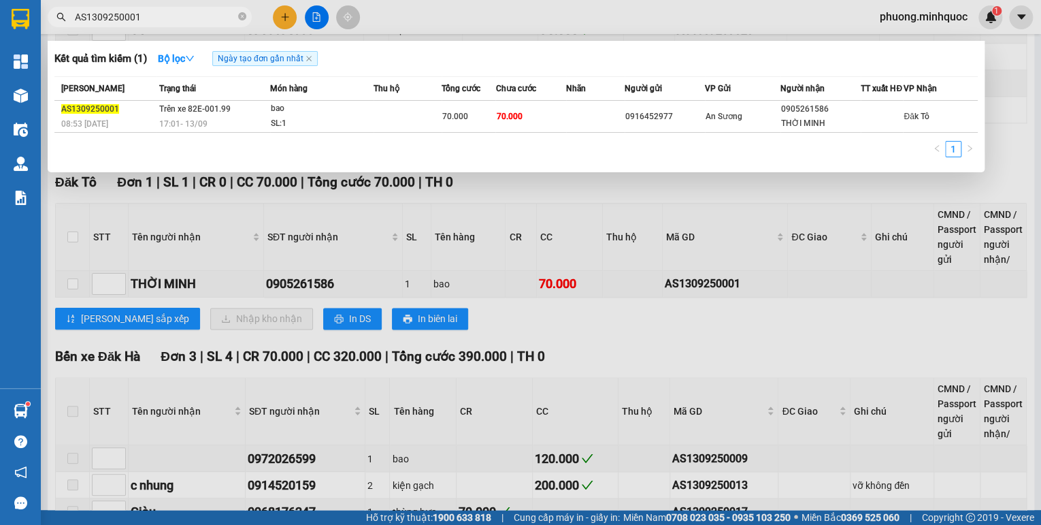
type input "AS1309250001"
click at [238, 116] on td "Trên xe 82E-001.99 17:01 [DATE]" at bounding box center [213, 117] width 114 height 32
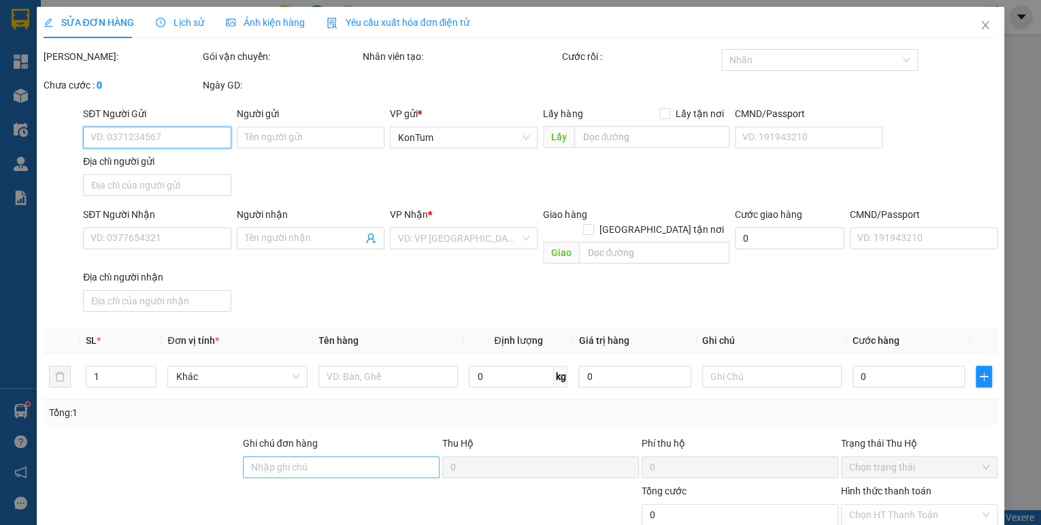
type input "0916452977"
type input "0905261586"
type input "THỜI MINH"
type input "70.000"
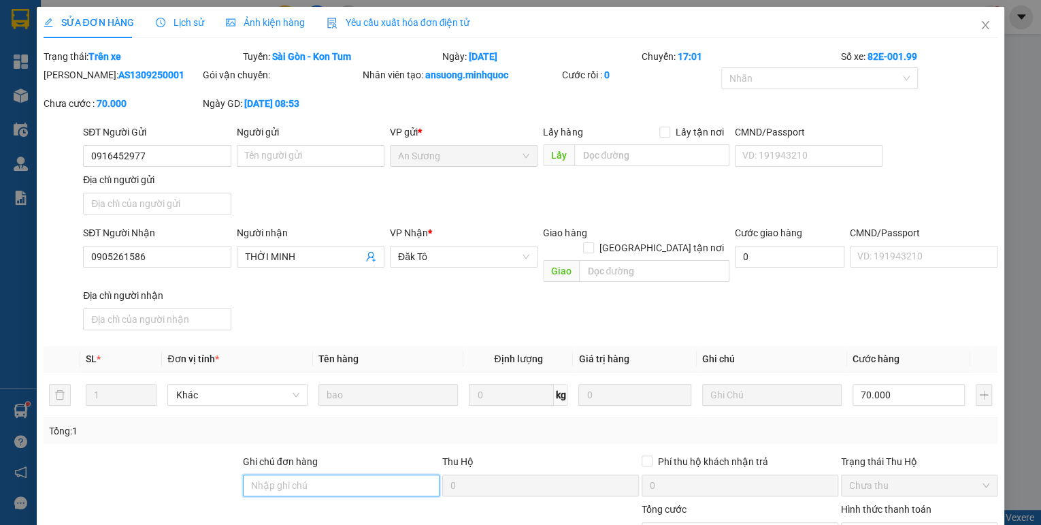
click at [254, 474] on input "Ghi chú đơn hàng" at bounding box center [341, 485] width 197 height 22
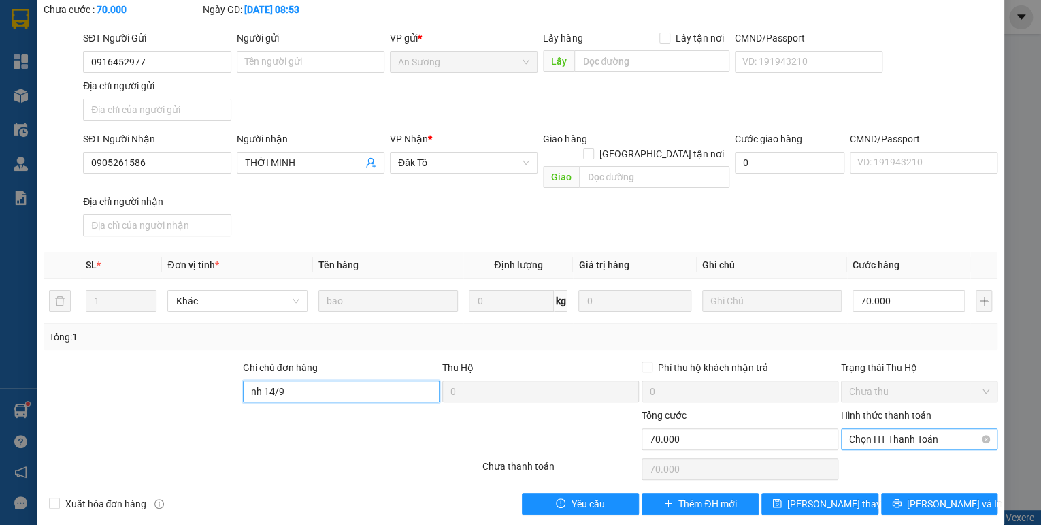
click at [934, 429] on span "Chọn HT Thanh Toán" at bounding box center [919, 439] width 140 height 20
type input "nh 14/9"
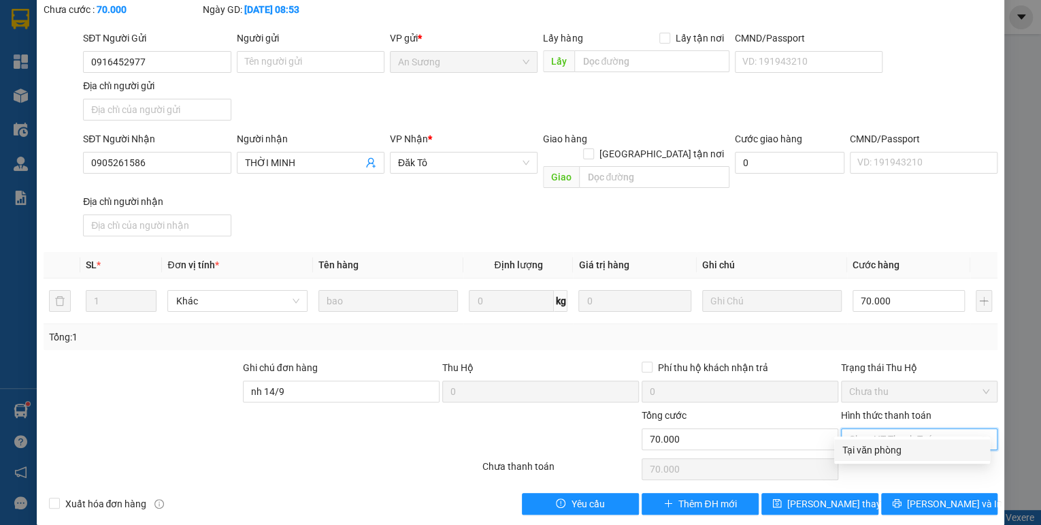
click at [918, 442] on div "Tại văn phòng" at bounding box center [913, 449] width 140 height 15
type input "0"
click at [856, 493] on button "[PERSON_NAME] thay đổi" at bounding box center [820, 504] width 117 height 22
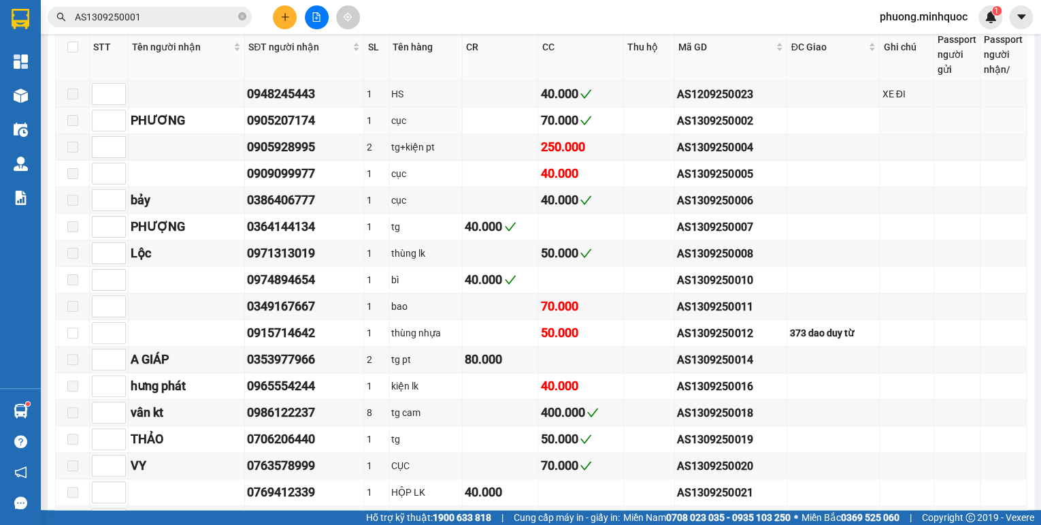
scroll to position [327, 0]
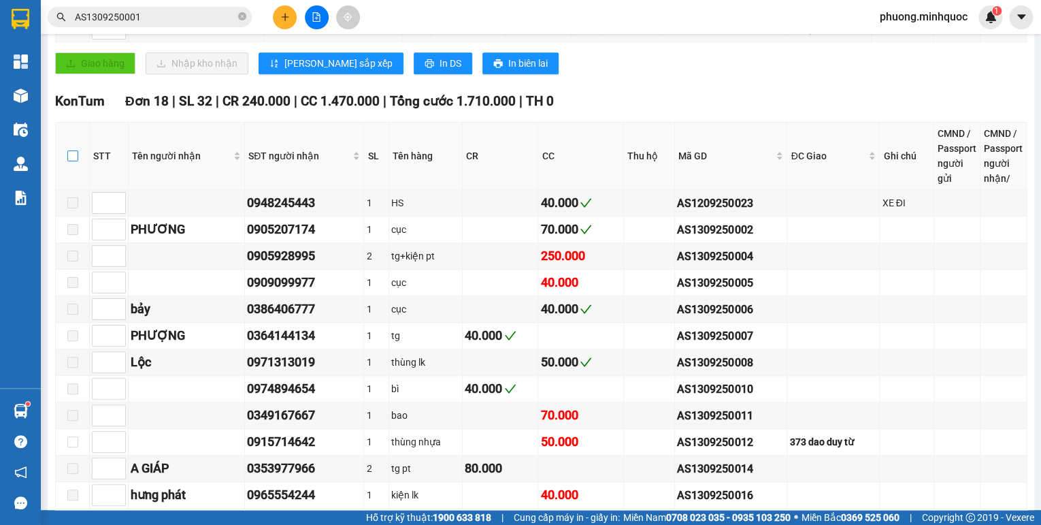
click at [69, 161] on input "checkbox" at bounding box center [72, 155] width 11 height 11
checkbox input "true"
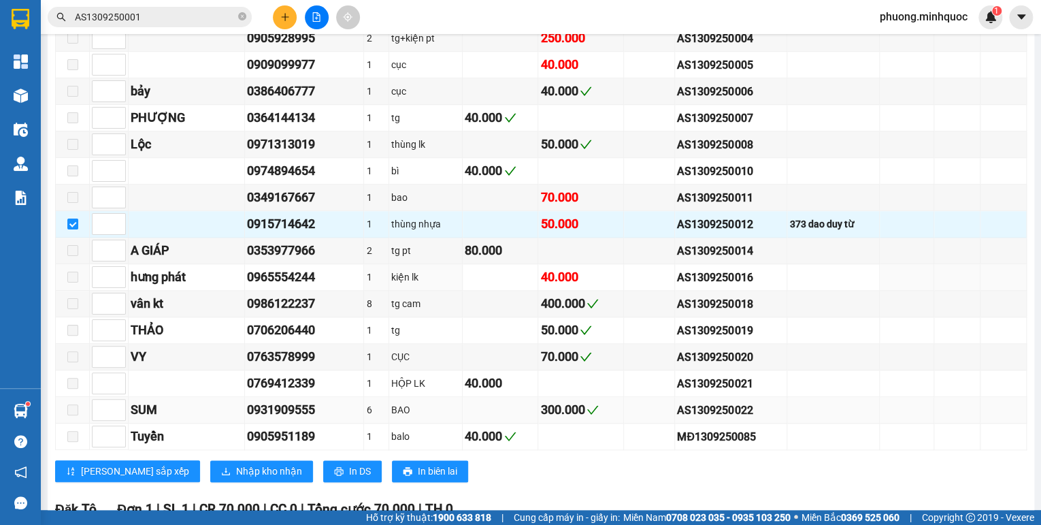
scroll to position [599, 0]
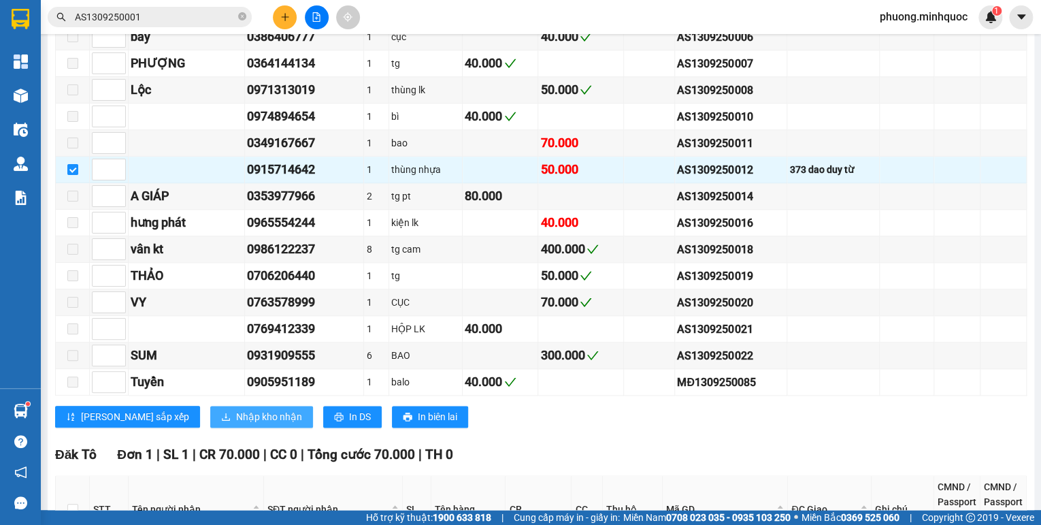
click at [236, 415] on span "Nhập kho nhận" at bounding box center [269, 416] width 66 height 15
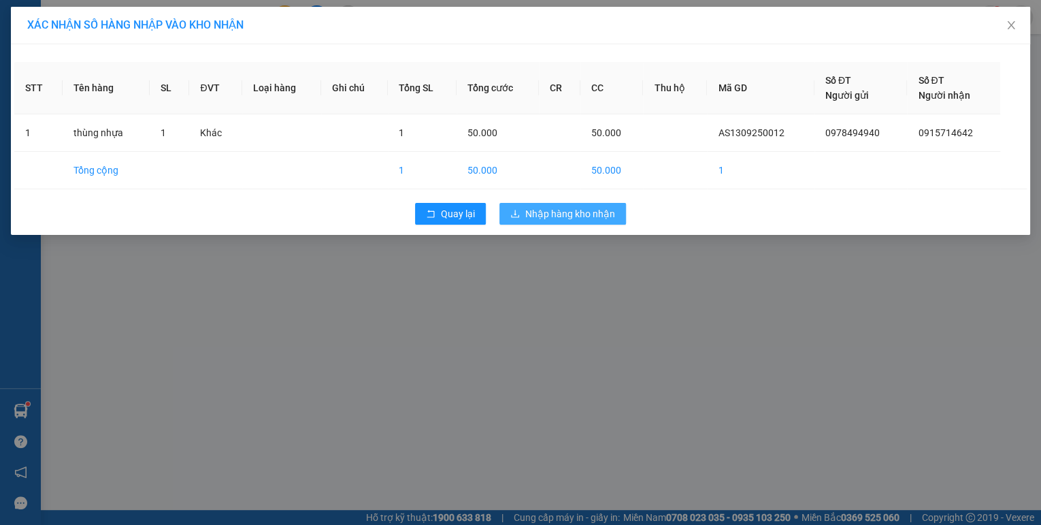
click at [540, 214] on span "Nhập hàng kho nhận" at bounding box center [570, 213] width 90 height 15
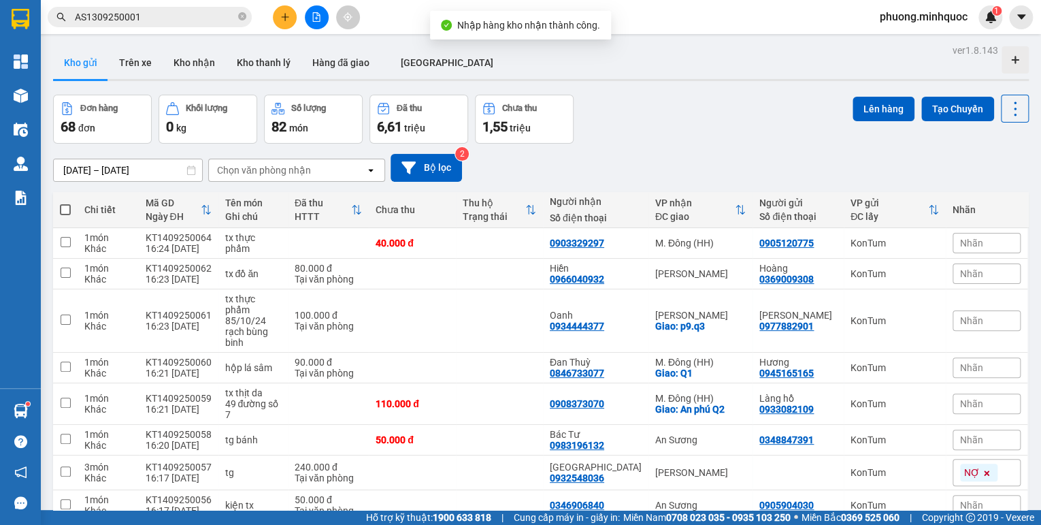
click at [313, 10] on button at bounding box center [317, 17] width 24 height 24
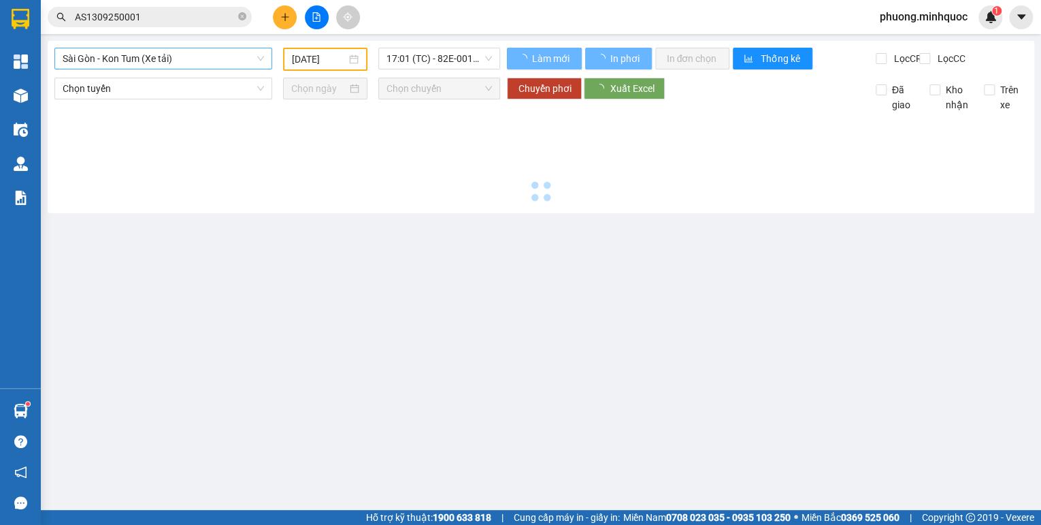
type input "[DATE]"
click at [180, 63] on span "Sài Gòn - Kon Tum (Xe tải)" at bounding box center [163, 58] width 201 height 20
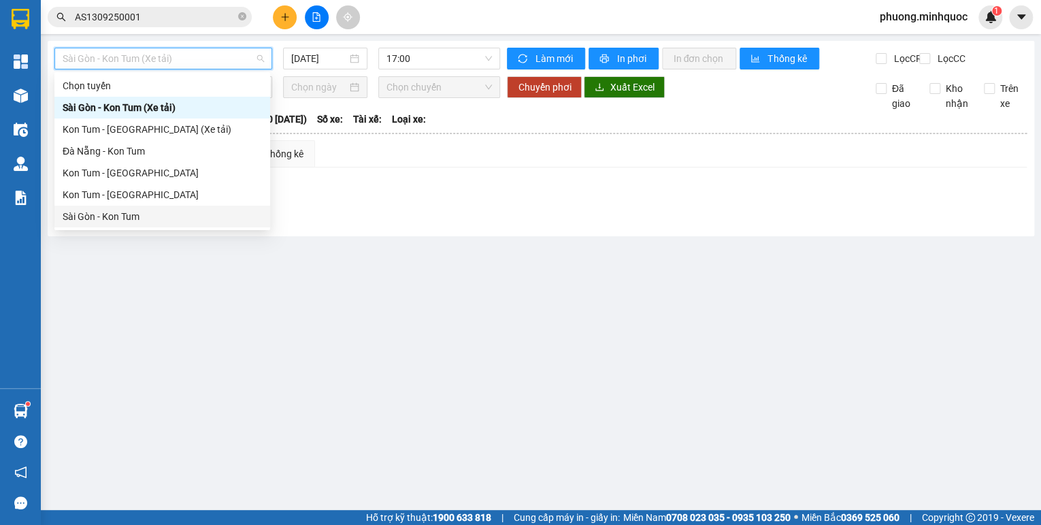
click at [111, 213] on div "Sài Gòn - Kon Tum" at bounding box center [162, 216] width 199 height 15
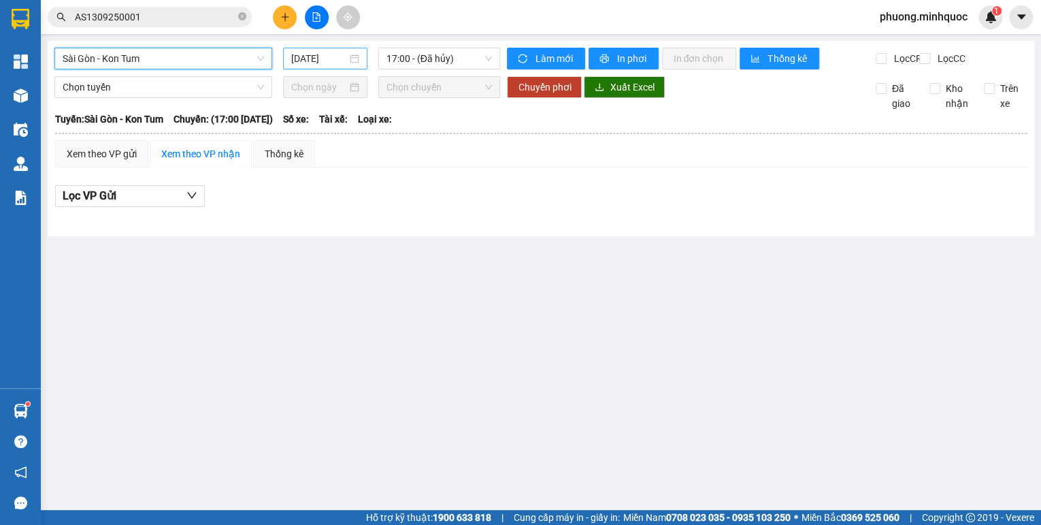
click at [319, 56] on input "[DATE]" at bounding box center [319, 58] width 56 height 15
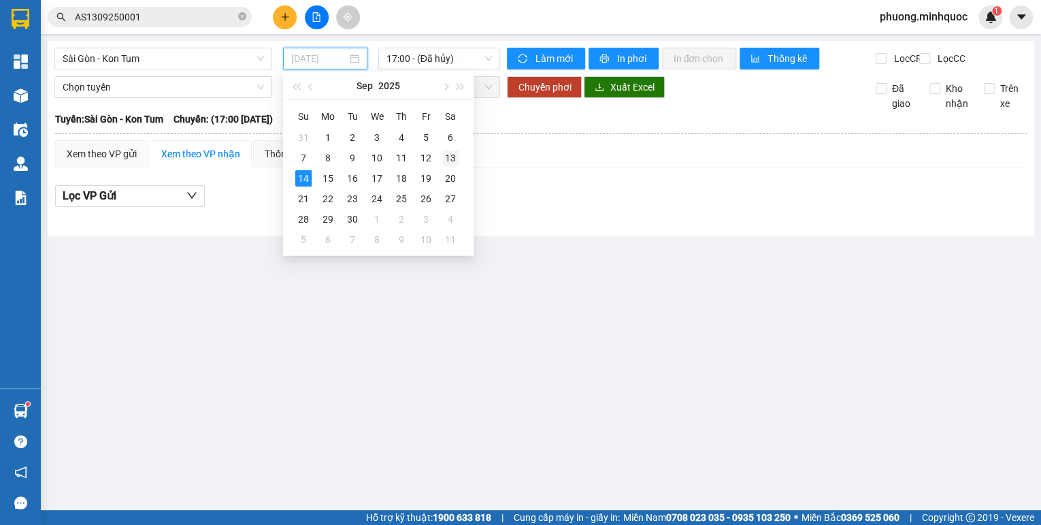
click at [452, 159] on div "13" at bounding box center [450, 158] width 16 height 16
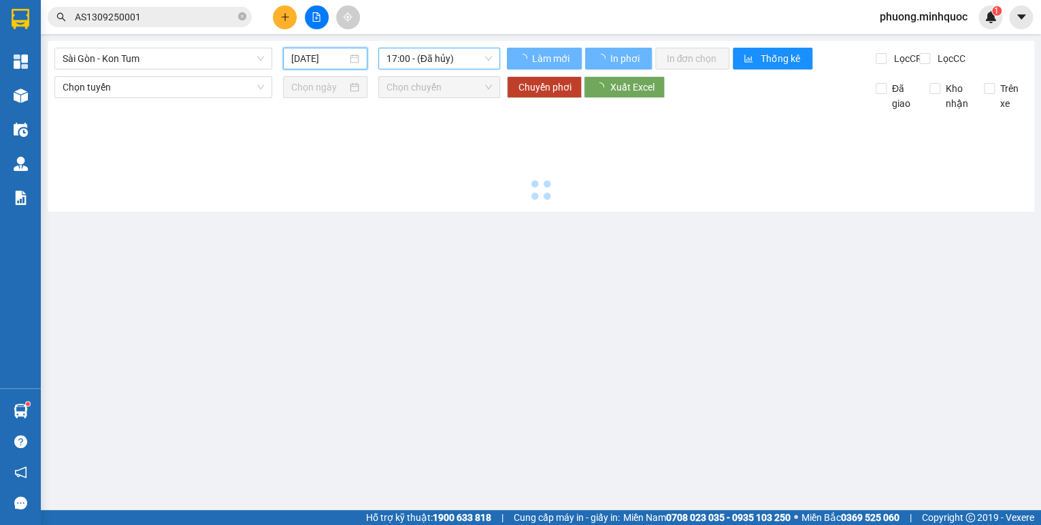
type input "[DATE]"
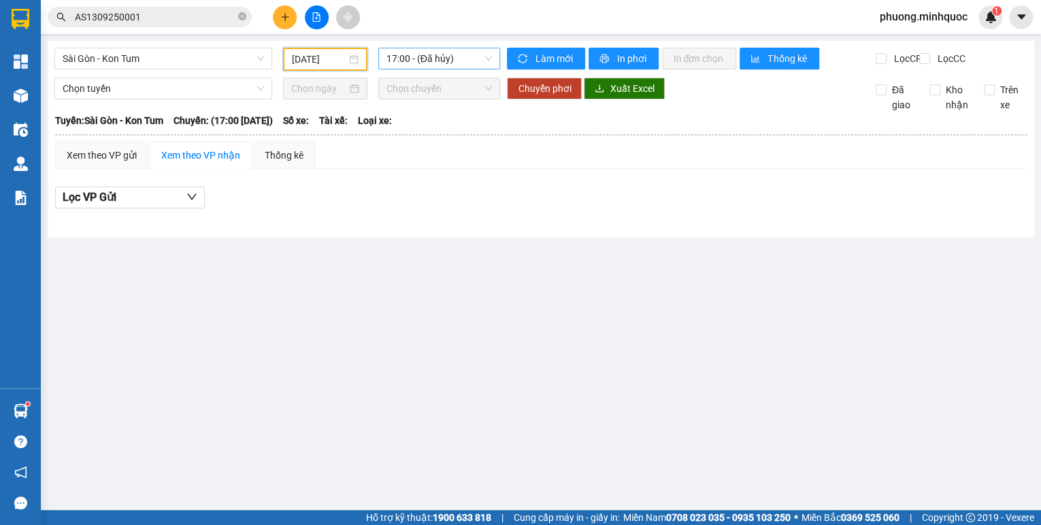
click at [451, 60] on span "17:00 - (Đã hủy)" at bounding box center [440, 58] width 106 height 20
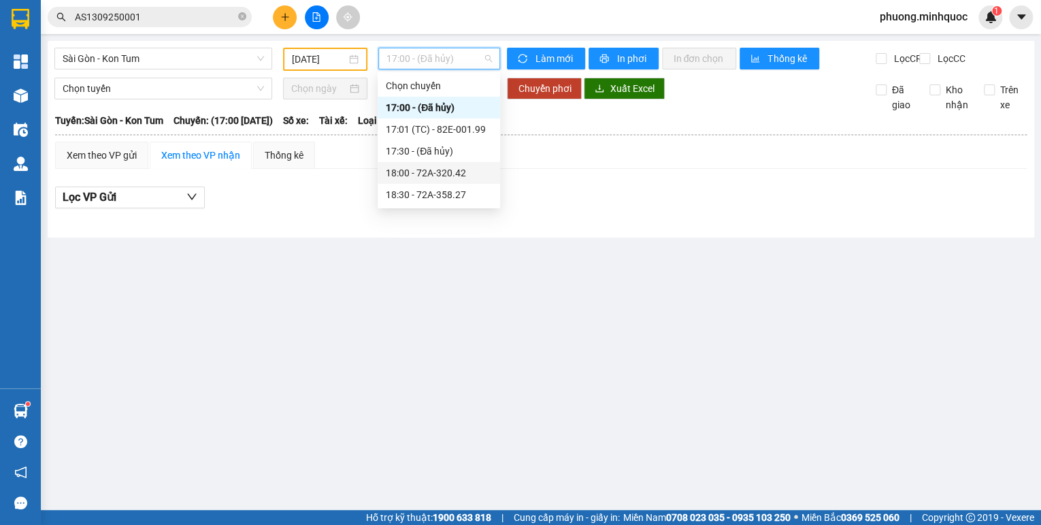
click at [453, 180] on div "18:00 - 72A-320.42" at bounding box center [439, 172] width 106 height 15
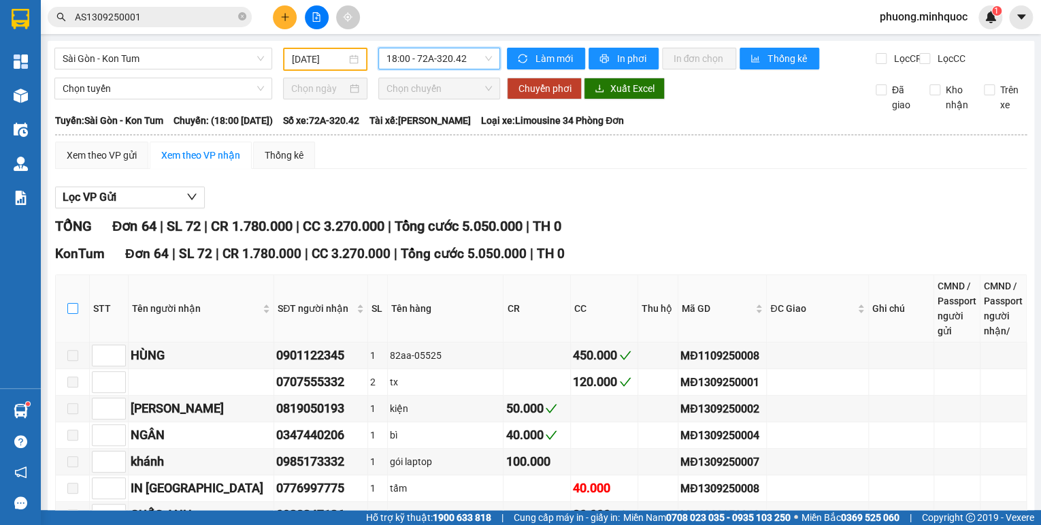
click at [73, 314] on input "checkbox" at bounding box center [72, 308] width 11 height 11
checkbox input "true"
click at [467, 54] on span "18:00 - 72A-320.42" at bounding box center [440, 58] width 106 height 20
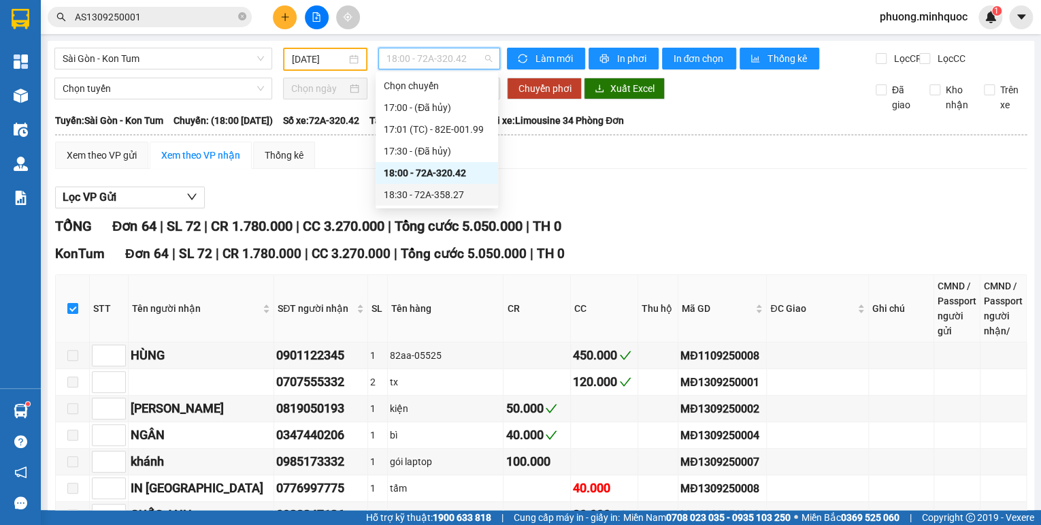
click at [451, 195] on div "18:30 - 72A-358.27" at bounding box center [437, 194] width 106 height 15
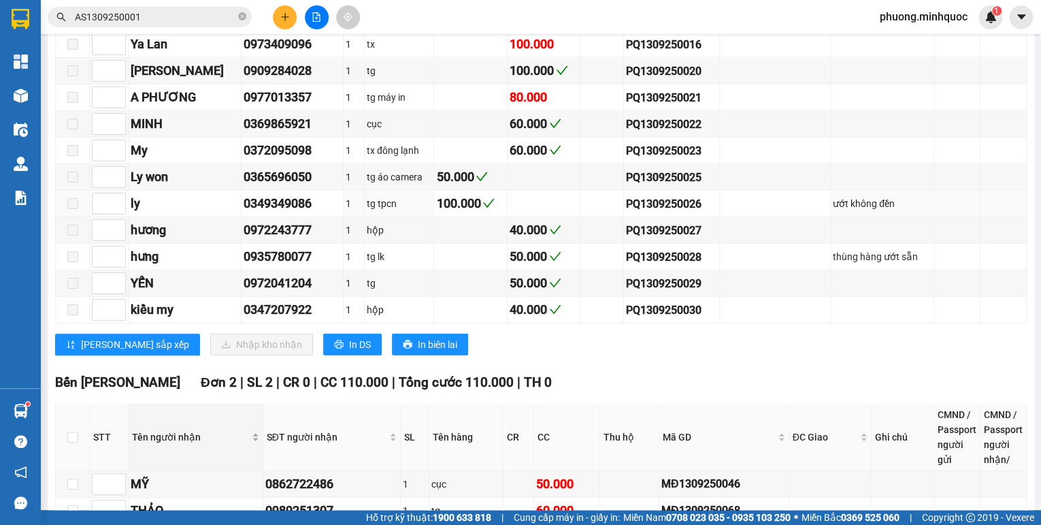
scroll to position [1579, 0]
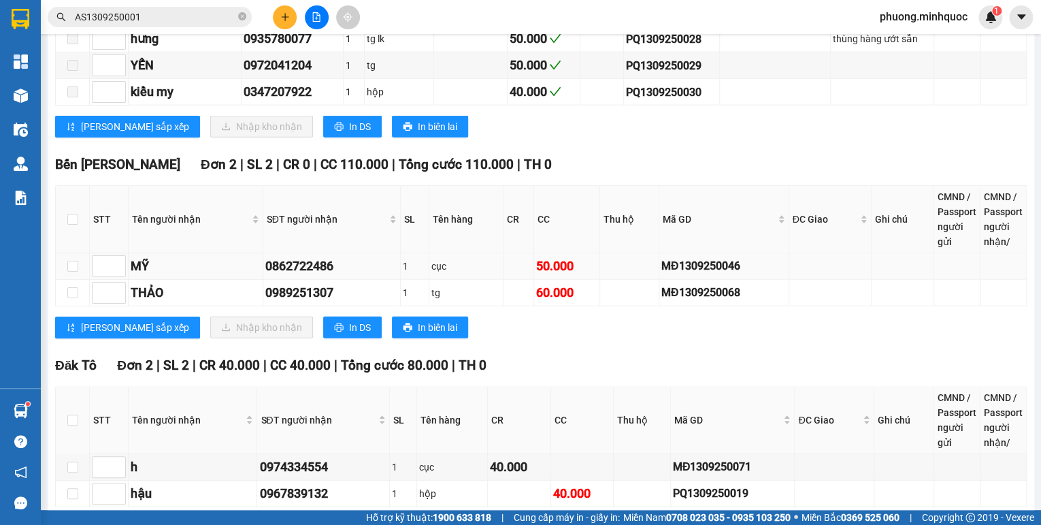
click at [695, 257] on div "MĐ1309250046" at bounding box center [724, 265] width 125 height 17
click at [210, 18] on input "AS1309250001" at bounding box center [155, 17] width 161 height 15
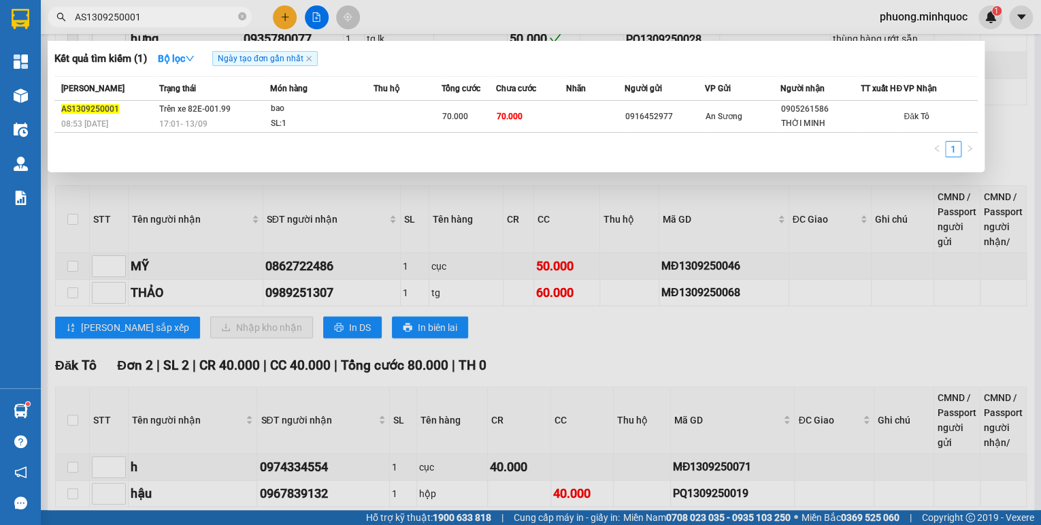
click at [210, 18] on input "AS1309250001" at bounding box center [155, 17] width 161 height 15
paste input "MĐ1309250046"
type input "MĐ1309250046"
click at [268, 128] on div "18:30 [DATE]" at bounding box center [214, 123] width 110 height 15
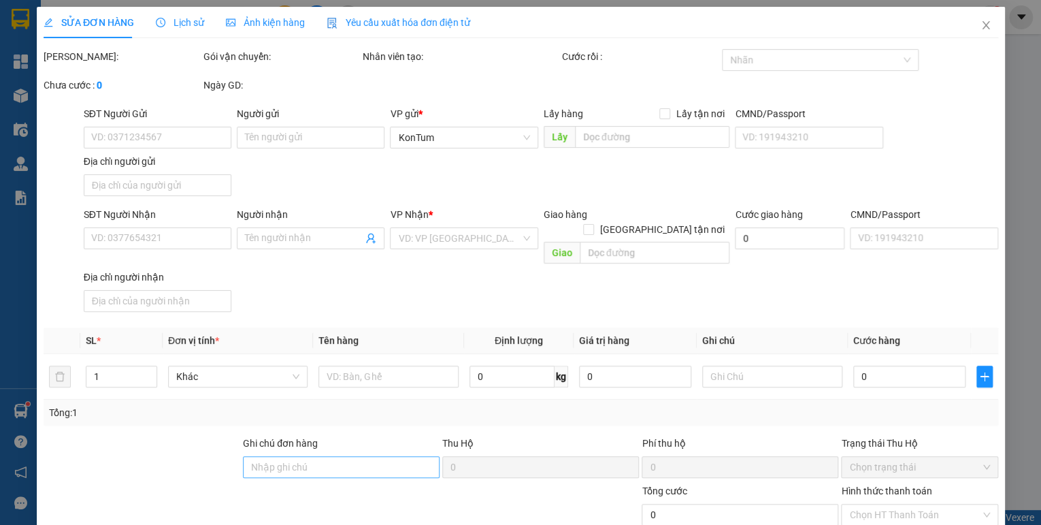
click at [311, 455] on div "Ghi chú đơn hàng" at bounding box center [341, 446] width 197 height 20
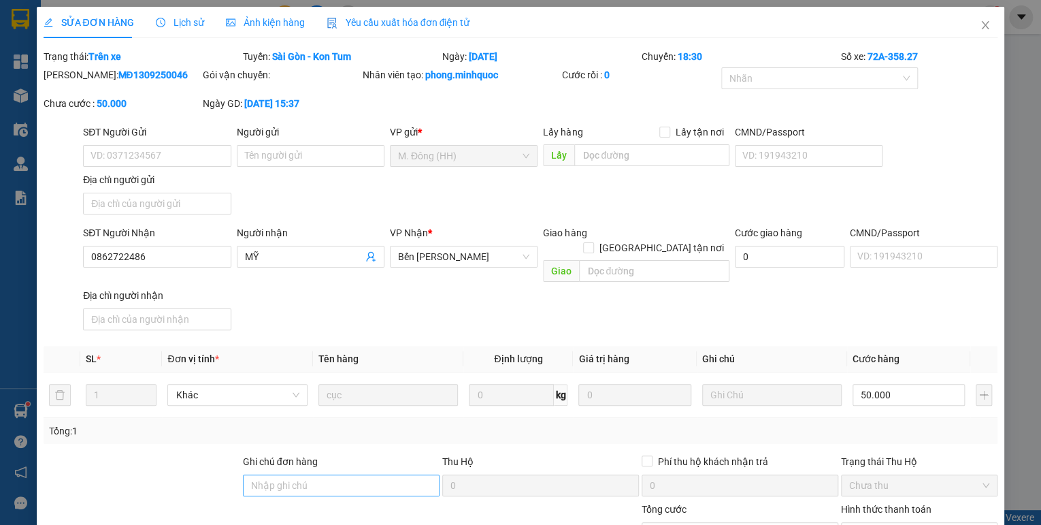
type input "0862722486"
type input "MỸ"
type input "50.000"
click at [299, 474] on input "Ghi chú đơn hàng" at bounding box center [341, 485] width 197 height 22
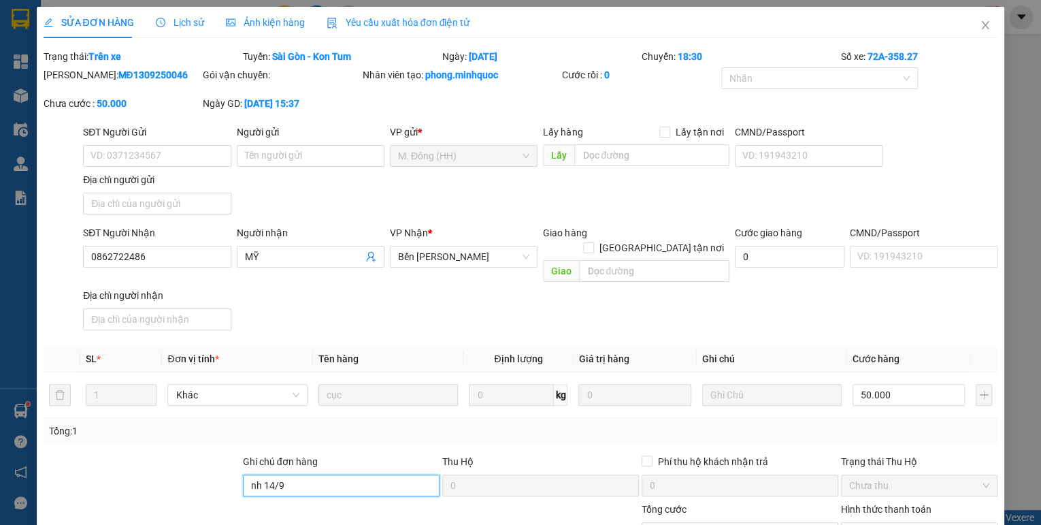
scroll to position [94, 0]
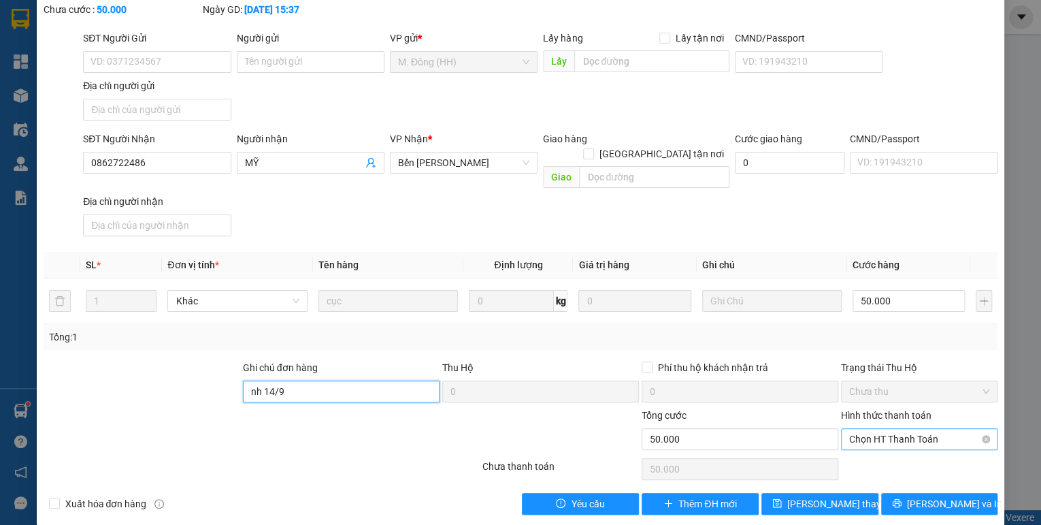
click at [940, 429] on span "Chọn HT Thanh Toán" at bounding box center [919, 439] width 140 height 20
type input "nh 14/9"
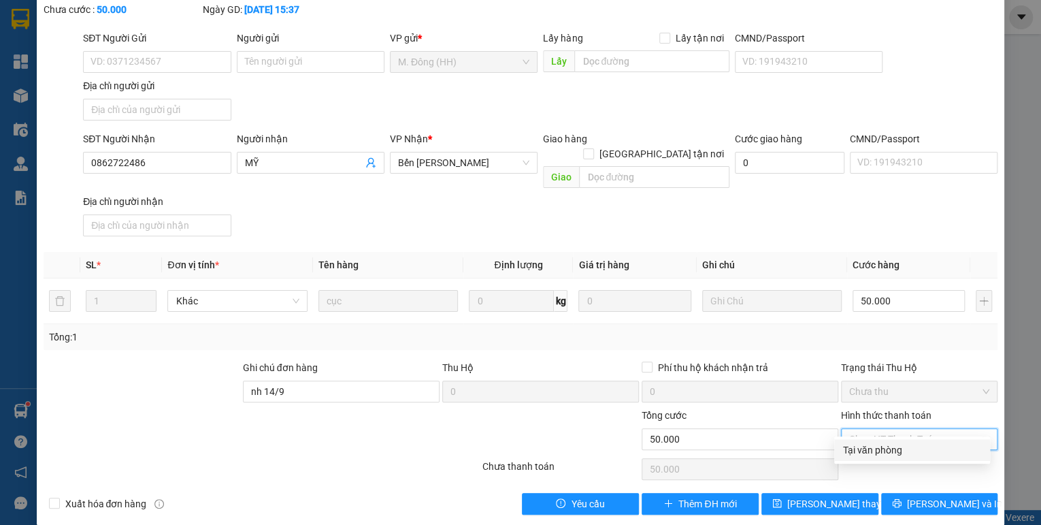
click at [914, 461] on div "Total Paid Fee 0 Total UnPaid Fee 50.000 Cash Collection Total Fee Trạng thái: …" at bounding box center [521, 234] width 955 height 559
click at [909, 429] on span "Chọn HT Thanh Toán" at bounding box center [919, 439] width 140 height 20
click at [885, 443] on div "Tại văn phòng" at bounding box center [913, 449] width 140 height 15
type input "0"
click at [825, 496] on span "[PERSON_NAME] thay đổi" at bounding box center [841, 503] width 109 height 15
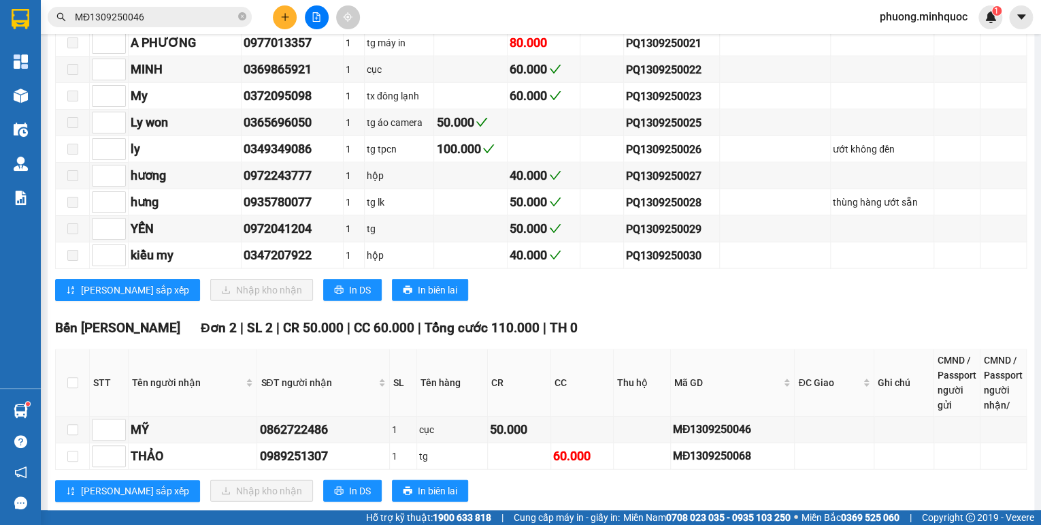
scroll to position [1633, 0]
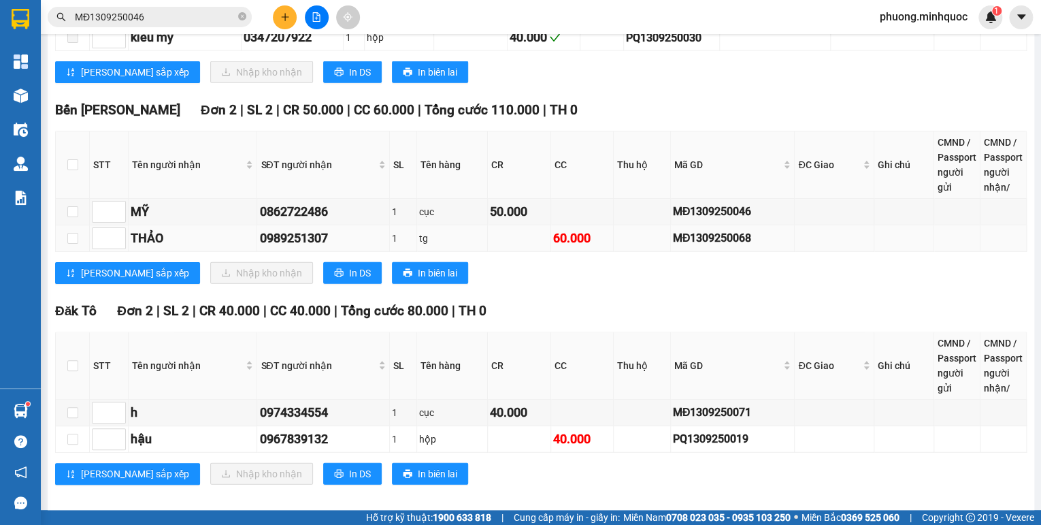
click at [698, 229] on div "MĐ1309250068" at bounding box center [733, 237] width 120 height 17
click at [133, 22] on input "MĐ1309250046" at bounding box center [155, 17] width 161 height 15
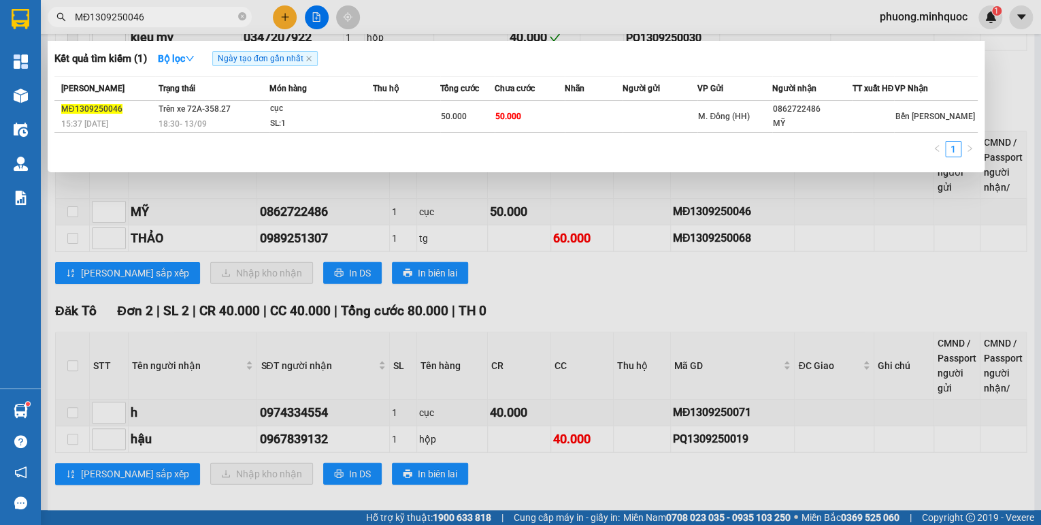
click at [133, 22] on input "MĐ1309250046" at bounding box center [155, 17] width 161 height 15
click at [689, 225] on div at bounding box center [520, 262] width 1041 height 525
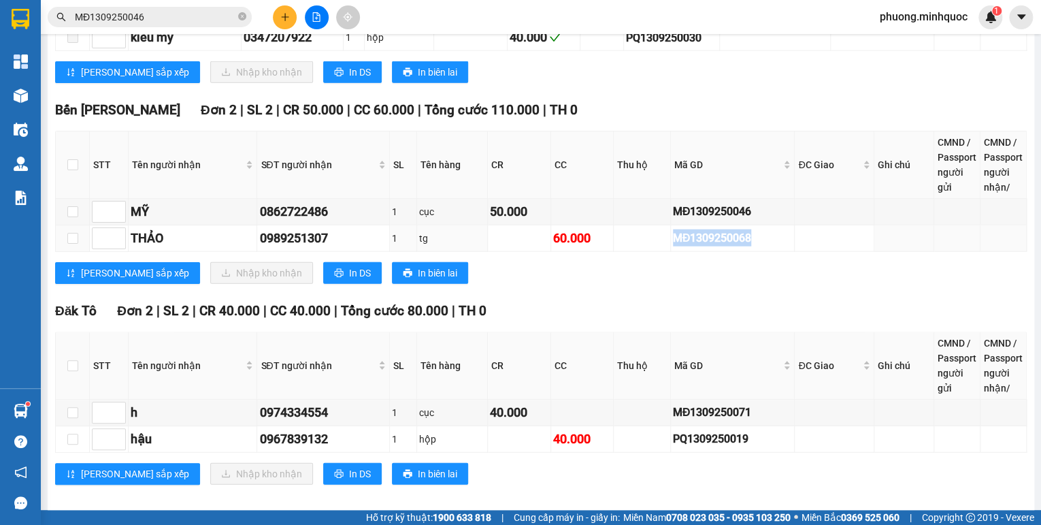
click at [689, 229] on div "MĐ1309250068" at bounding box center [733, 237] width 120 height 17
click at [144, 22] on input "MĐ1309250046" at bounding box center [155, 17] width 161 height 15
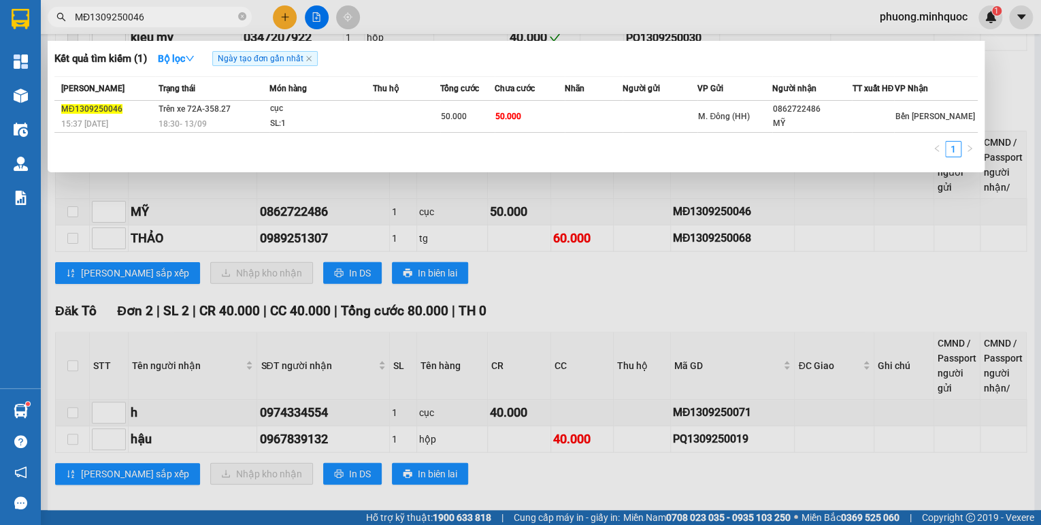
click at [144, 22] on input "MĐ1309250046" at bounding box center [155, 17] width 161 height 15
paste input "68"
type input "MĐ1309250068"
click at [187, 127] on span "18:30 [DATE]" at bounding box center [183, 124] width 48 height 10
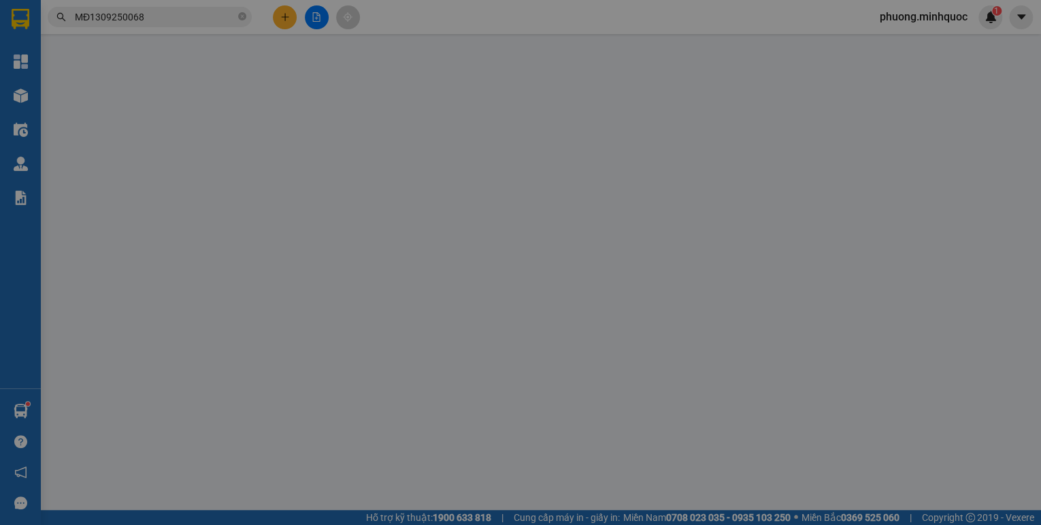
type input "0989251307"
type input "THẢO"
type input "60.000"
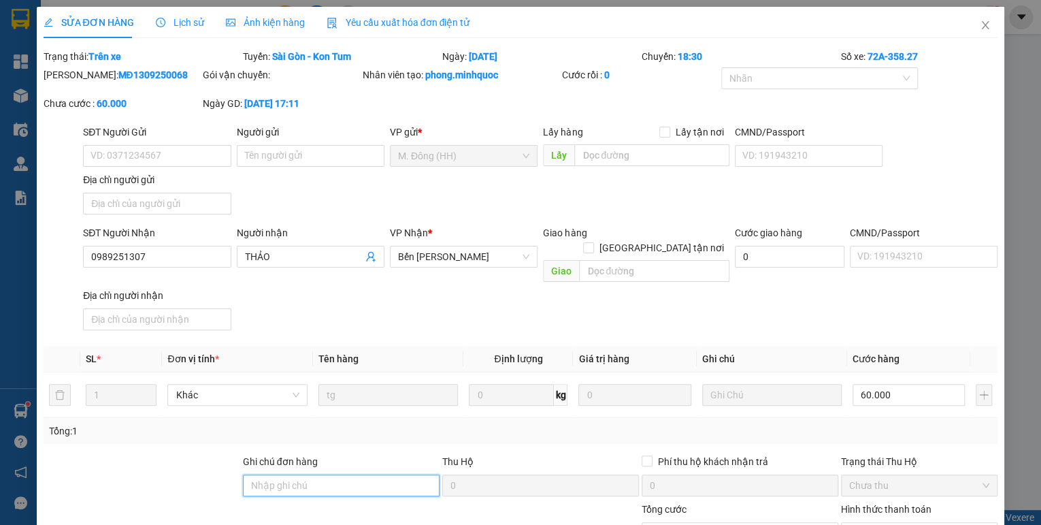
click at [267, 474] on input "Ghi chú đơn hàng" at bounding box center [341, 485] width 197 height 22
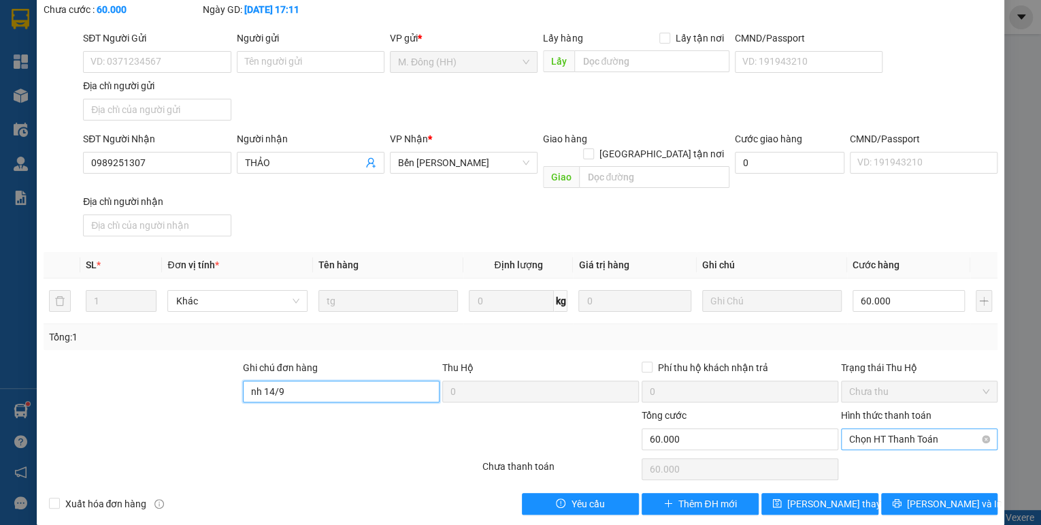
click at [867, 429] on span "Chọn HT Thanh Toán" at bounding box center [919, 439] width 140 height 20
type input "nh 14/9"
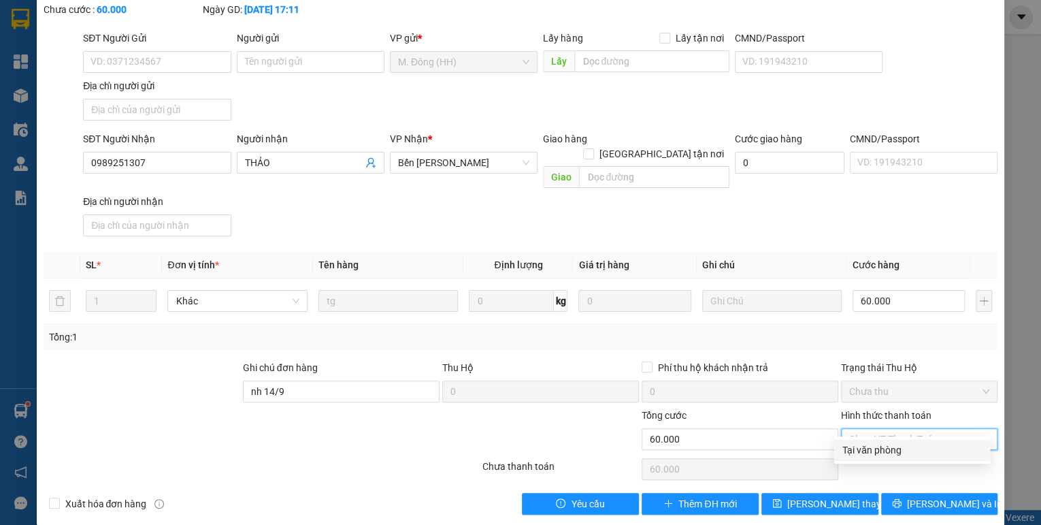
click at [868, 444] on div "Tại văn phòng" at bounding box center [913, 449] width 140 height 15
type input "0"
click at [850, 498] on button "[PERSON_NAME] thay đổi" at bounding box center [820, 504] width 117 height 22
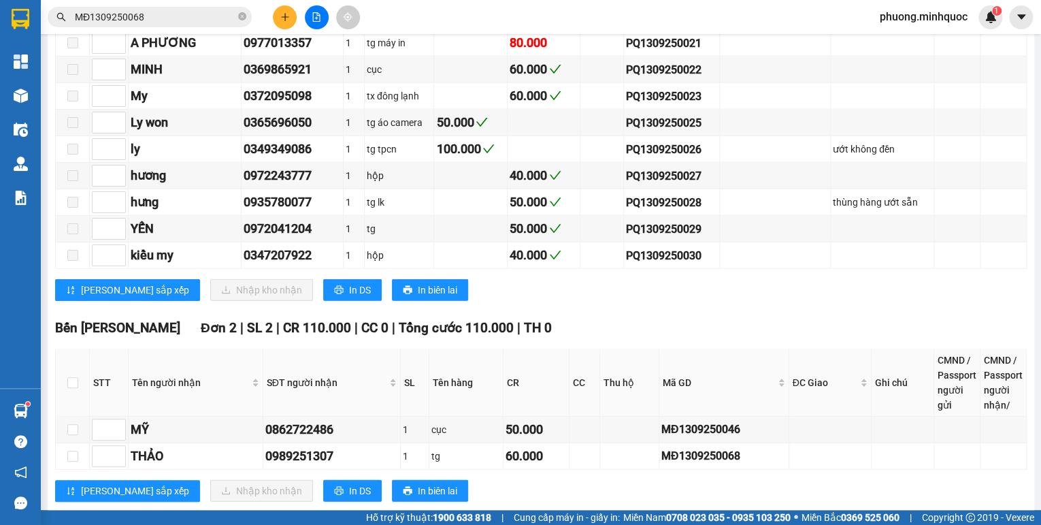
scroll to position [1634, 0]
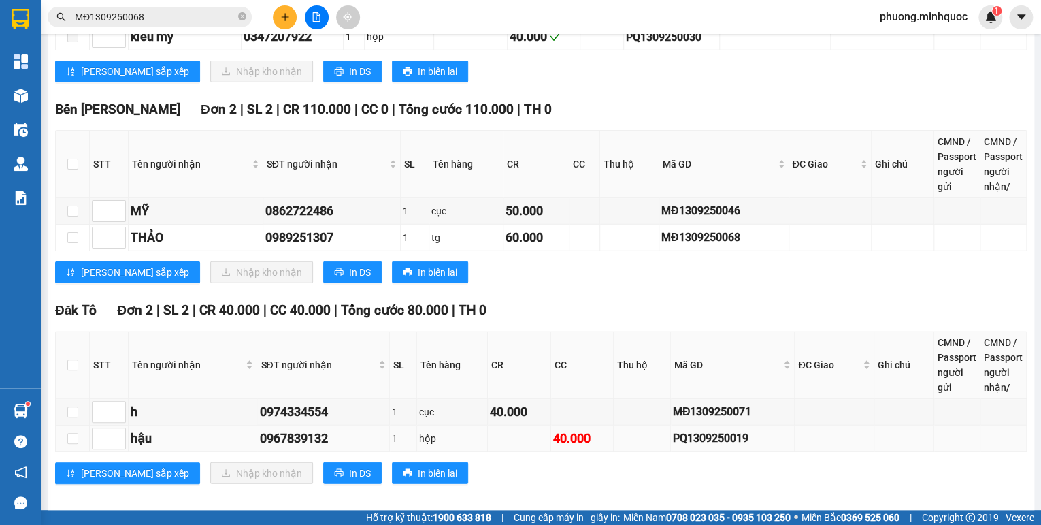
click at [677, 429] on div "PQ1309250019" at bounding box center [733, 437] width 120 height 17
click at [140, 18] on input "MĐ1309250068" at bounding box center [155, 17] width 161 height 15
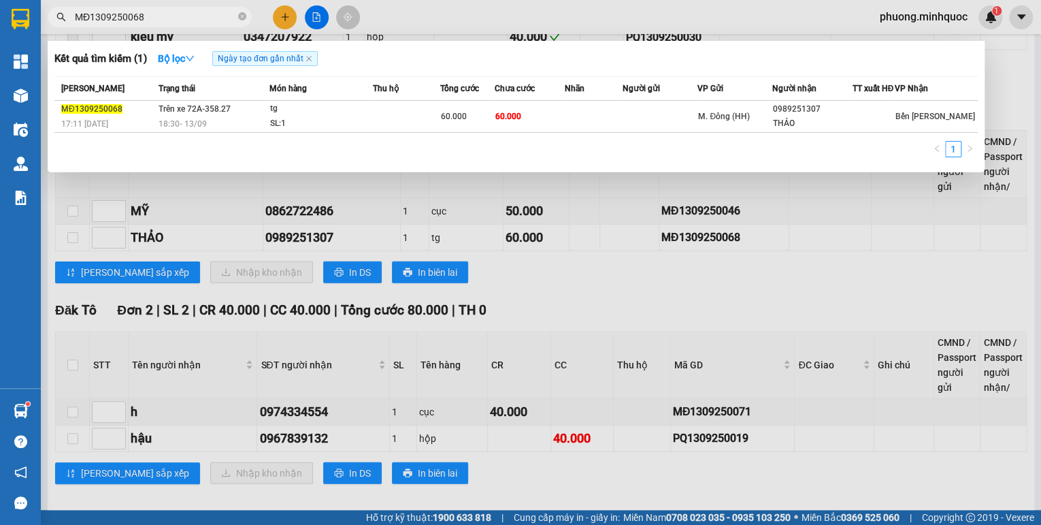
click at [140, 18] on input "MĐ1309250068" at bounding box center [155, 17] width 161 height 15
paste input "PQ1309250019"
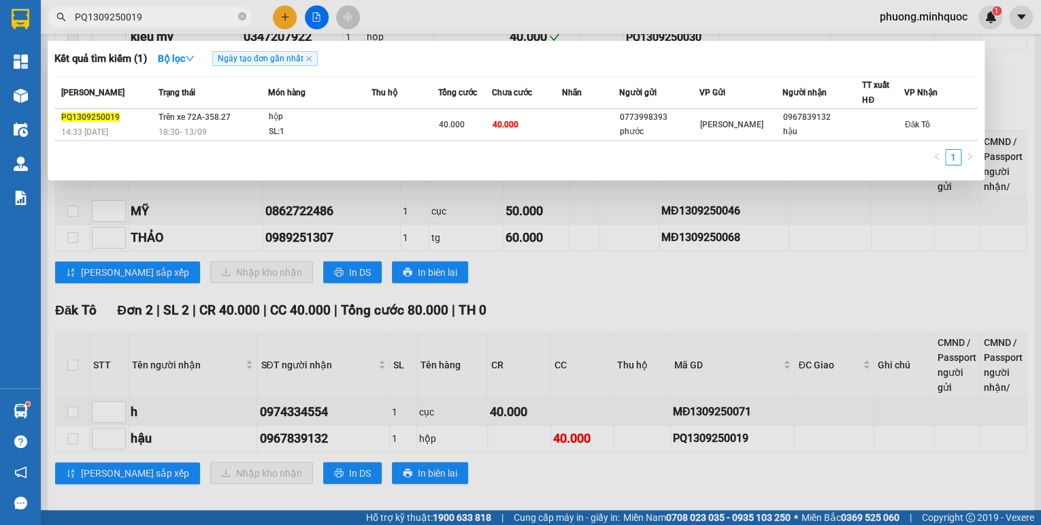
type input "PQ1309250019"
click at [180, 123] on td "Trên xe 72A-358.27 18:30 [DATE]" at bounding box center [211, 125] width 113 height 32
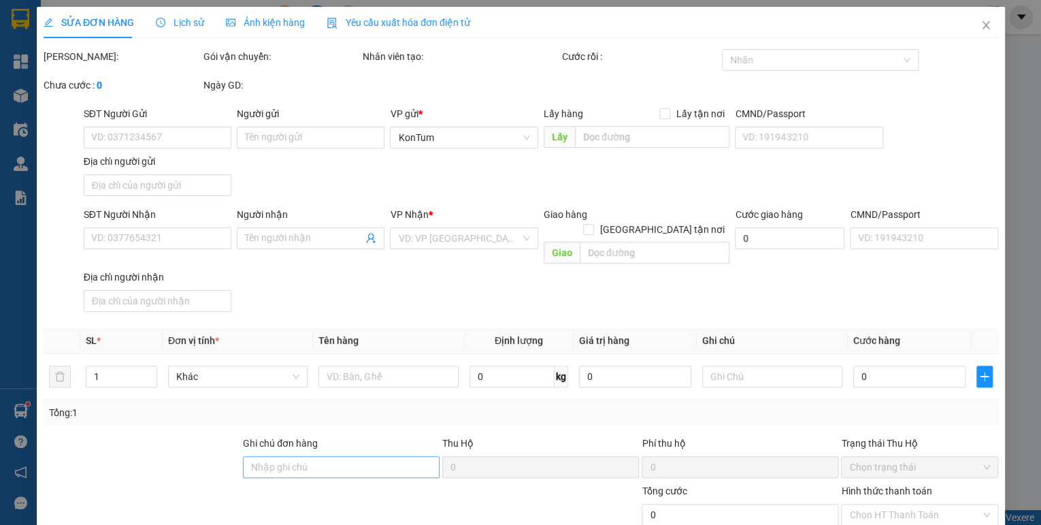
type input "0773998393"
type input "phước"
type input "0967839132"
type input "hậu"
type input "40.000"
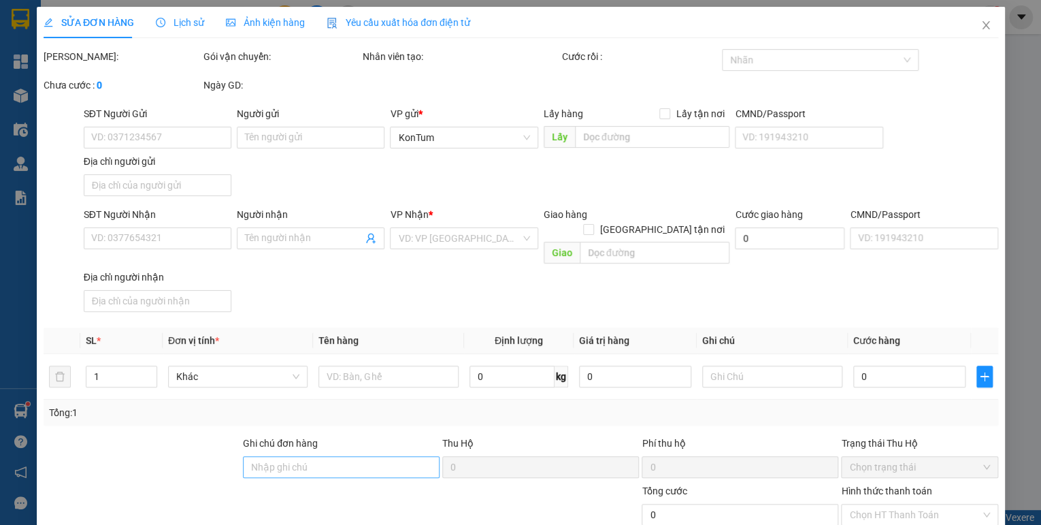
type input "40.000"
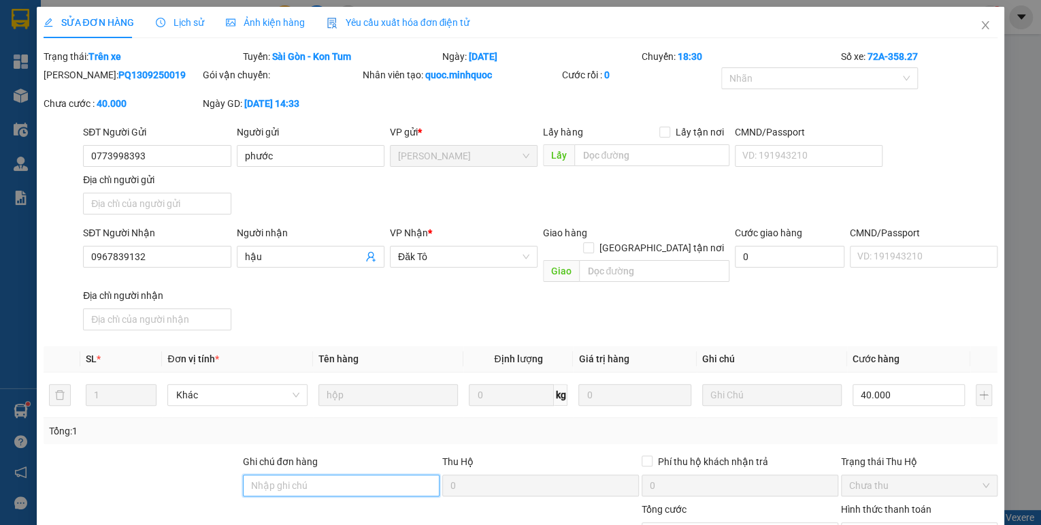
click at [277, 474] on input "Ghi chú đơn hàng" at bounding box center [341, 485] width 197 height 22
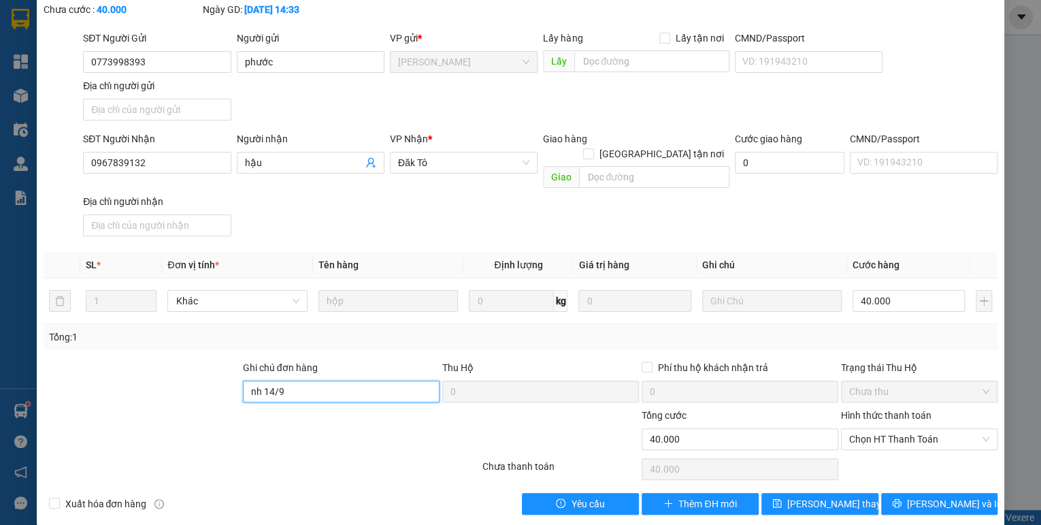
type input "nh 14/9"
click at [878, 438] on div "Hình thức thanh toán Chọn HT Thanh Toán" at bounding box center [919, 432] width 157 height 48
click at [879, 429] on span "Chọn HT Thanh Toán" at bounding box center [919, 439] width 140 height 20
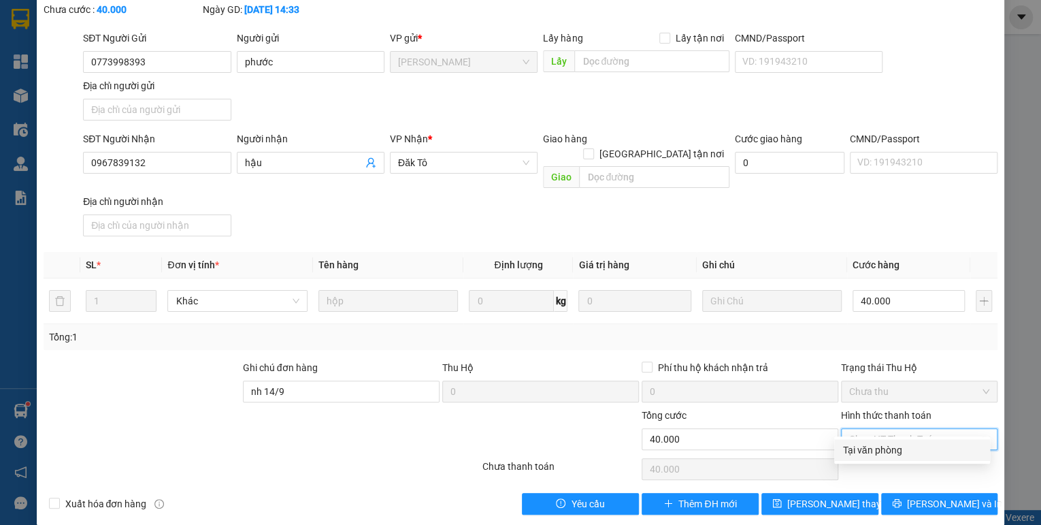
click at [877, 440] on div "Tại văn phòng" at bounding box center [912, 450] width 156 height 22
type input "0"
click at [819, 493] on button "[PERSON_NAME] thay đổi" at bounding box center [820, 504] width 117 height 22
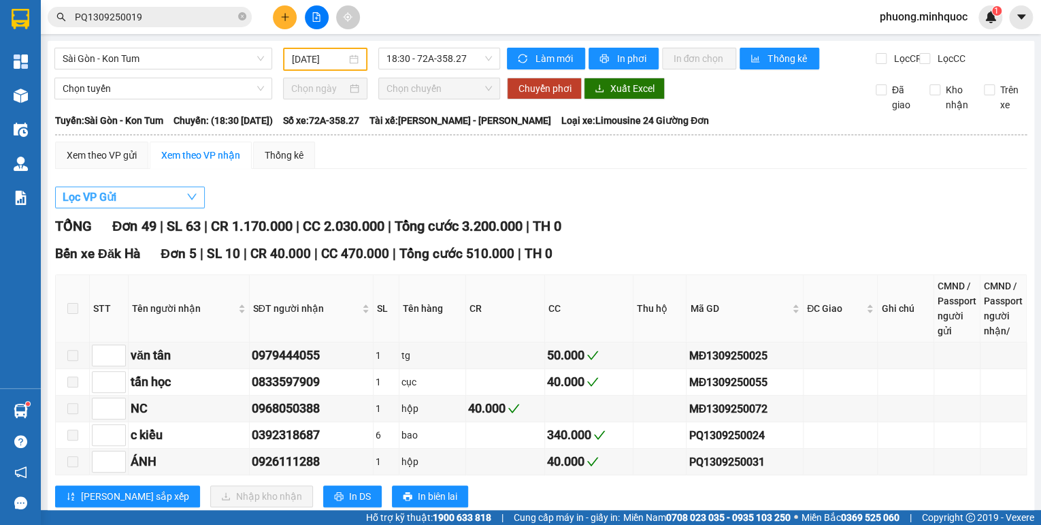
click at [158, 208] on button "Lọc VP Gửi" at bounding box center [130, 197] width 150 height 22
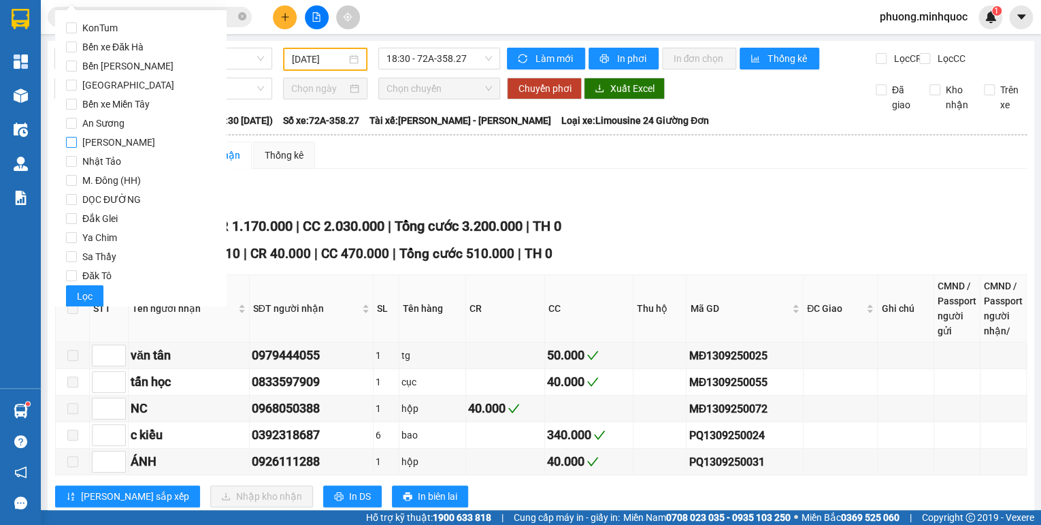
click at [109, 144] on span "[PERSON_NAME]" at bounding box center [119, 142] width 84 height 19
click at [77, 144] on input "[PERSON_NAME]" at bounding box center [71, 142] width 11 height 11
click at [89, 298] on span "Lọc" at bounding box center [85, 296] width 16 height 15
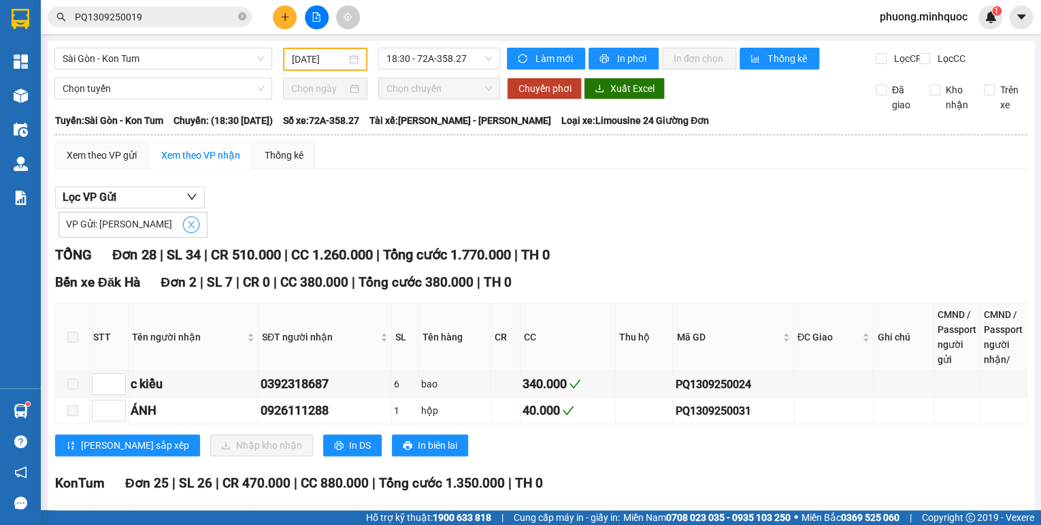
click at [183, 233] on button "button" at bounding box center [191, 224] width 16 height 16
checkbox input "false"
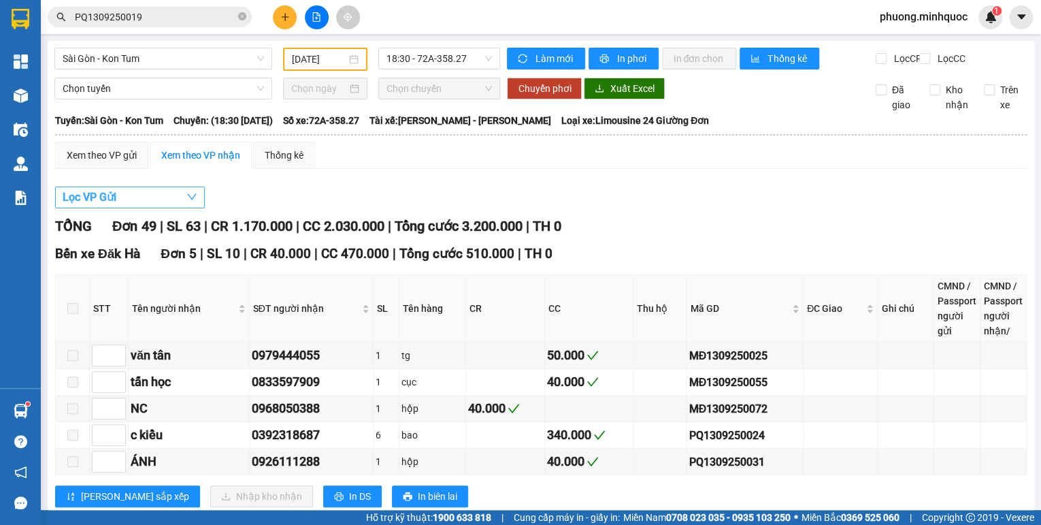
click at [161, 207] on button "Lọc VP Gửi" at bounding box center [130, 197] width 150 height 22
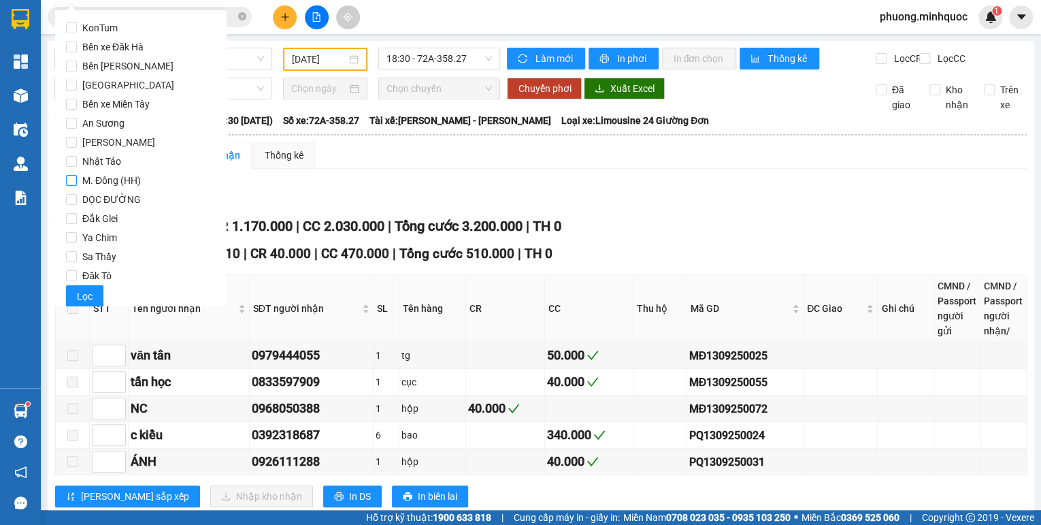
click at [123, 184] on span "M. Đông (HH)" at bounding box center [111, 180] width 69 height 19
click at [77, 184] on input "M. Đông (HH)" at bounding box center [71, 180] width 11 height 11
checkbox input "true"
click at [80, 296] on span "Lọc" at bounding box center [85, 296] width 16 height 15
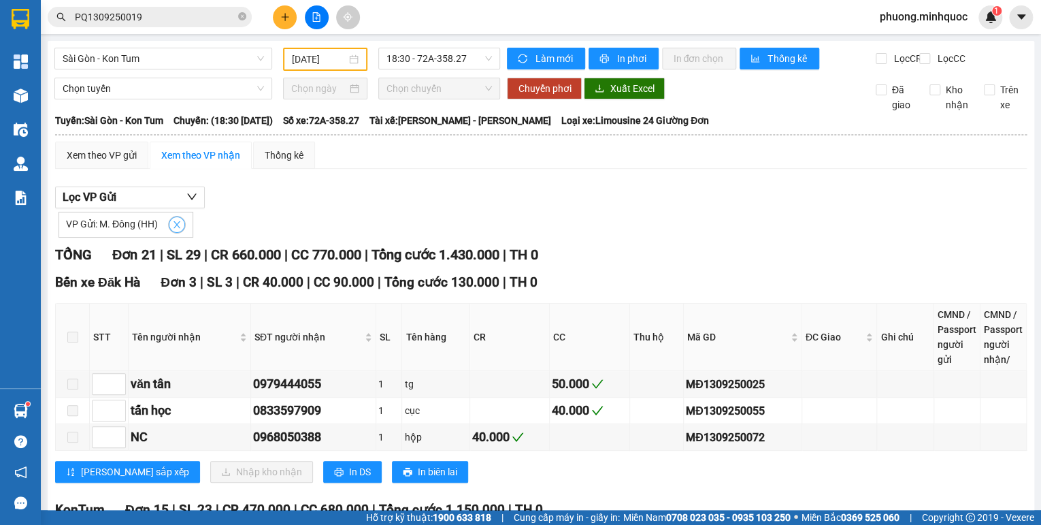
click at [178, 229] on icon "close" at bounding box center [177, 225] width 10 height 10
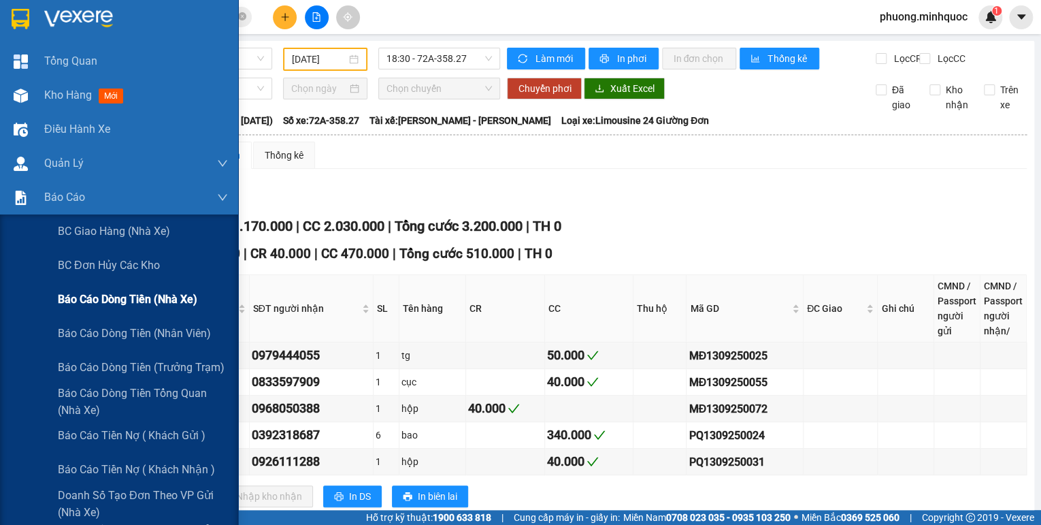
click at [67, 298] on span "Báo cáo dòng tiền (nhà xe)" at bounding box center [128, 299] width 140 height 17
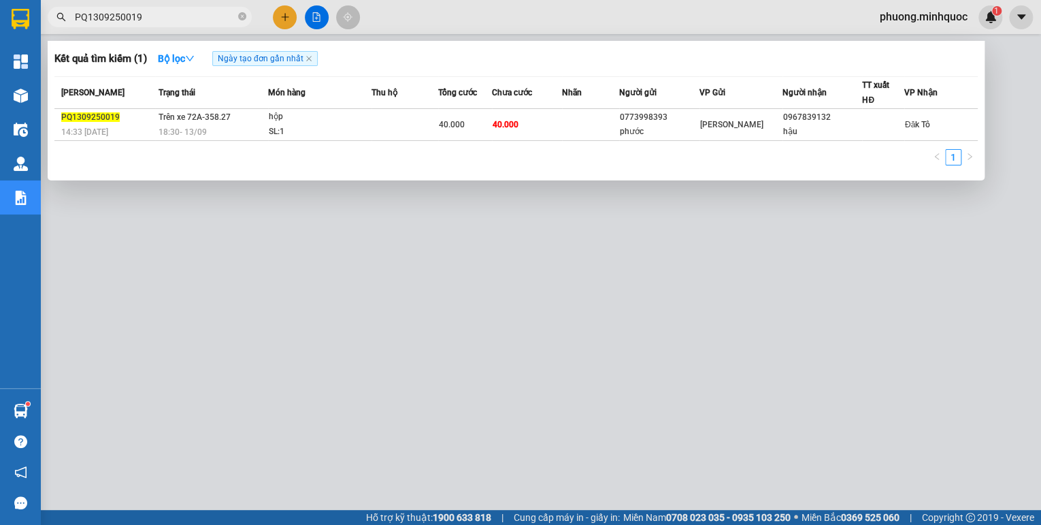
click at [156, 19] on input "PQ1309250019" at bounding box center [155, 17] width 161 height 15
paste input "AS1309250003"
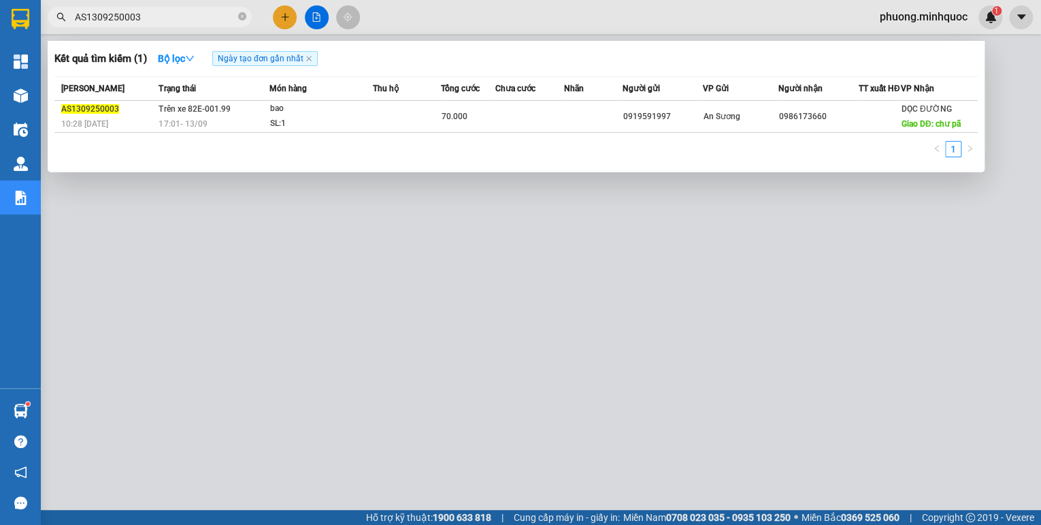
click at [110, 242] on div at bounding box center [520, 262] width 1041 height 525
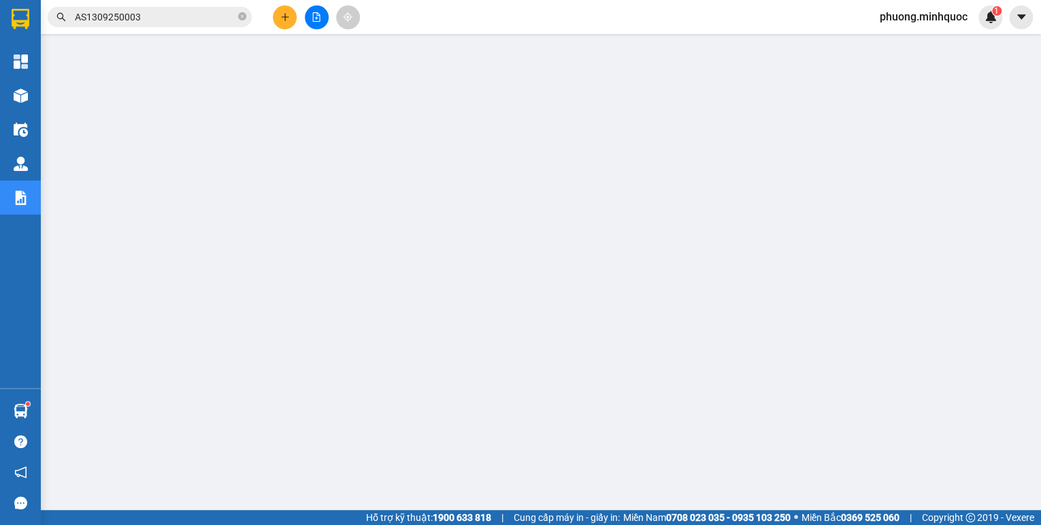
click at [154, 14] on input "AS1309250003" at bounding box center [155, 17] width 161 height 15
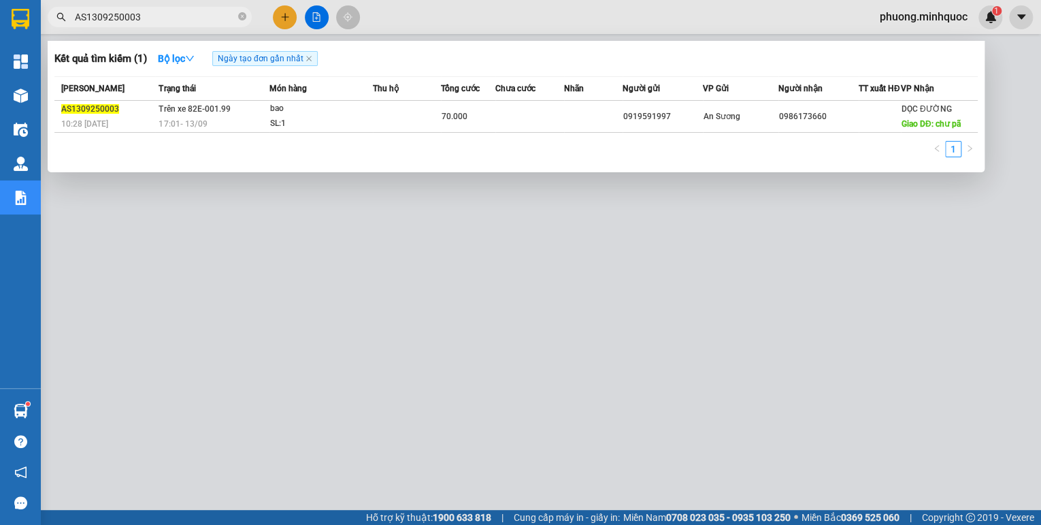
click at [544, 231] on div at bounding box center [520, 262] width 1041 height 525
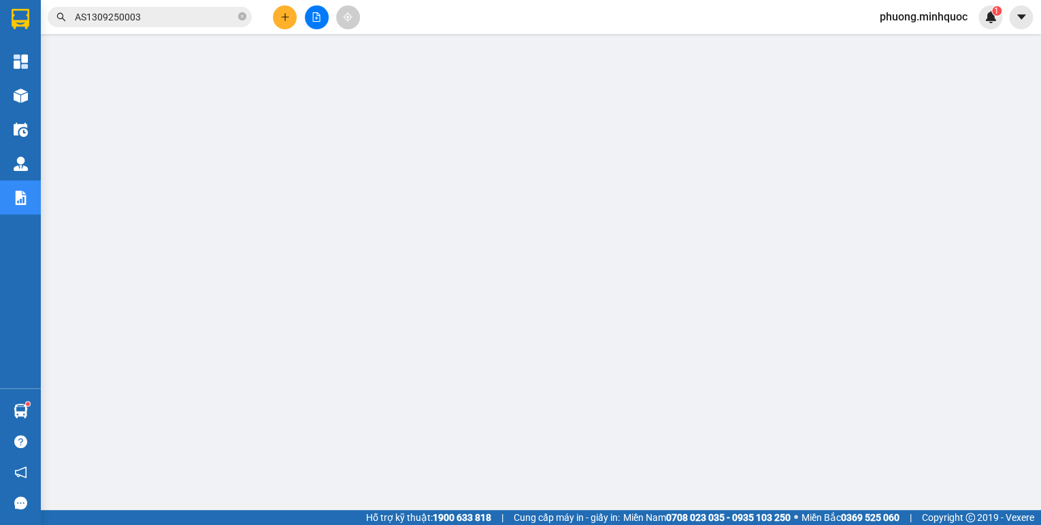
click at [305, 25] on div at bounding box center [316, 17] width 102 height 24
click at [316, 24] on button at bounding box center [317, 17] width 24 height 24
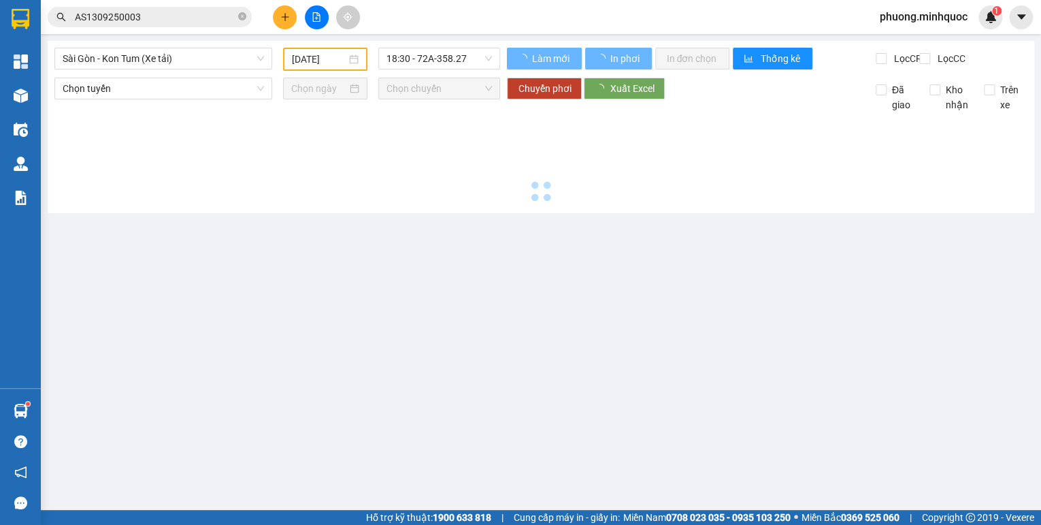
click at [196, 66] on span "Sài Gòn - Kon Tum (Xe tải)" at bounding box center [163, 58] width 201 height 20
click at [168, 57] on span "Sài Gòn - Kon Tum (Xe tải)" at bounding box center [163, 58] width 201 height 20
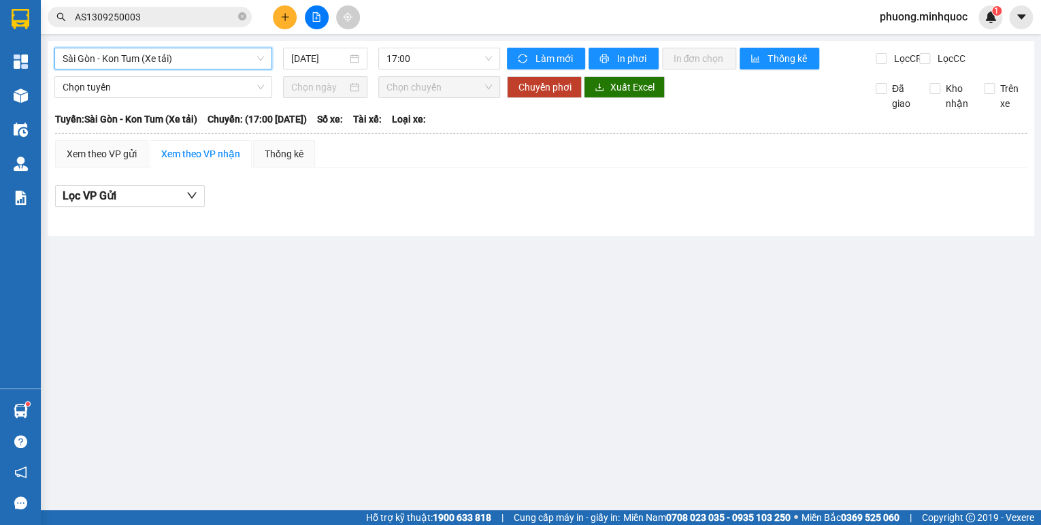
click at [182, 58] on span "Sài Gòn - Kon Tum (Xe tải)" at bounding box center [163, 58] width 201 height 20
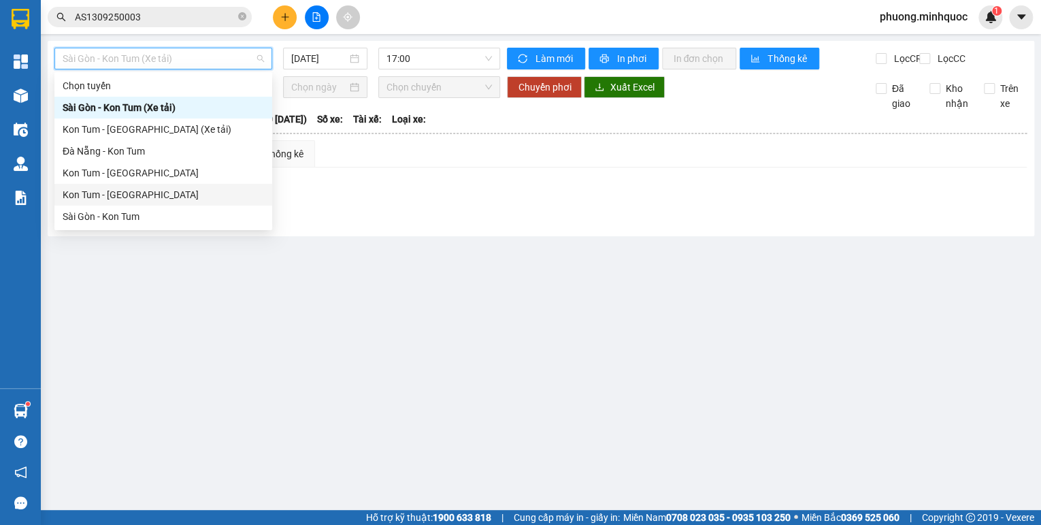
click at [131, 193] on div "Kon Tum - [GEOGRAPHIC_DATA]" at bounding box center [163, 194] width 201 height 15
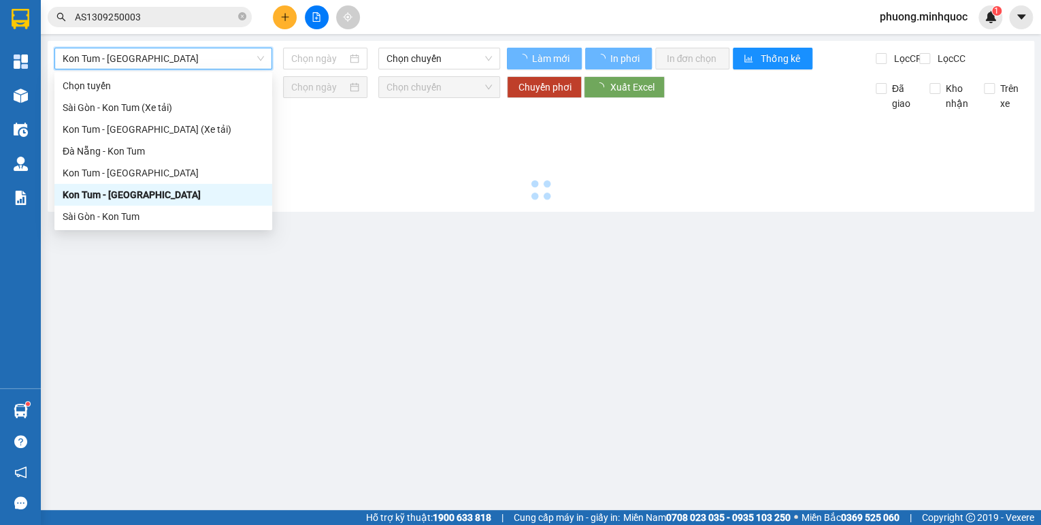
type input "[DATE]"
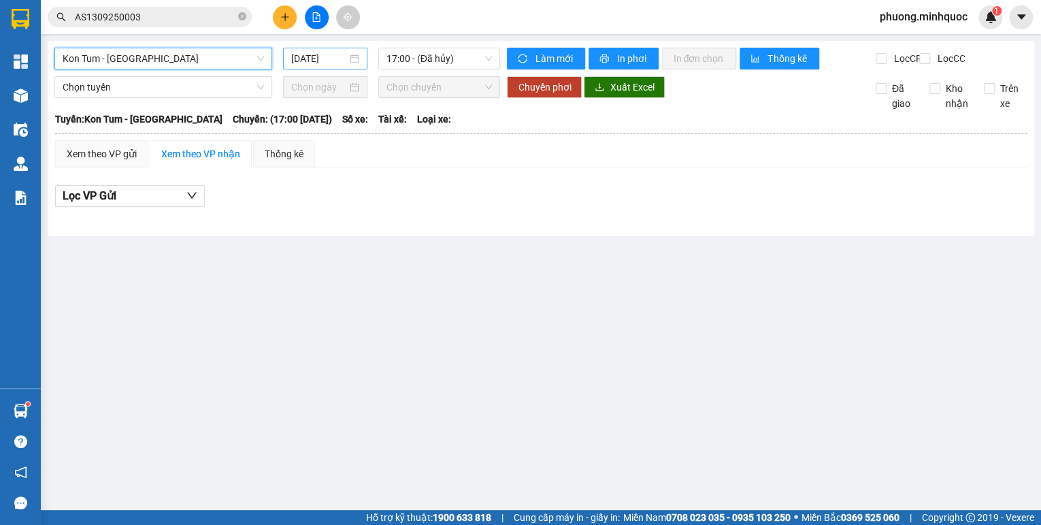
click at [321, 59] on input "[DATE]" at bounding box center [319, 58] width 56 height 15
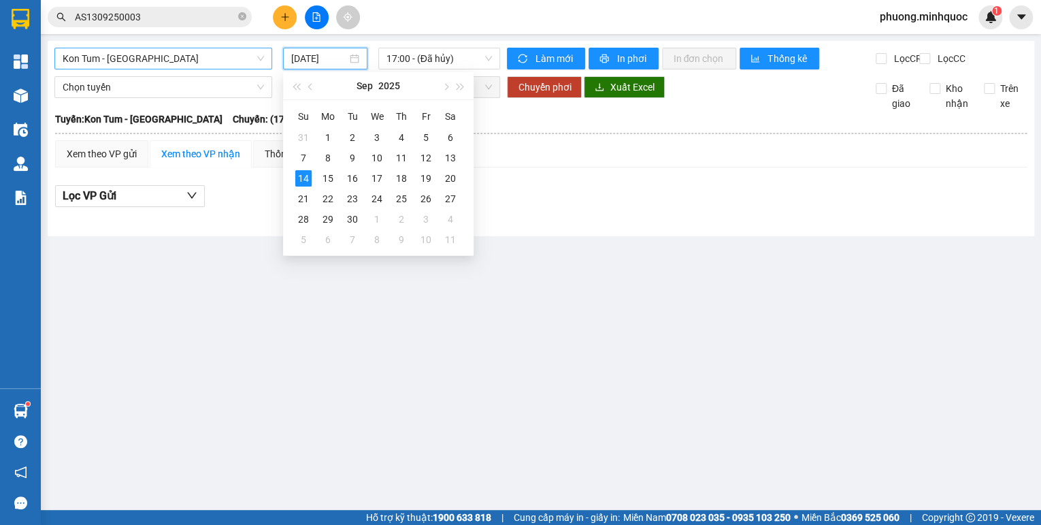
click at [184, 63] on span "Kon Tum - [GEOGRAPHIC_DATA]" at bounding box center [163, 58] width 201 height 20
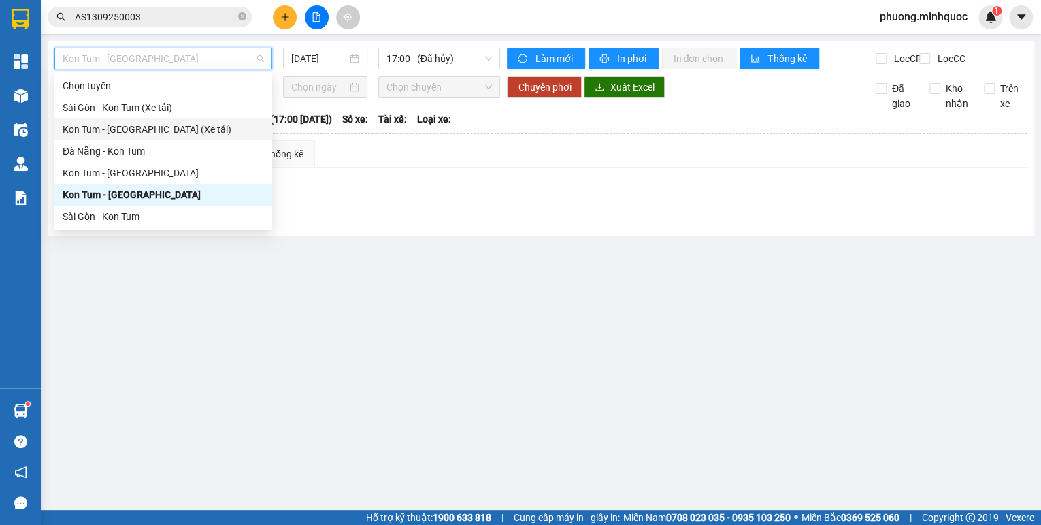
click at [143, 129] on div "Kon Tum - [GEOGRAPHIC_DATA] (Xe tải)" at bounding box center [163, 129] width 201 height 15
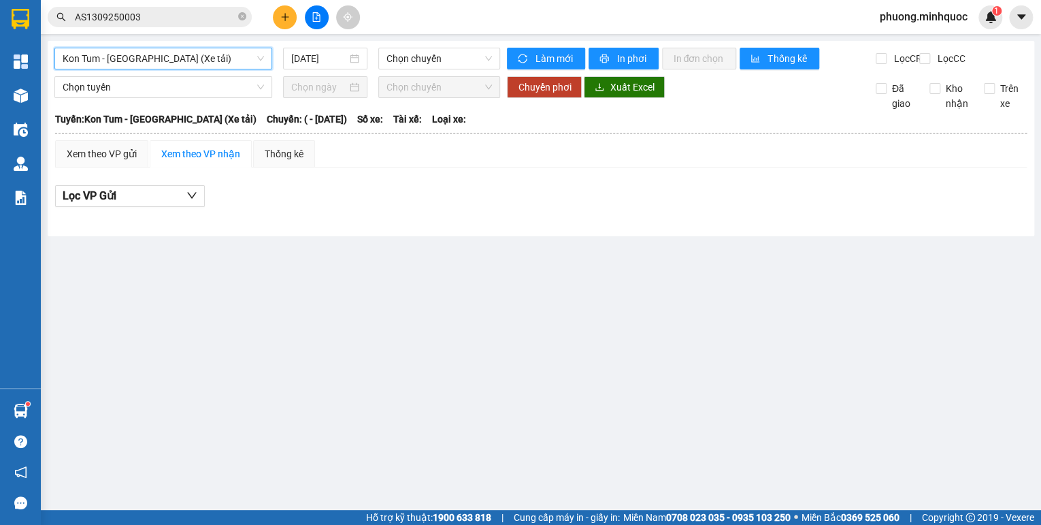
click at [301, 69] on div "[DATE]" at bounding box center [325, 59] width 95 height 22
click at [310, 65] on input "[DATE]" at bounding box center [319, 58] width 56 height 15
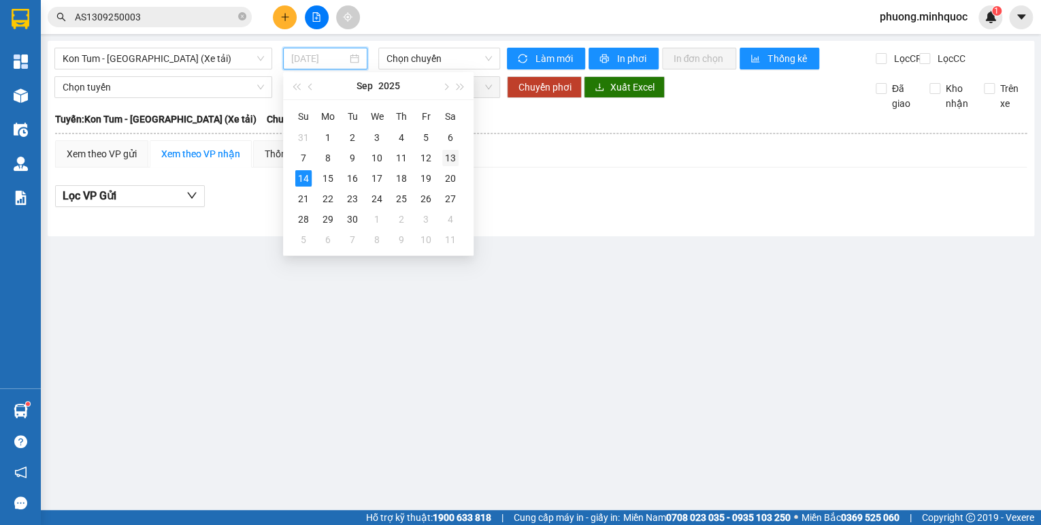
click at [449, 159] on div "13" at bounding box center [450, 158] width 16 height 16
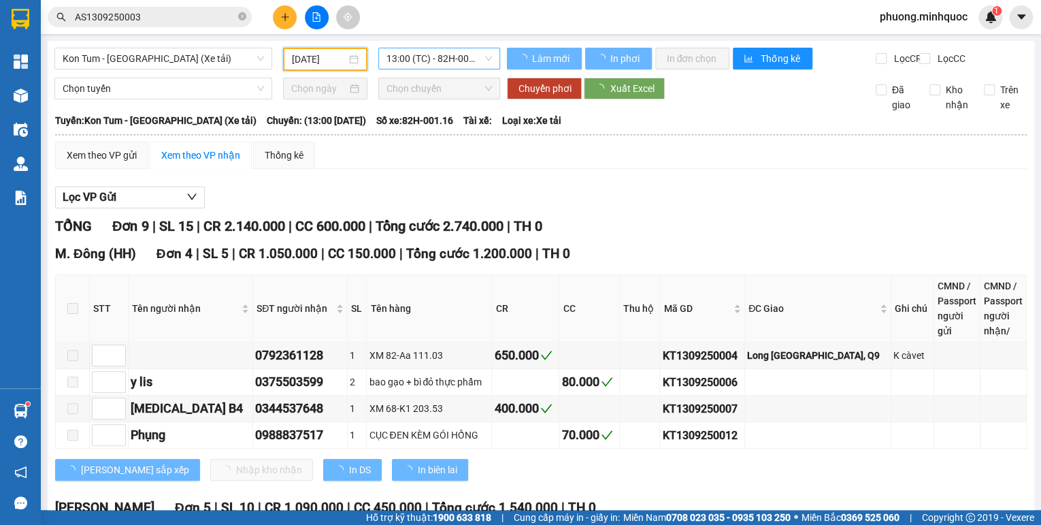
click at [451, 62] on span "13:00 (TC) - 82H-001.16" at bounding box center [440, 58] width 106 height 20
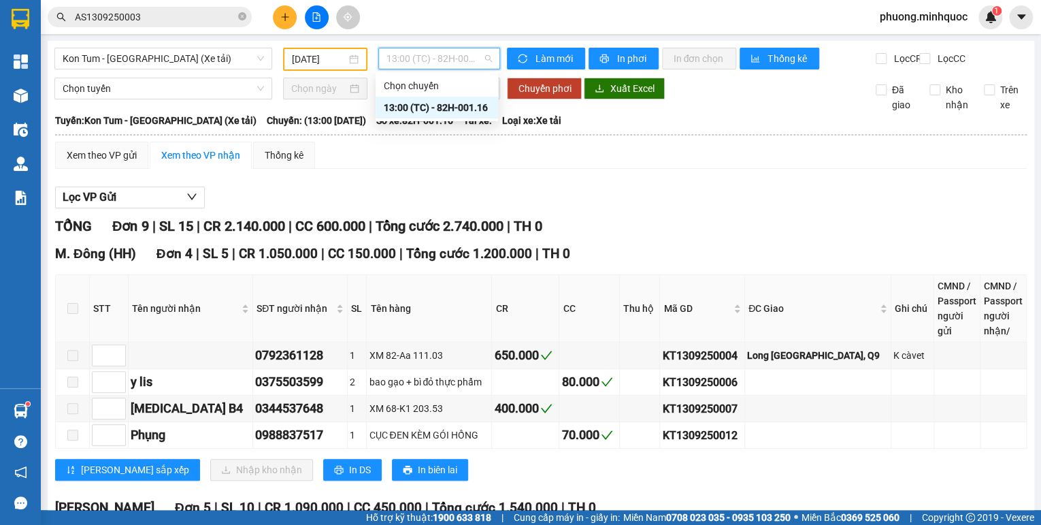
click at [659, 141] on th at bounding box center [540, 135] width 973 height 12
click at [435, 59] on span "13:00 (TC) - 82H-001.16" at bounding box center [440, 58] width 106 height 20
click at [313, 60] on input "[DATE]" at bounding box center [319, 59] width 54 height 15
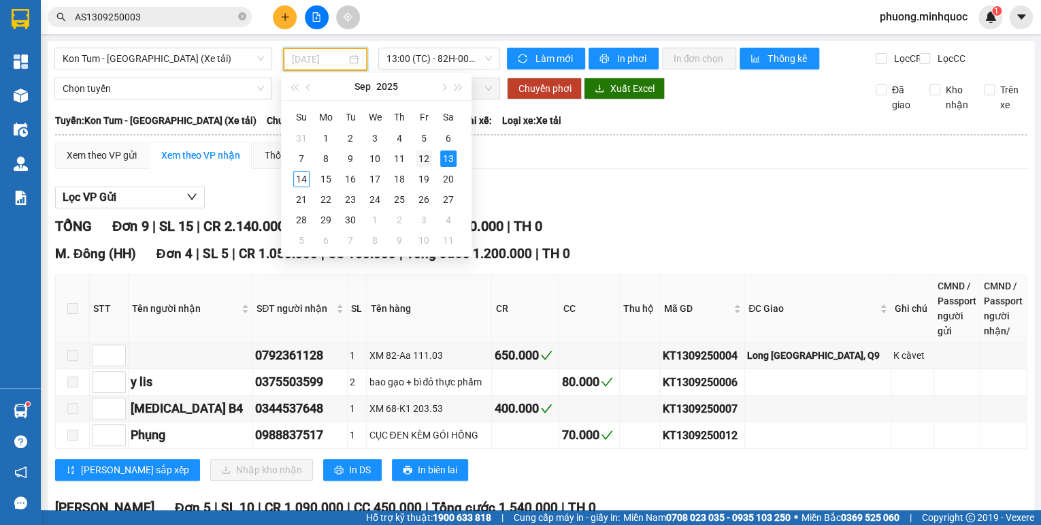
click at [419, 155] on div "12" at bounding box center [424, 158] width 16 height 16
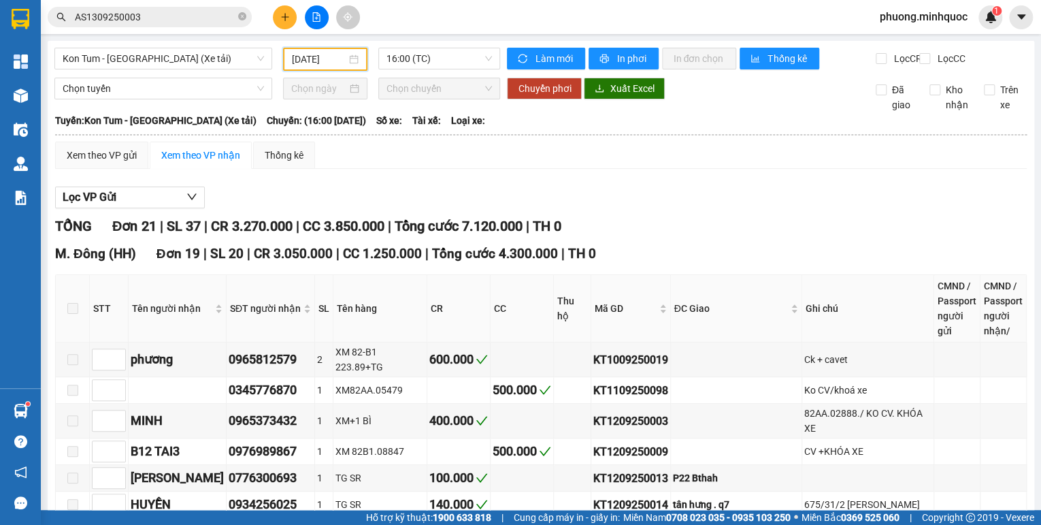
click at [315, 52] on input "[DATE]" at bounding box center [319, 59] width 54 height 15
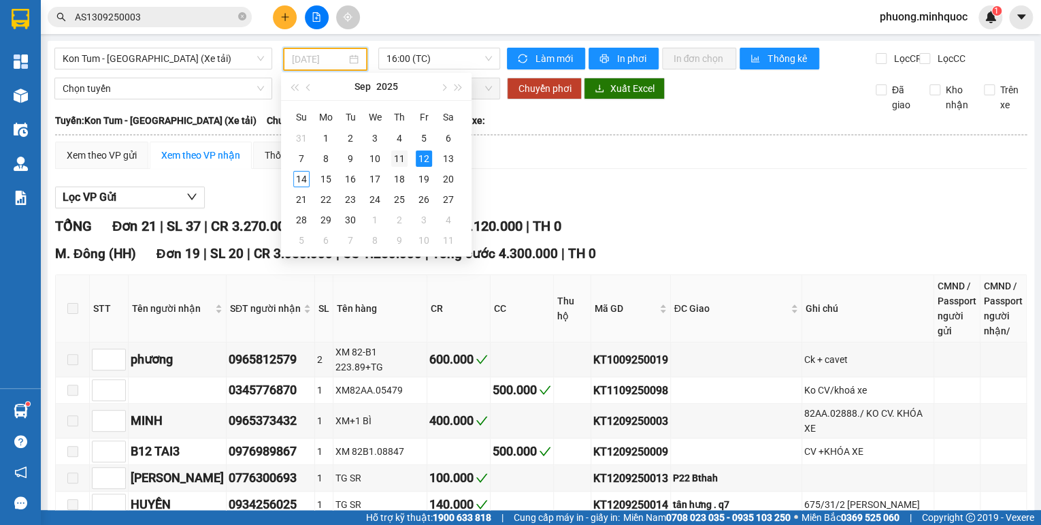
click at [402, 161] on div "11" at bounding box center [399, 158] width 16 height 16
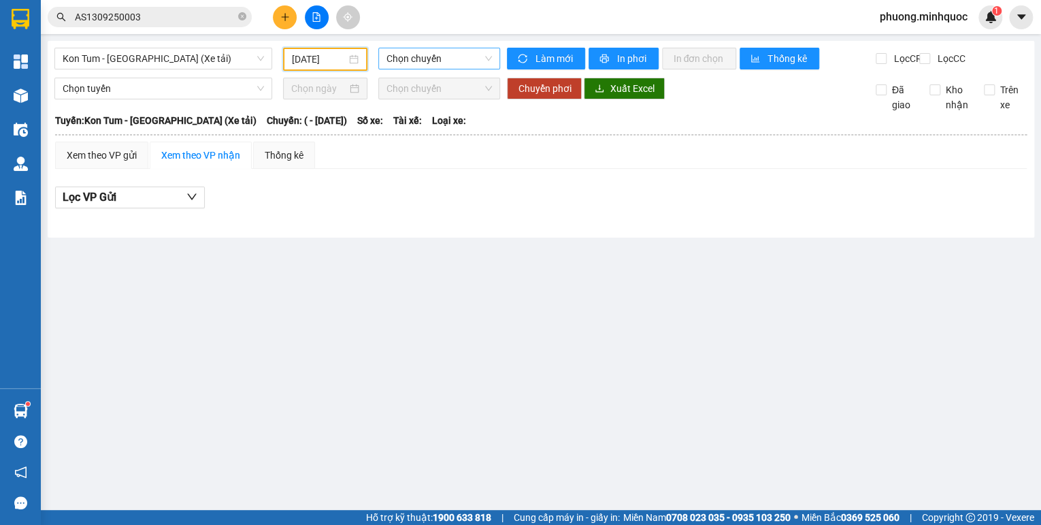
click at [413, 57] on span "Chọn chuyến" at bounding box center [440, 58] width 106 height 20
click at [313, 54] on input "[DATE]" at bounding box center [319, 59] width 54 height 15
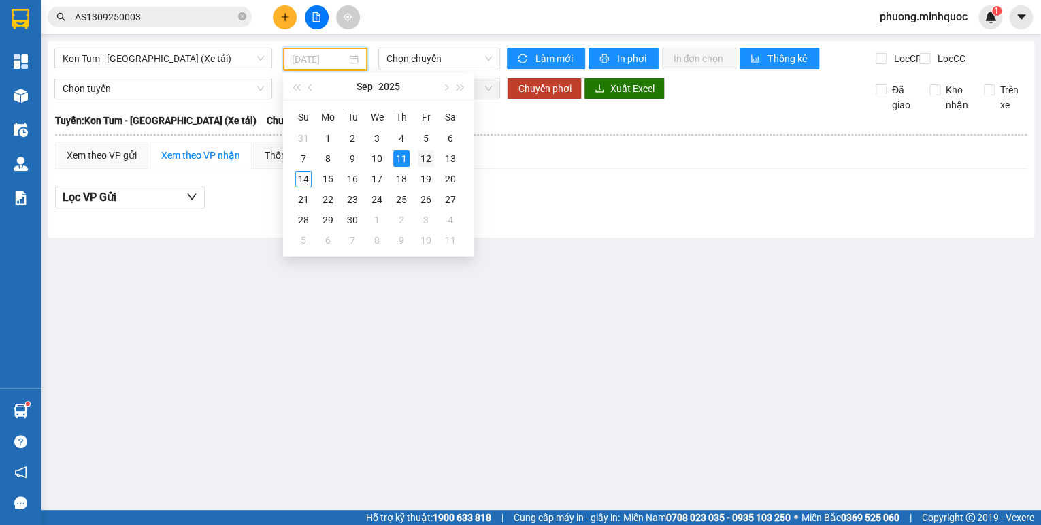
click at [429, 159] on div "12" at bounding box center [426, 158] width 16 height 16
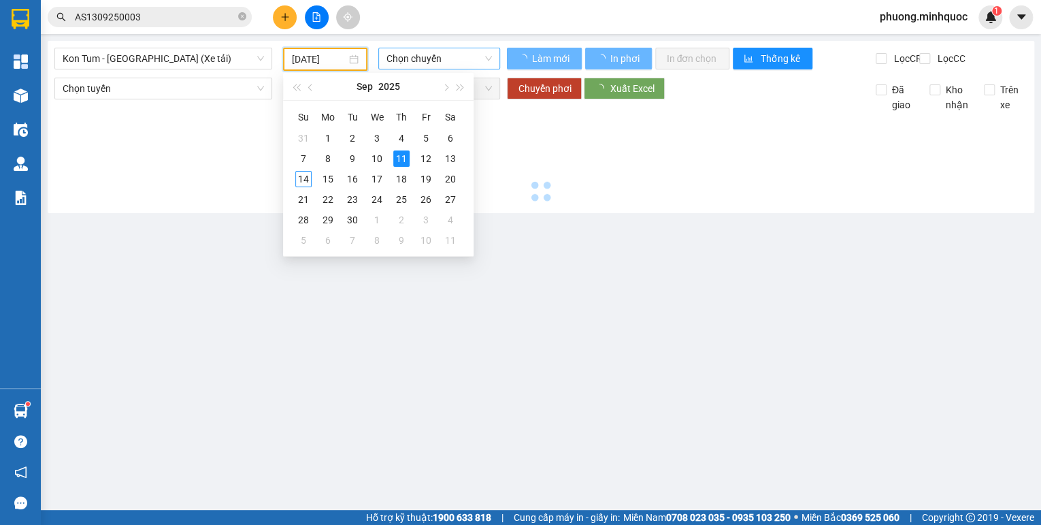
type input "[DATE]"
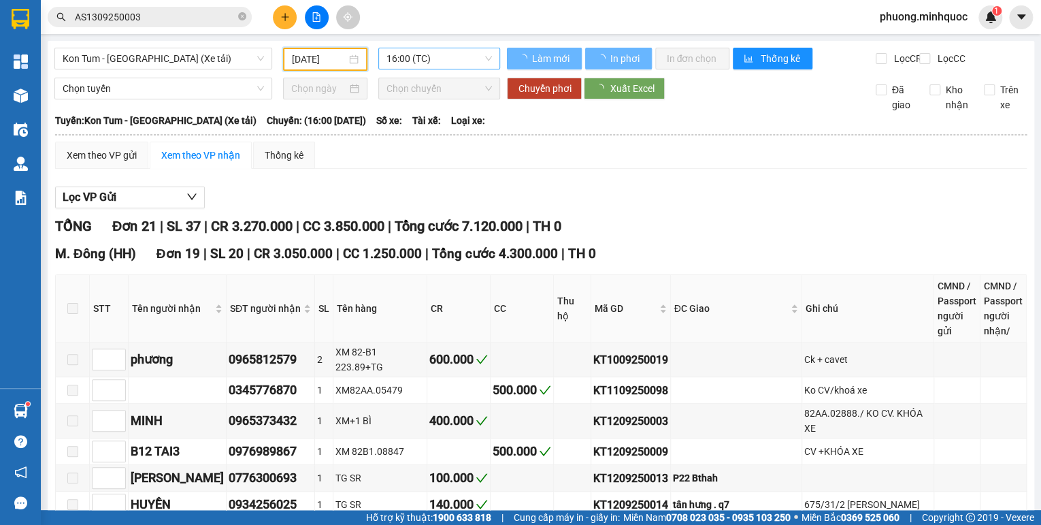
click at [436, 63] on span "16:00 (TC)" at bounding box center [440, 58] width 106 height 20
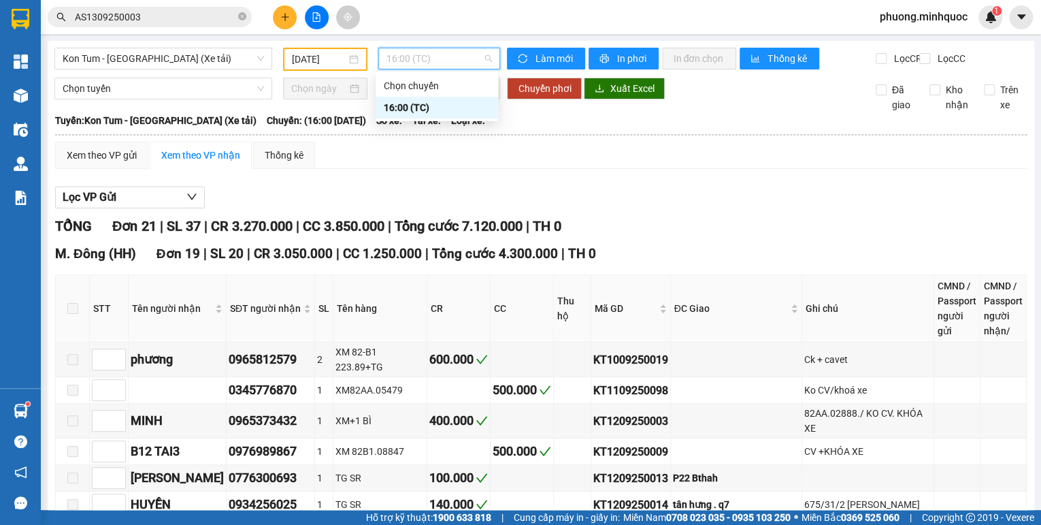
click at [616, 128] on div "Tuyến: Kon Tum - Sài Gòn (Xe tải) Chuyến: (16:00 - 12/09/2025) Số xe: Tài xế: …" at bounding box center [541, 120] width 972 height 15
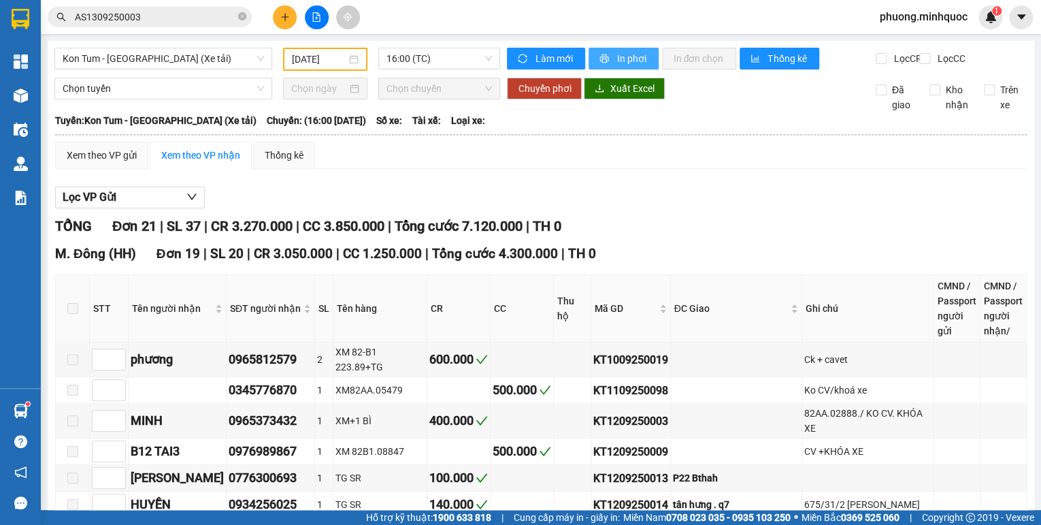
click at [617, 55] on span "In phơi" at bounding box center [632, 58] width 31 height 15
click at [172, 52] on span "Kon Tum - [GEOGRAPHIC_DATA] (Xe tải)" at bounding box center [163, 58] width 201 height 20
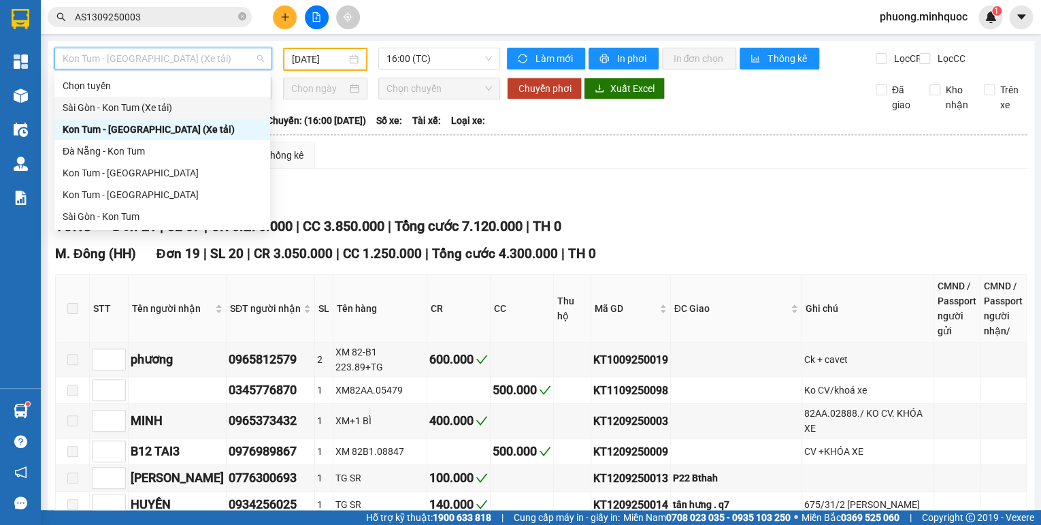
click at [154, 106] on div "Sài Gòn - Kon Tum (Xe tải)" at bounding box center [162, 107] width 199 height 15
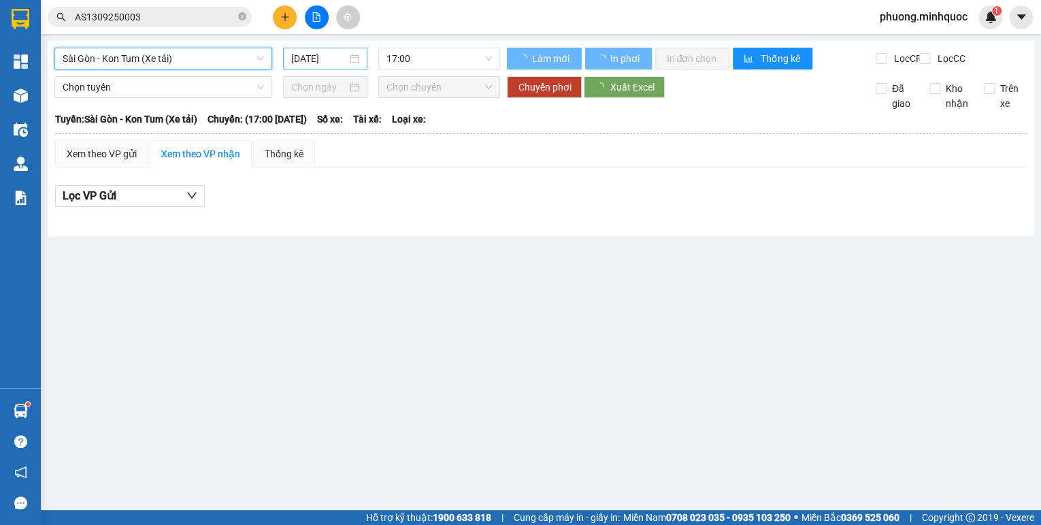
click at [319, 59] on input "[DATE]" at bounding box center [319, 58] width 56 height 15
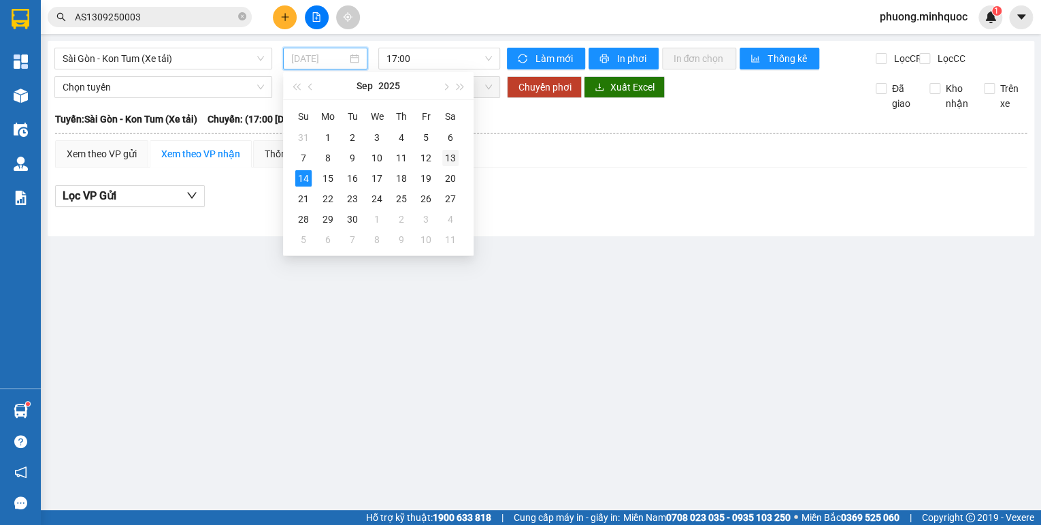
click at [451, 155] on div "13" at bounding box center [450, 158] width 16 height 16
type input "[DATE]"
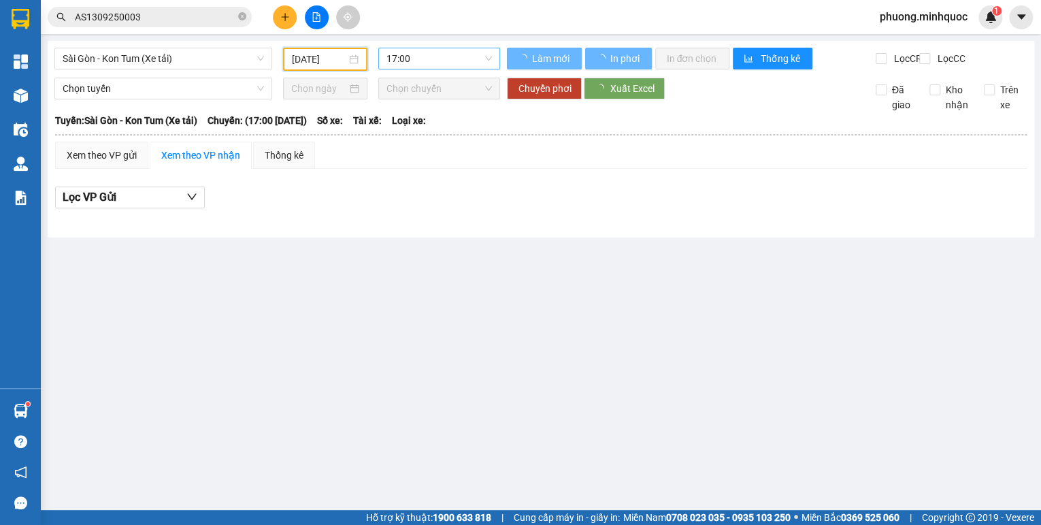
click at [456, 61] on span "17:00" at bounding box center [440, 58] width 106 height 20
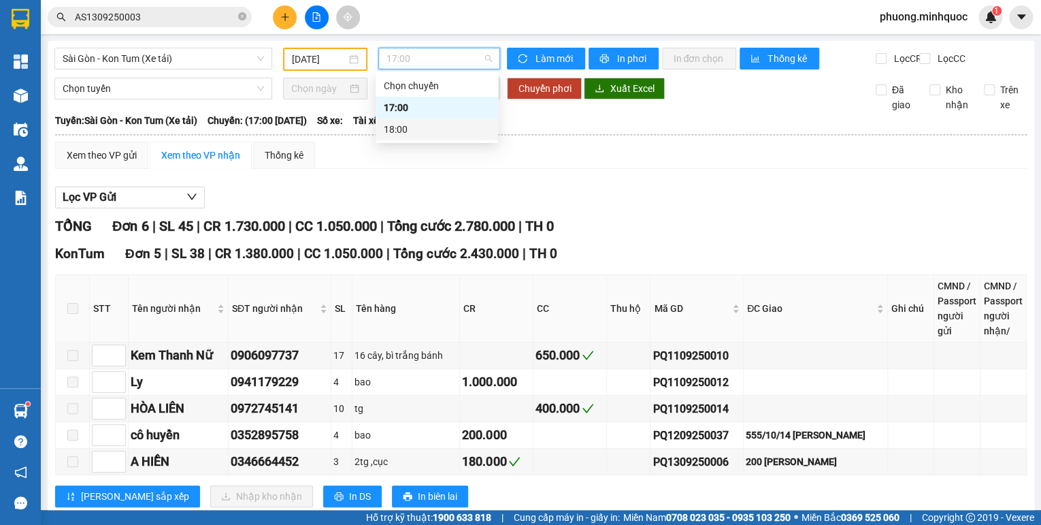
click at [446, 128] on div "18:00" at bounding box center [437, 129] width 106 height 15
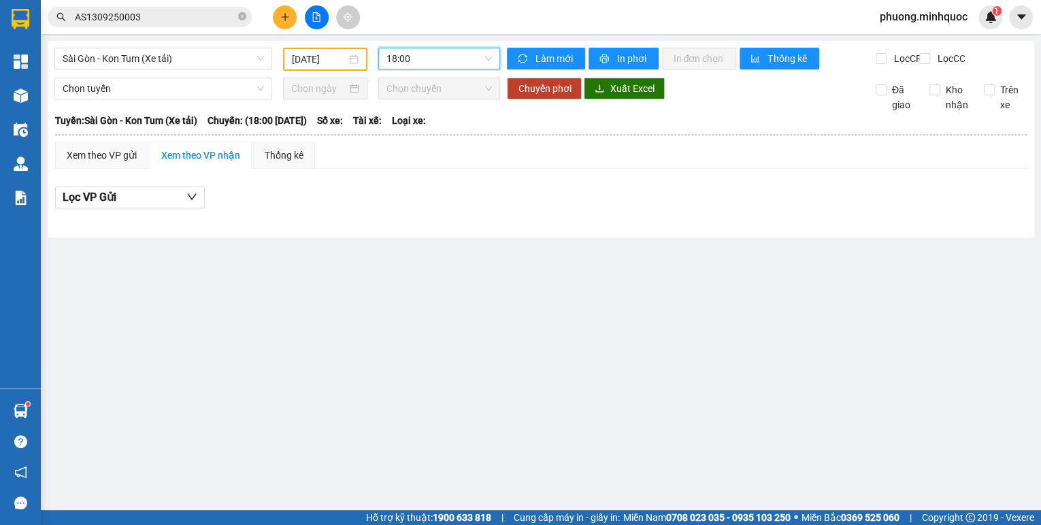
click at [427, 63] on span "18:00" at bounding box center [440, 58] width 106 height 20
click at [423, 108] on div "17:00" at bounding box center [439, 107] width 106 height 15
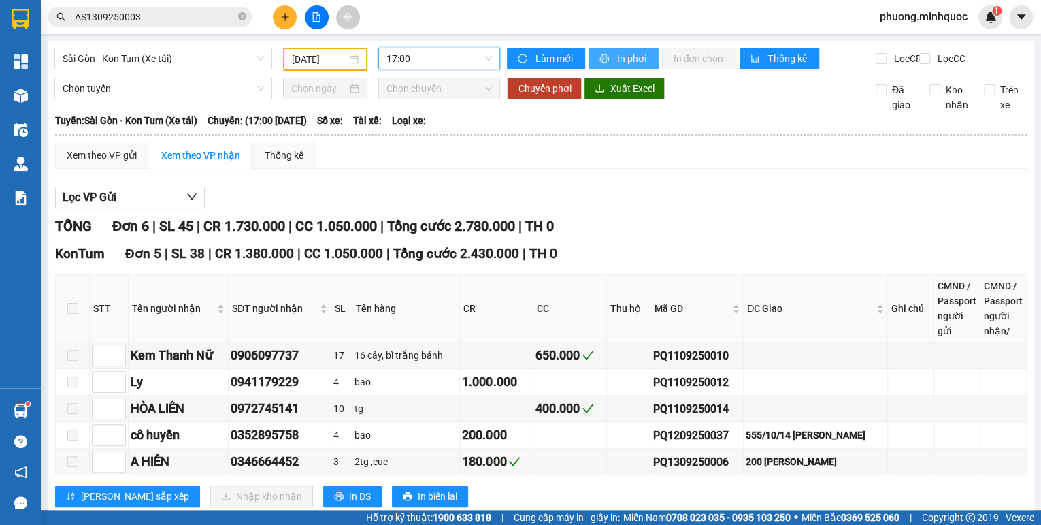
click at [621, 59] on span "In phơi" at bounding box center [632, 58] width 31 height 15
